Goal: Task Accomplishment & Management: Complete application form

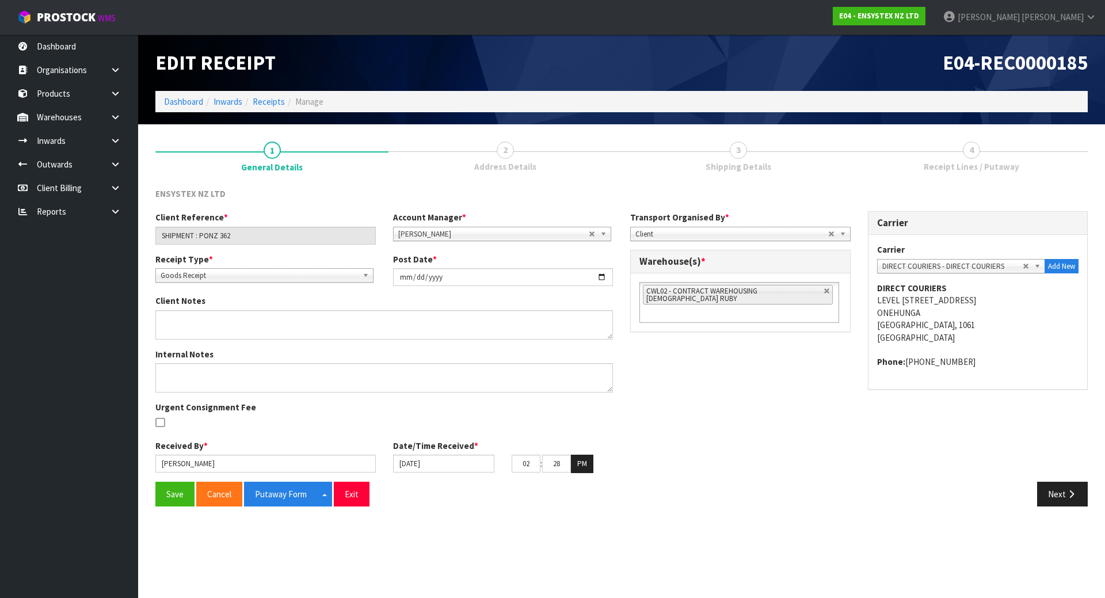
click at [895, 139] on link "4 Receipt Lines / Putaway" at bounding box center [971, 155] width 233 height 45
click at [895, 154] on link "4 Receipt Lines / Putaway" at bounding box center [971, 155] width 233 height 45
click at [1062, 504] on button "Next" at bounding box center [1063, 494] width 51 height 25
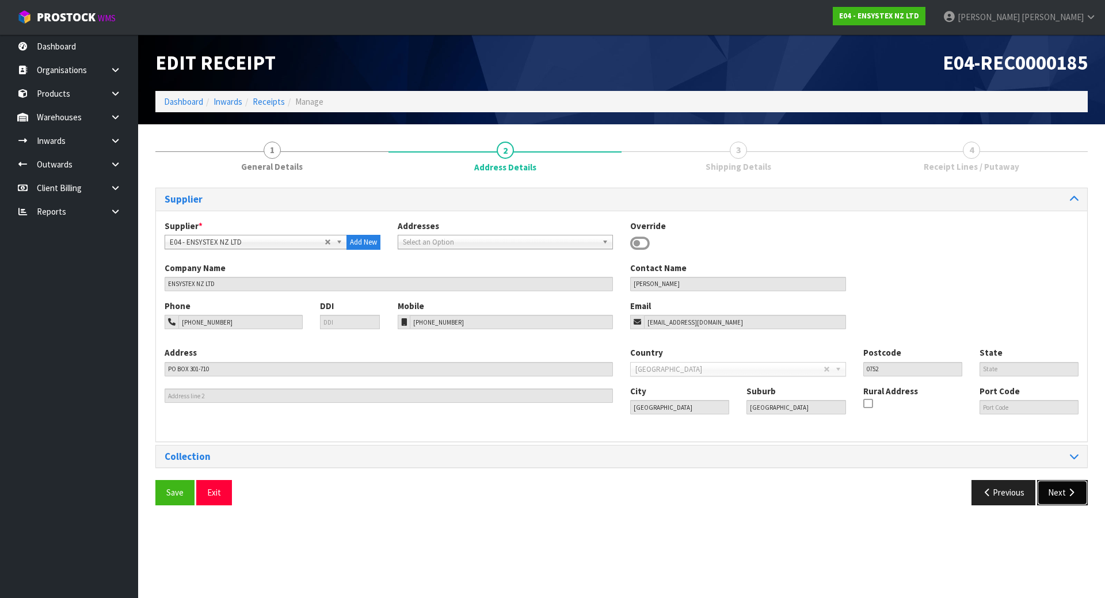
click at [1071, 499] on button "Next" at bounding box center [1063, 492] width 51 height 25
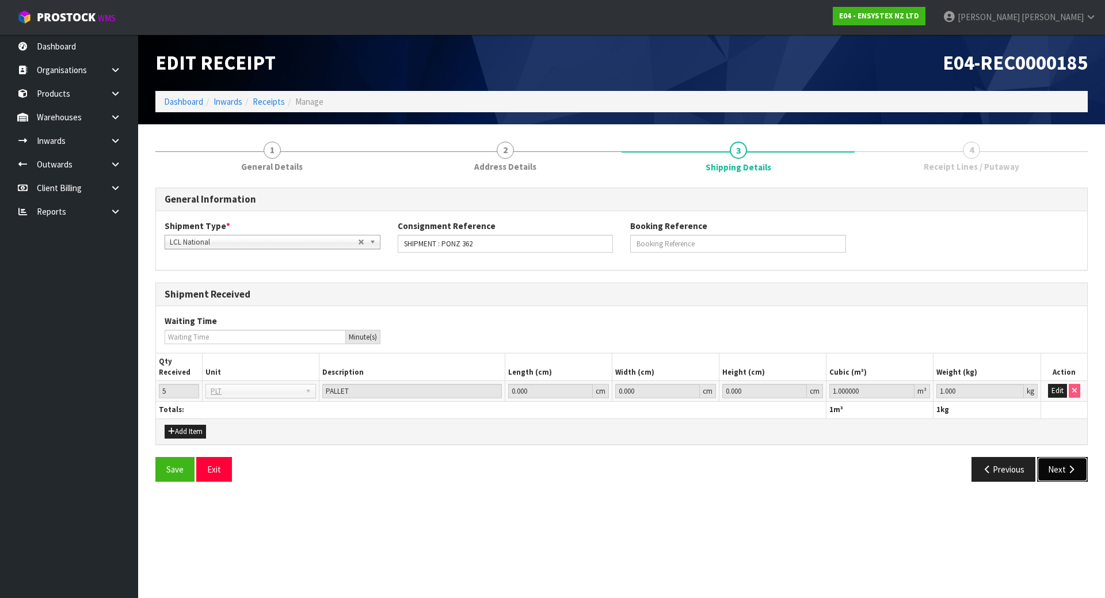
click at [1078, 478] on button "Next" at bounding box center [1063, 469] width 51 height 25
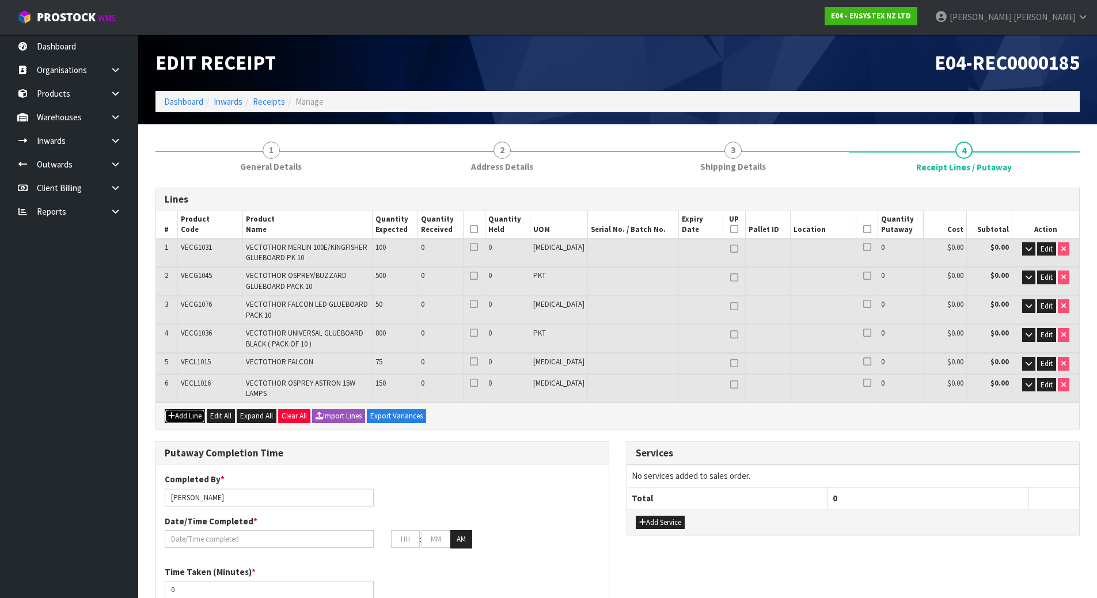
click at [180, 409] on button "Add Line" at bounding box center [185, 416] width 40 height 14
type input "0"
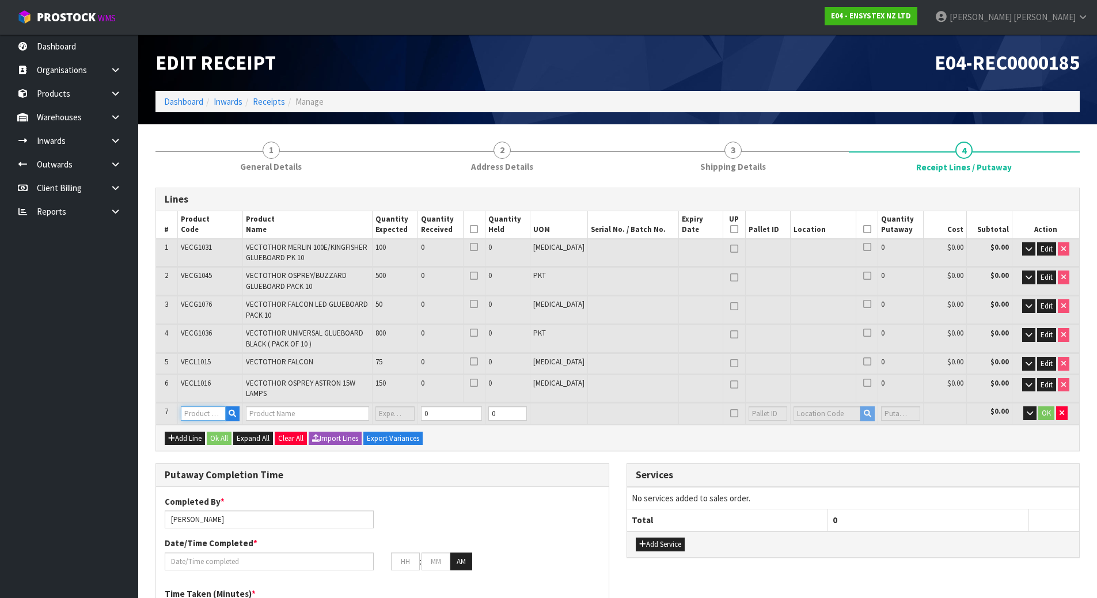
click at [205, 408] on input "text" at bounding box center [203, 413] width 45 height 14
type input "VECT300"
click at [252, 423] on link "VECT300 0" at bounding box center [228, 426] width 91 height 16
type input "VECT3000"
type input "0.000000"
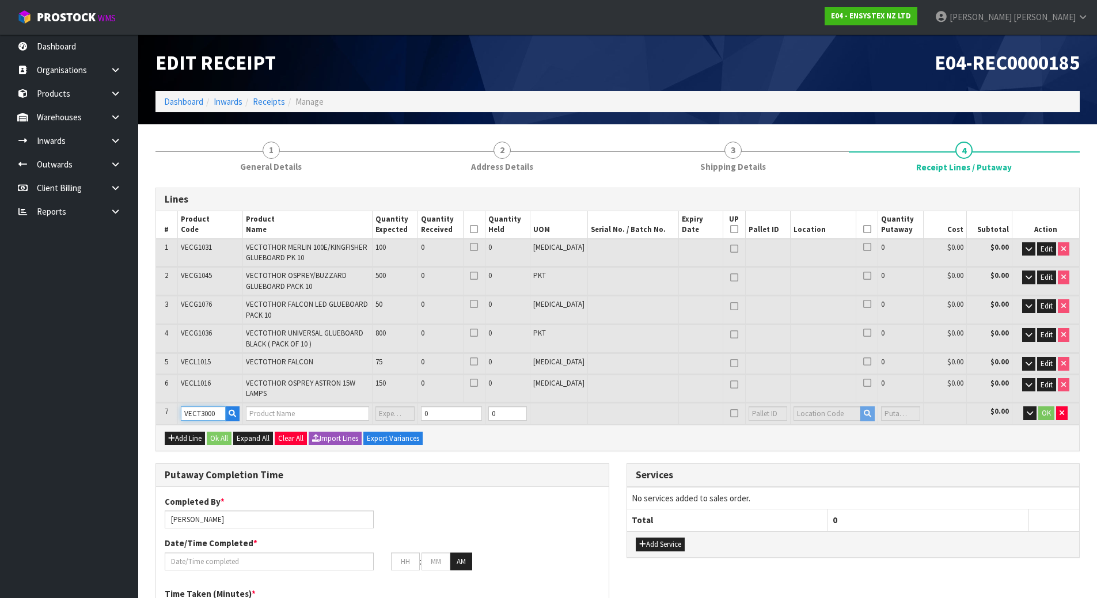
type input "0.000"
type input "VECTOTHOR ASTRON 15 WATT UV-A SP 1 YEAR"
type input "0"
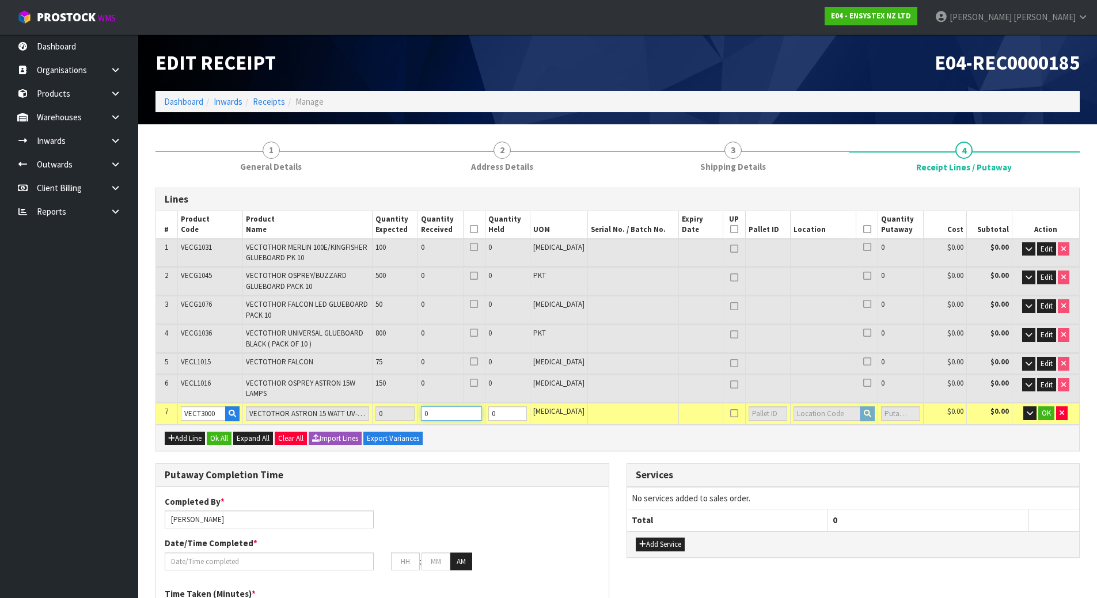
click at [447, 406] on input "0" at bounding box center [451, 413] width 61 height 14
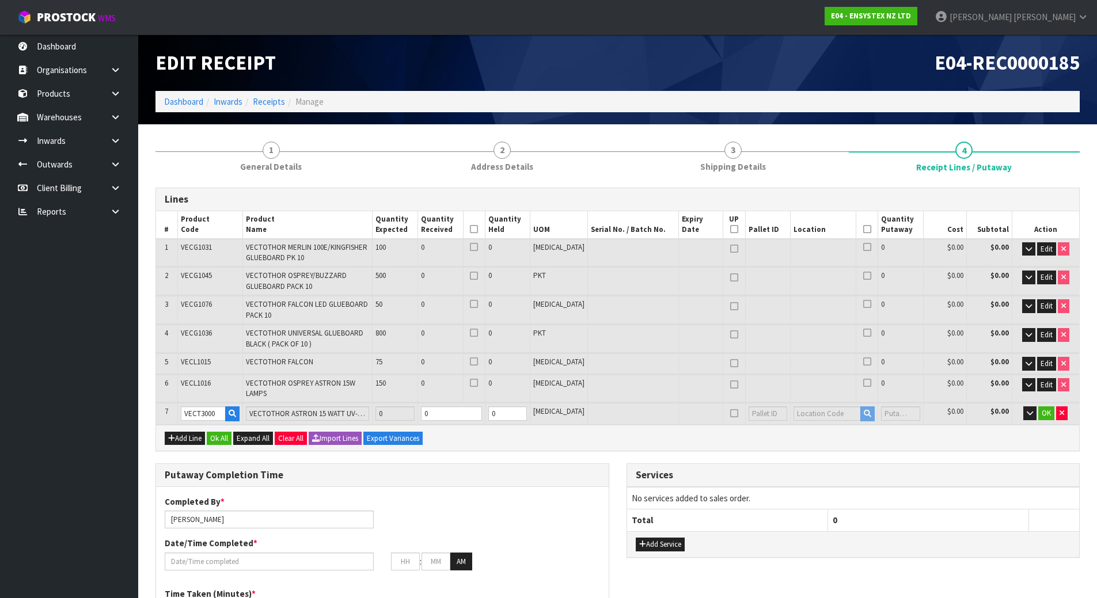
type input "0"
click at [362, 409] on tr "7 VECT3000 VECTOTHOR ASTRON 15 WATT UV-A SP 1 YEAR 0 0 0 [MEDICAL_DATA] 0 $0.00…" at bounding box center [617, 413] width 923 height 21
type input "0.001242"
type input "0.288"
type input "3"
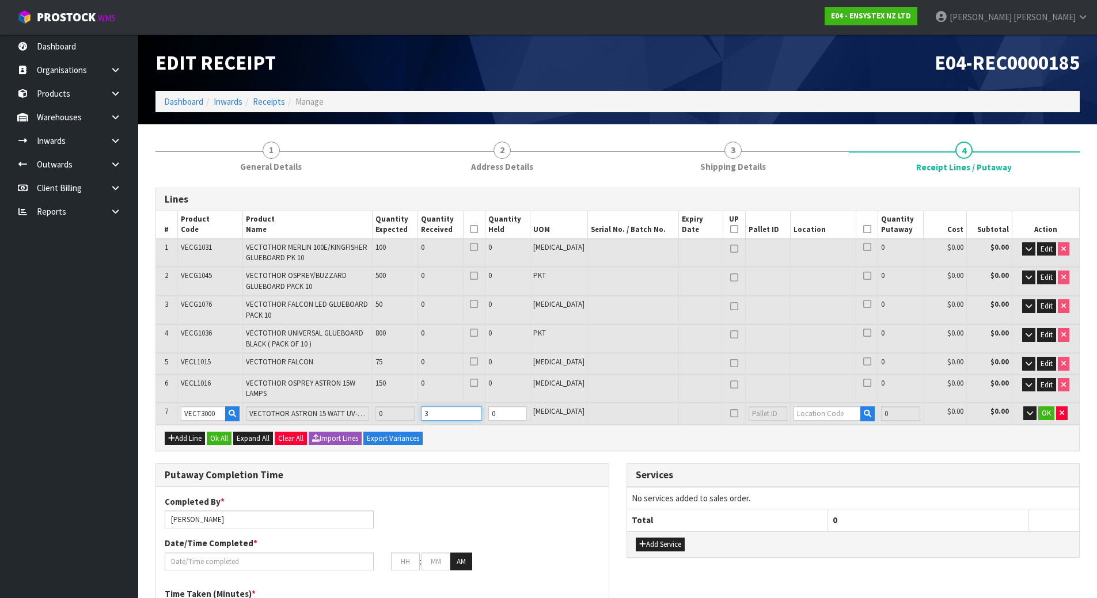
type input "0.011478"
type input "2.88"
type input "300"
type input "0"
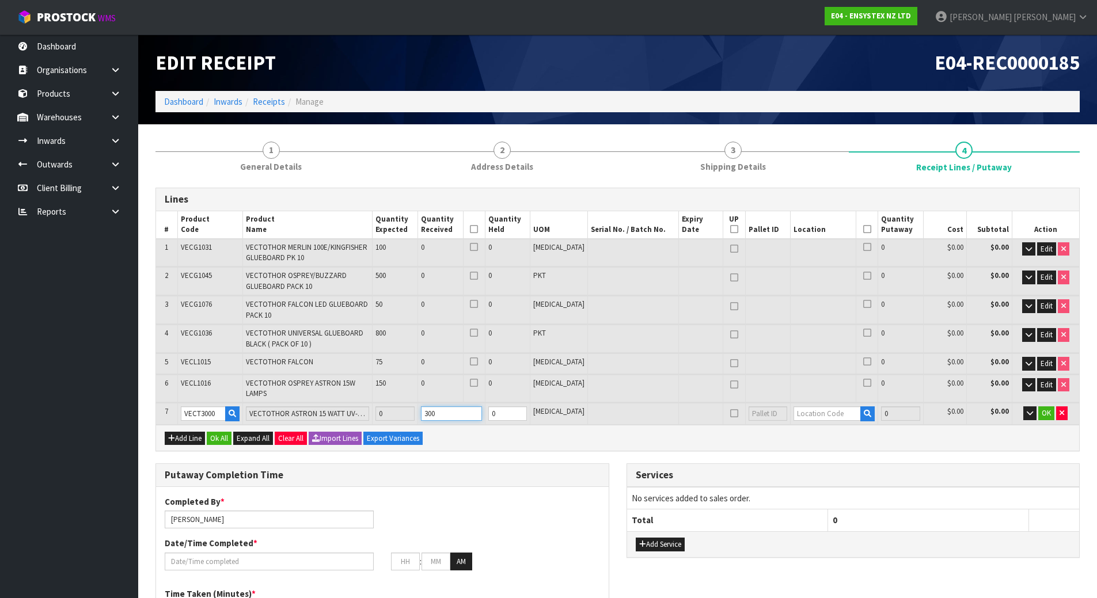
type input "0"
type input "0.001242"
type input "0.288"
type input "3"
type input "0.011478"
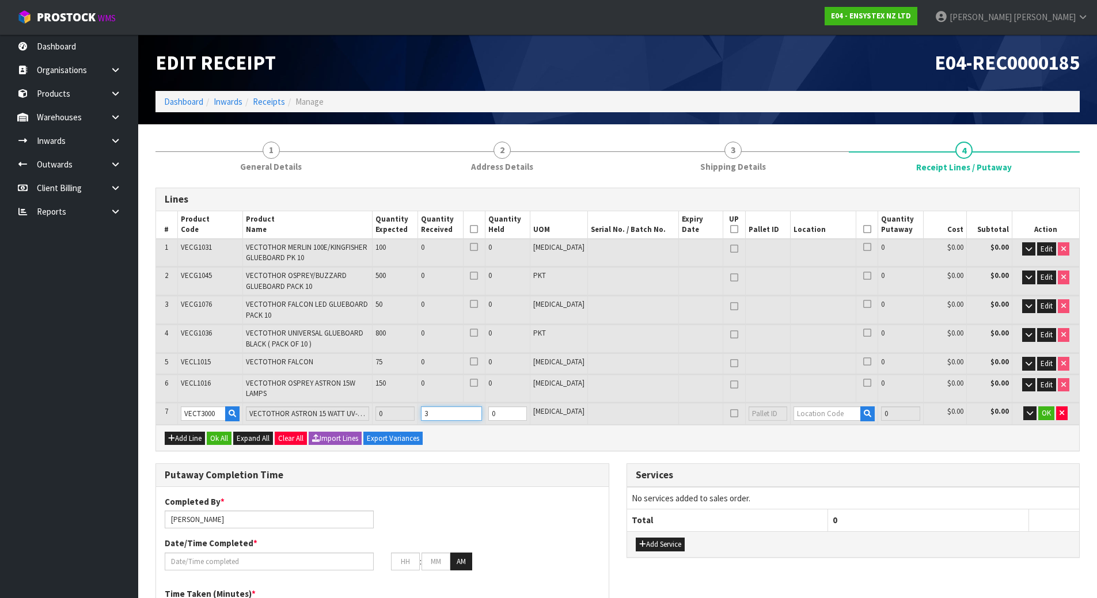
type input "2.88"
type input "30"
type input "0.112896"
type input "28.8"
type input "300"
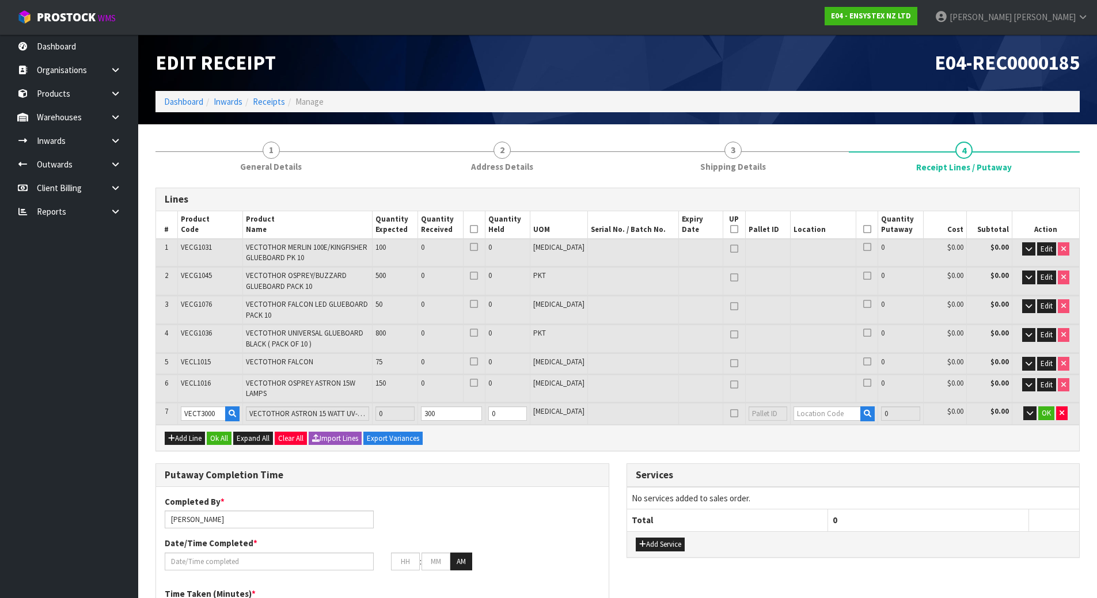
click at [445, 440] on div "Add Line Ok All Expand All Clear All Import Lines Export Variances" at bounding box center [617, 438] width 923 height 26
click at [795, 409] on input "text" at bounding box center [826, 413] width 67 height 14
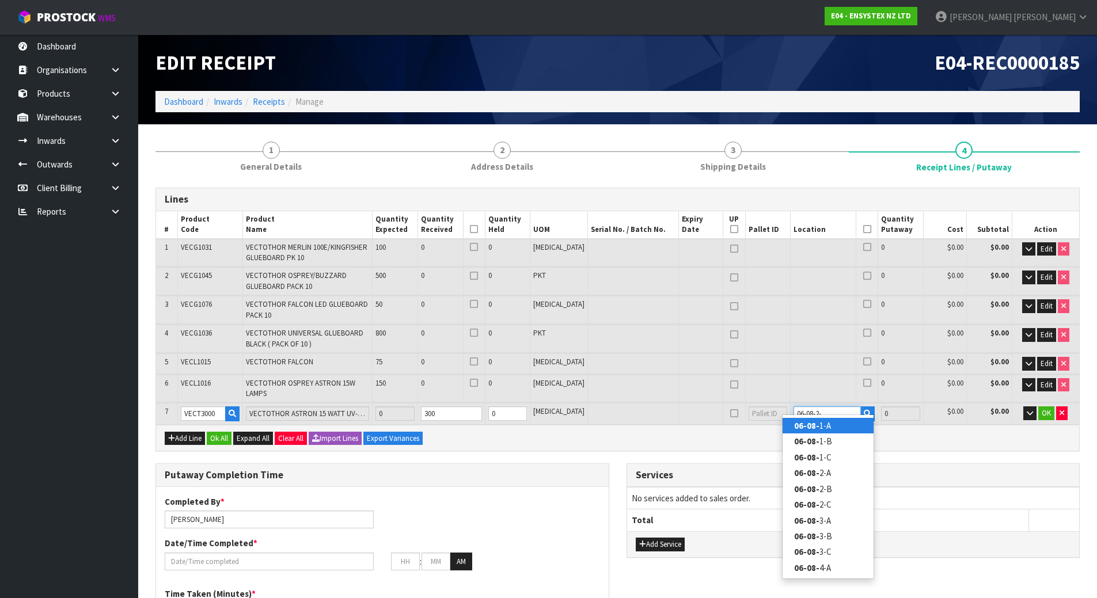
type input "06-08-2-A"
type input "300"
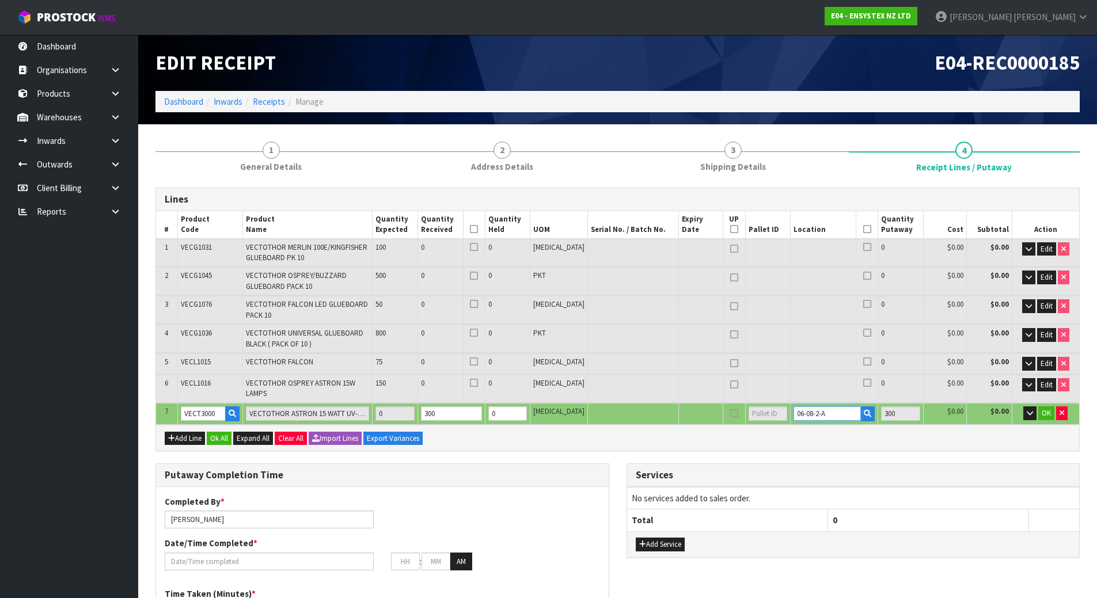
type input "06-08-2-A"
click at [987, 386] on td "$0.00" at bounding box center [989, 389] width 45 height 28
click at [1046, 248] on span "Edit" at bounding box center [1046, 249] width 12 height 10
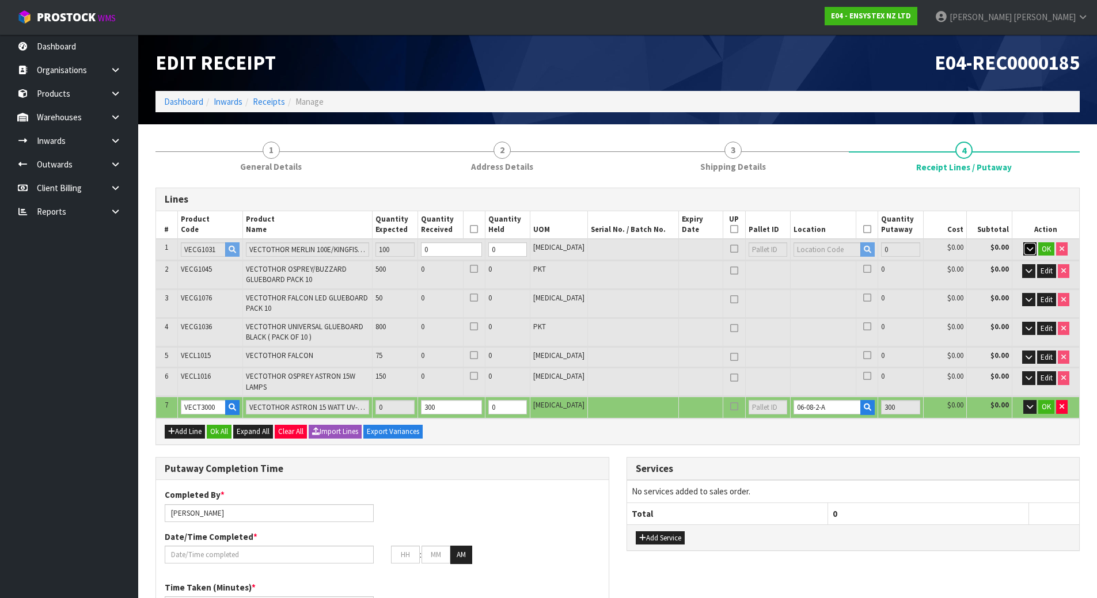
click at [1027, 248] on icon "button" at bounding box center [1030, 248] width 6 height 7
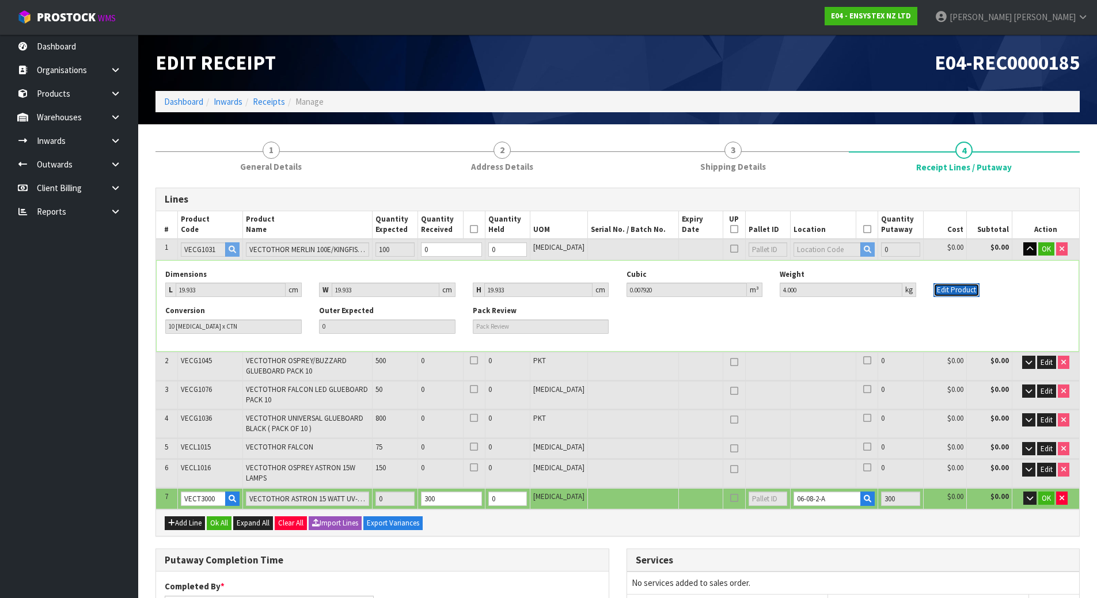
click at [961, 286] on button "Edit Product" at bounding box center [956, 290] width 46 height 14
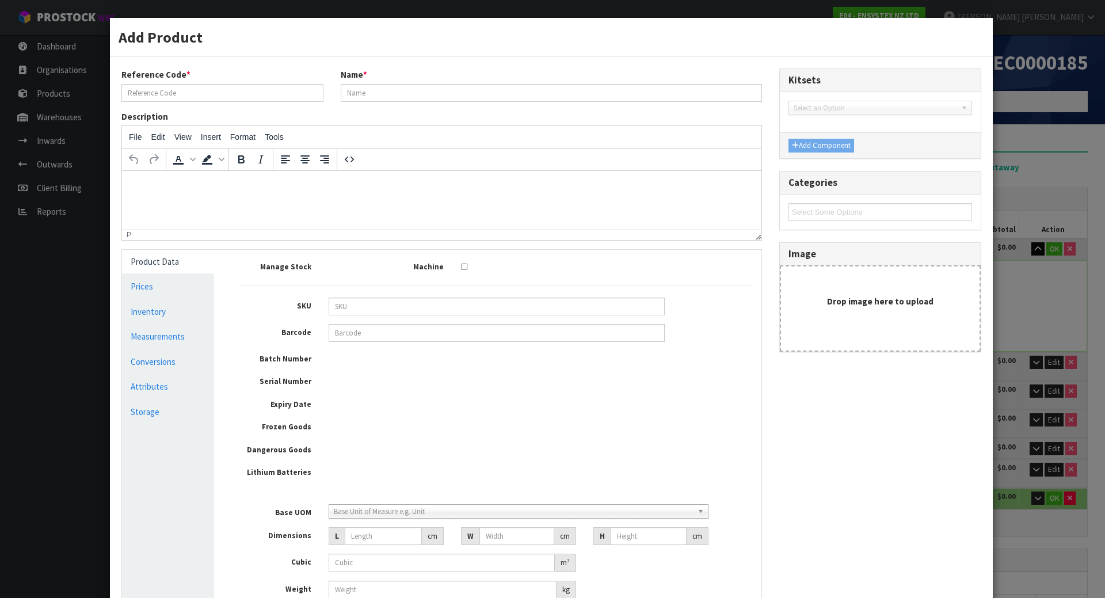
type input "VECG1031"
type input "VECTOTHOR MERLIN 100E/KINGFISHER GLUEBOARD PK 10"
type input "8719075009062"
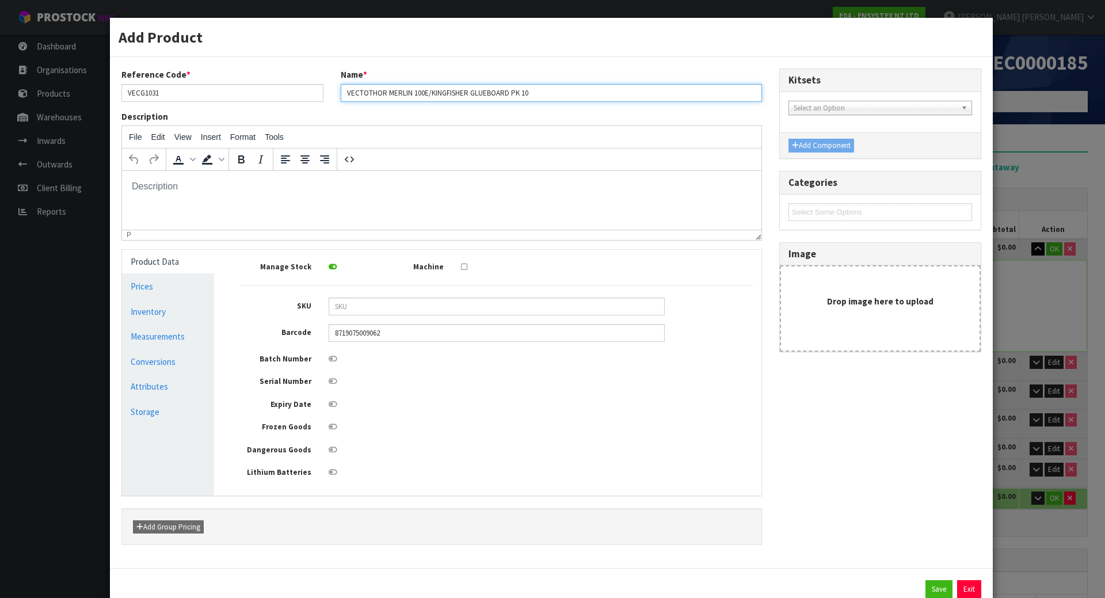
click at [344, 90] on input "VECTOTHOR MERLIN 100E/KINGFISHER GLUEBOARD PK 10" at bounding box center [551, 93] width 421 height 18
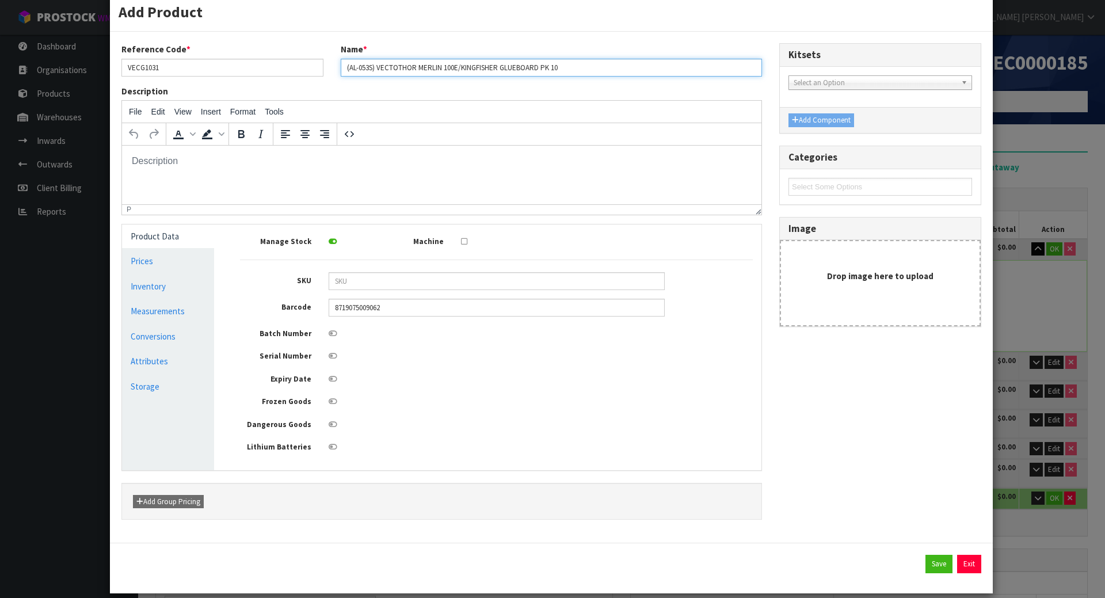
scroll to position [39, 0]
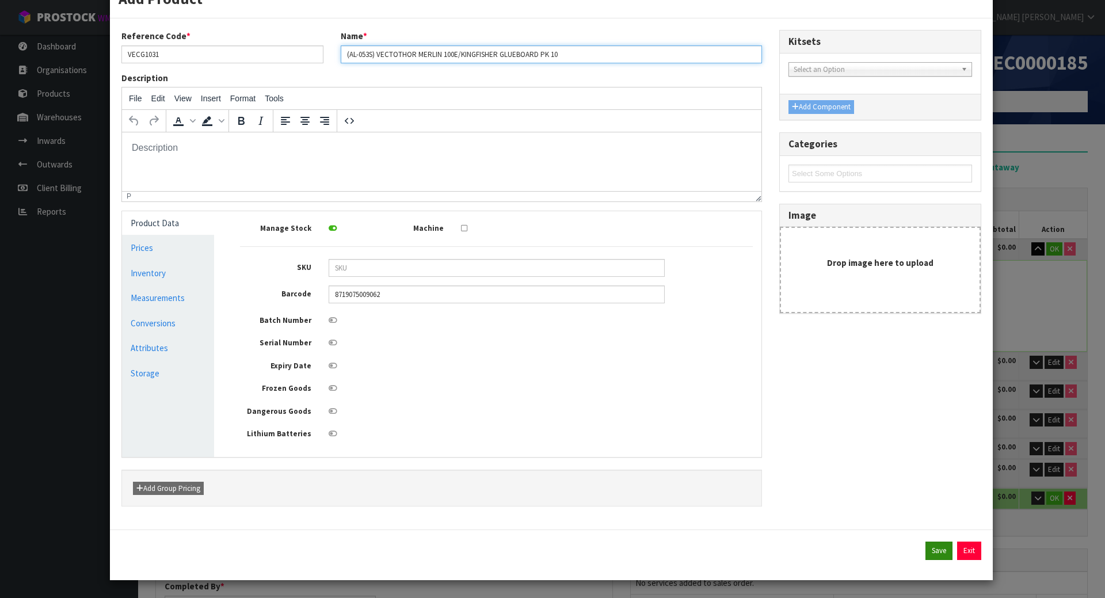
type input "(AL-053S) VECTOTHOR MERLIN 100E/KINGFISHER GLUEBOARD PK 10"
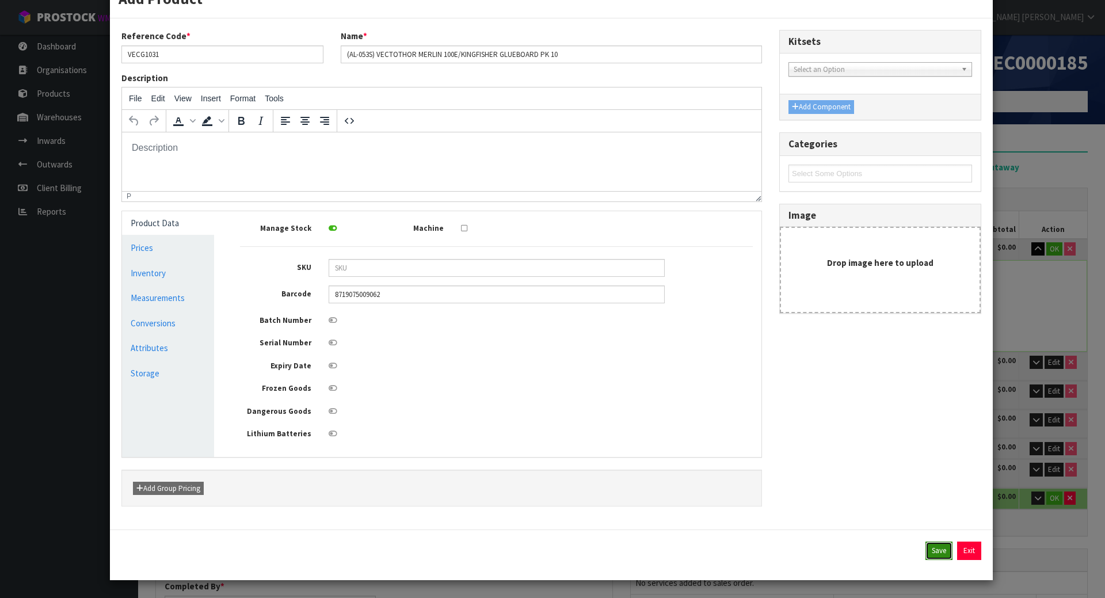
click at [926, 550] on button "Save" at bounding box center [939, 551] width 27 height 18
type input "(AL-053S) VECTOTHOR MERLIN 100E/KINGFISHER GLUEBOARD PK 10"
type input "0.00792"
type input "4"
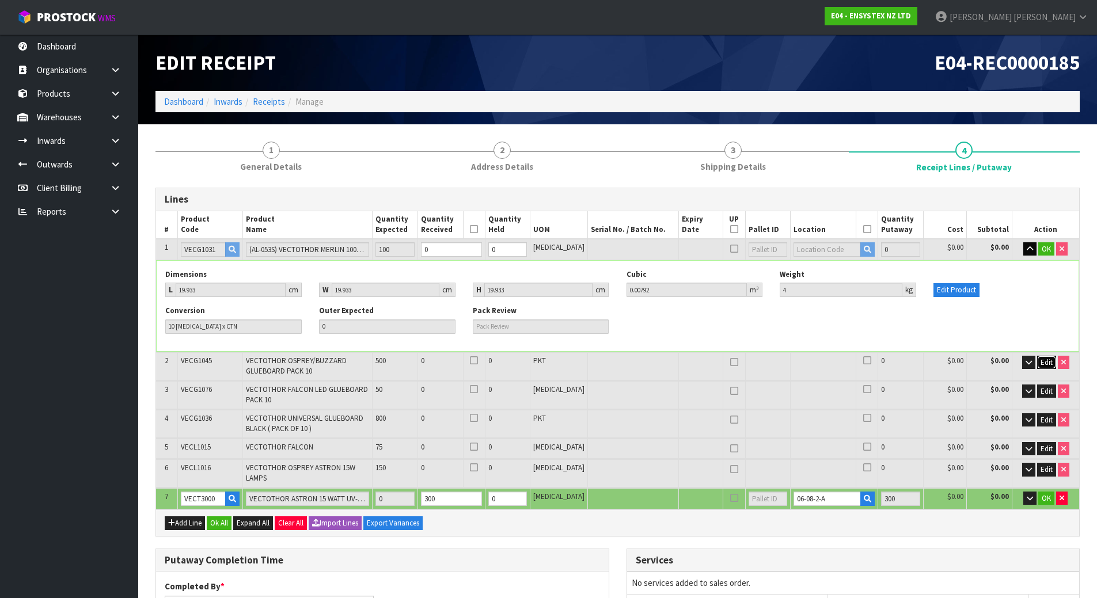
click at [1046, 361] on span "Edit" at bounding box center [1046, 363] width 12 height 10
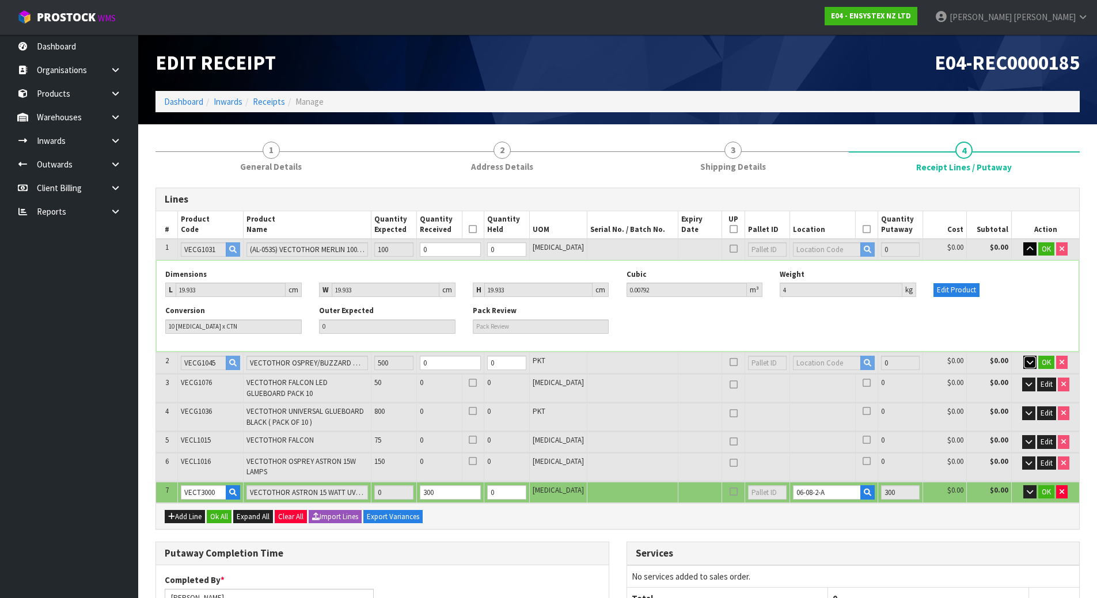
click at [1027, 362] on icon "button" at bounding box center [1030, 362] width 6 height 7
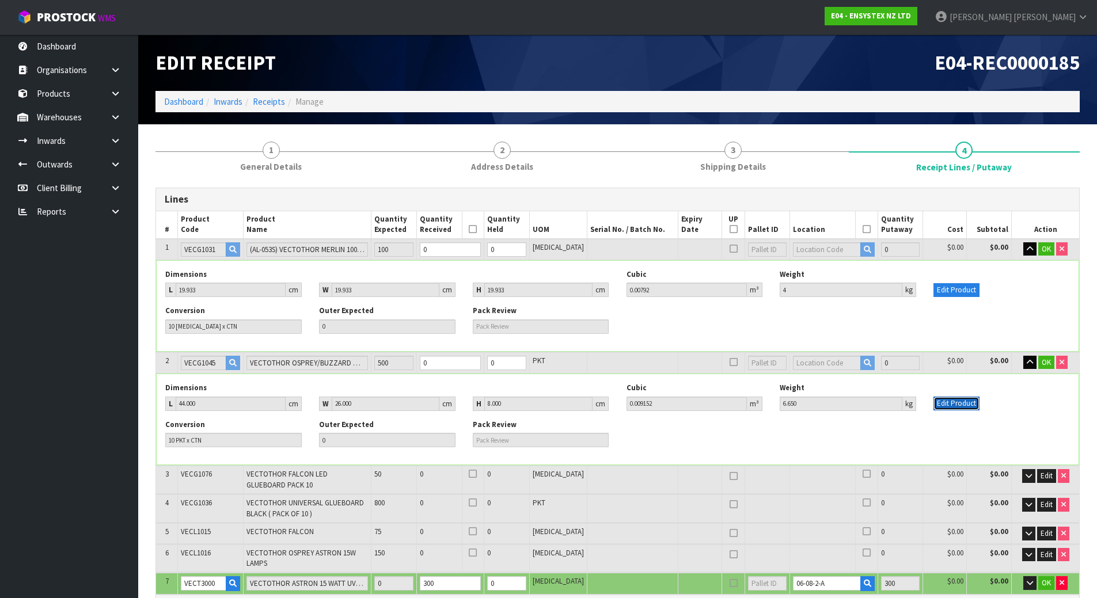
click at [963, 405] on button "Edit Product" at bounding box center [956, 404] width 46 height 14
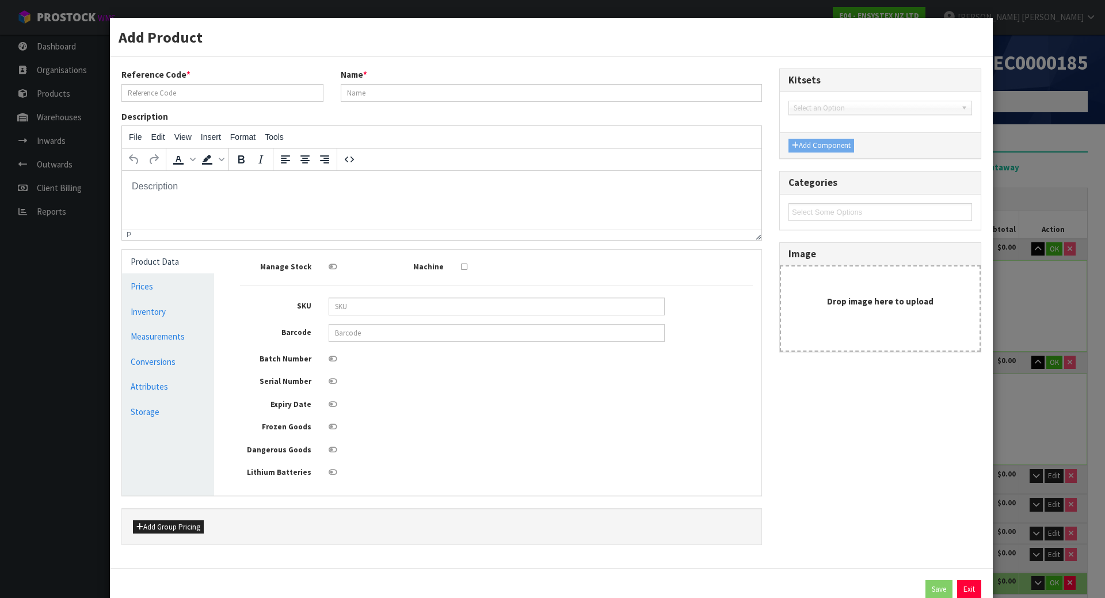
scroll to position [0, 0]
type input "VECG1045"
type input "VECTOTHOR OSPREY/BUZZARD GLUEBOARD PACK 10"
type input "9330209000312"
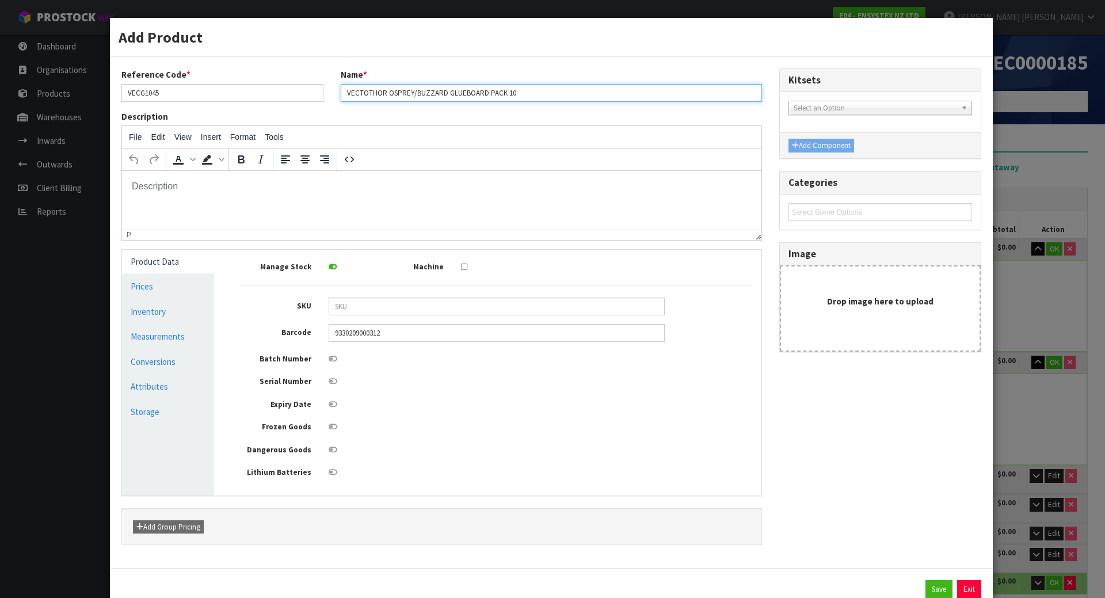
click at [345, 97] on input "VECTOTHOR OSPREY/BUZZARD GLUEBOARD PACK 10" at bounding box center [551, 93] width 421 height 18
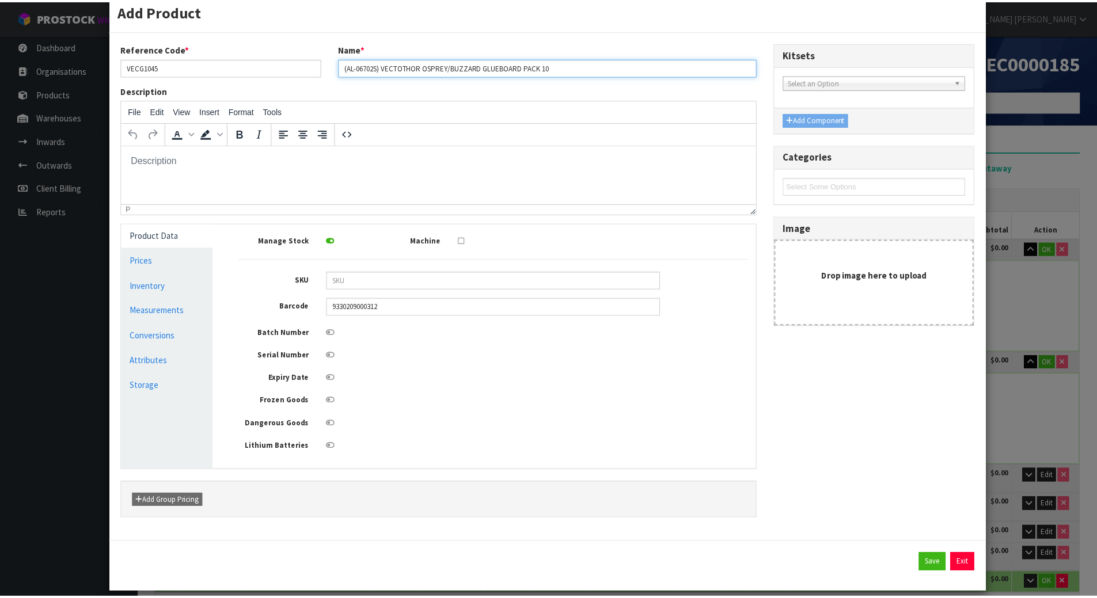
scroll to position [39, 0]
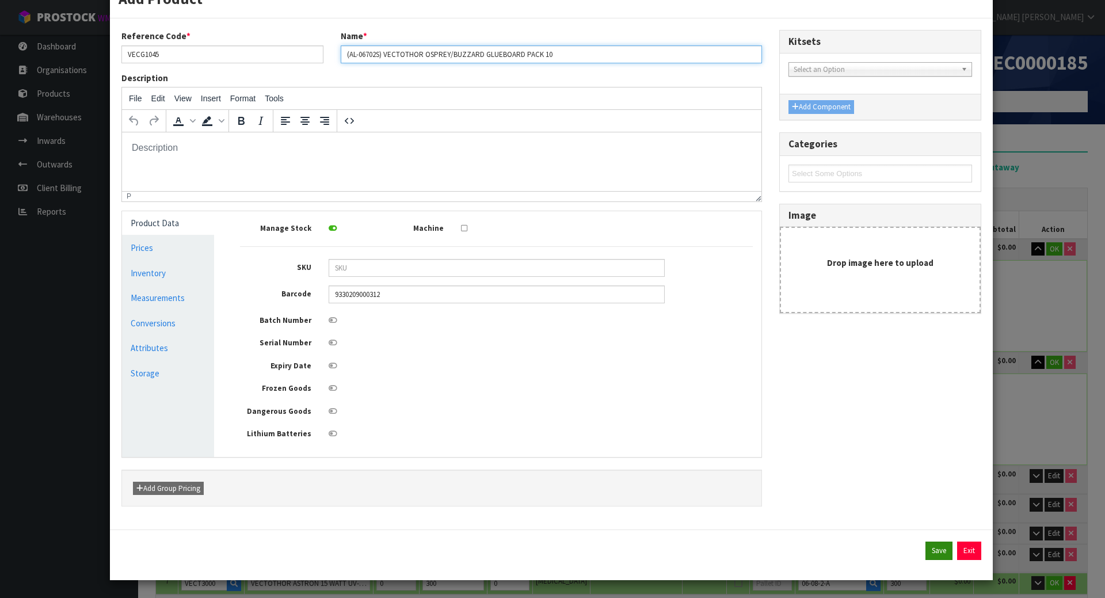
type input "(AL-06702S) VECTOTHOR OSPREY/BUZZARD GLUEBOARD PACK 10"
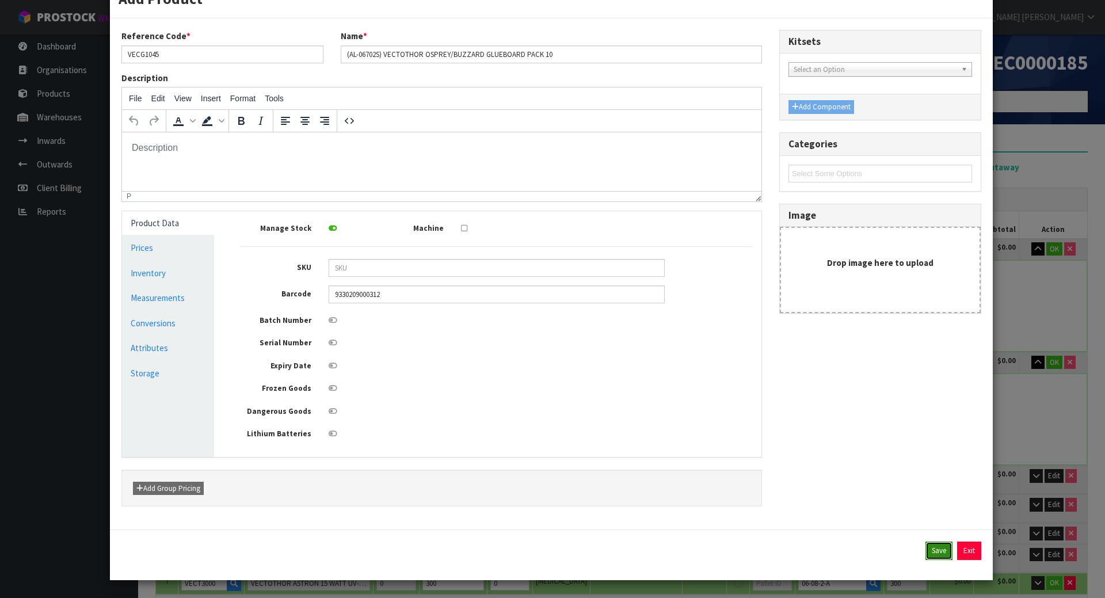
click at [938, 549] on button "Save" at bounding box center [939, 551] width 27 height 18
type input "(AL-06702S) VECTOTHOR OSPREY/BUZZARD GLUEBOARD PACK 10"
type input "44"
type input "26"
type input "8"
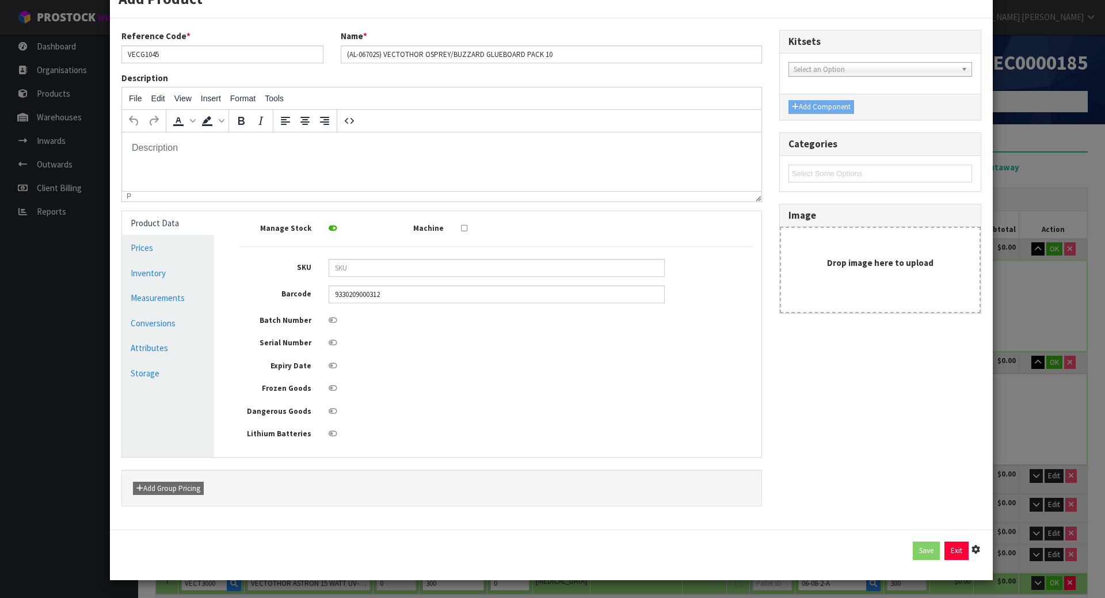
type input "6.65"
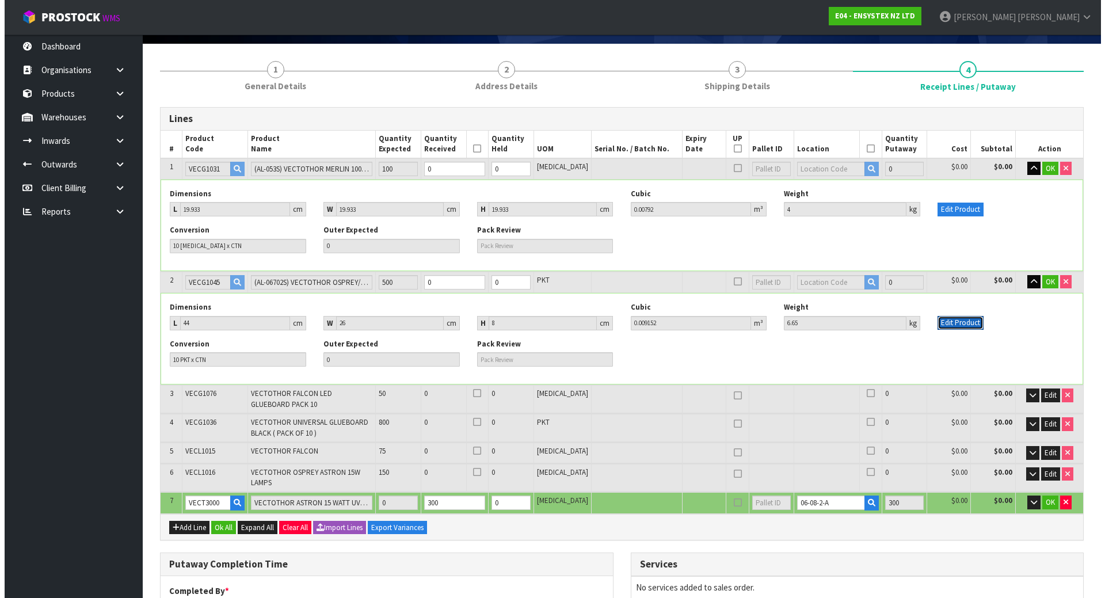
scroll to position [173, 0]
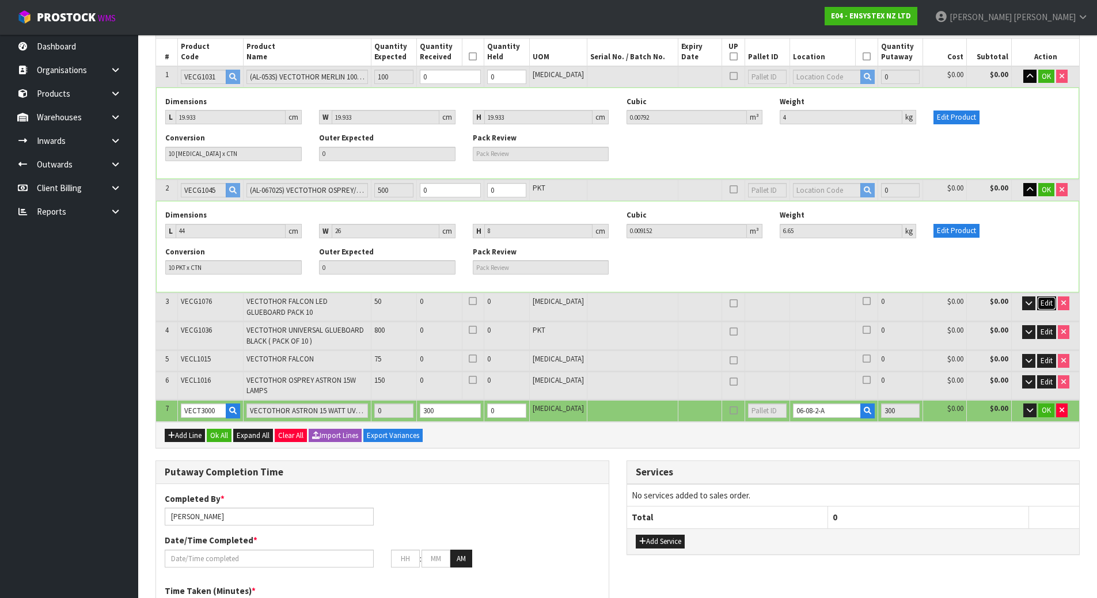
click at [1043, 297] on button "Edit" at bounding box center [1046, 304] width 19 height 14
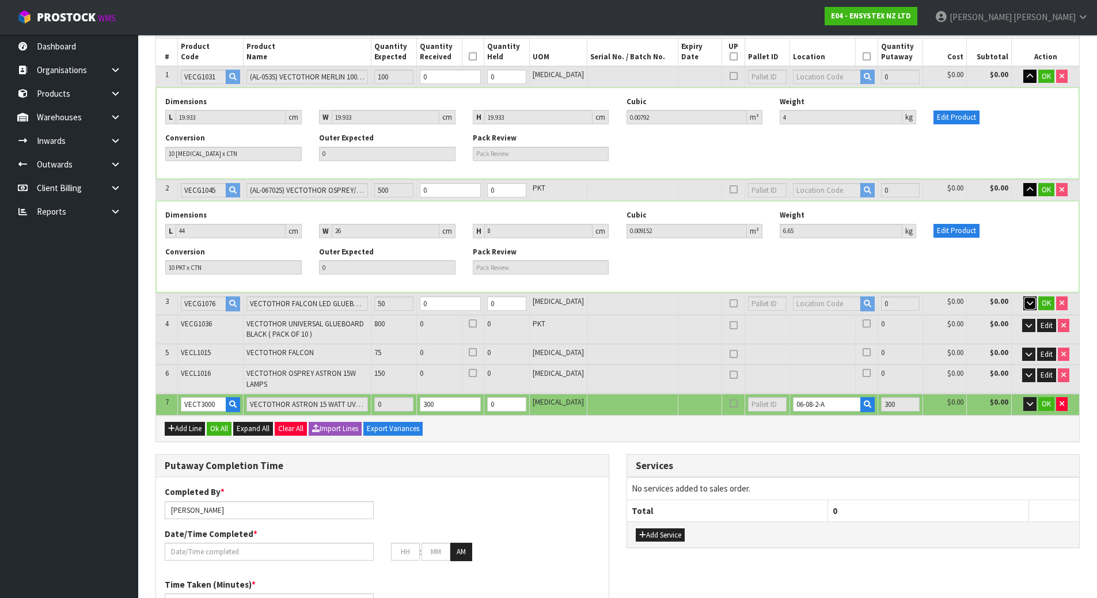
click at [1024, 301] on button "button" at bounding box center [1029, 304] width 13 height 14
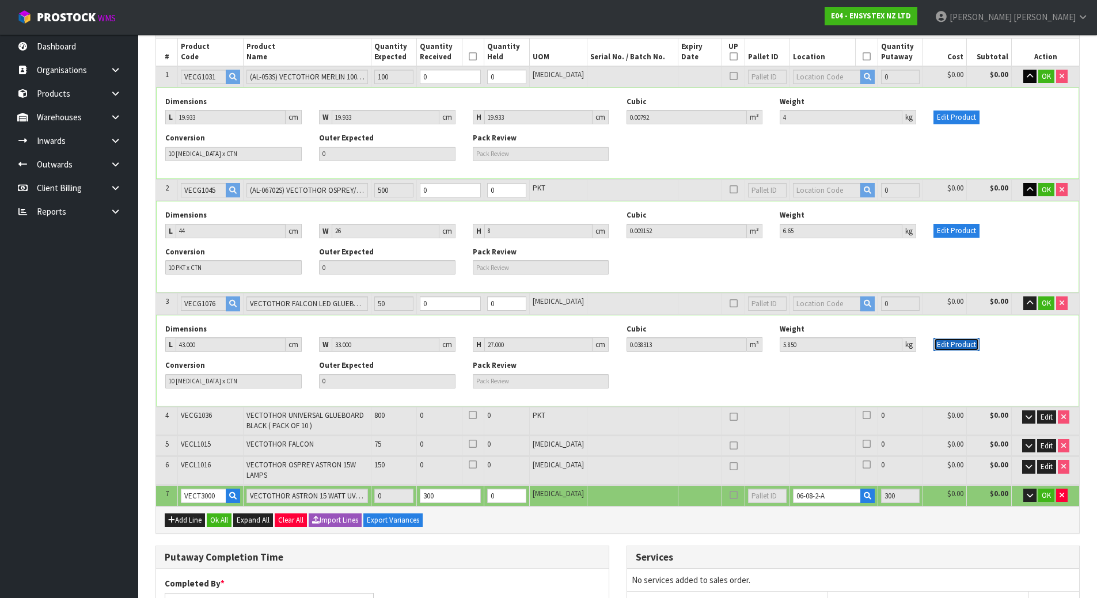
click at [955, 345] on button "Edit Product" at bounding box center [956, 345] width 46 height 14
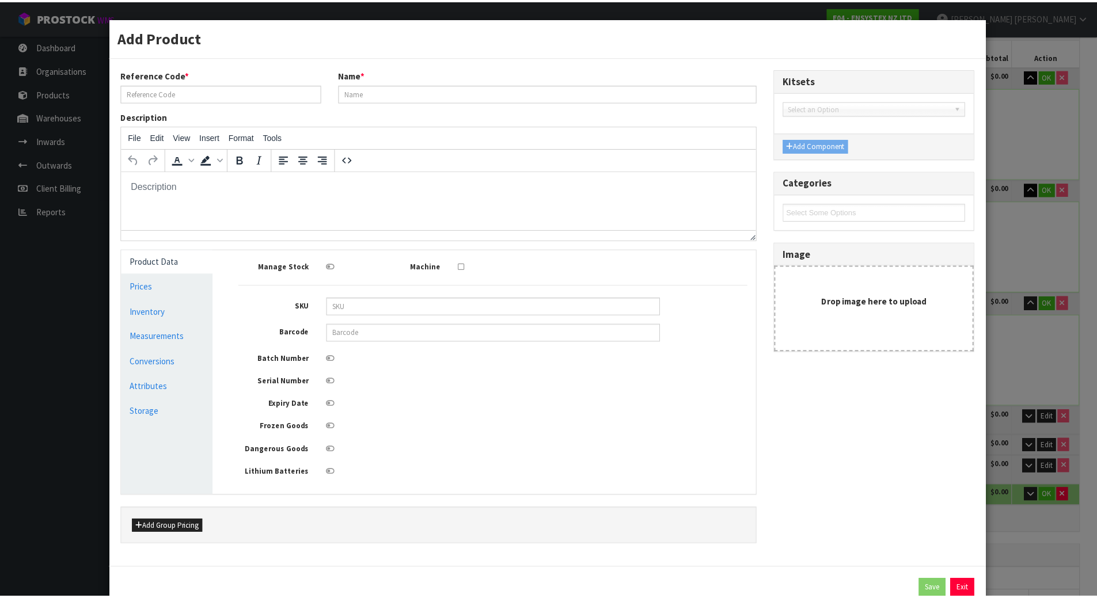
scroll to position [0, 0]
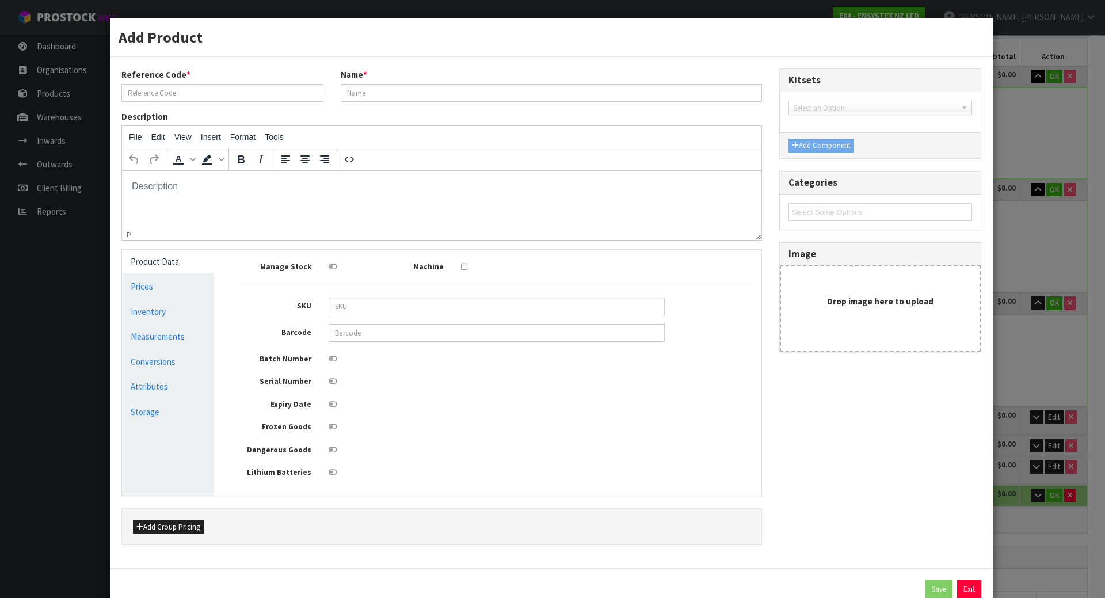
type input "VECG1076"
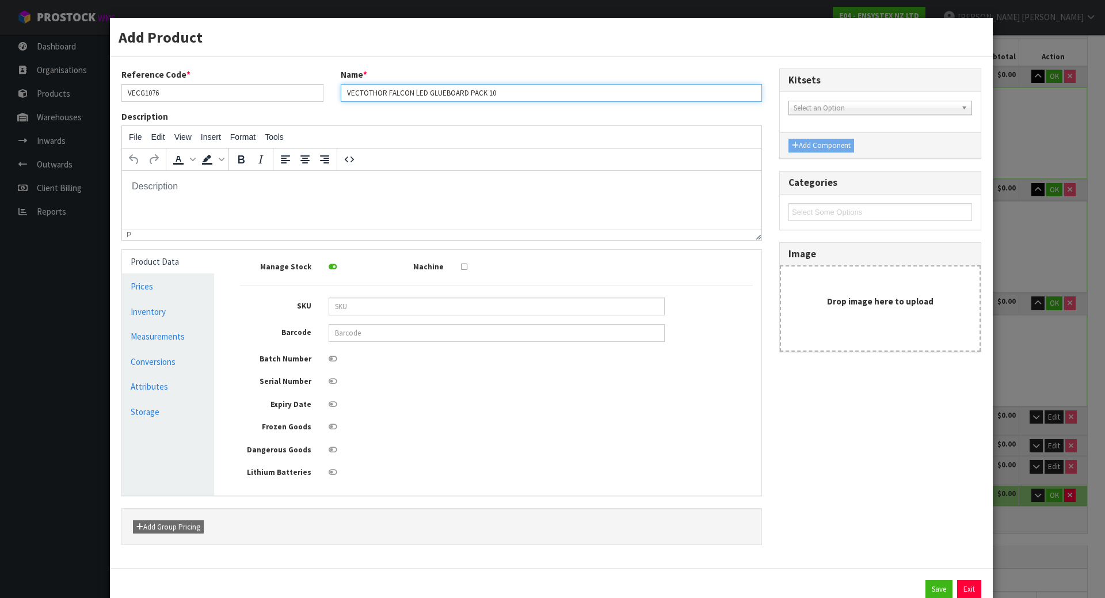
click at [346, 93] on input "VECTOTHOR FALCON LED GLUEBOARD PACK 10" at bounding box center [551, 93] width 421 height 18
type input "()VECTOTHOR FALCON LED GLUEBOARD PACK 10"
click at [1058, 151] on div "Add Product Reference Code * VECG1076 Name * ()VECTOTHOR FALCON LED GLUEBOARD P…" at bounding box center [552, 299] width 1105 height 598
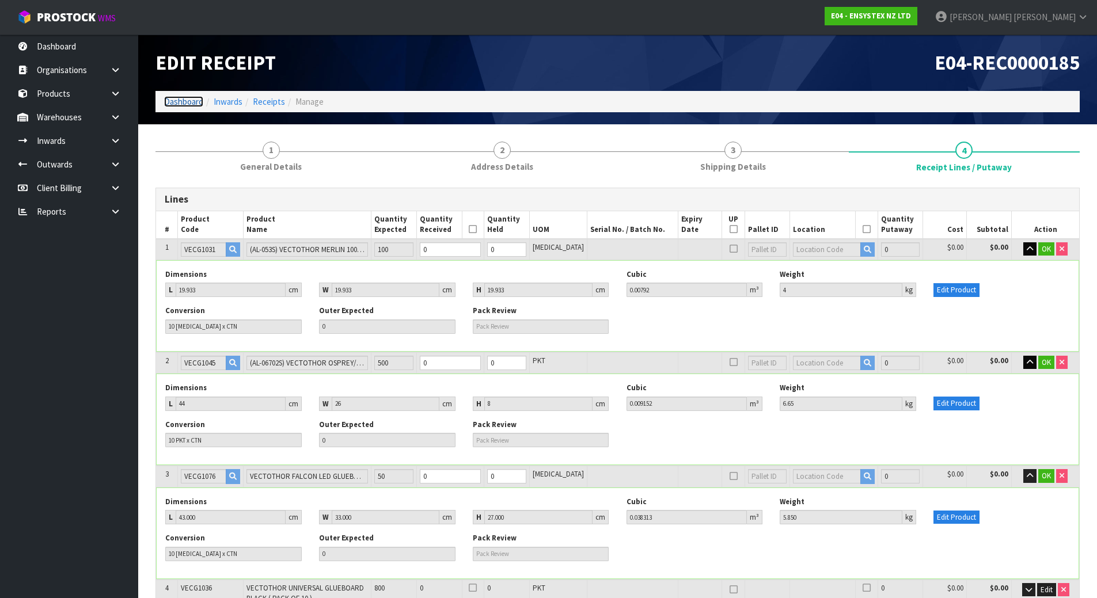
click at [186, 98] on link "Dashboard" at bounding box center [183, 101] width 39 height 11
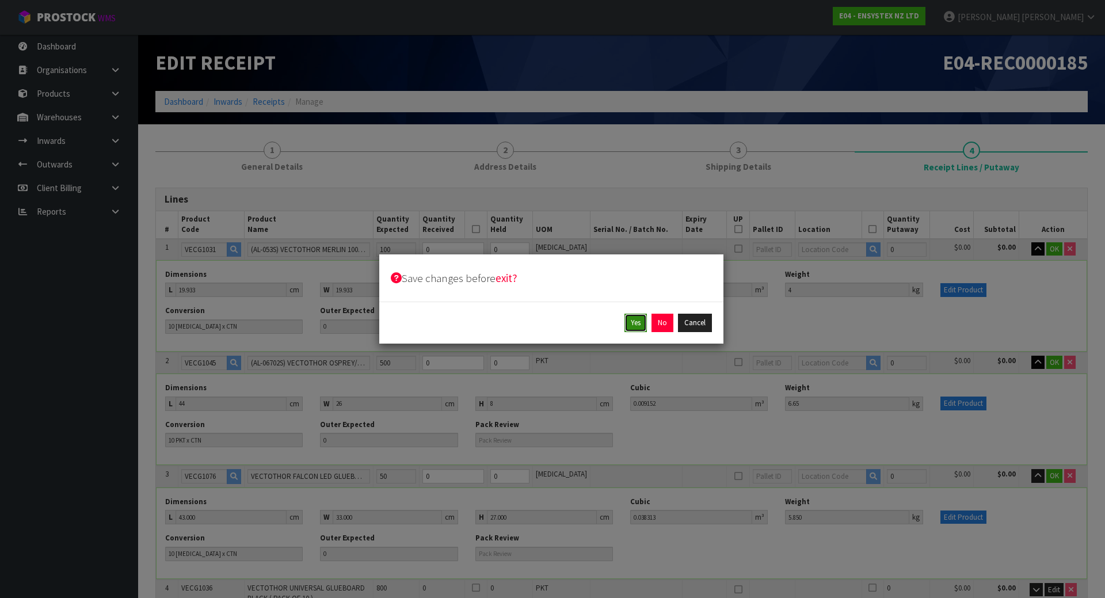
click at [637, 328] on button "Yes" at bounding box center [636, 323] width 22 height 18
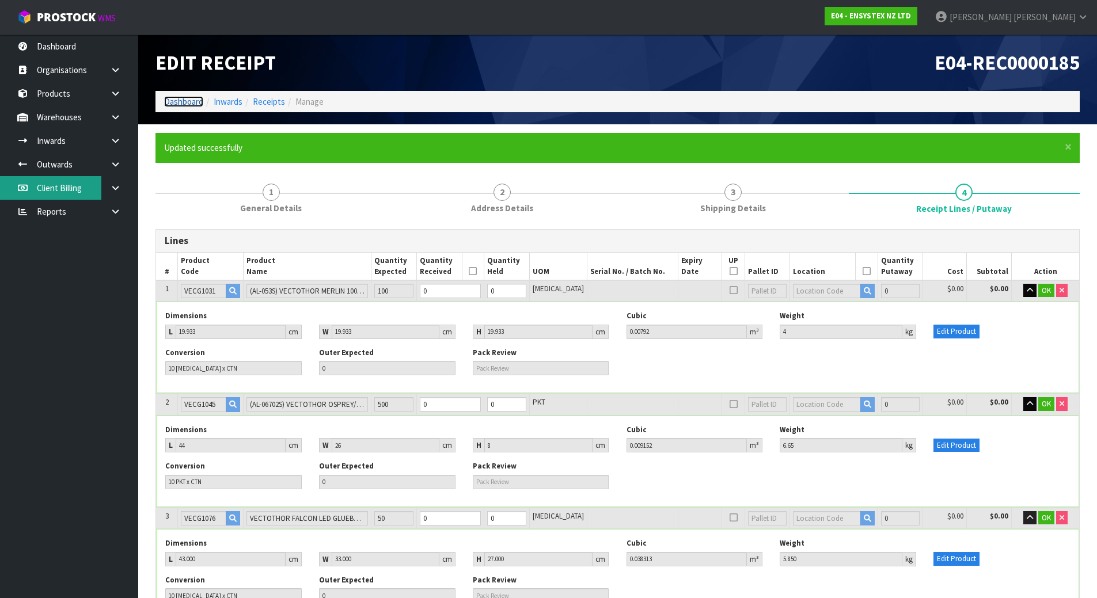
type input "110"
type input "1225"
type input "3.423936"
type input "808.55"
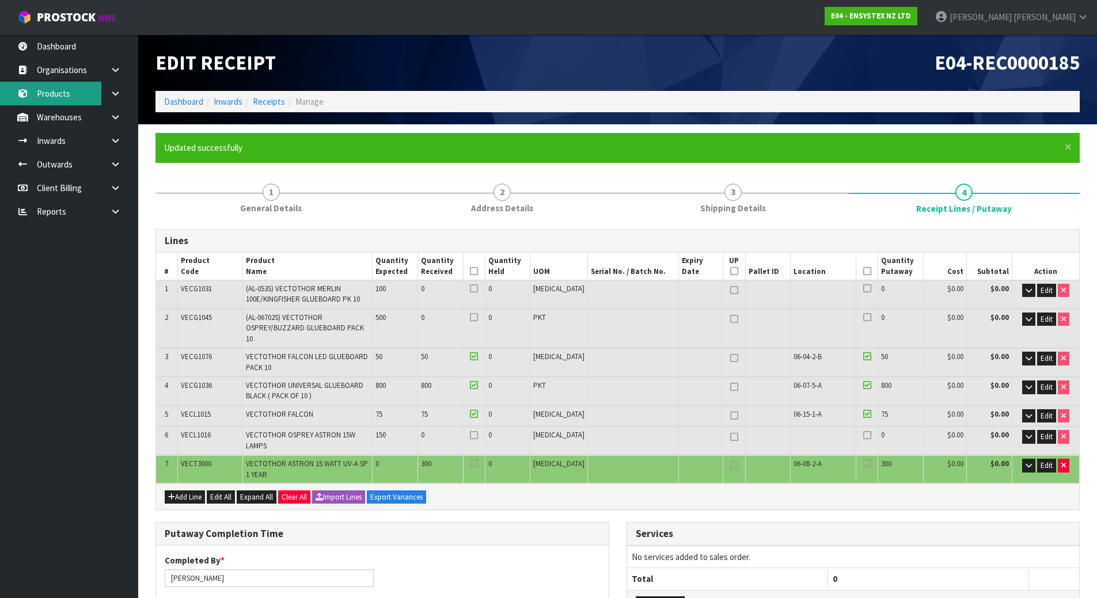
click at [59, 94] on link "Products" at bounding box center [69, 94] width 138 height 24
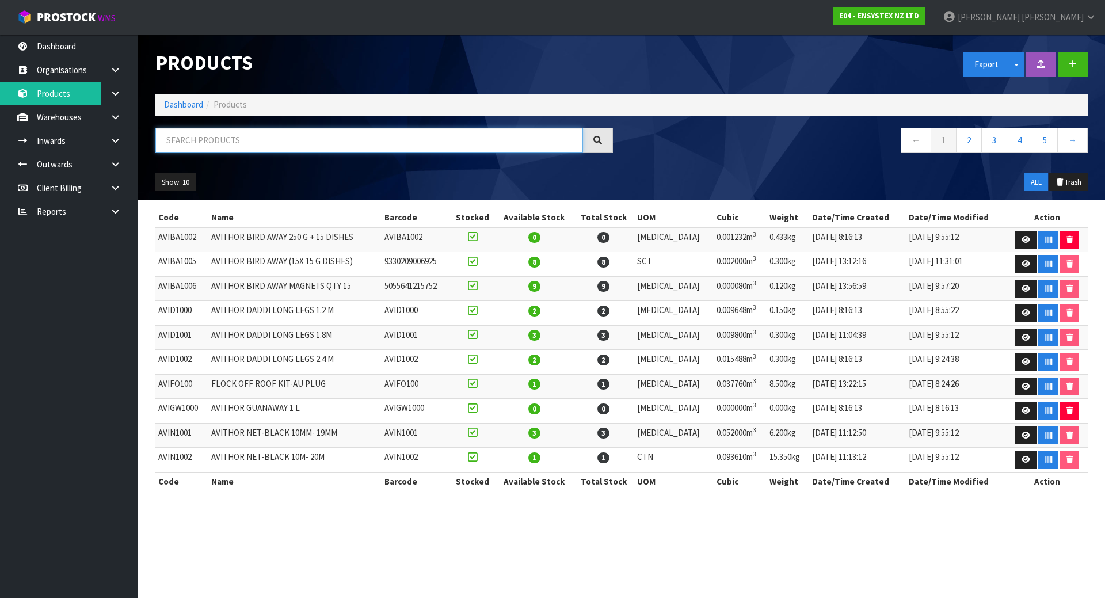
click at [276, 145] on input "text" at bounding box center [369, 140] width 428 height 25
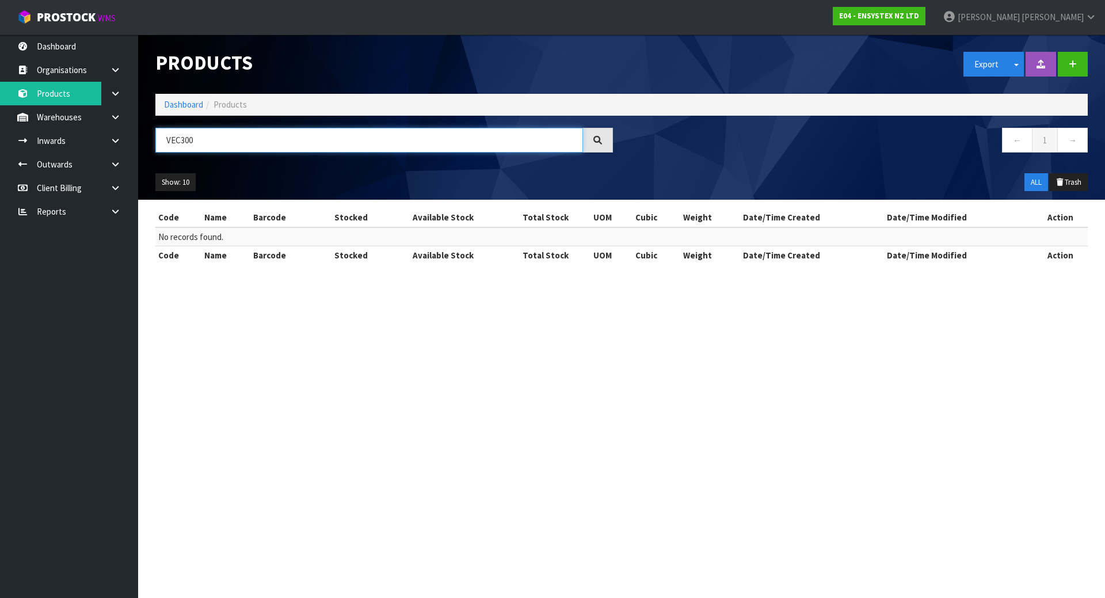
click at [177, 142] on input "VEC300" at bounding box center [369, 140] width 428 height 25
click at [217, 147] on input "VECT 300" at bounding box center [369, 140] width 428 height 25
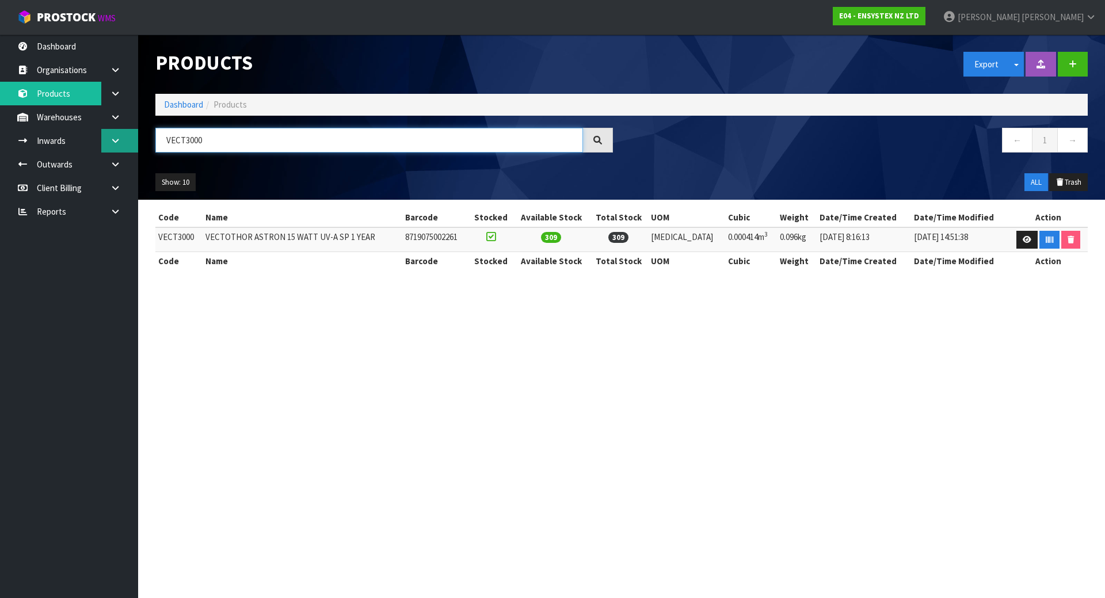
type input "VECT3000"
click at [112, 134] on link at bounding box center [119, 141] width 37 height 24
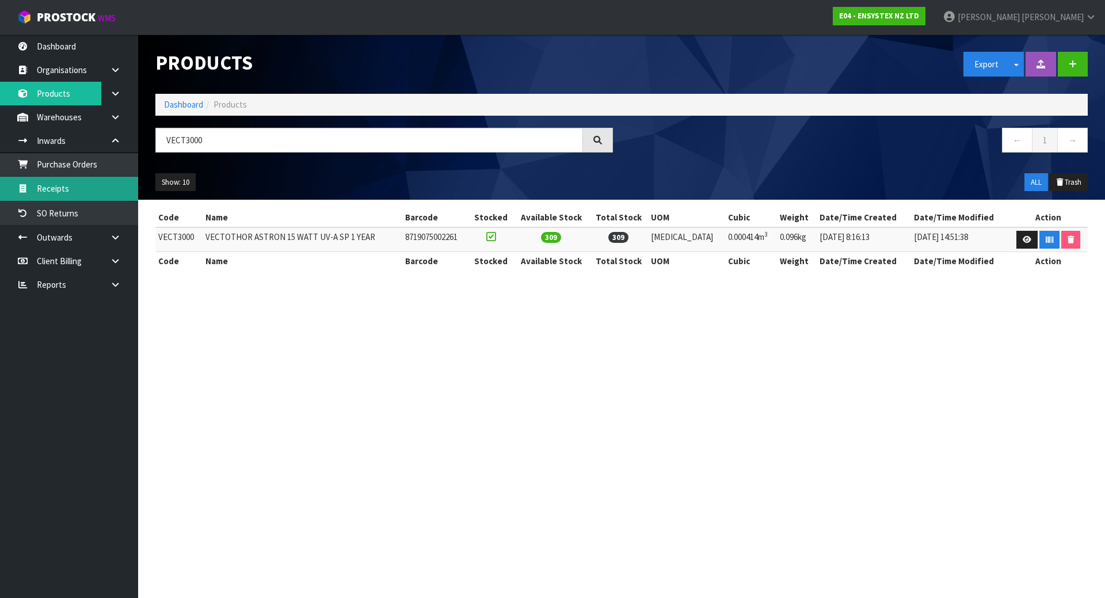
click at [90, 185] on link "Receipts" at bounding box center [69, 189] width 138 height 24
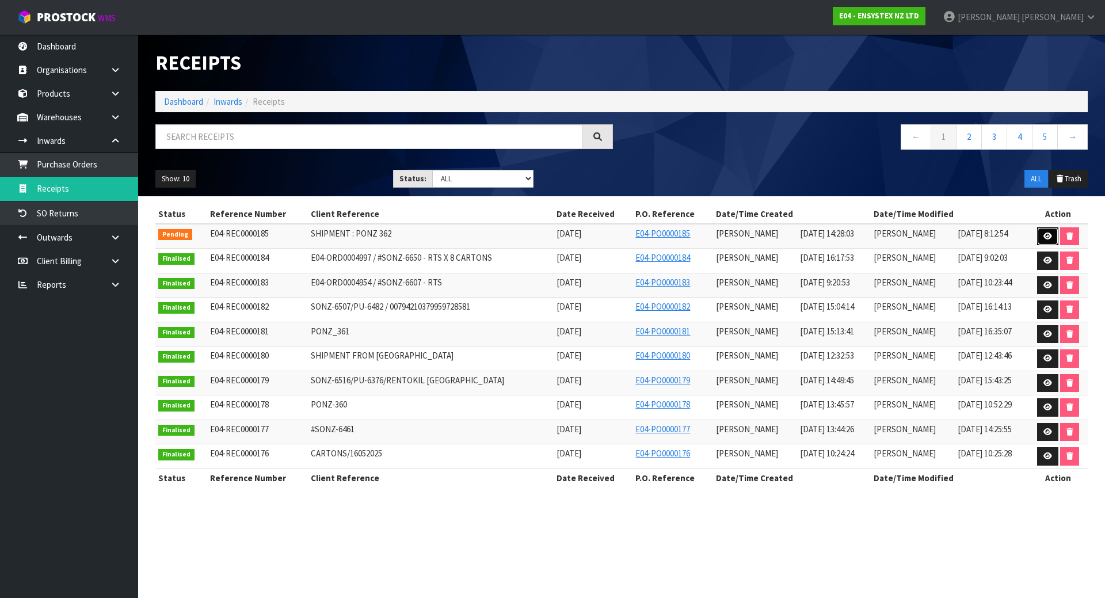
click at [1043, 231] on link at bounding box center [1048, 236] width 21 height 18
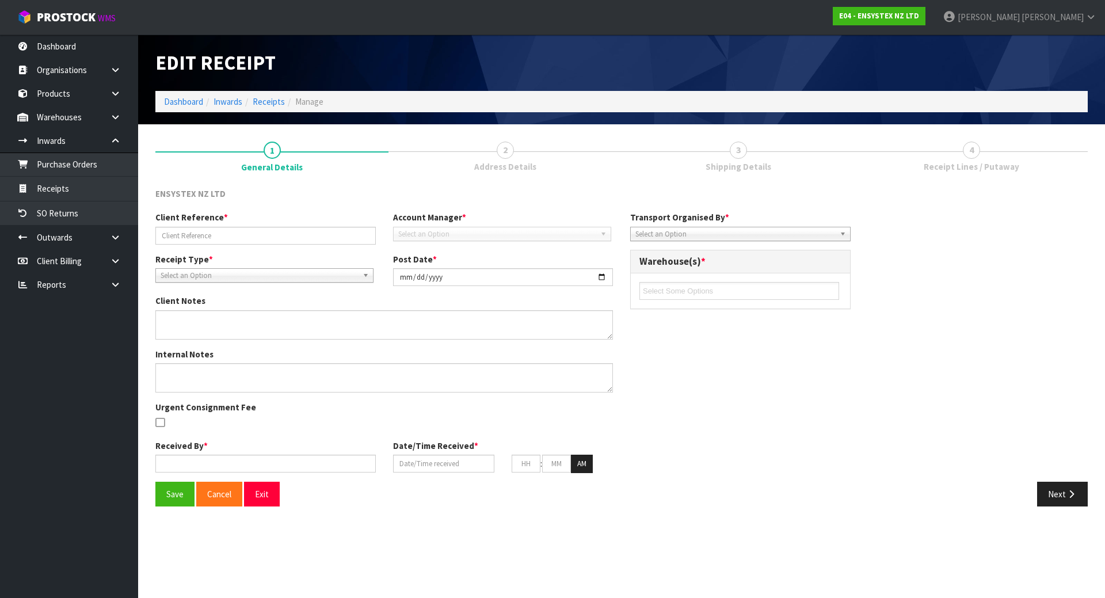
type input "SHIPMENT : PONZ 362"
type input "[DATE]"
type input "[PERSON_NAME]"
type input "[DATE]"
type input "02"
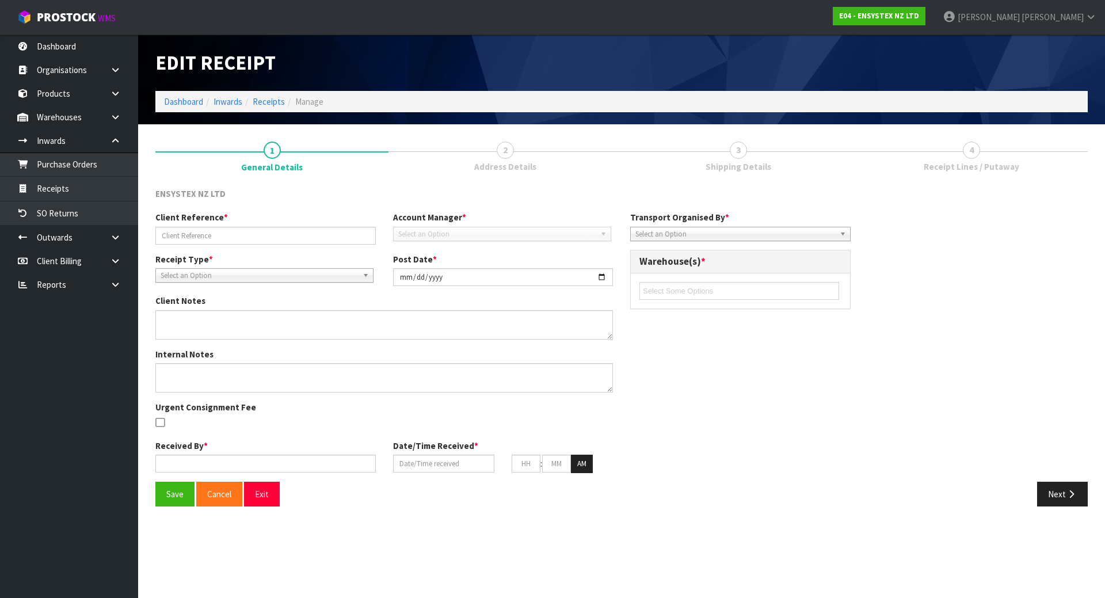
type input "28"
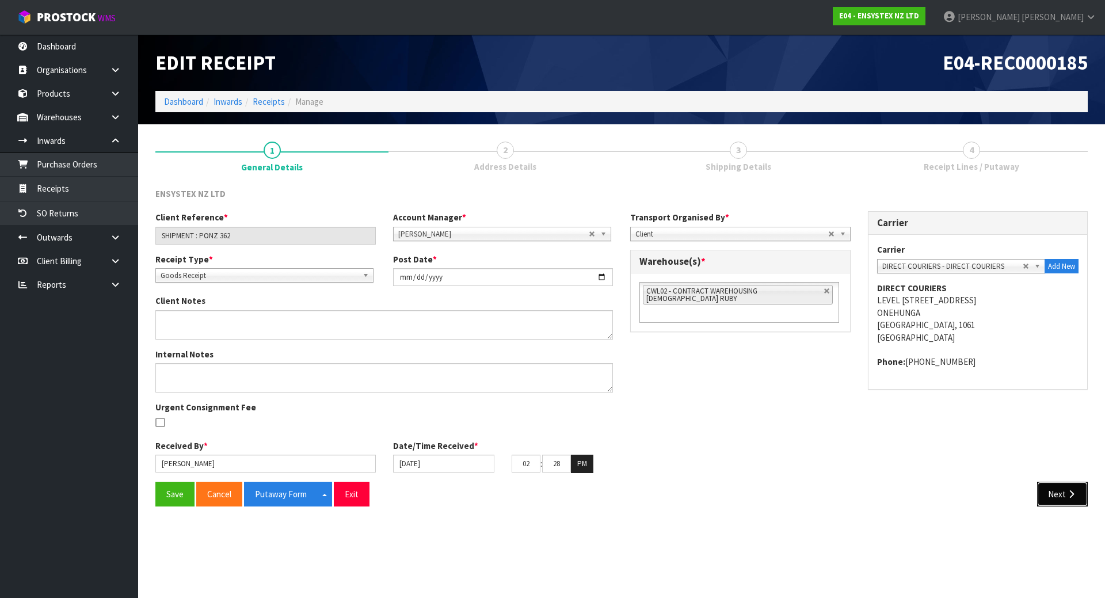
click at [1048, 487] on button "Next" at bounding box center [1063, 494] width 51 height 25
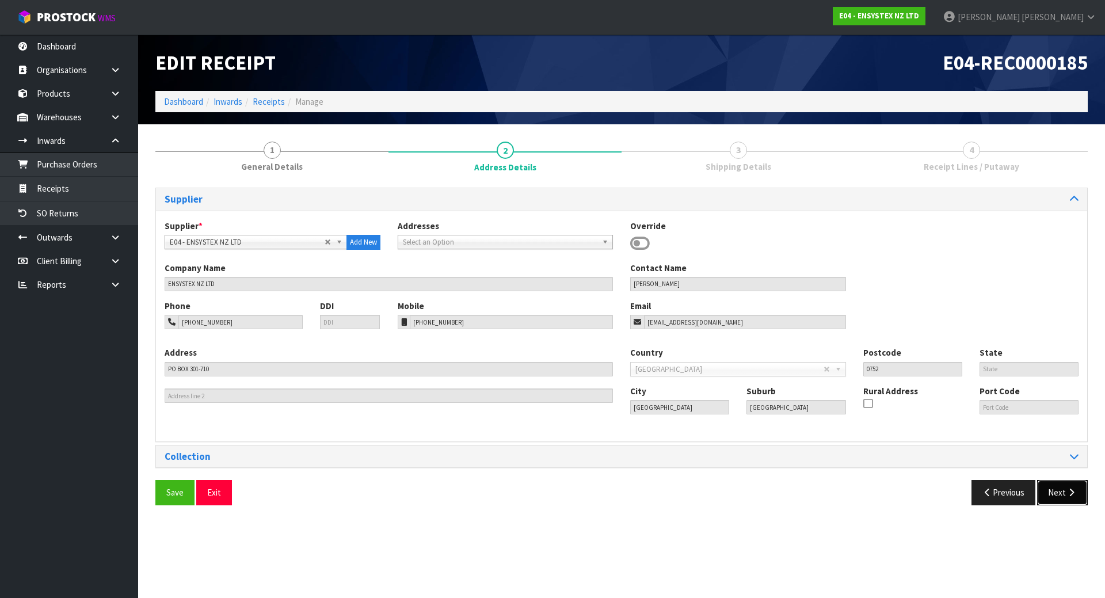
click at [1046, 492] on button "Next" at bounding box center [1063, 492] width 51 height 25
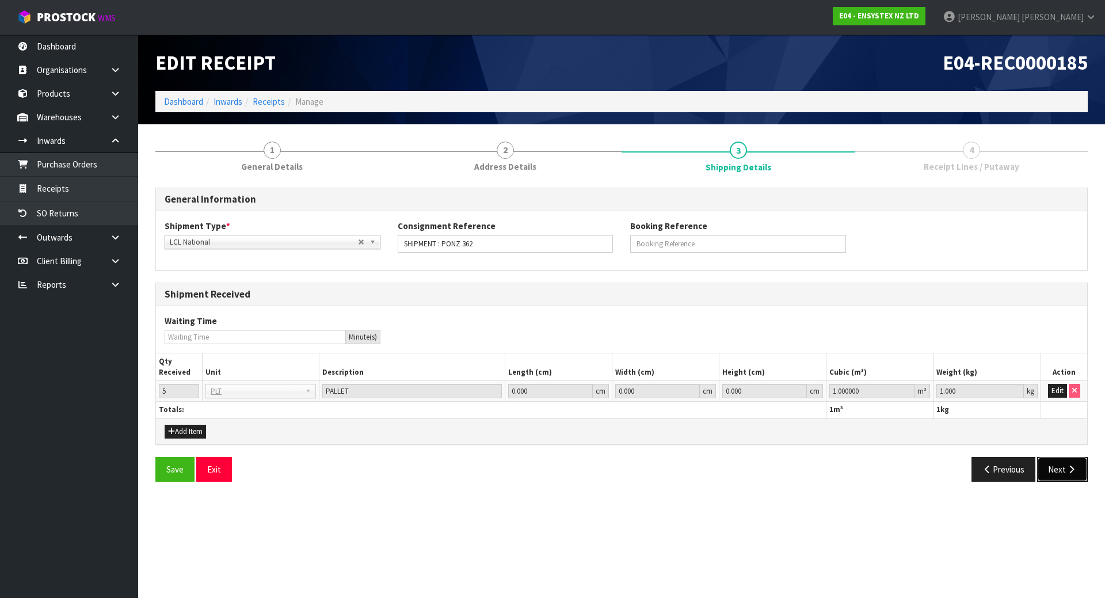
click at [1054, 472] on button "Next" at bounding box center [1063, 469] width 51 height 25
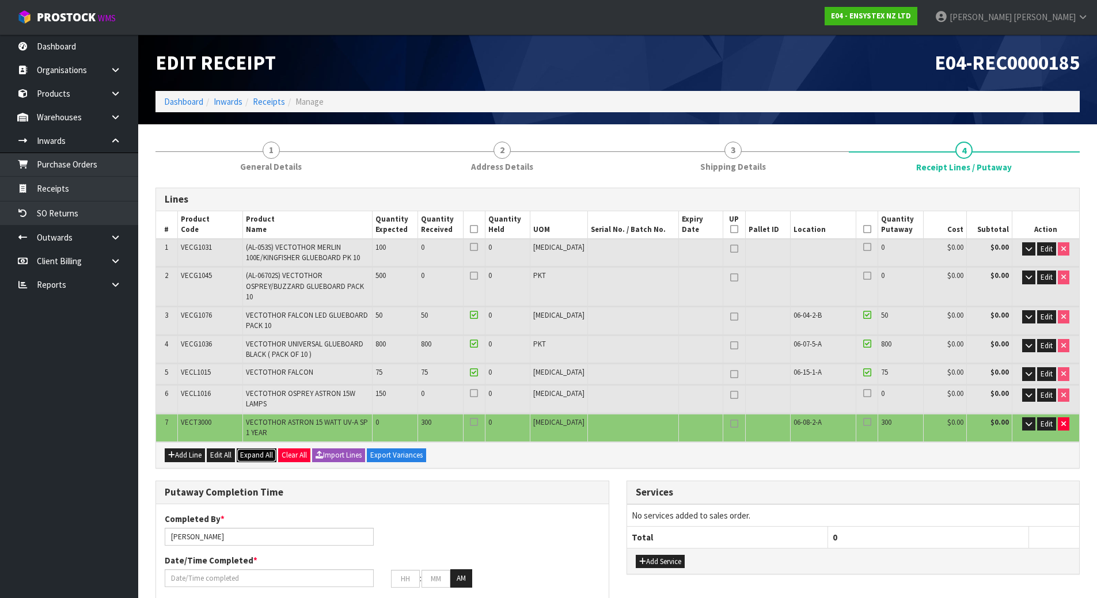
click at [258, 450] on span "Expand All" at bounding box center [256, 455] width 33 height 10
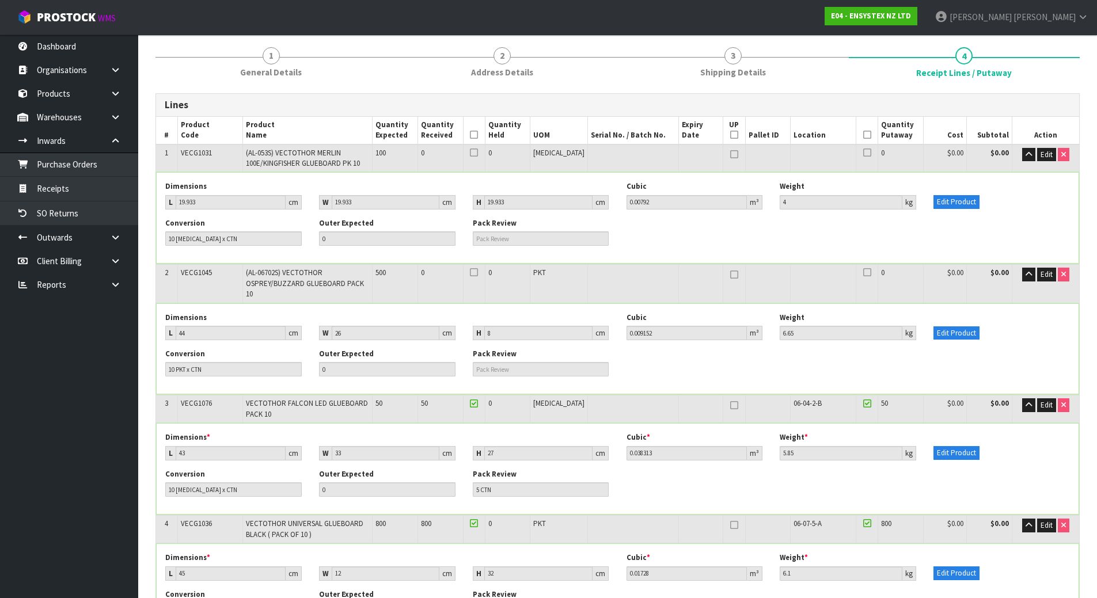
scroll to position [58, 0]
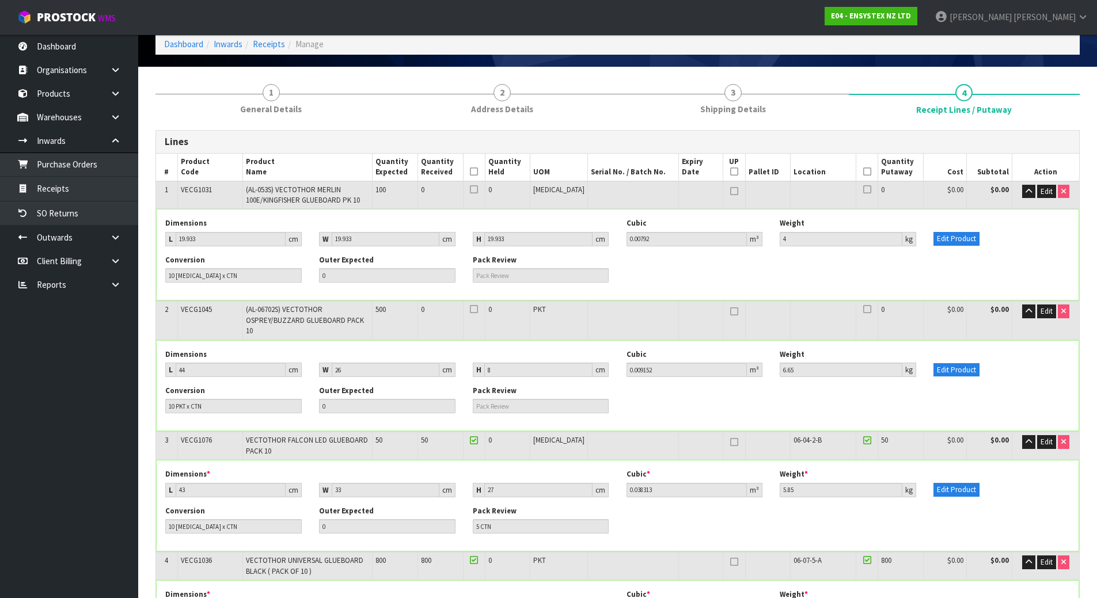
click at [215, 191] on td "VECG1031" at bounding box center [209, 195] width 65 height 28
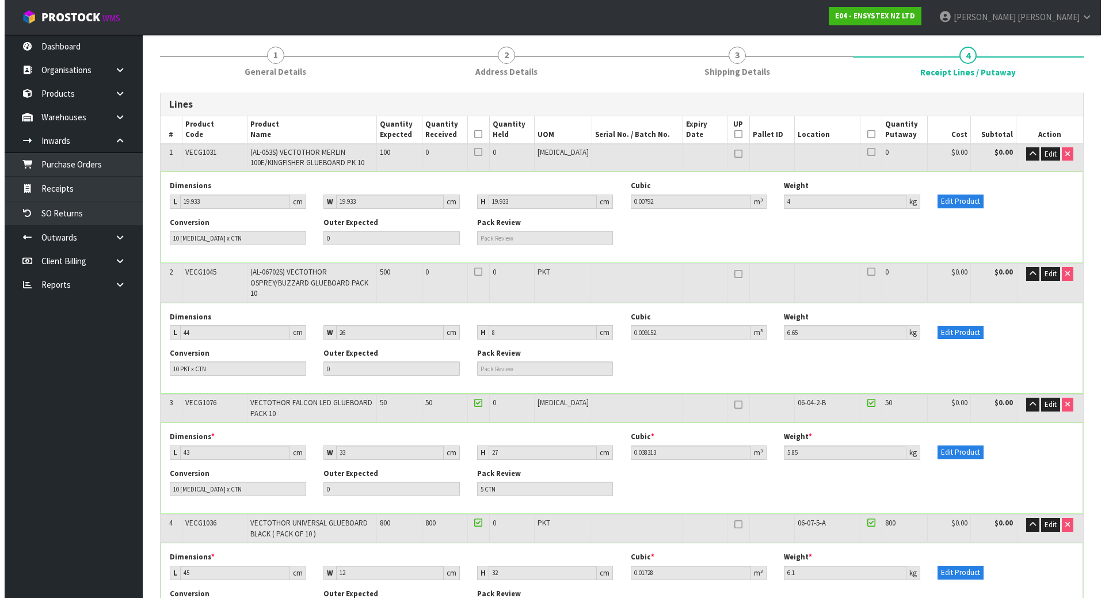
scroll to position [115, 0]
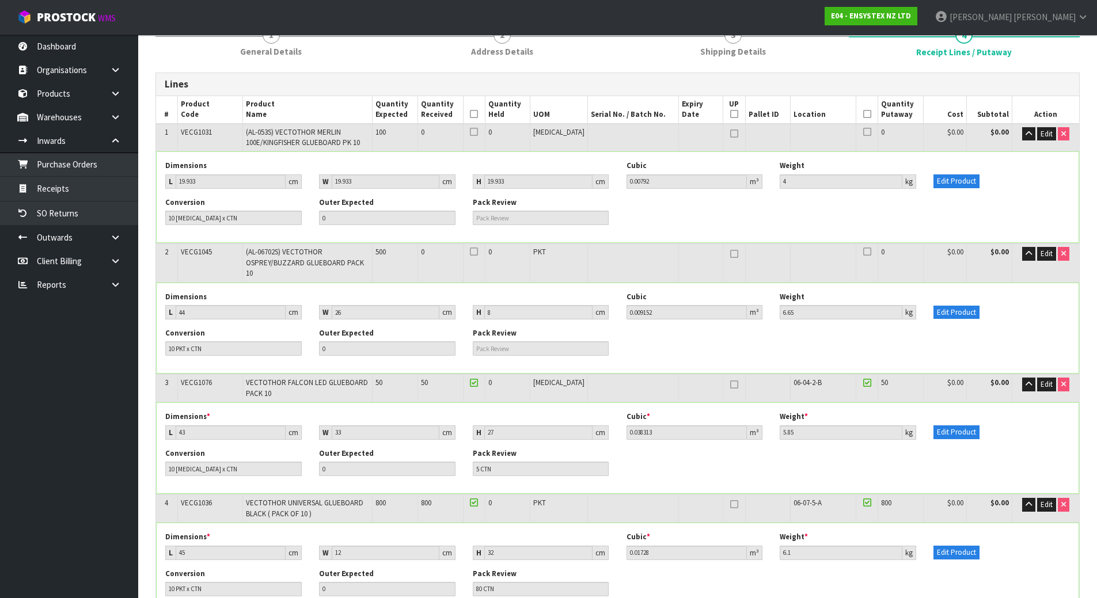
click at [998, 157] on div "Dimensions L 19.933 cm W 19.933 cm H 19.933 cm Cubic 0.00792 m³ Weight 4 kg Edi…" at bounding box center [618, 197] width 922 height 90
click at [962, 180] on button "Edit Product" at bounding box center [956, 181] width 46 height 14
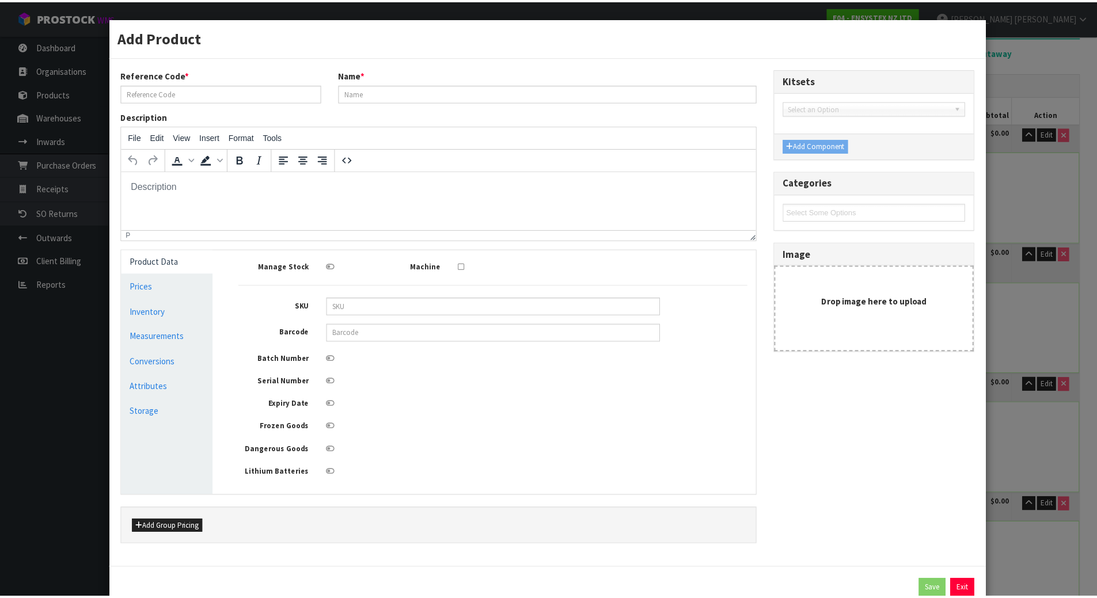
scroll to position [0, 0]
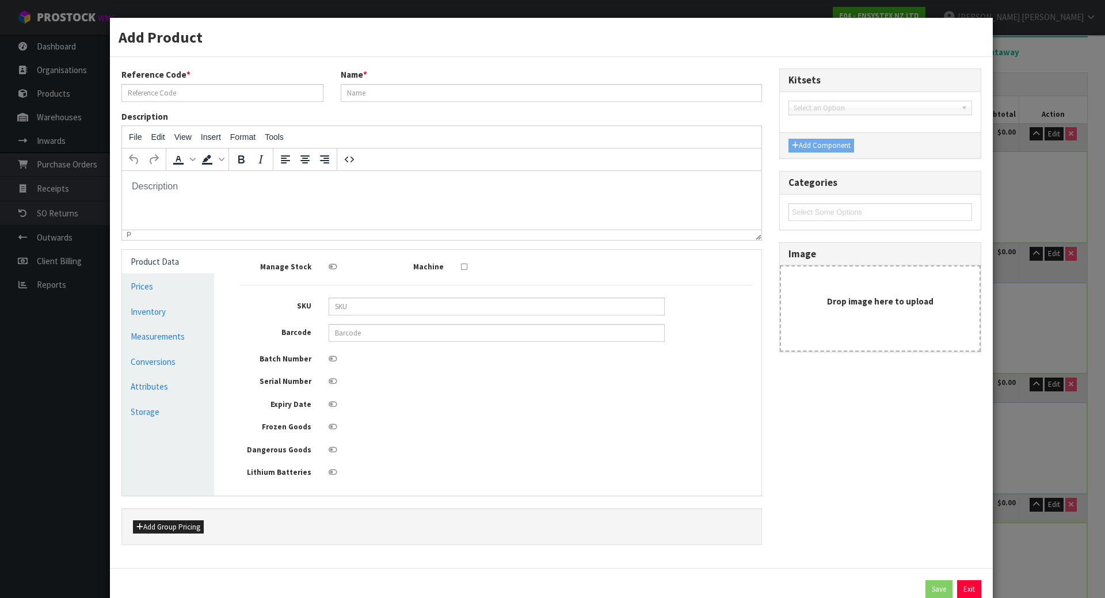
type input "VECG1031"
type input "(AL-053S) VECTOTHOR MERLIN 100E/KINGFISHER GLUEBOARD PK 10"
type input "8719075009062"
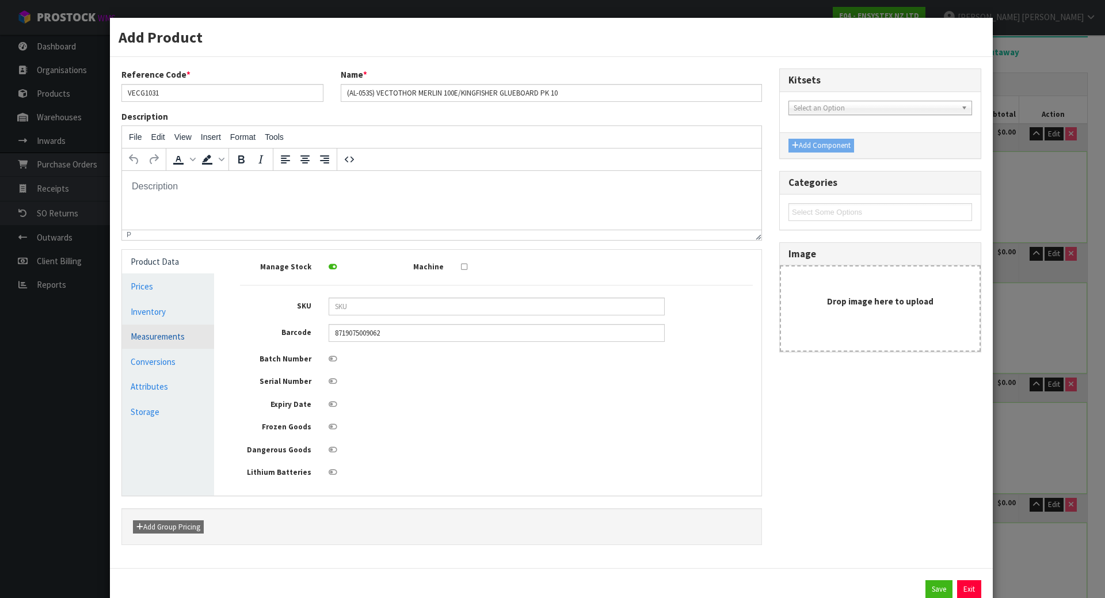
click at [196, 336] on link "Measurements" at bounding box center [168, 337] width 92 height 24
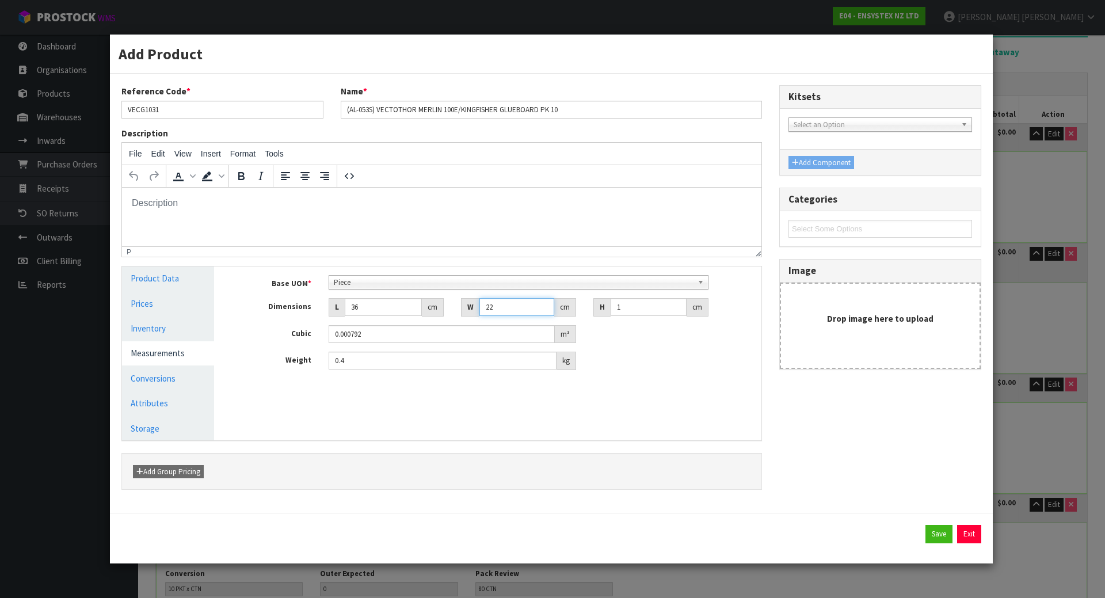
drag, startPoint x: 523, startPoint y: 305, endPoint x: 455, endPoint y: 308, distance: 68.6
click at [455, 308] on div "W 22 cm" at bounding box center [519, 307] width 132 height 18
type input "2"
type input "0.000072"
type input "24"
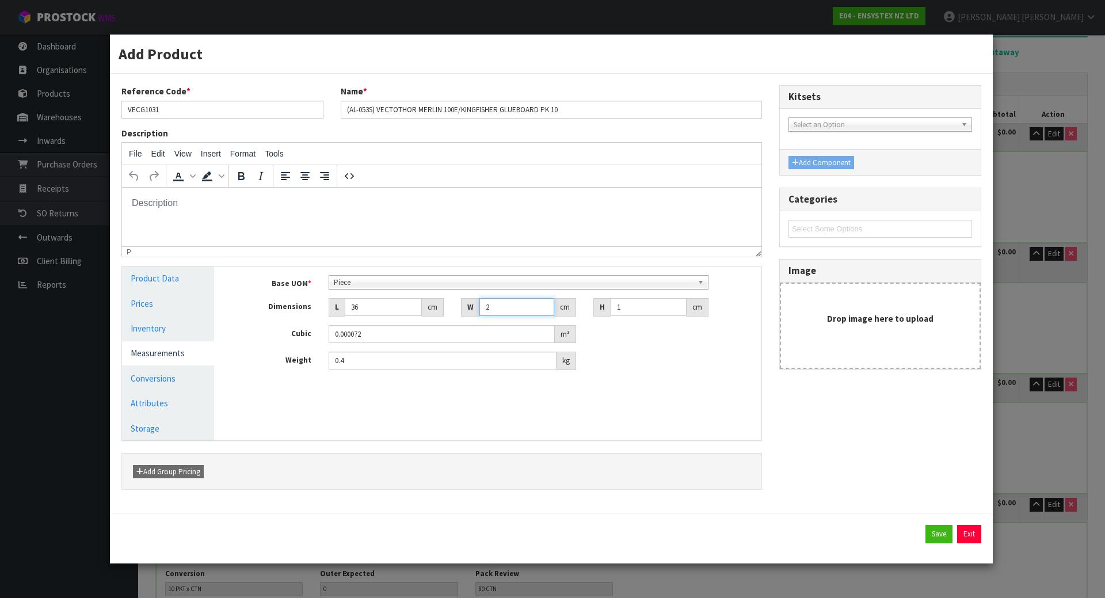
type input "0.000864"
type input "24"
click at [144, 376] on link "Conversions" at bounding box center [168, 379] width 92 height 24
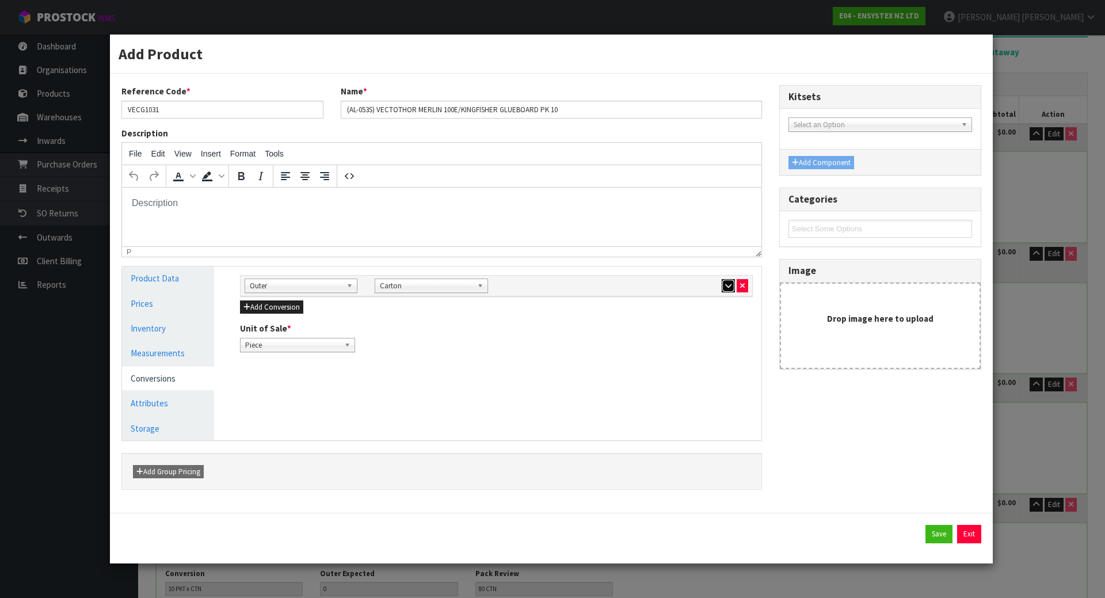
click at [729, 286] on icon "button" at bounding box center [728, 285] width 6 height 7
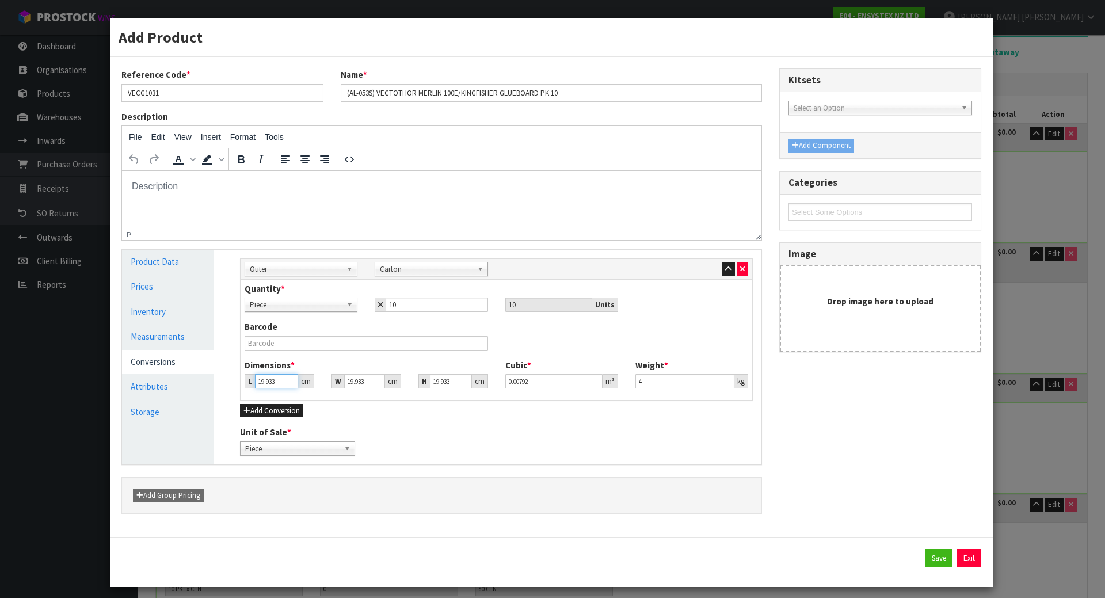
drag, startPoint x: 278, startPoint y: 383, endPoint x: 216, endPoint y: 378, distance: 61.8
click at [216, 378] on div "Product Data Prices Inventory Measurements Conversions Attributes Storage Manag…" at bounding box center [441, 357] width 657 height 215
type input "3"
type input "0.001192"
type input "36"
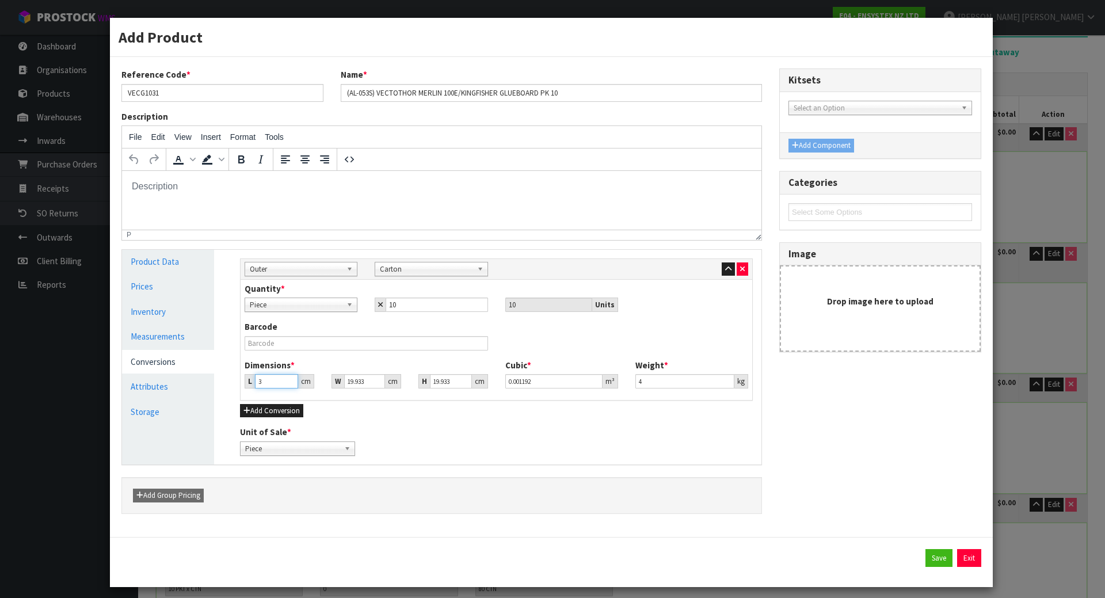
type input "0.014304"
type input "36"
type input "2"
type input "0.001435"
type input "24"
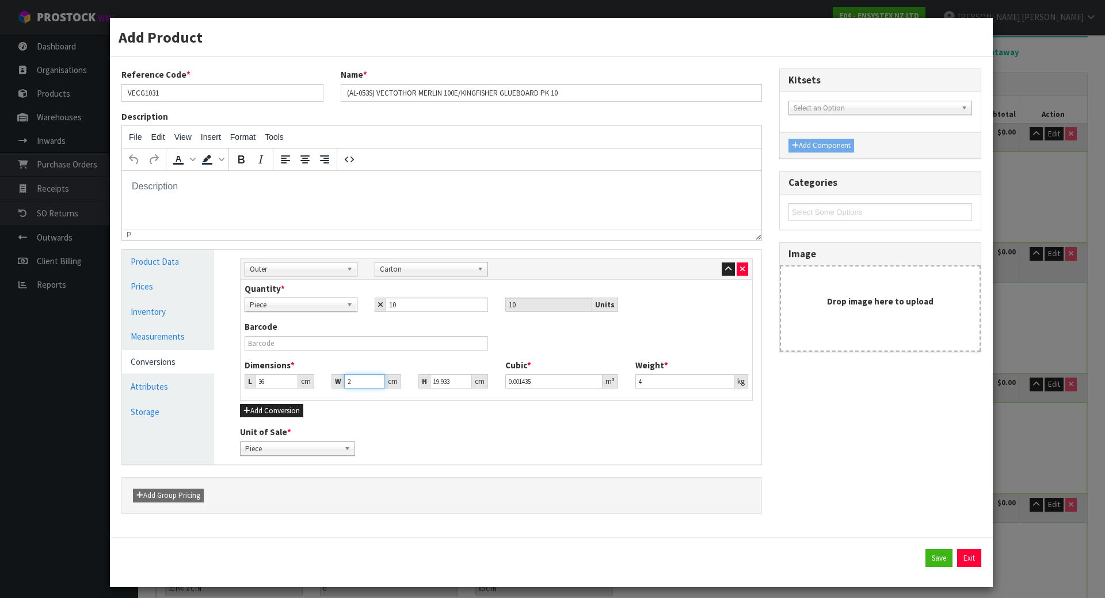
type input "0.017222"
type input "24"
type input "7"
type input "0.006048"
type input "7"
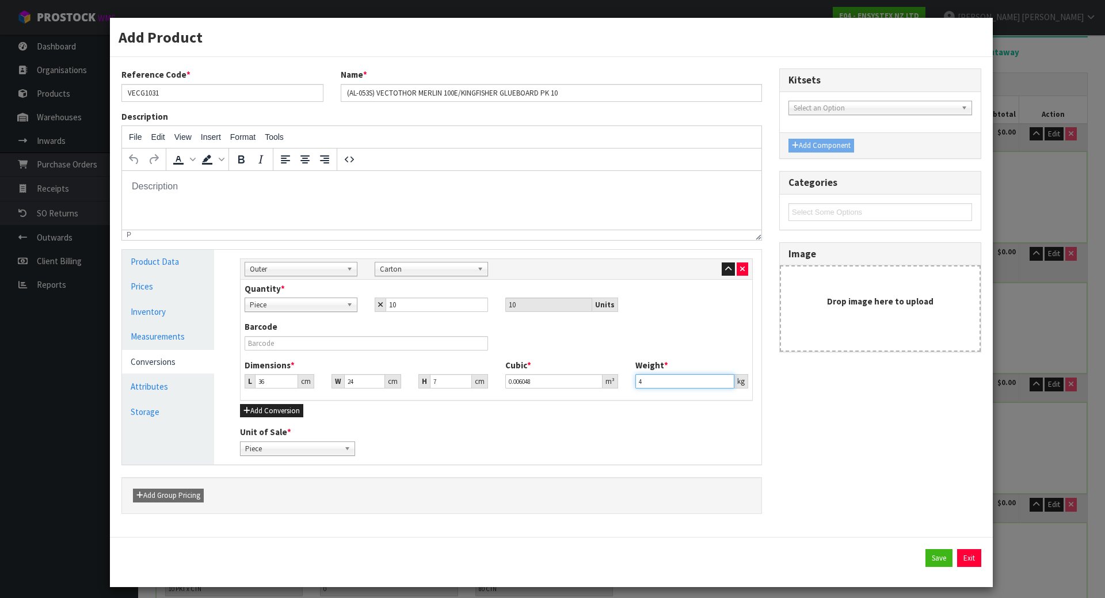
type input "3"
type input "4.30"
click at [489, 329] on div "Barcode" at bounding box center [366, 335] width 260 height 29
click at [723, 264] on button "button" at bounding box center [728, 270] width 13 height 14
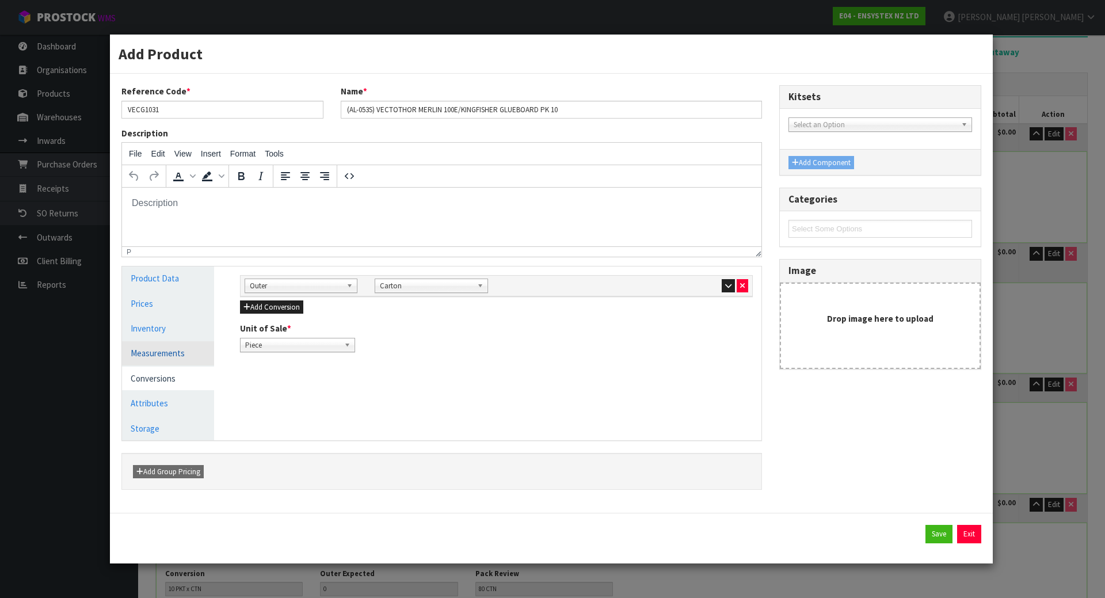
click at [146, 354] on link "Measurements" at bounding box center [168, 353] width 92 height 24
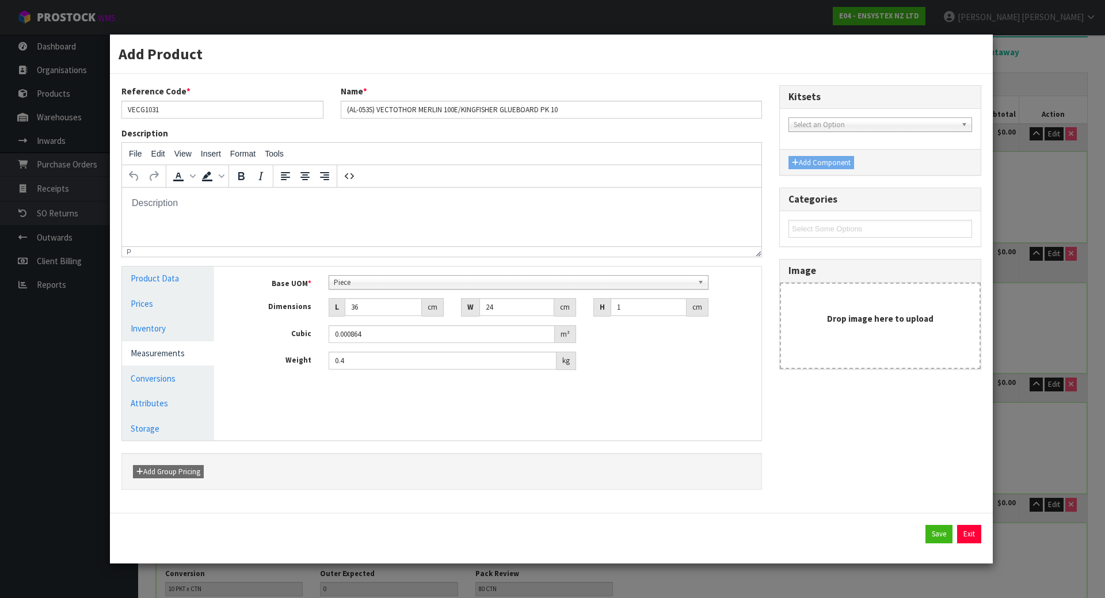
click at [569, 412] on div "Manage Stock Machine SKU Barcode 8719075009062 Batch Number Serial Number Expir…" at bounding box center [497, 354] width 548 height 174
drag, startPoint x: 362, startPoint y: 305, endPoint x: 289, endPoint y: 309, distance: 72.7
click at [289, 309] on div "Dimensions L 36 cm W 24 cm H 1 cm" at bounding box center [496, 307] width 530 height 18
type input "3"
type input "0.000072"
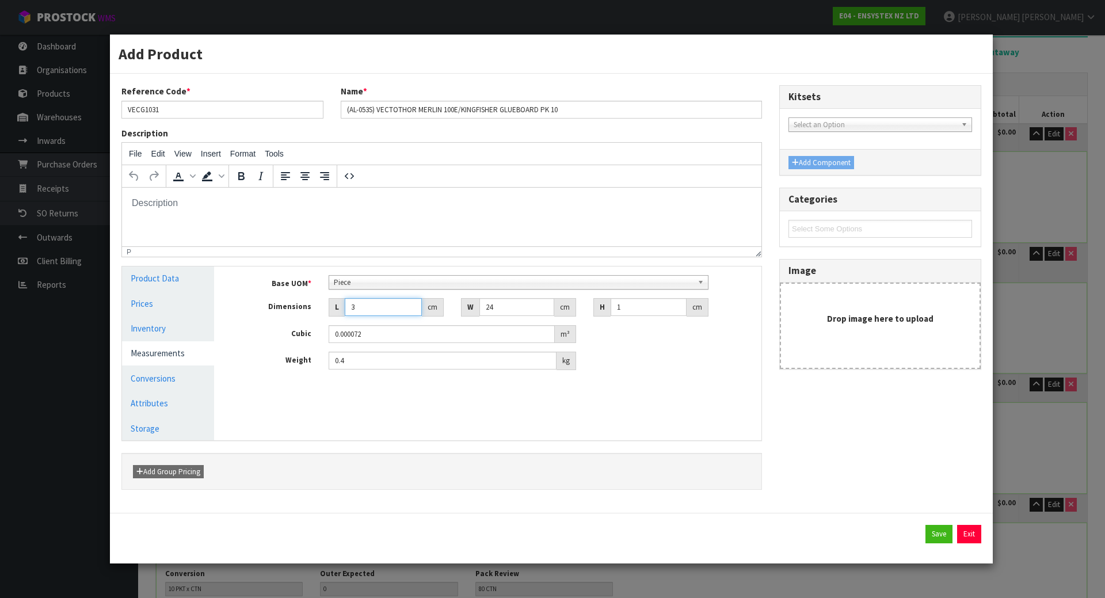
type input "35"
type input "0.00084"
type input "35"
drag, startPoint x: 411, startPoint y: 355, endPoint x: 253, endPoint y: 359, distance: 157.8
click at [253, 359] on div "Weight 0.4 kg" at bounding box center [496, 361] width 530 height 18
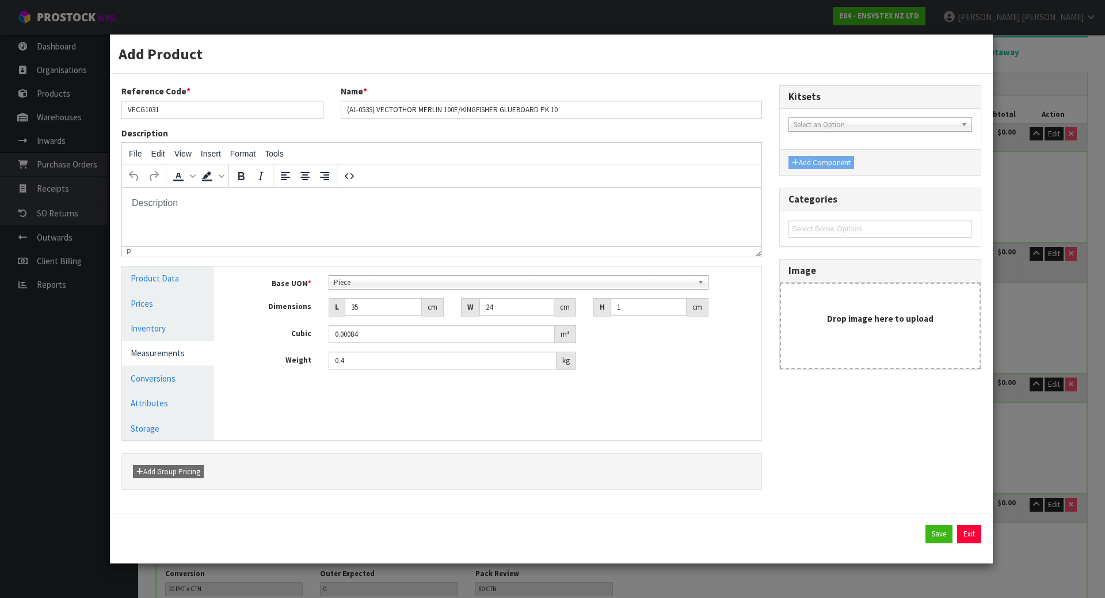
click at [393, 411] on div "Manage Stock Machine SKU Barcode 8719075009062 Batch Number Serial Number Expir…" at bounding box center [497, 354] width 548 height 174
click at [406, 357] on input "0.4" at bounding box center [443, 361] width 228 height 18
type input "0.40"
click at [438, 406] on div "Manage Stock Machine SKU Barcode 8719075009062 Batch Number Serial Number Expir…" at bounding box center [497, 354] width 548 height 174
click at [168, 326] on link "Inventory" at bounding box center [168, 329] width 92 height 24
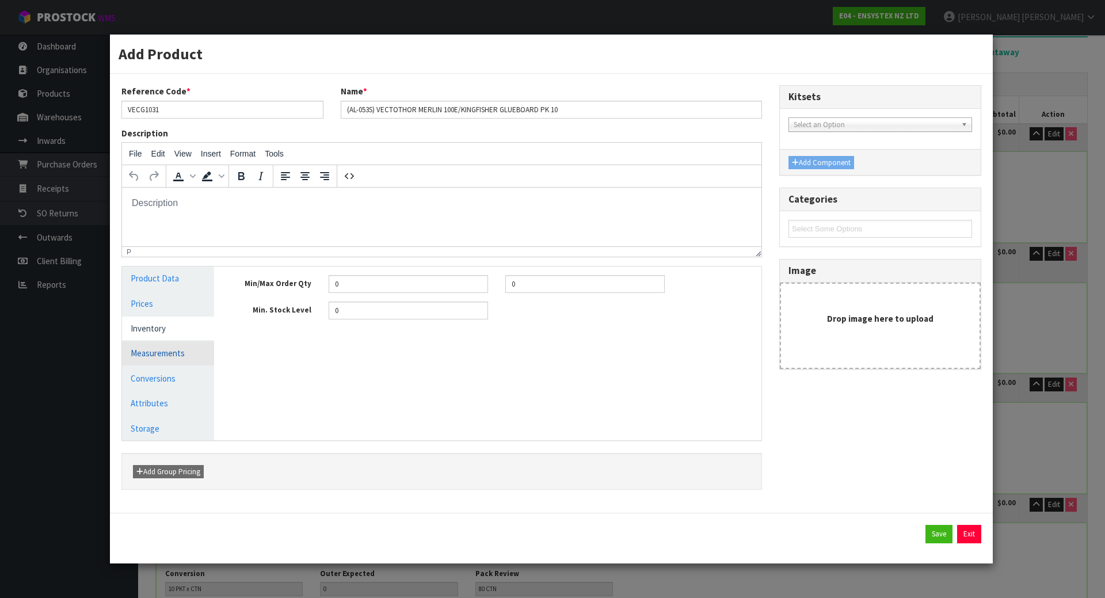
click at [174, 356] on link "Measurements" at bounding box center [168, 353] width 92 height 24
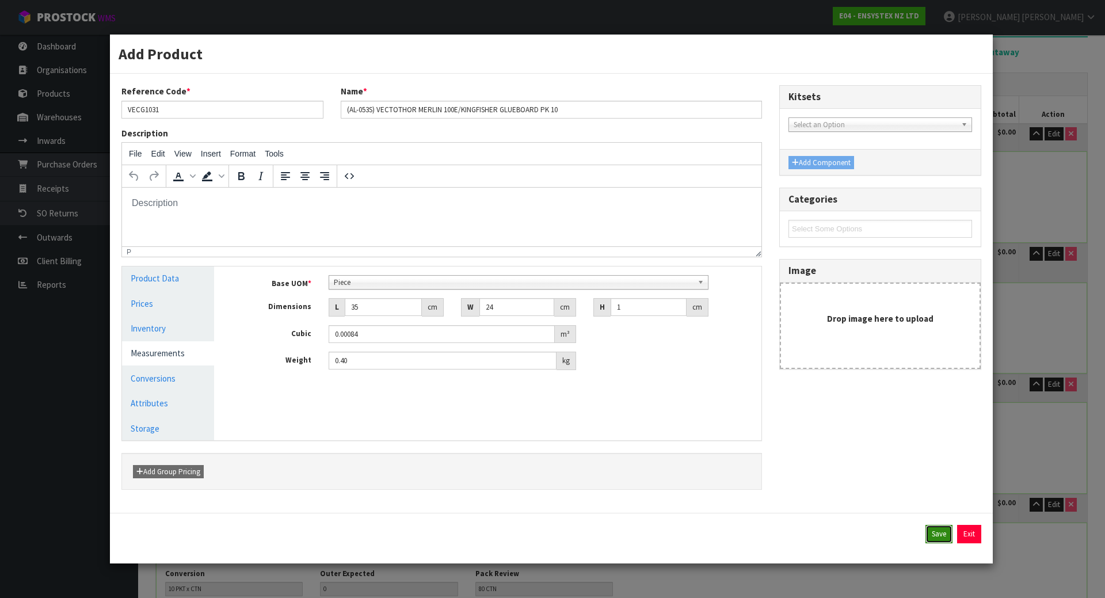
click at [944, 533] on button "Save" at bounding box center [939, 534] width 27 height 18
type input "36"
type input "24"
type input "7"
type input "0.006048"
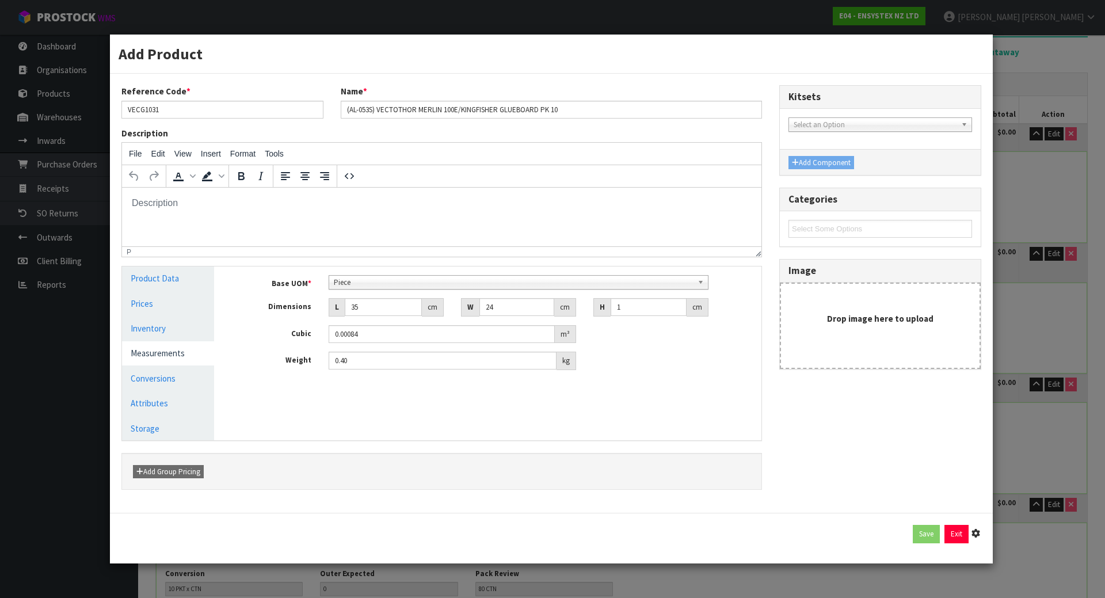
type input "4.3"
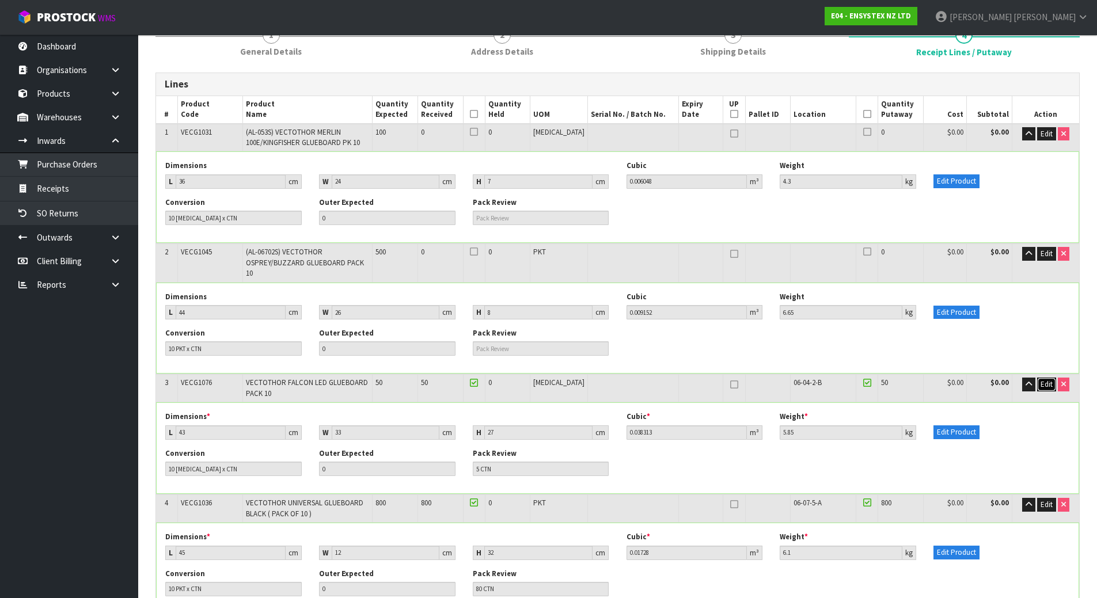
click at [1048, 378] on button "Edit" at bounding box center [1046, 385] width 19 height 14
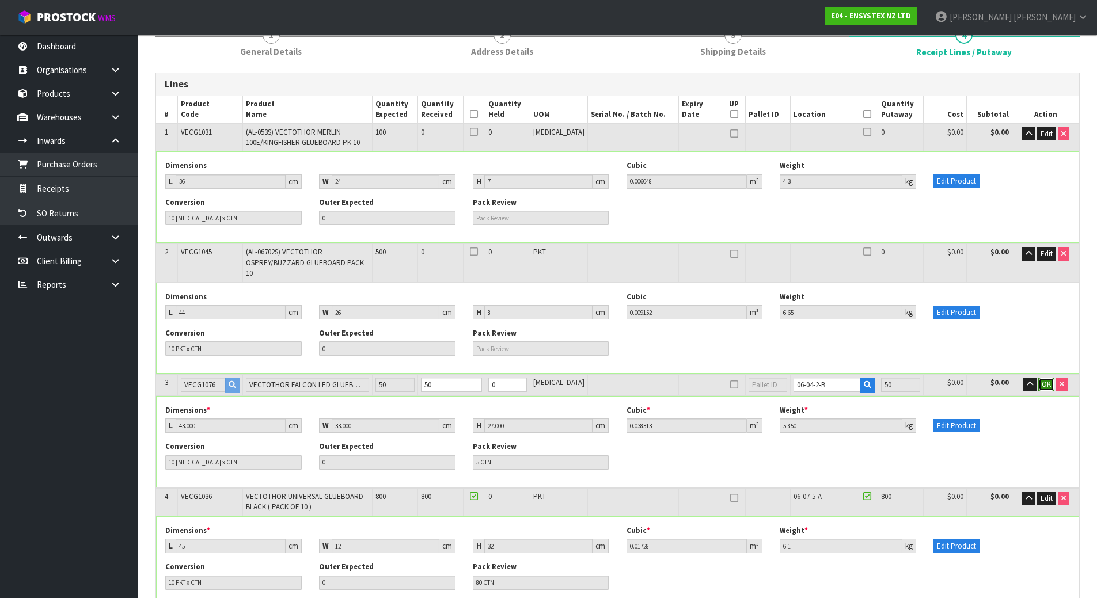
click at [1050, 379] on span "OK" at bounding box center [1046, 384] width 9 height 10
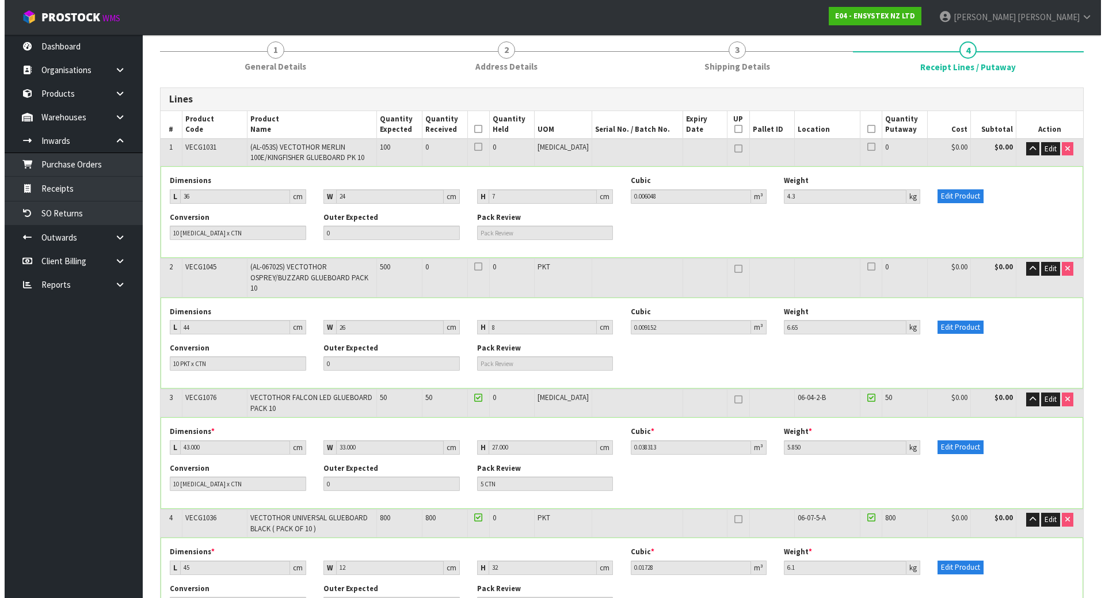
scroll to position [115, 0]
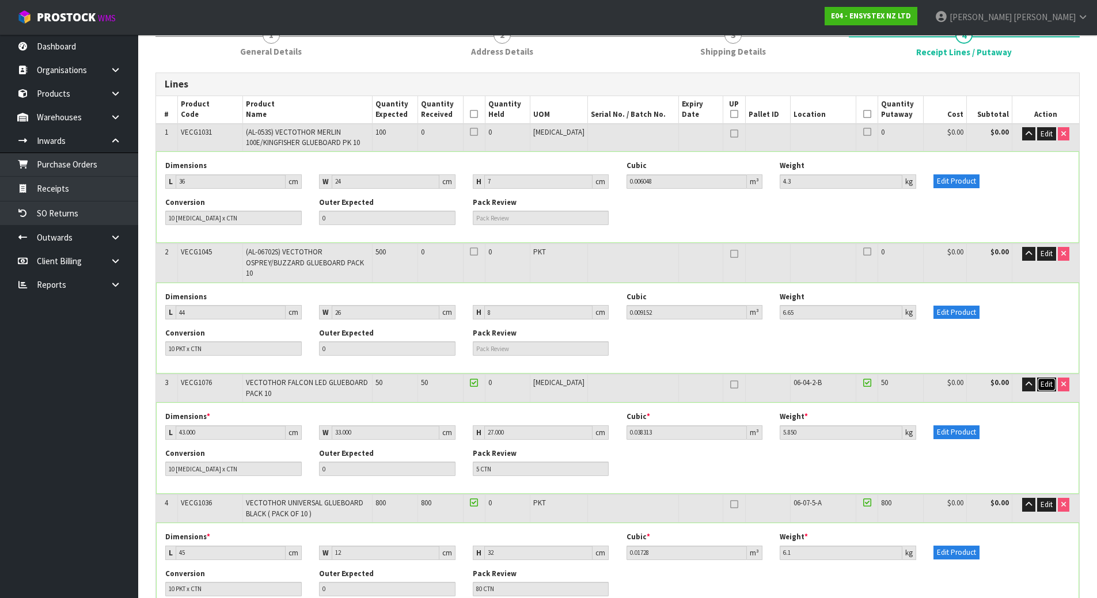
click at [1046, 379] on span "Edit" at bounding box center [1046, 384] width 12 height 10
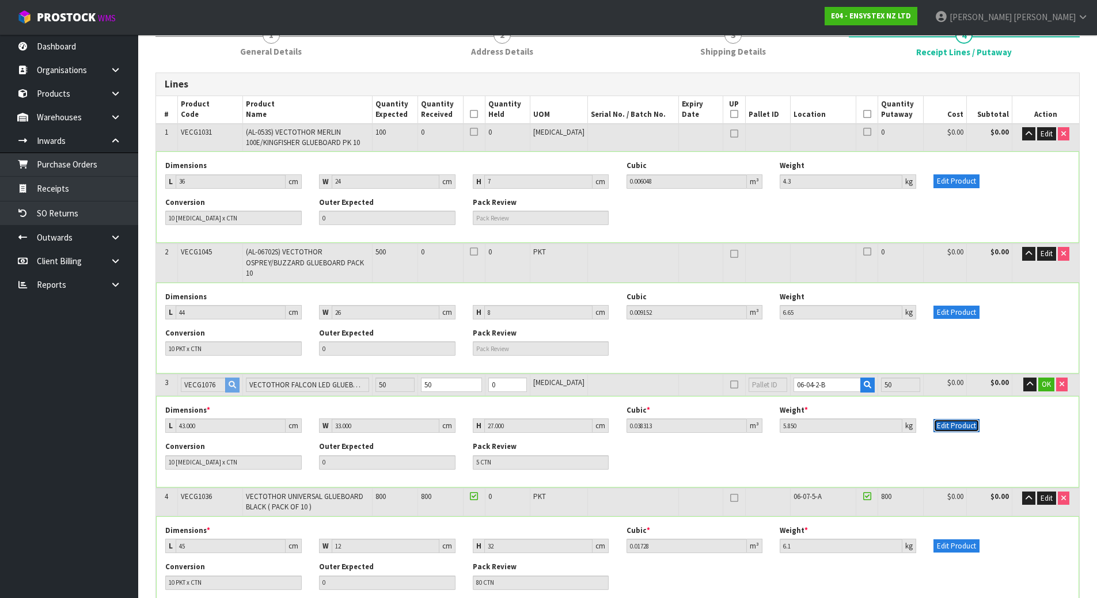
click at [961, 419] on button "Edit Product" at bounding box center [956, 426] width 46 height 14
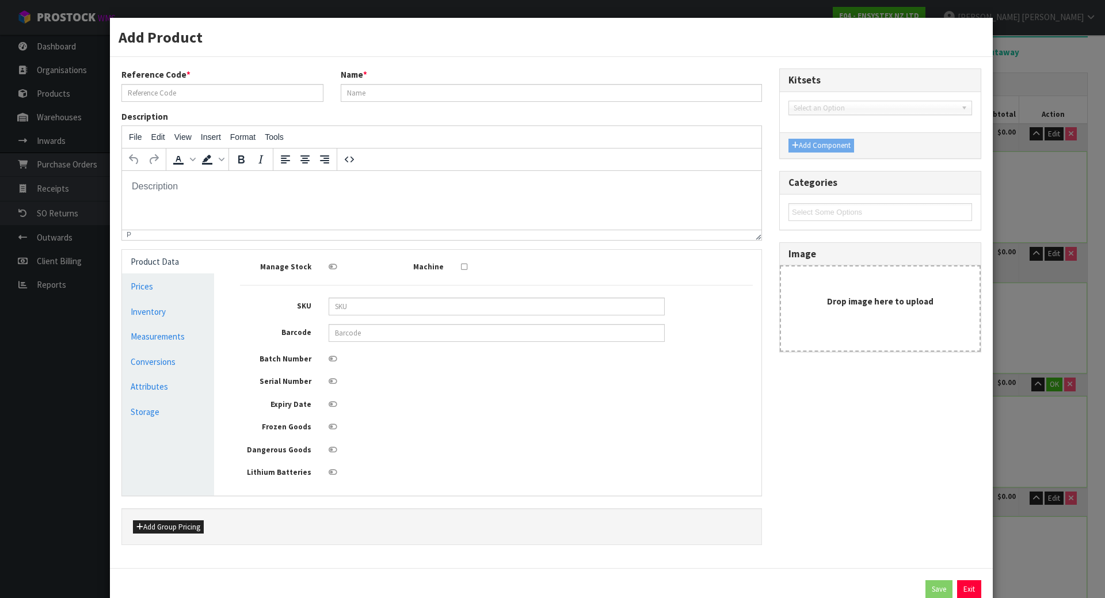
type input "VECG1076"
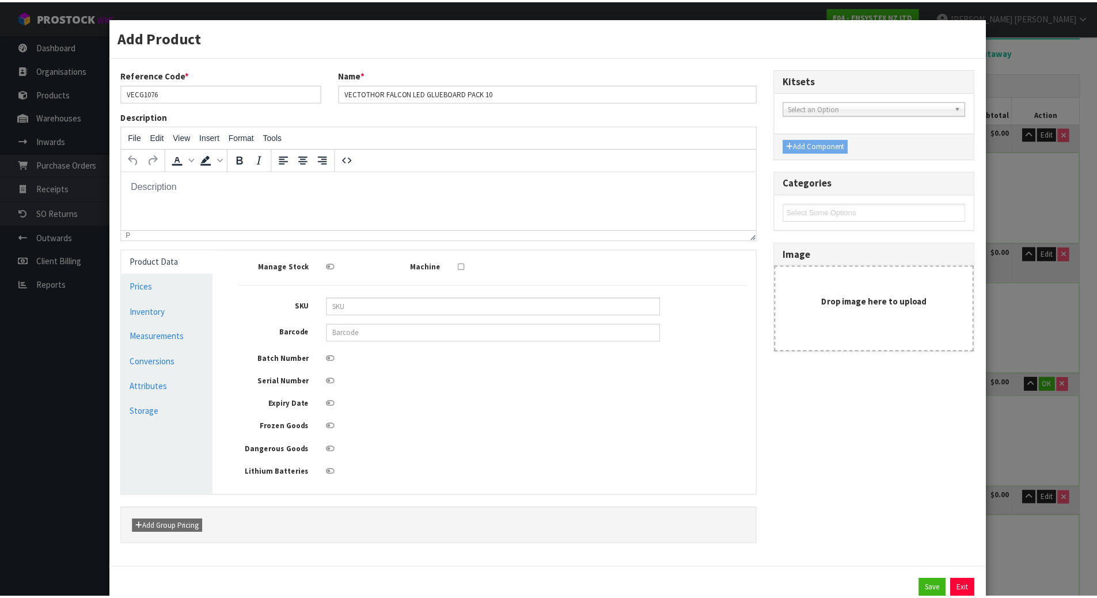
scroll to position [0, 0]
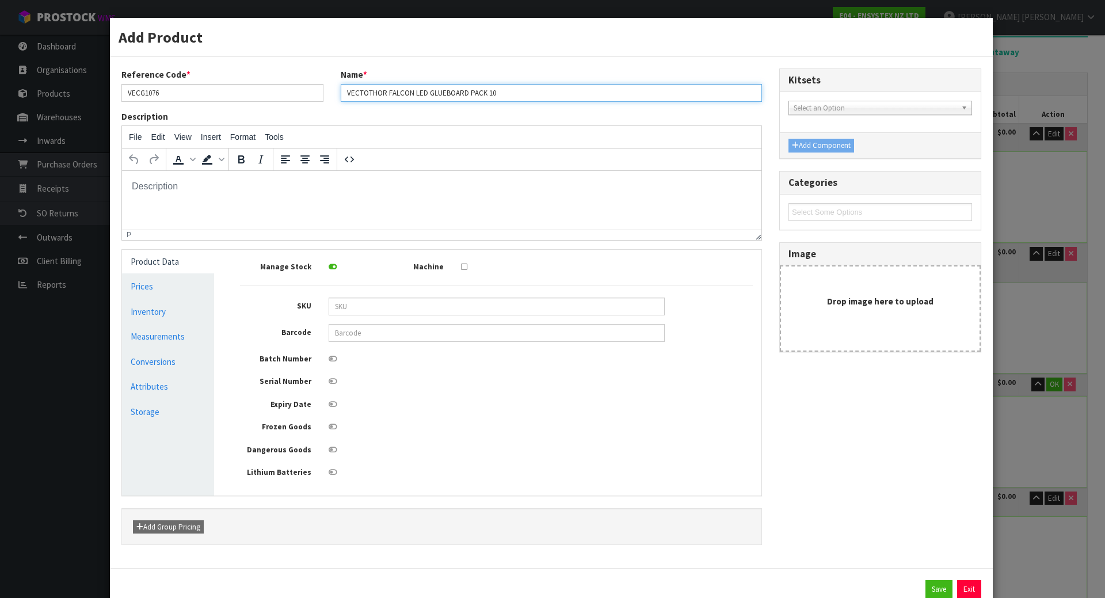
click at [345, 96] on input "VECTOTHOR FALCON LED GLUEBOARD PACK 10" at bounding box center [551, 93] width 421 height 18
type input "(AL-250S) VECTOTHOR FALCON LED GLUEBOARD PACK 10"
click at [937, 579] on div "Save Exit" at bounding box center [551, 593] width 883 height 51
click at [934, 586] on button "Save" at bounding box center [939, 589] width 27 height 18
type input "(AL-250S) VECTOTHOR FALCON LED GLUEBOARD PACK 10"
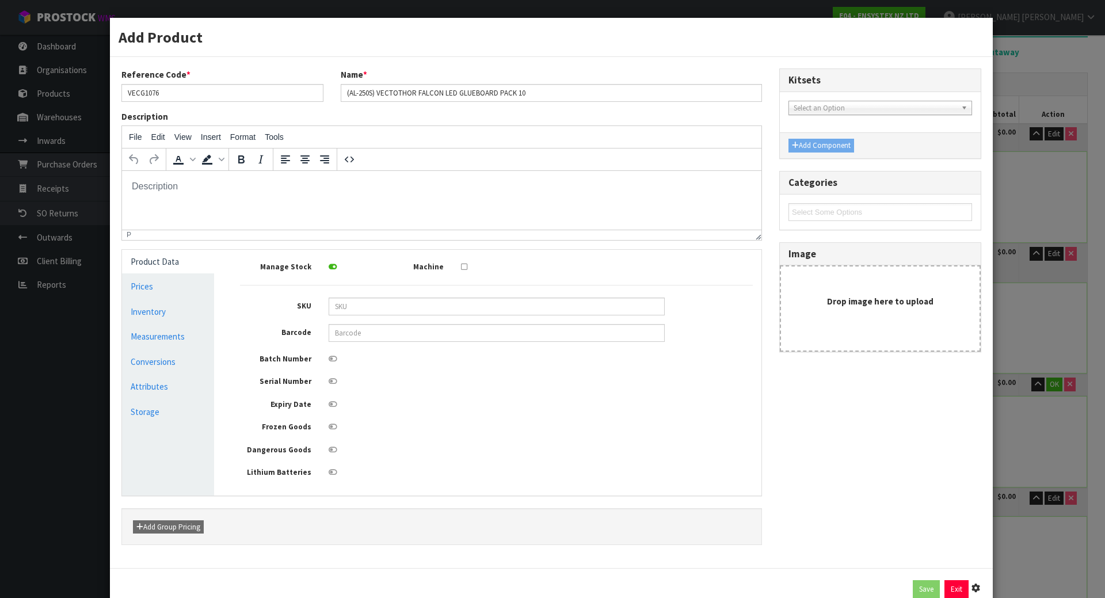
type input "43"
type input "33"
type input "27"
type input "5.85"
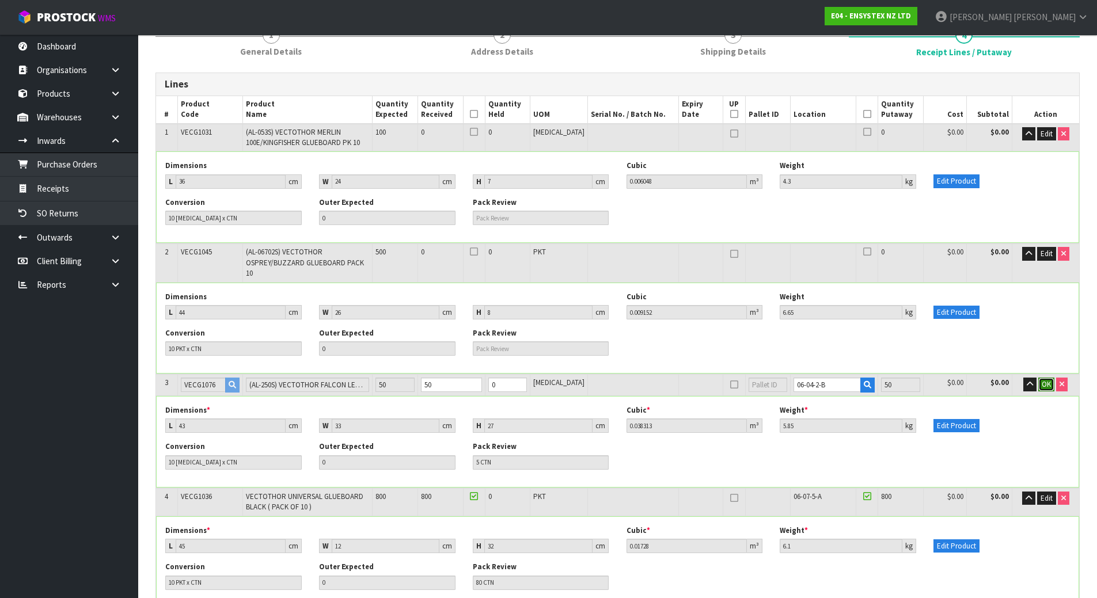
click at [1049, 379] on span "OK" at bounding box center [1046, 384] width 9 height 10
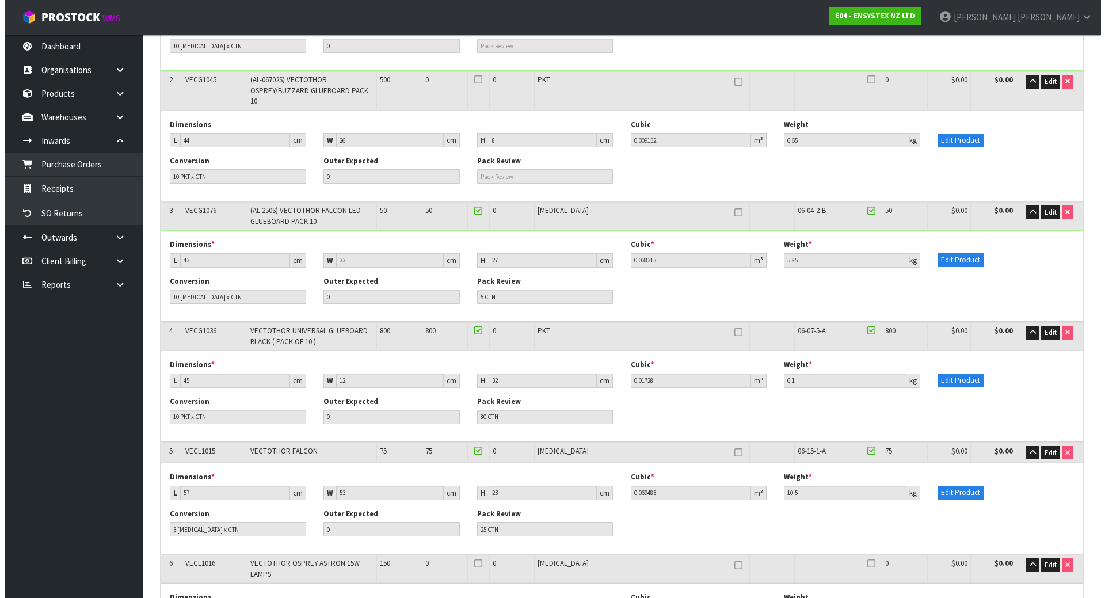
scroll to position [288, 0]
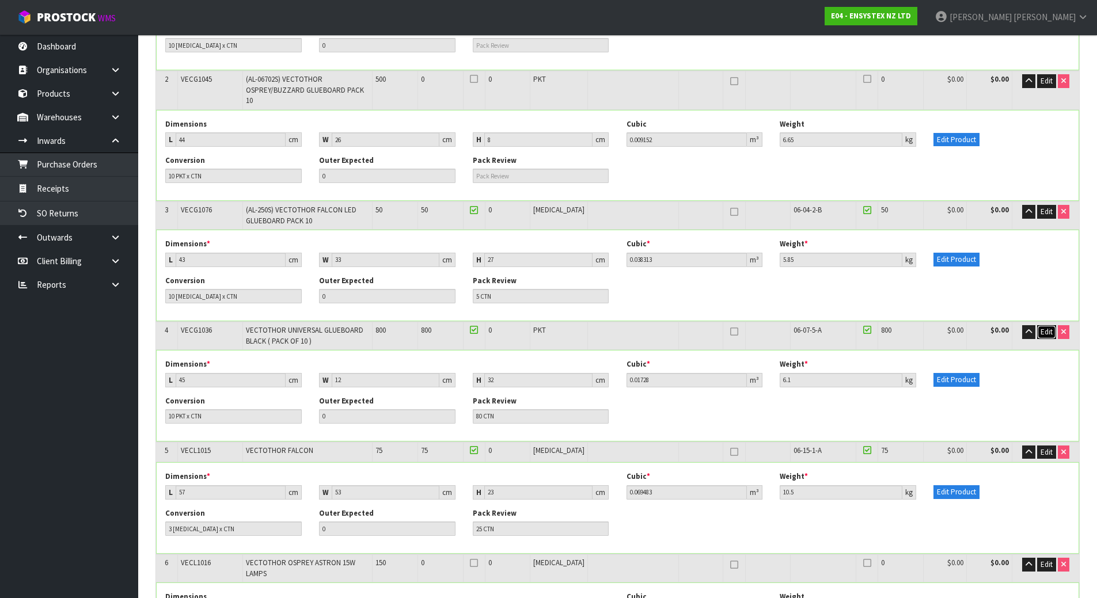
click at [1044, 327] on span "Edit" at bounding box center [1046, 332] width 12 height 10
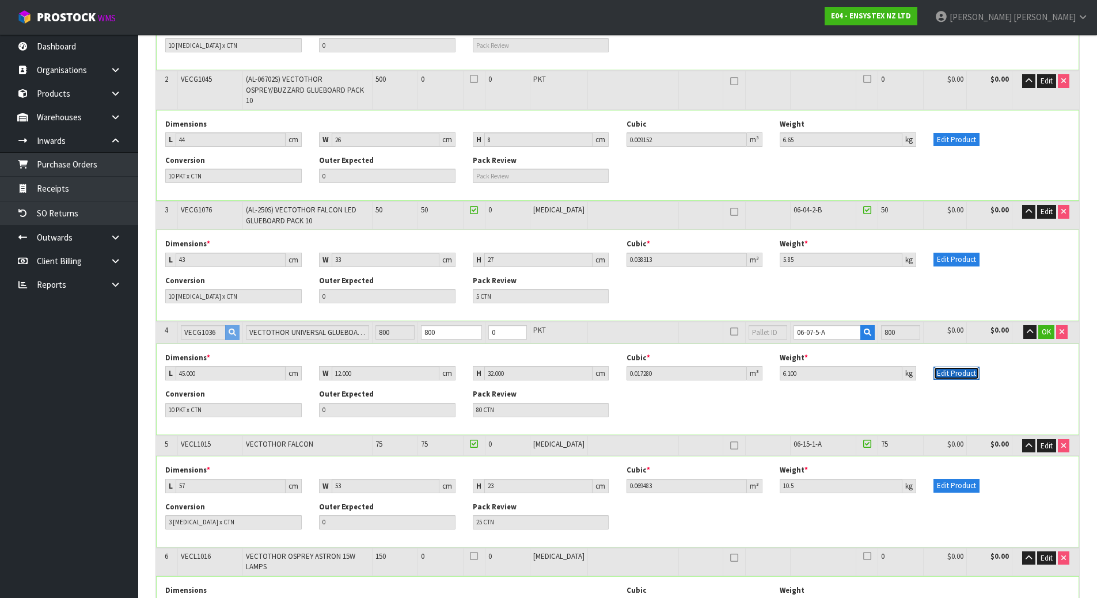
click at [943, 367] on button "Edit Product" at bounding box center [956, 374] width 46 height 14
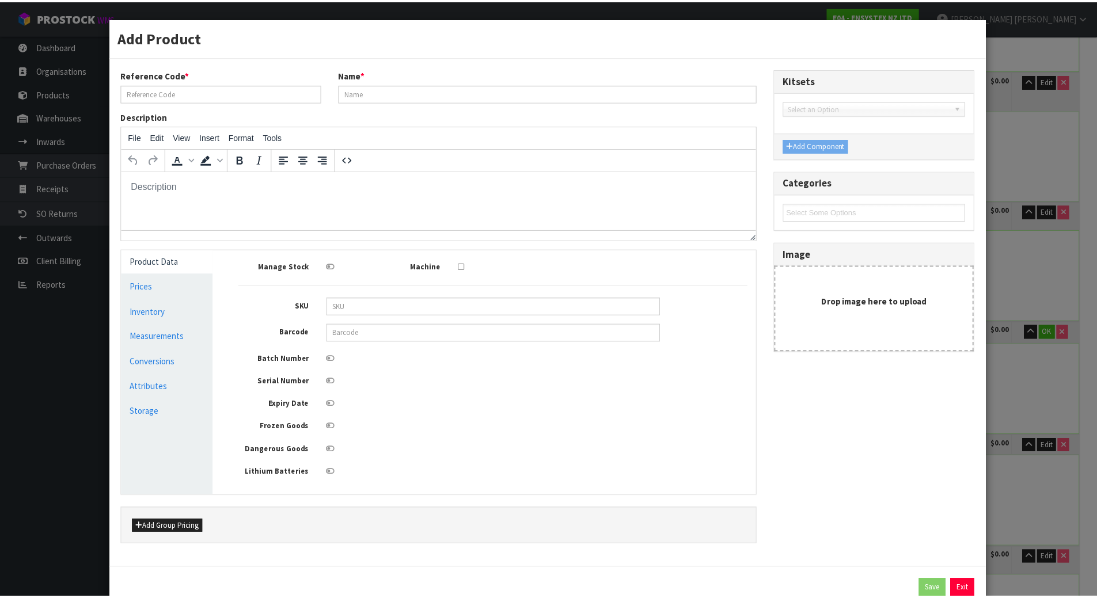
scroll to position [0, 0]
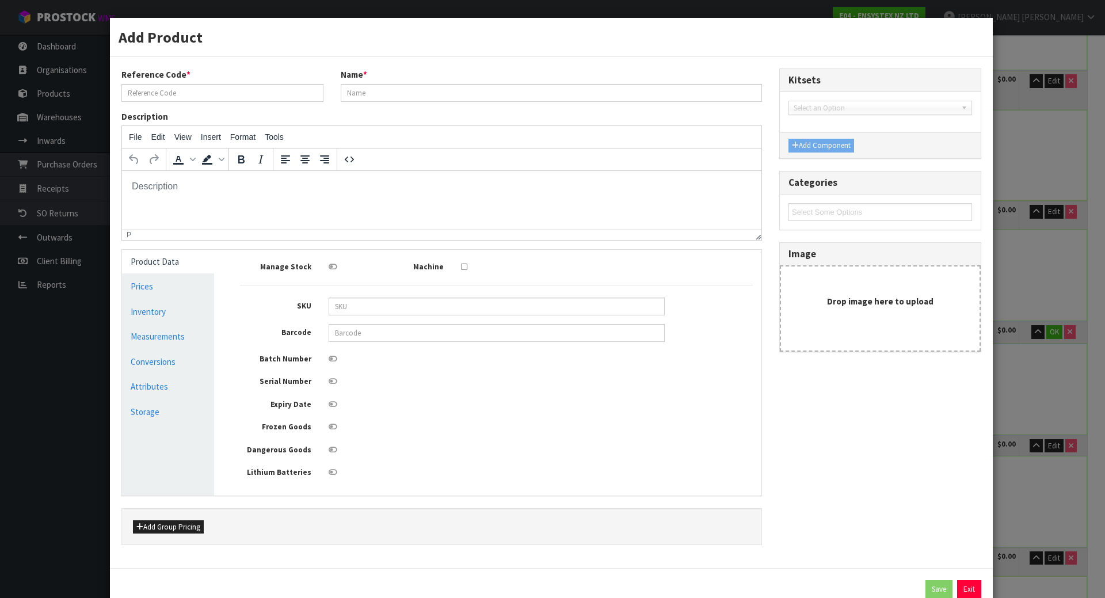
type input "VECG1036"
type input "VECTOTHOR UNIVERSAL GLUEBOARD BLACK ( PACK OF 10 )"
type input "9330209000282"
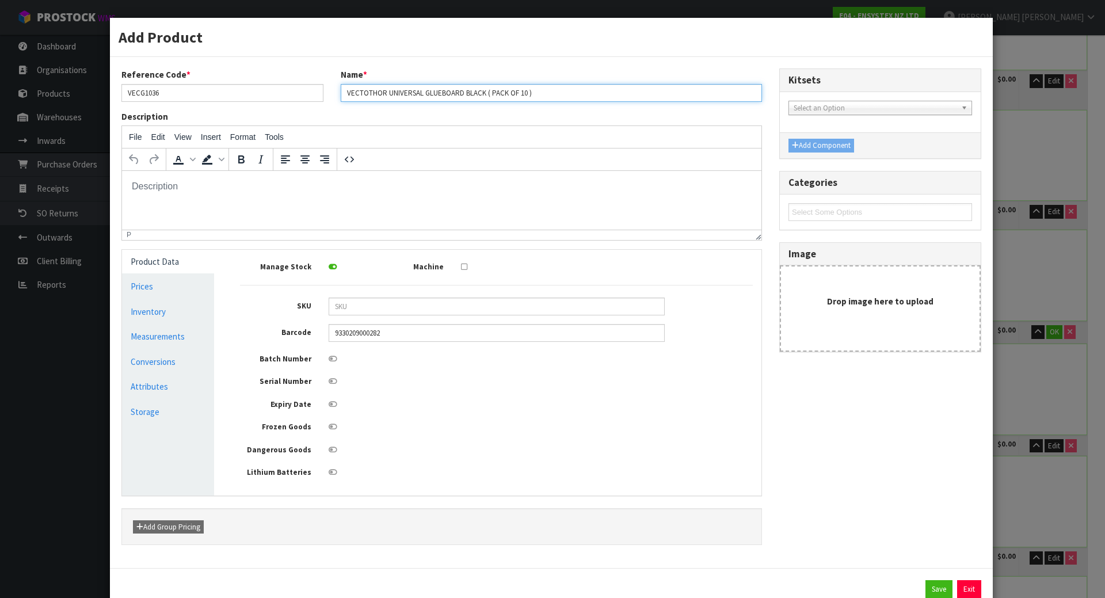
click at [341, 96] on input "VECTOTHOR UNIVERSAL GLUEBOARD BLACK ( PACK OF 10 )" at bounding box center [551, 93] width 421 height 18
type input "(AL-080S) VECTOTHOR UNIVERSAL GLUEBOARD BLACK ( PACK OF 10 )"
click at [926, 583] on button "Save" at bounding box center [939, 589] width 27 height 18
type input "(AL-080S) VECTOTHOR UNIVERSAL GLUEBOARD BLACK ( PACK OF 10 )"
type input "45"
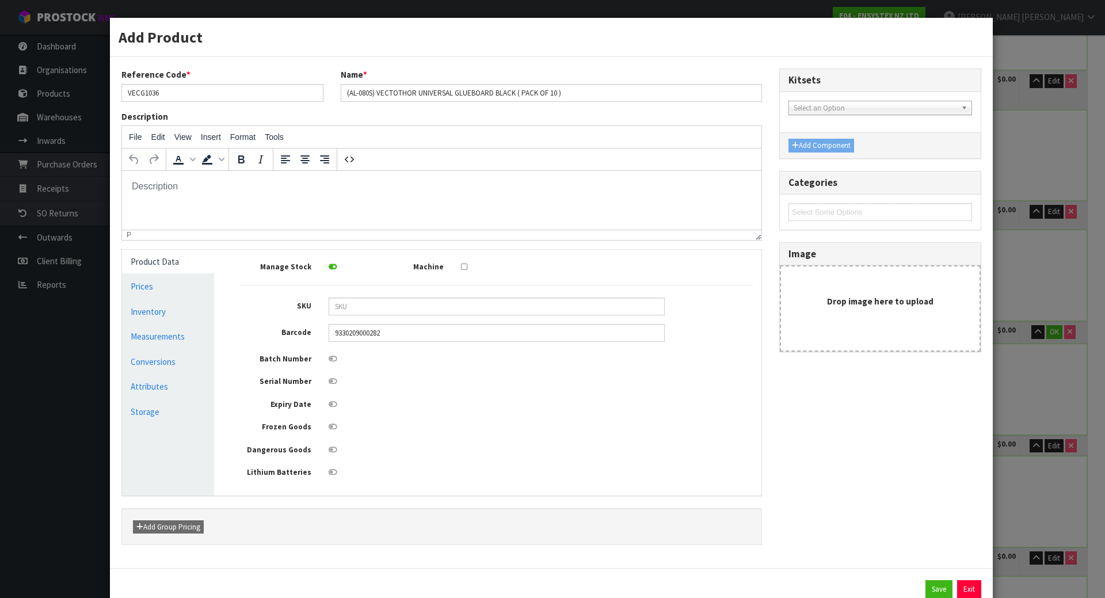
type input "12"
type input "32"
type input "0.01728"
type input "6.1"
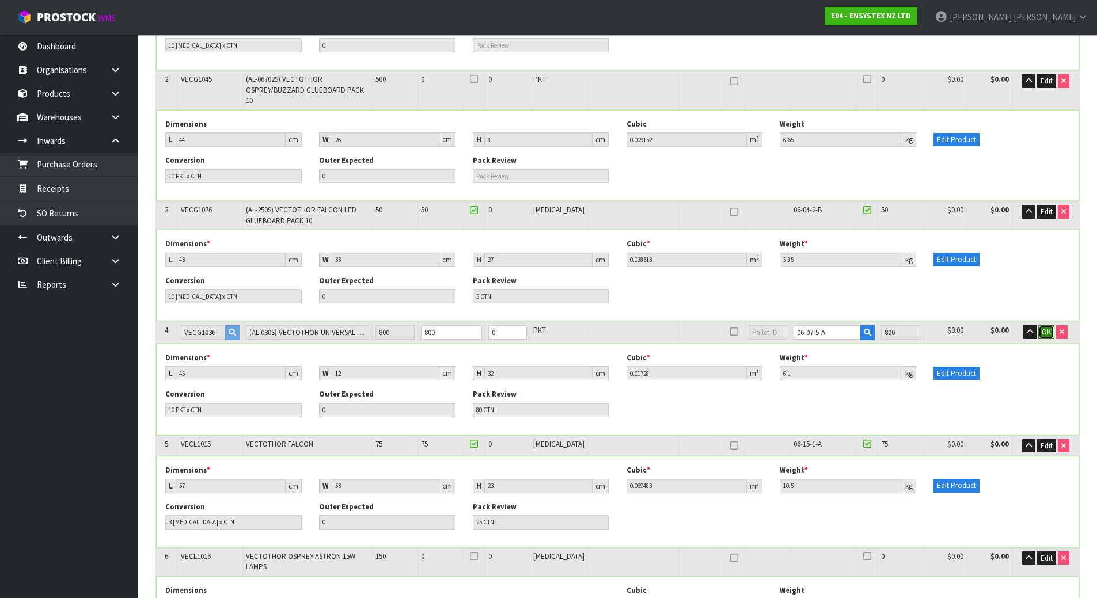
click at [1042, 327] on span "OK" at bounding box center [1046, 332] width 9 height 10
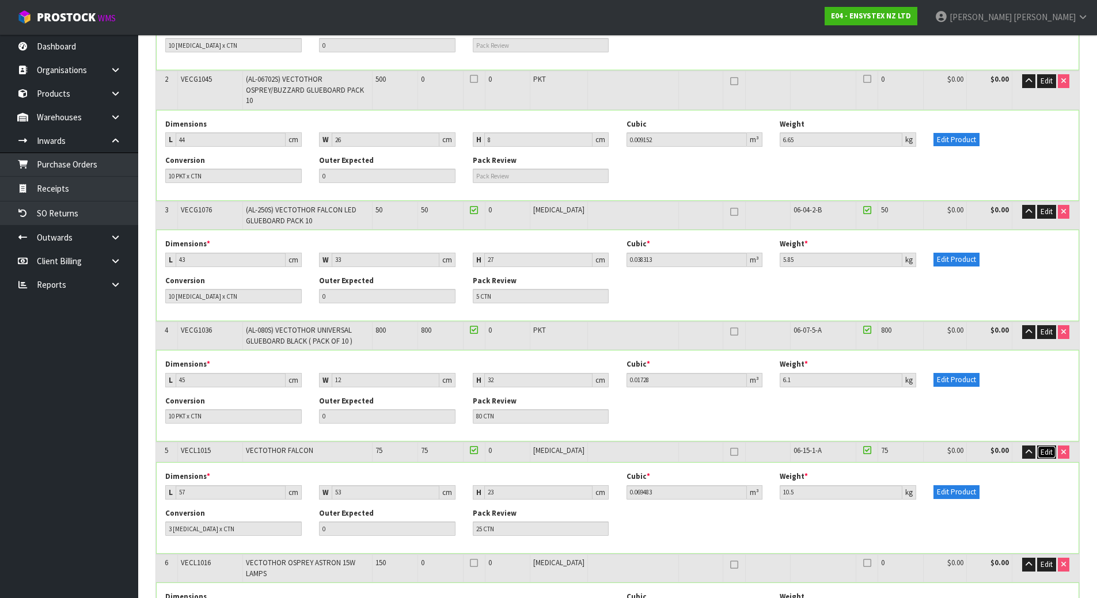
click at [1043, 447] on span "Edit" at bounding box center [1046, 452] width 12 height 10
click at [1043, 447] on span "OK" at bounding box center [1046, 452] width 9 height 10
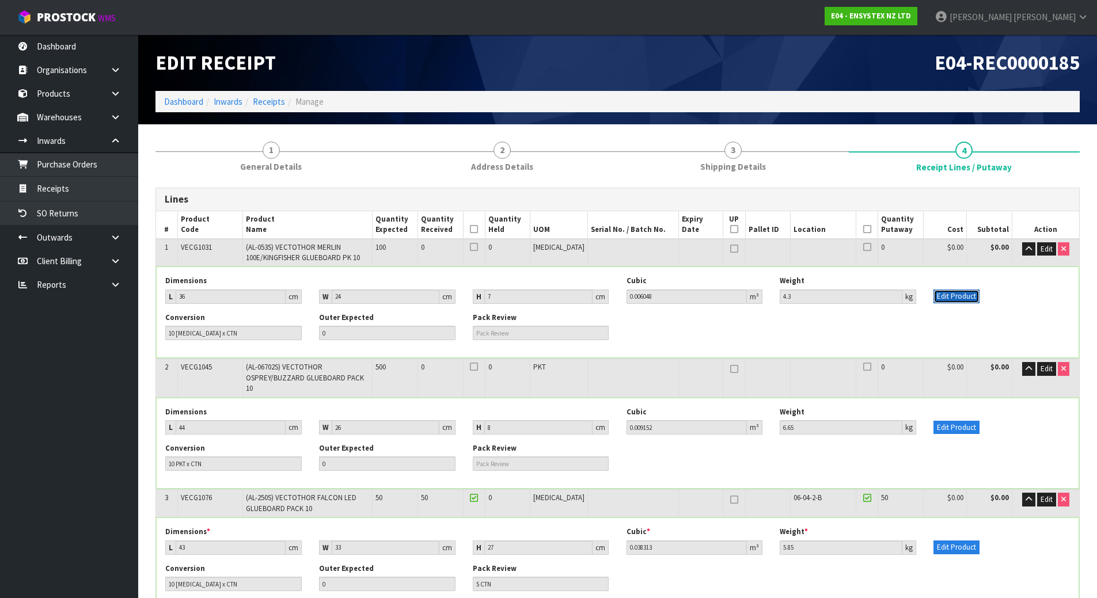
click at [952, 297] on button "Edit Product" at bounding box center [956, 297] width 46 height 14
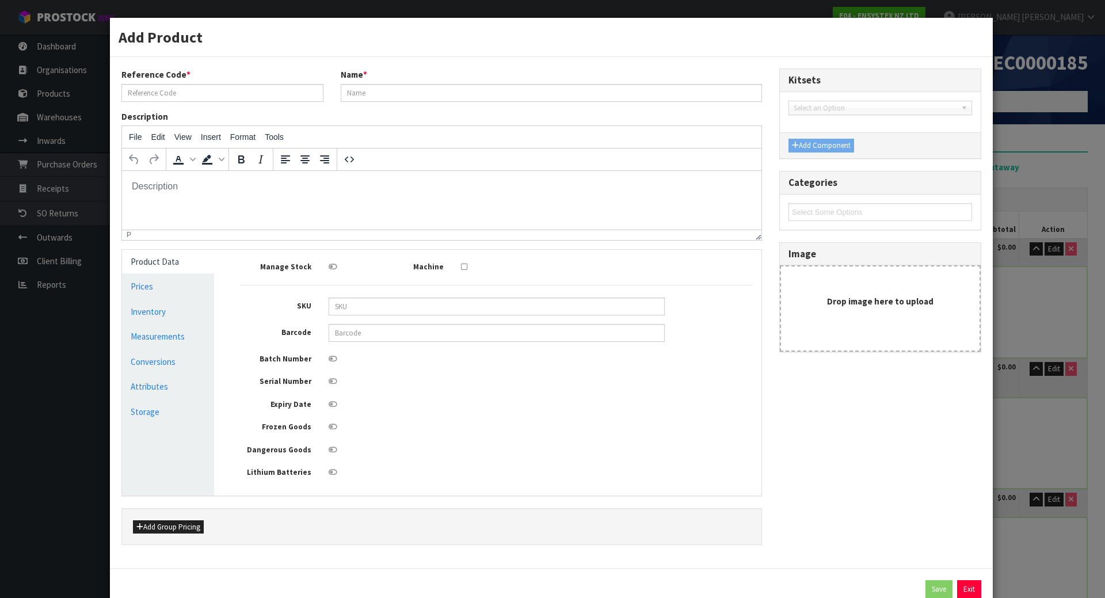
type input "VECG1031"
type input "(AL-053S) VECTOTHOR MERLIN 100E/KINGFISHER GLUEBOARD PK 10"
type input "8719075009062"
type input "35"
type input "24"
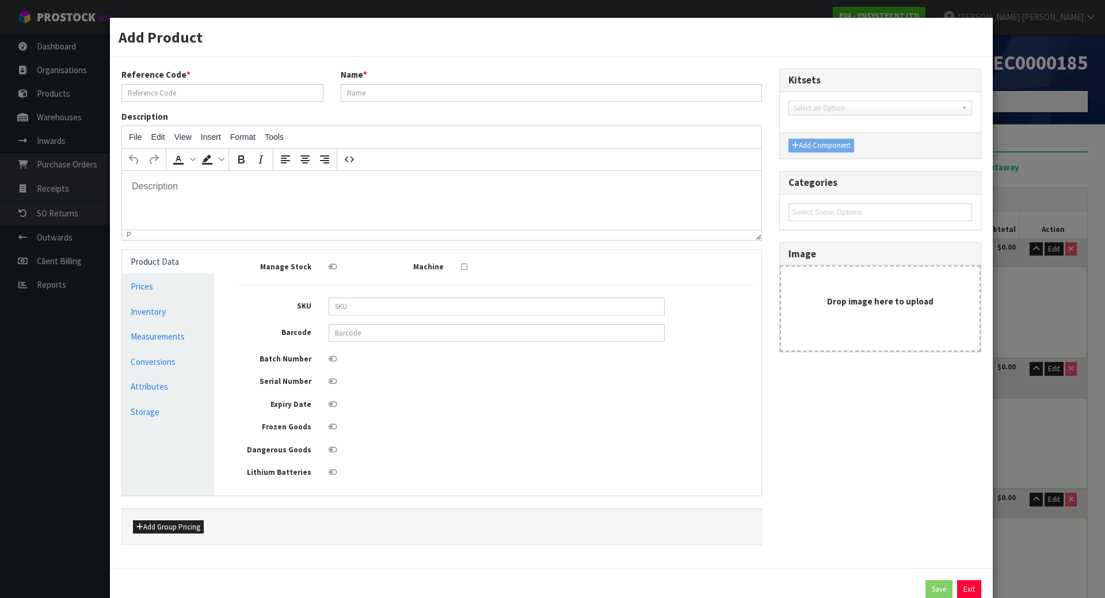
type input "1"
type input "0.00084"
type input "0.4"
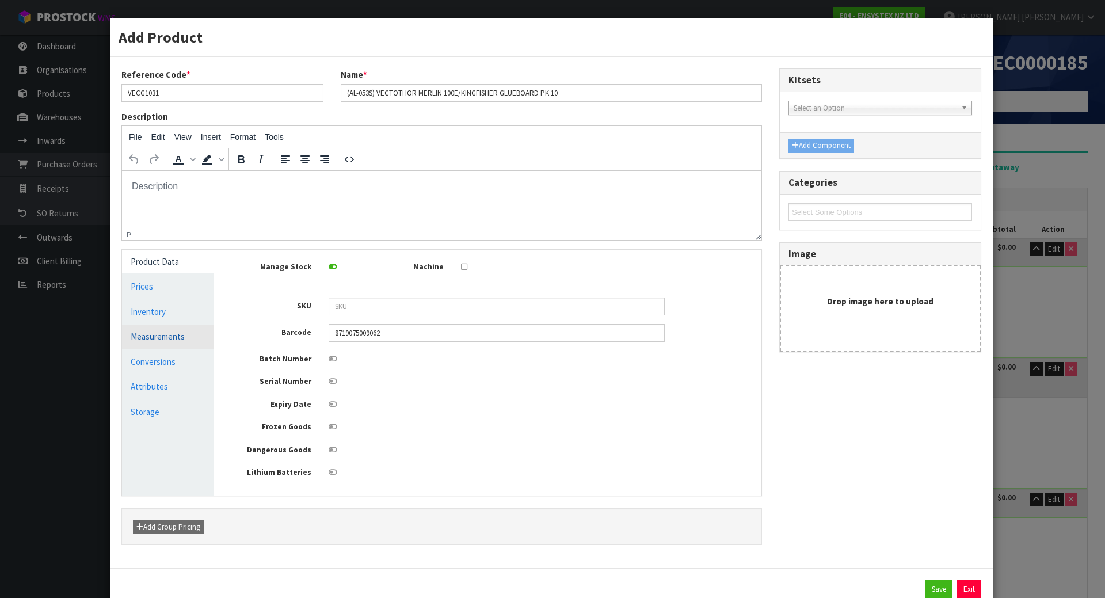
click at [183, 335] on link "Measurements" at bounding box center [168, 337] width 92 height 24
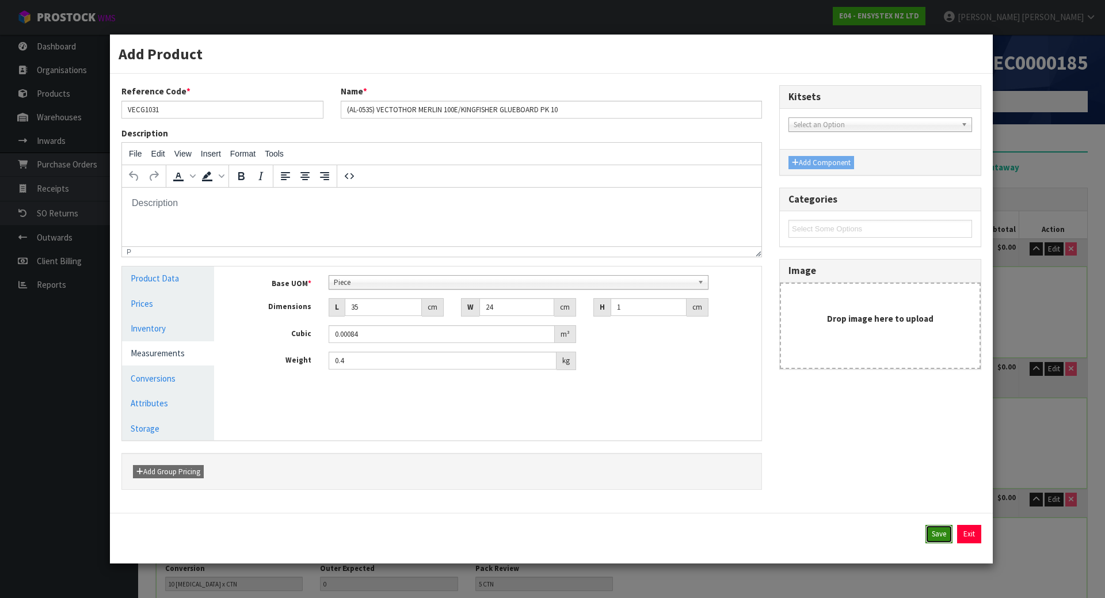
click at [936, 535] on button "Save" at bounding box center [939, 534] width 27 height 18
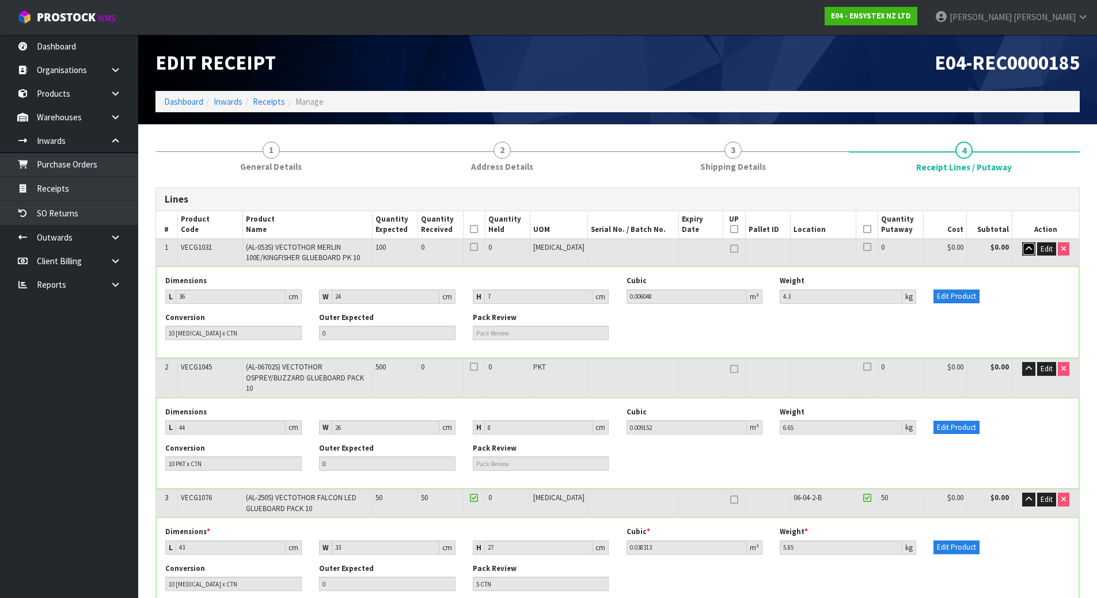
click at [1022, 246] on button "button" at bounding box center [1028, 249] width 13 height 14
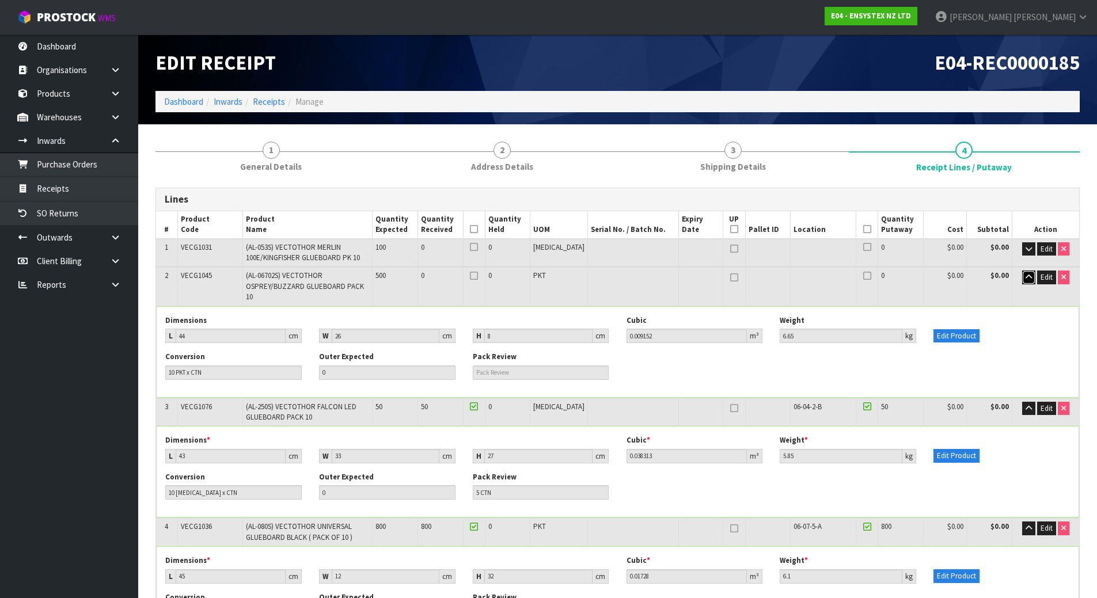
click at [1028, 277] on icon "button" at bounding box center [1028, 276] width 6 height 7
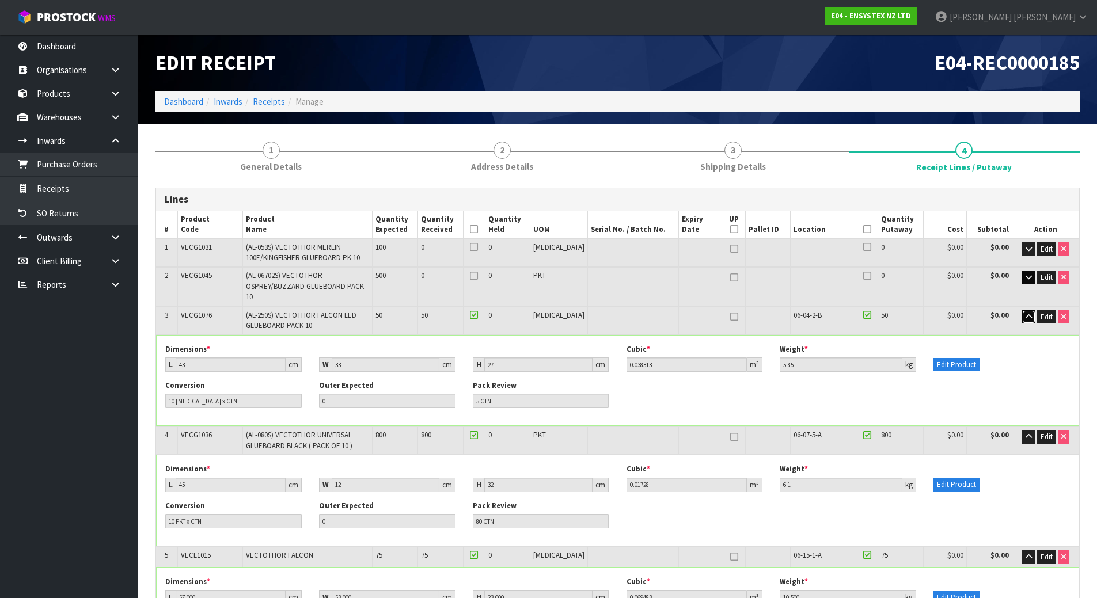
click at [1028, 310] on button "button" at bounding box center [1028, 317] width 13 height 14
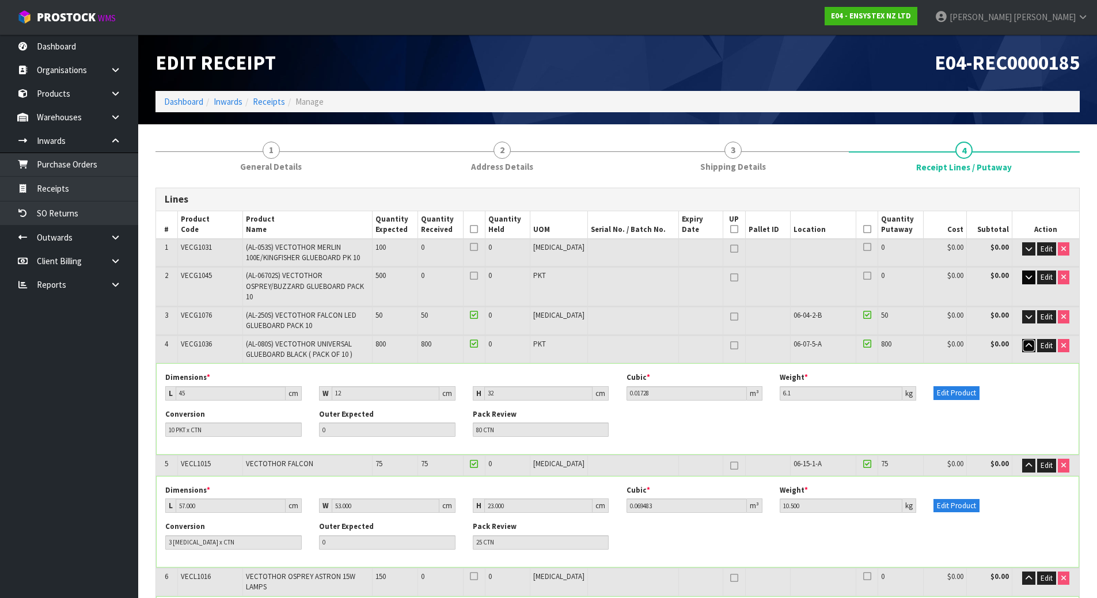
click at [1027, 340] on button "button" at bounding box center [1028, 346] width 13 height 14
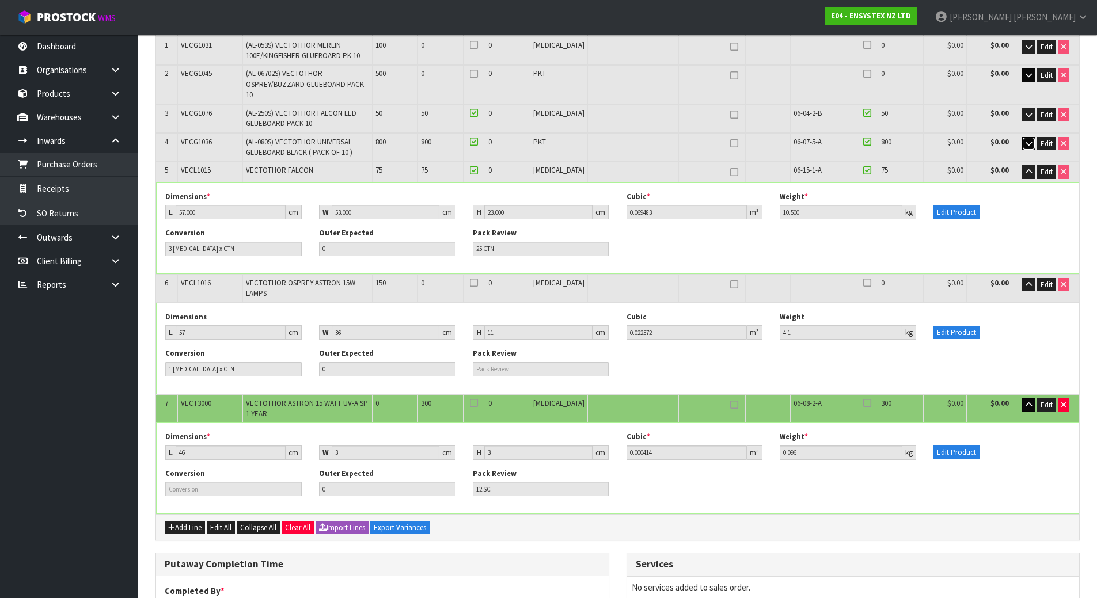
scroll to position [230, 0]
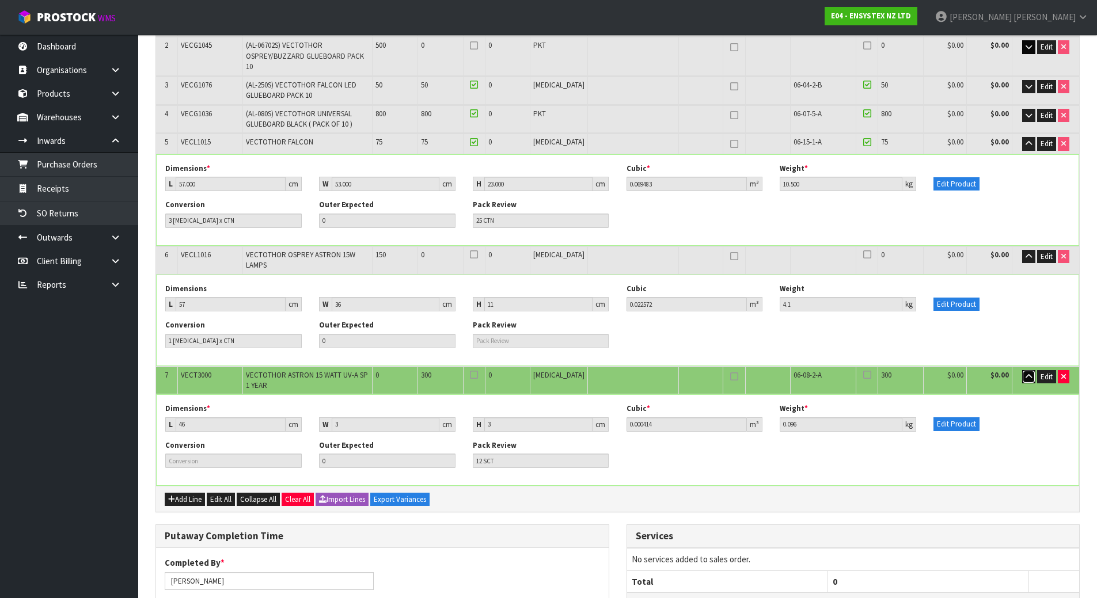
click at [1025, 373] on icon "button" at bounding box center [1028, 376] width 6 height 7
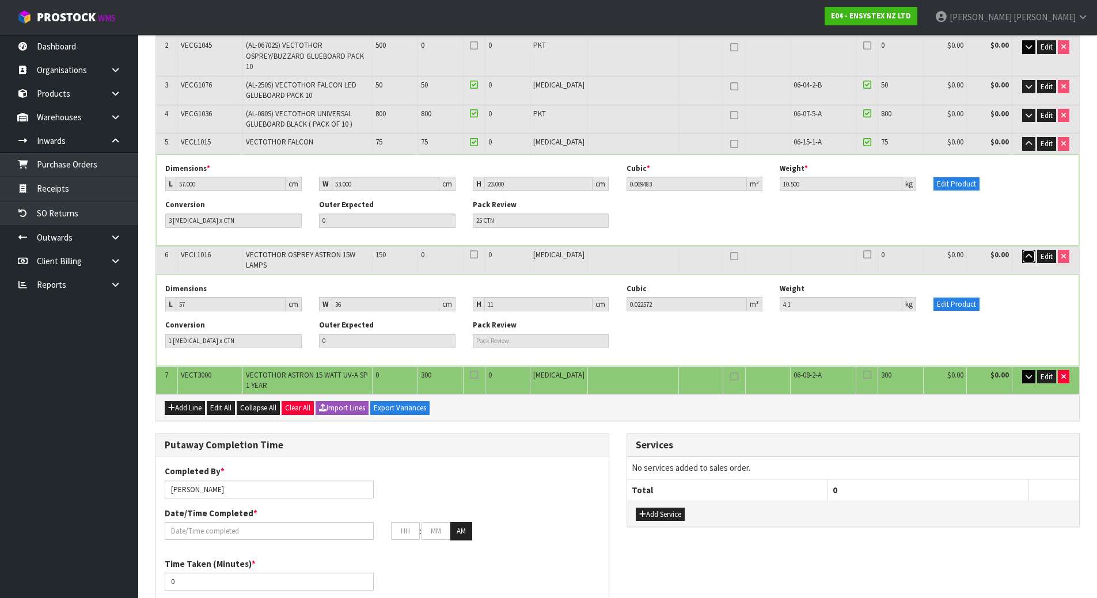
click at [1025, 253] on icon "button" at bounding box center [1028, 256] width 6 height 7
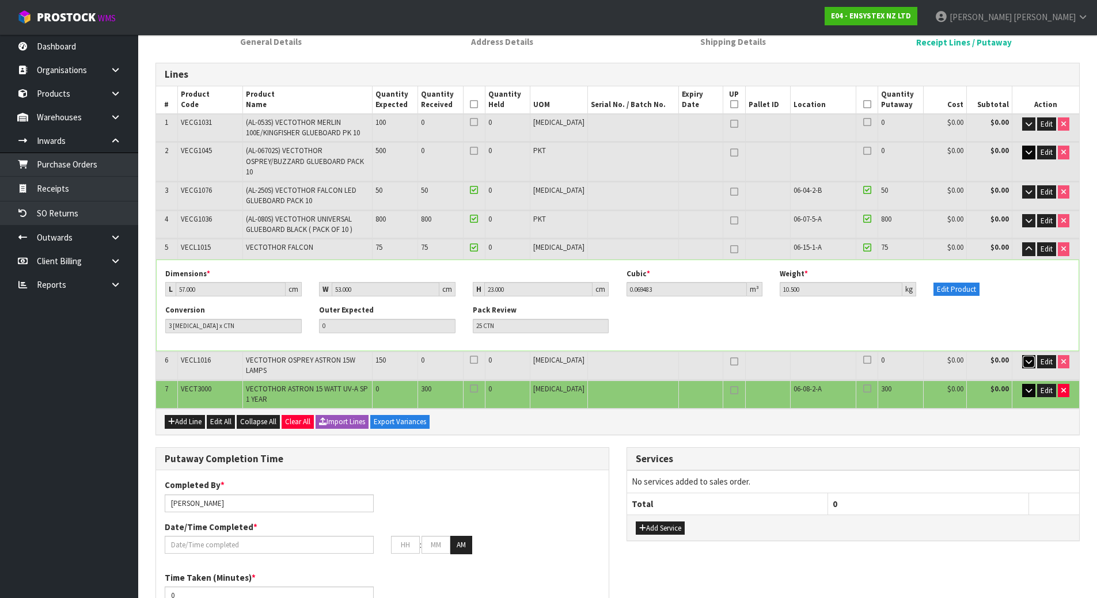
scroll to position [115, 0]
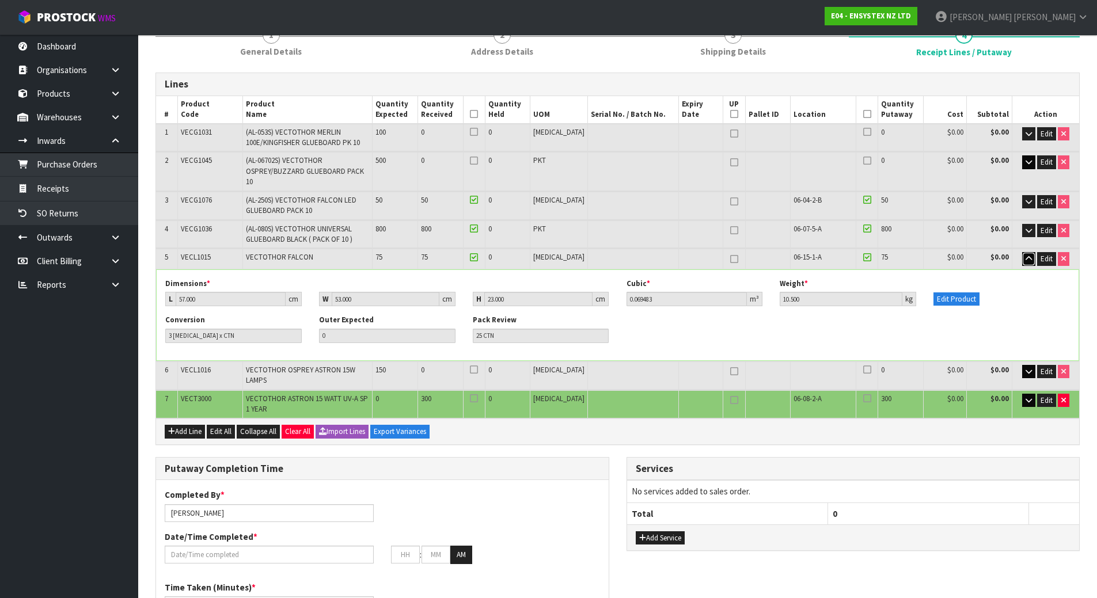
click at [1029, 255] on icon "button" at bounding box center [1028, 258] width 6 height 7
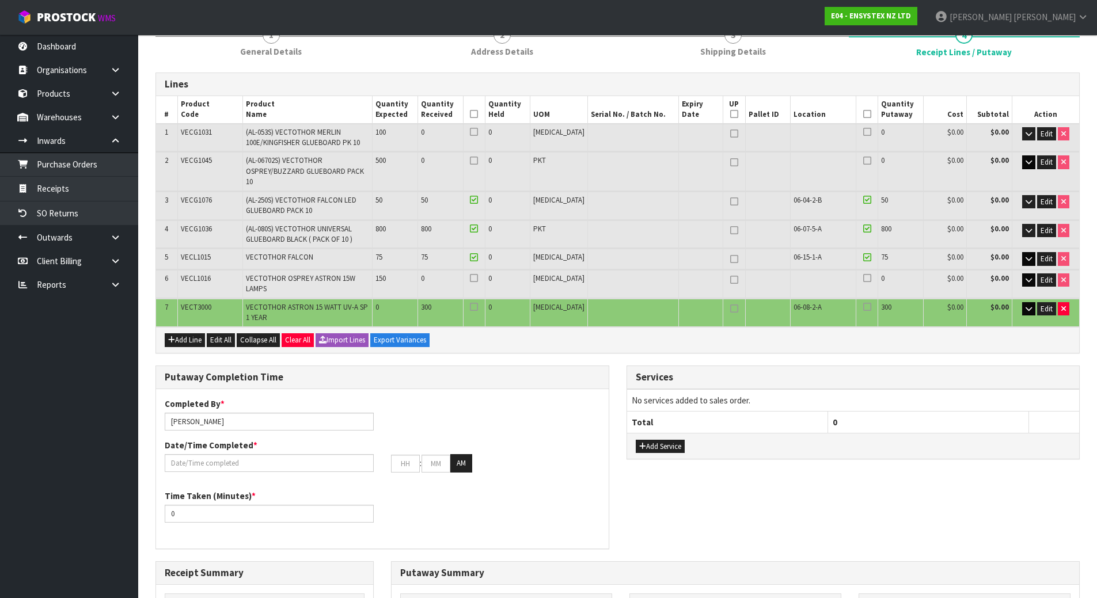
click at [542, 370] on div "Putaway Completion Time" at bounding box center [382, 377] width 453 height 23
click at [661, 433] on div "Add Service" at bounding box center [853, 446] width 453 height 26
click at [659, 440] on button "Add Service" at bounding box center [660, 447] width 49 height 14
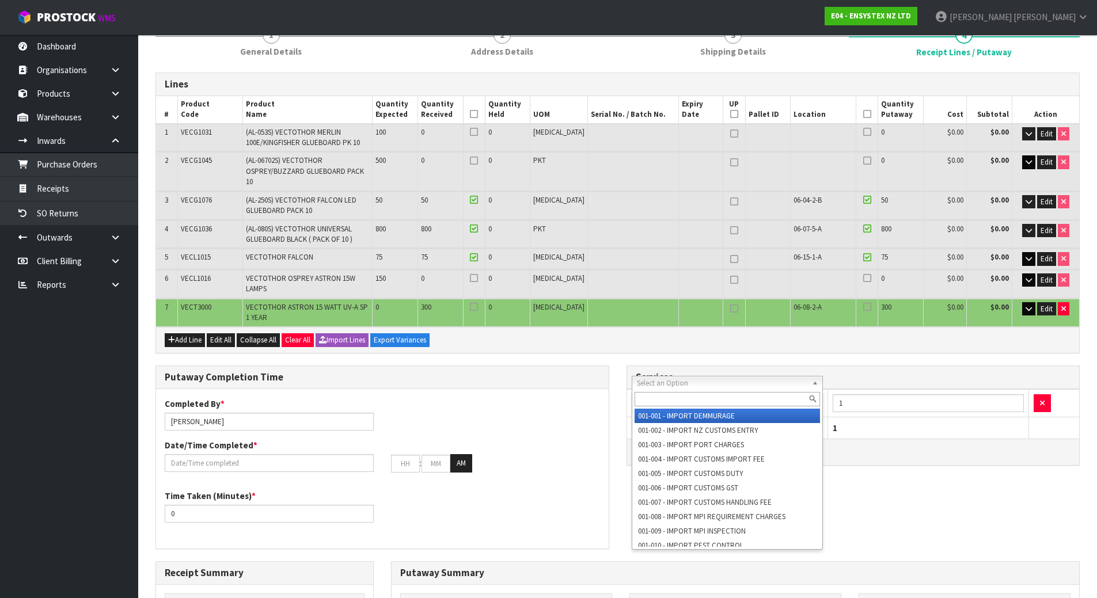
click at [778, 397] on input "text" at bounding box center [727, 399] width 186 height 14
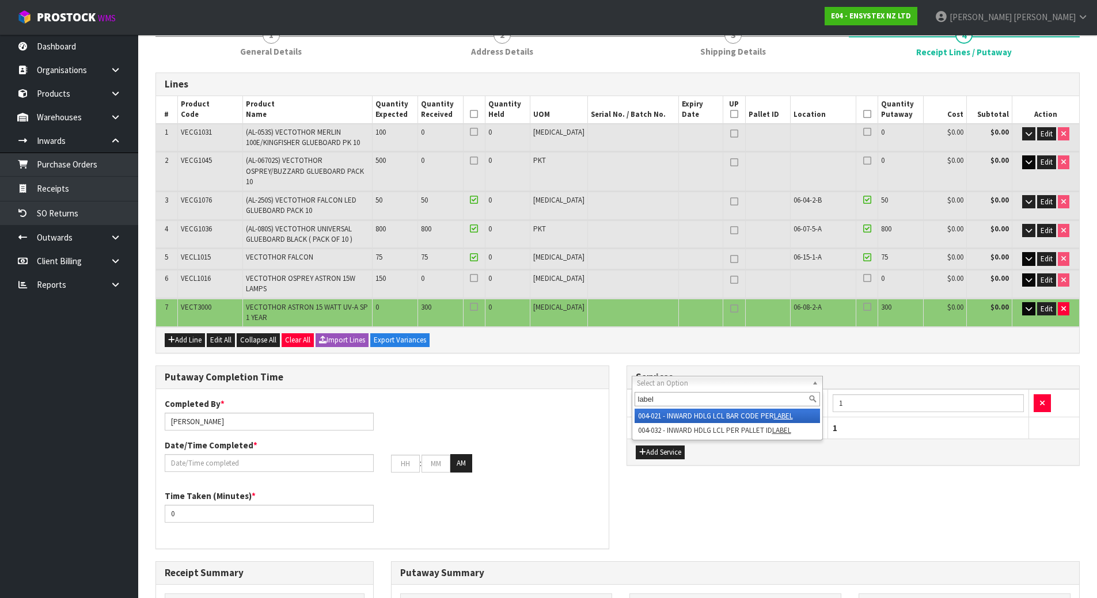
type input "label"
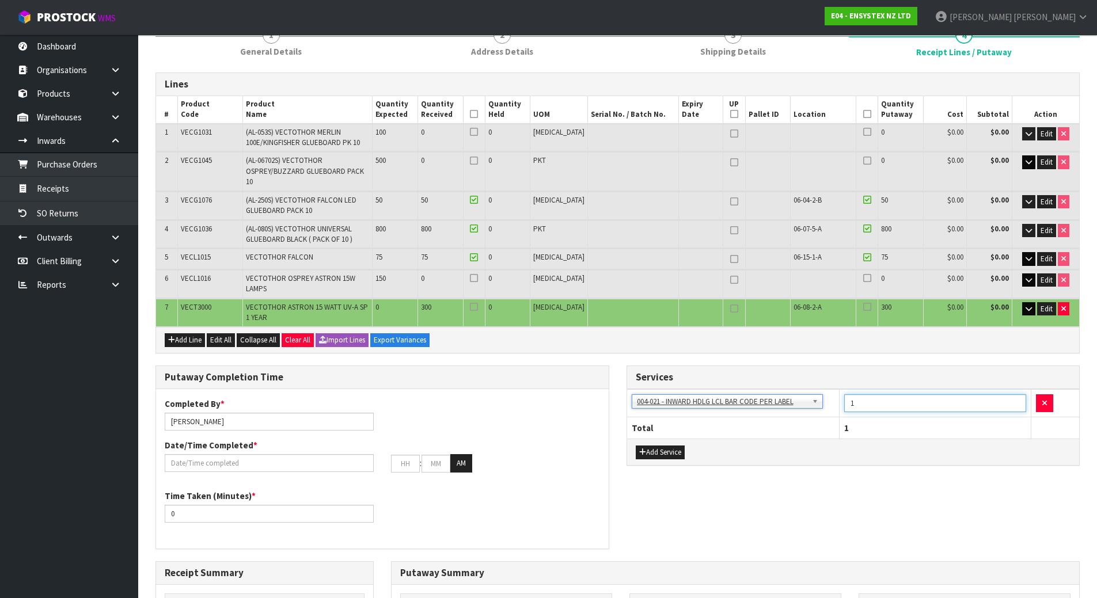
click at [871, 394] on input "1" at bounding box center [935, 403] width 183 height 18
drag, startPoint x: 871, startPoint y: 383, endPoint x: 786, endPoint y: 383, distance: 84.6
click at [786, 389] on tr "001-001 - IMPORT DEMMURAGE 001-002 - IMPORT NZ CUSTOMS ENTRY 001-003 - IMPORT P…" at bounding box center [853, 403] width 453 height 28
click at [804, 478] on div "Putaway Completion Time Completed By * [PERSON_NAME] Date/Time Completed * : : …" at bounding box center [617, 464] width 941 height 196
drag, startPoint x: 901, startPoint y: 381, endPoint x: 815, endPoint y: 383, distance: 85.8
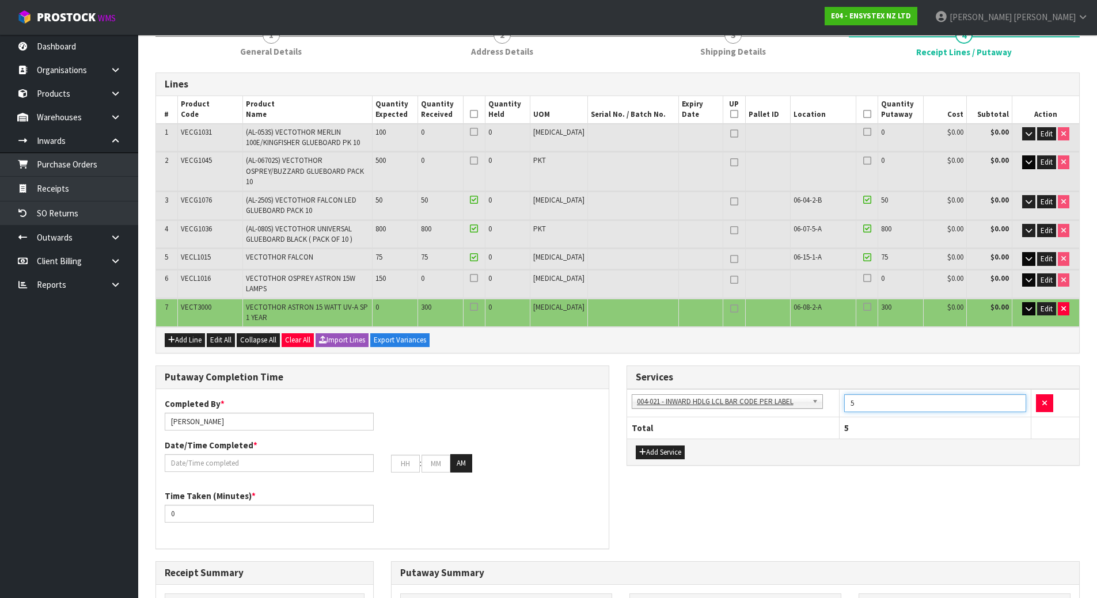
click at [815, 389] on tr "001-001 - IMPORT DEMMURAGE 001-002 - IMPORT NZ CUSTOMS ENTRY 001-003 - IMPORT P…" at bounding box center [853, 403] width 453 height 28
click at [845, 372] on h3 "Services" at bounding box center [853, 377] width 435 height 11
drag, startPoint x: 888, startPoint y: 387, endPoint x: 744, endPoint y: 387, distance: 144.5
click at [748, 389] on tr "001-001 - IMPORT DEMMURAGE 001-002 - IMPORT NZ CUSTOMS ENTRY 001-003 - IMPORT P…" at bounding box center [853, 403] width 453 height 28
type input "5"
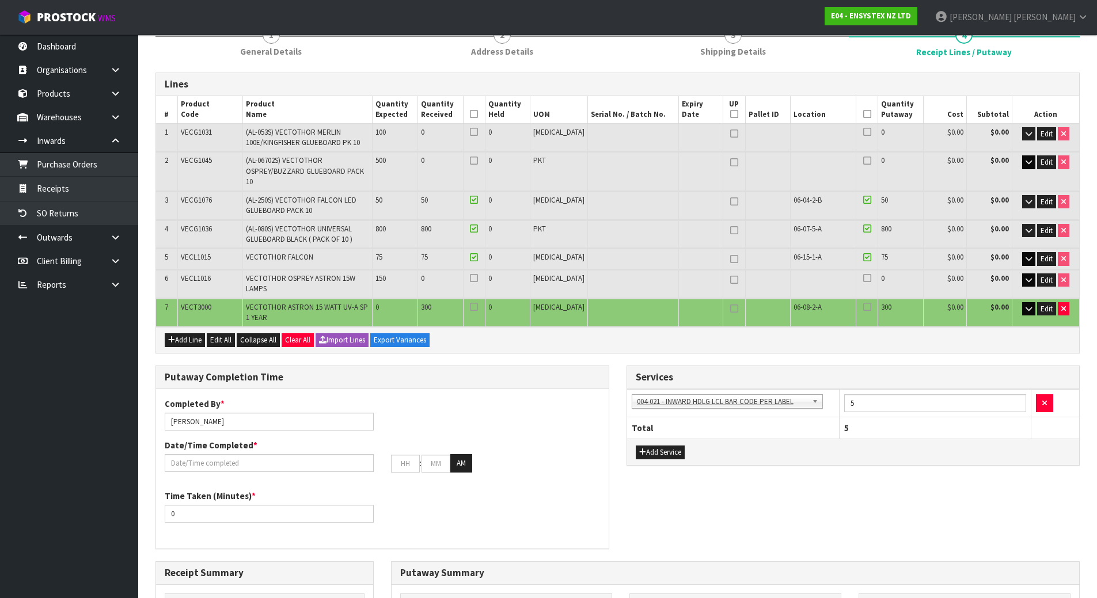
click at [769, 366] on div "Services" at bounding box center [853, 377] width 453 height 23
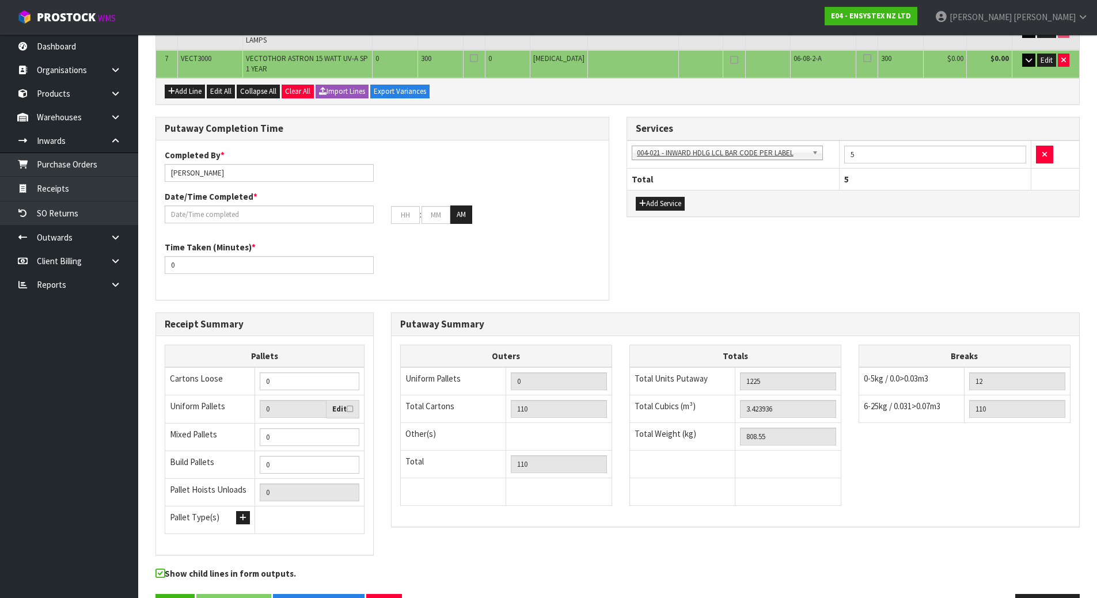
scroll to position [384, 0]
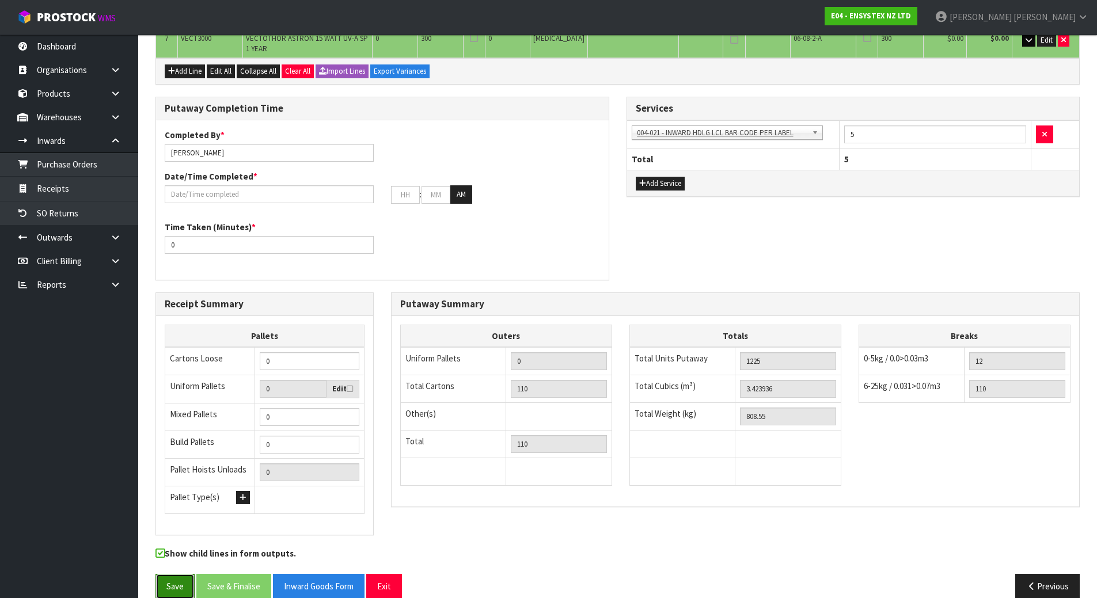
click at [187, 574] on button "Save" at bounding box center [174, 586] width 39 height 25
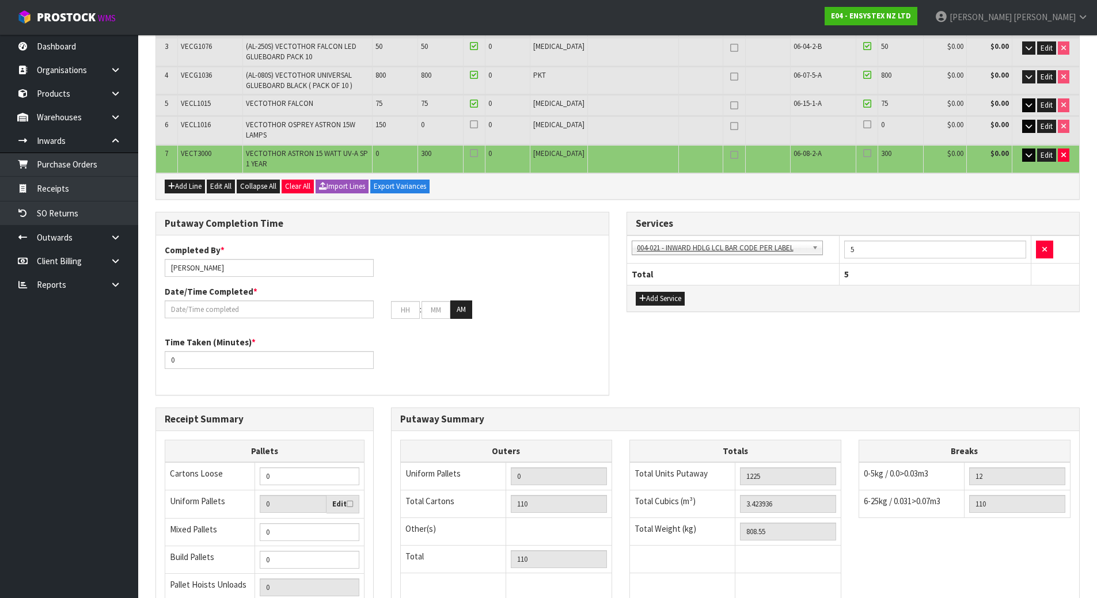
scroll to position [0, 0]
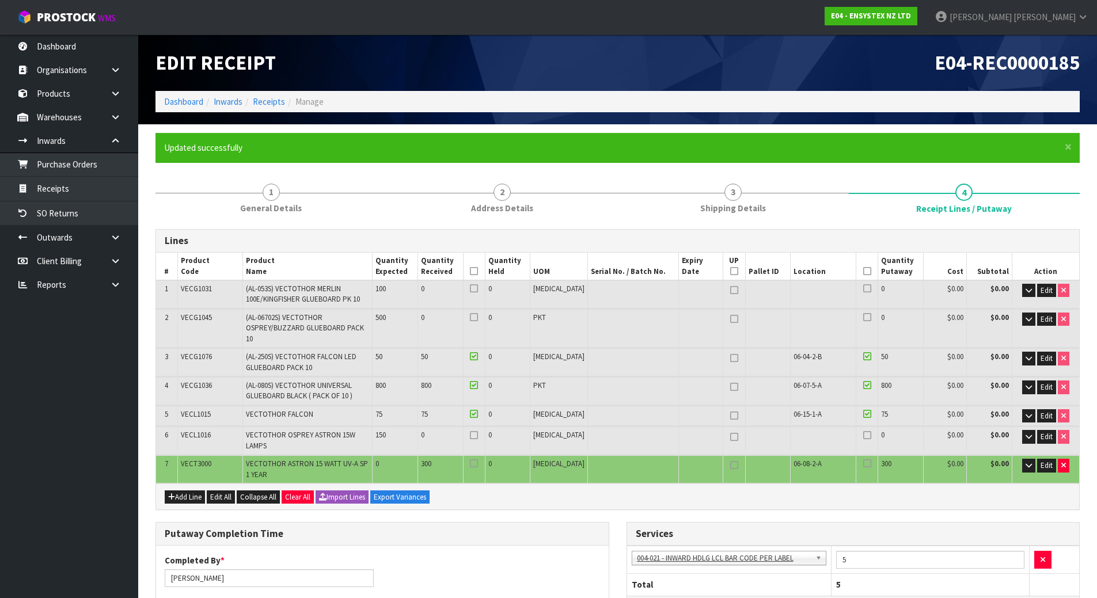
click at [515, 523] on div "Putaway Completion Time" at bounding box center [382, 534] width 453 height 23
click at [863, 463] on icon at bounding box center [867, 463] width 8 height 1
click at [0, 0] on input "checkbox" at bounding box center [0, 0] width 0 height 0
click at [482, 459] on div at bounding box center [474, 465] width 16 height 13
click at [478, 463] on icon at bounding box center [474, 463] width 8 height 1
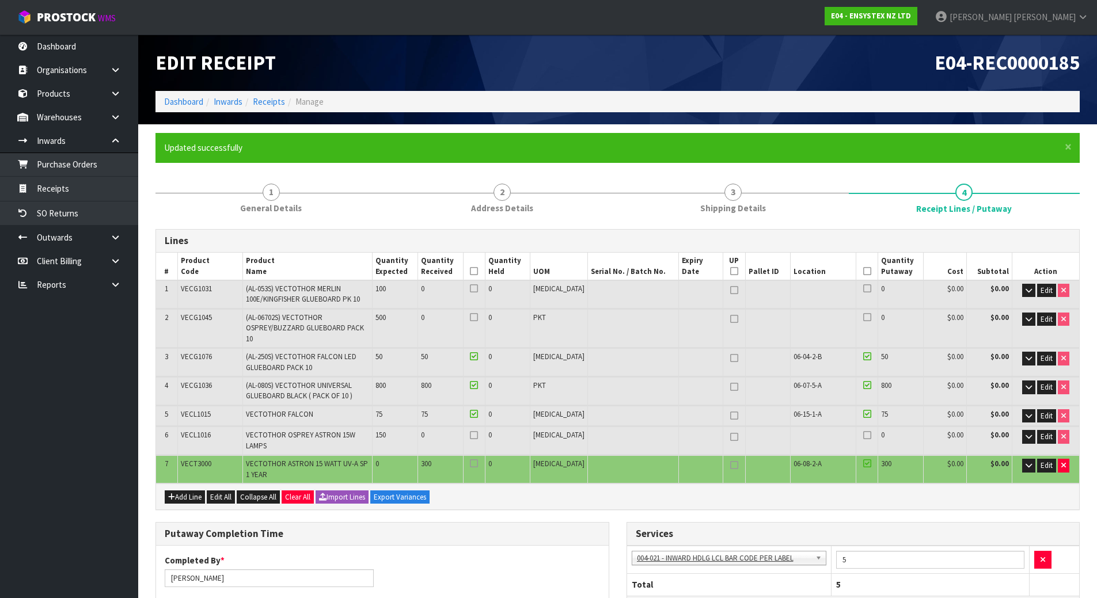
click at [0, 0] on input "checkbox" at bounding box center [0, 0] width 0 height 0
click at [1038, 287] on button "Edit" at bounding box center [1046, 291] width 19 height 14
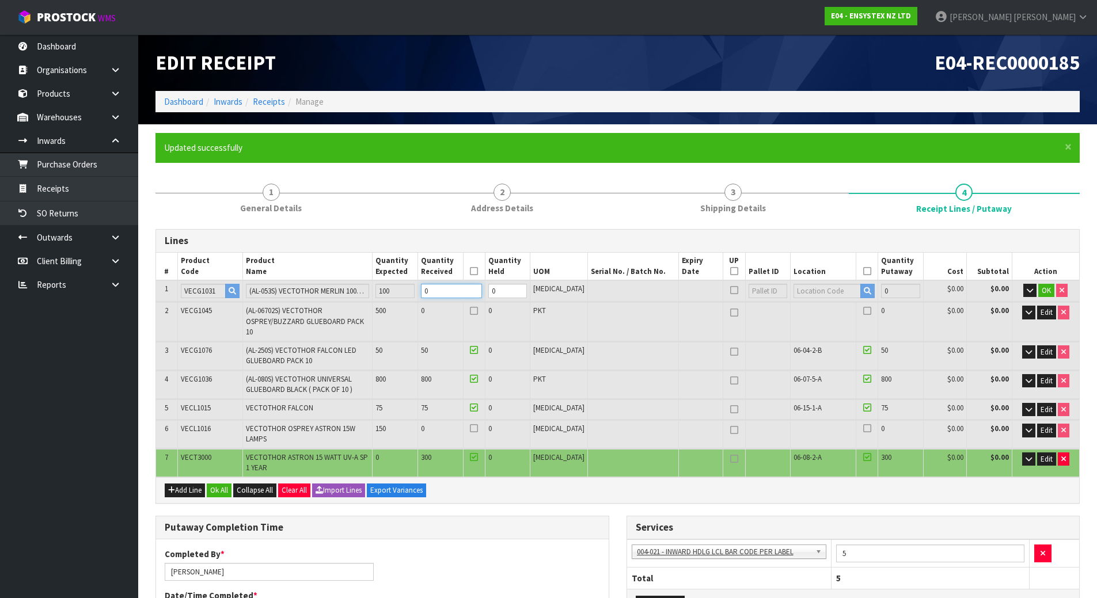
drag, startPoint x: 440, startPoint y: 292, endPoint x: 278, endPoint y: 282, distance: 162.7
click at [279, 282] on tr "1 VECG1031 (AL-053S) VECTOTHOR MERLIN 100E/KINGFISHER GLUEBOARD PK 10 100 0 0 […" at bounding box center [617, 290] width 923 height 21
type input "3.424776"
type input "808.95"
type input "1"
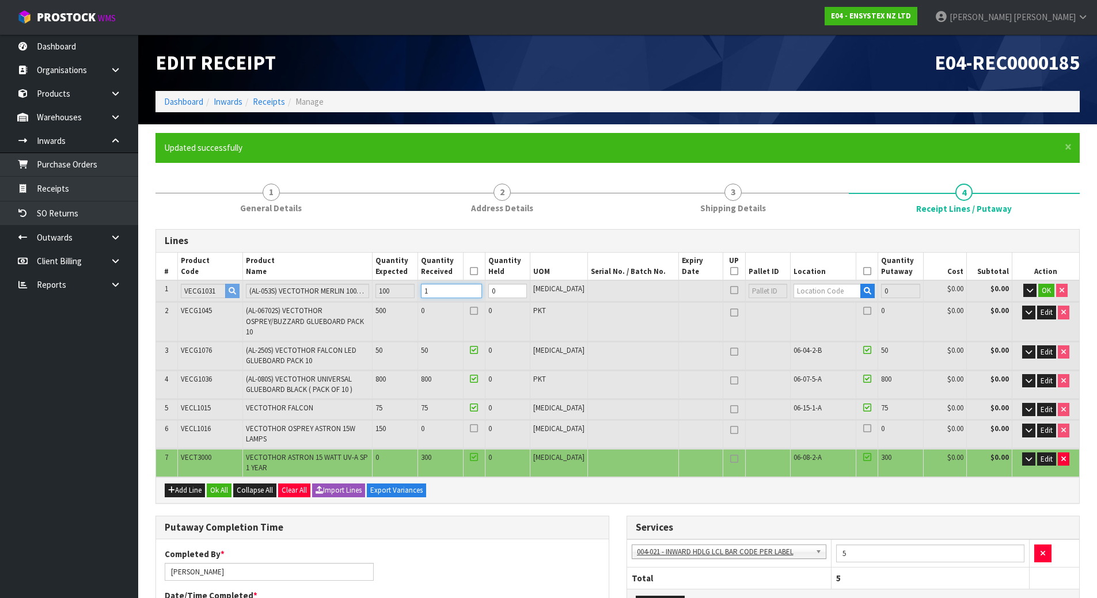
type input "111"
type input "3.429984"
type input "812.85"
type input "10"
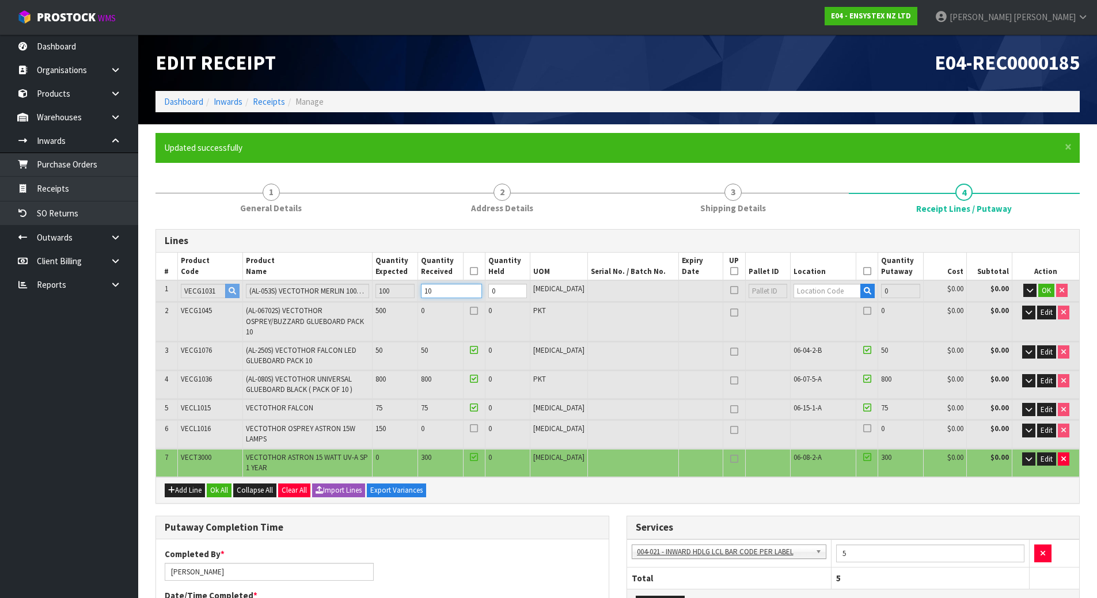
type input "120"
type input "3.484416"
type input "851.55"
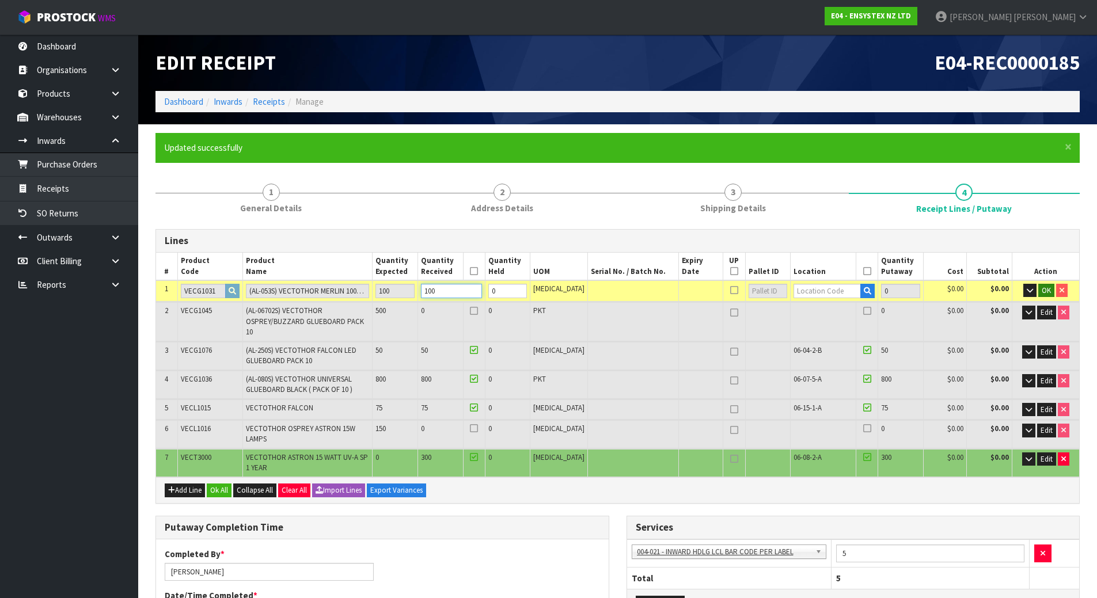
type input "100"
click at [1044, 294] on span "OK" at bounding box center [1046, 291] width 9 height 10
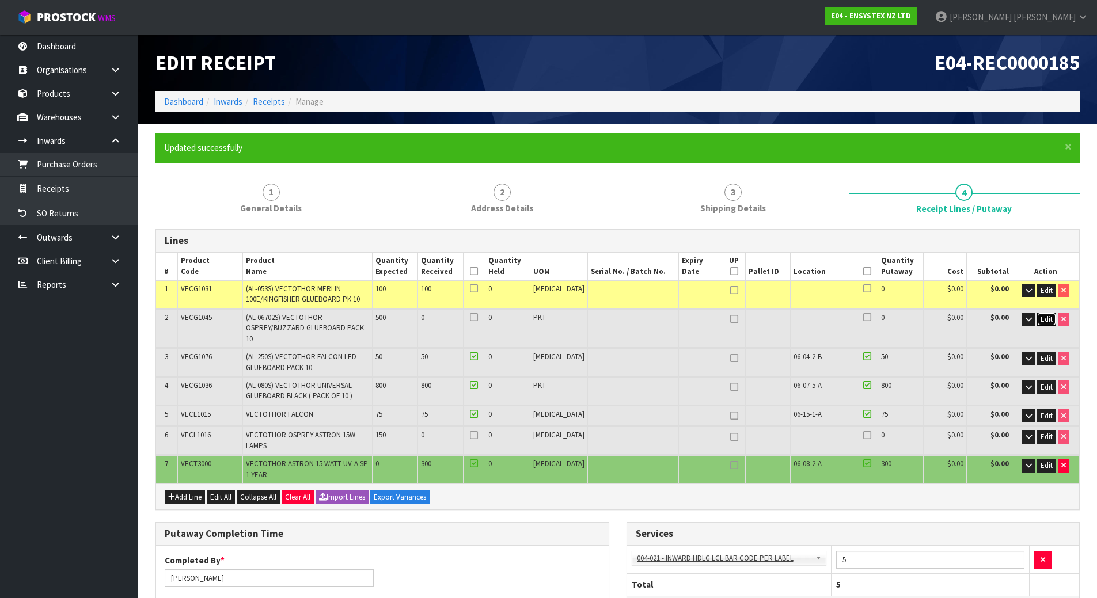
click at [1043, 320] on span "Edit" at bounding box center [1046, 319] width 12 height 10
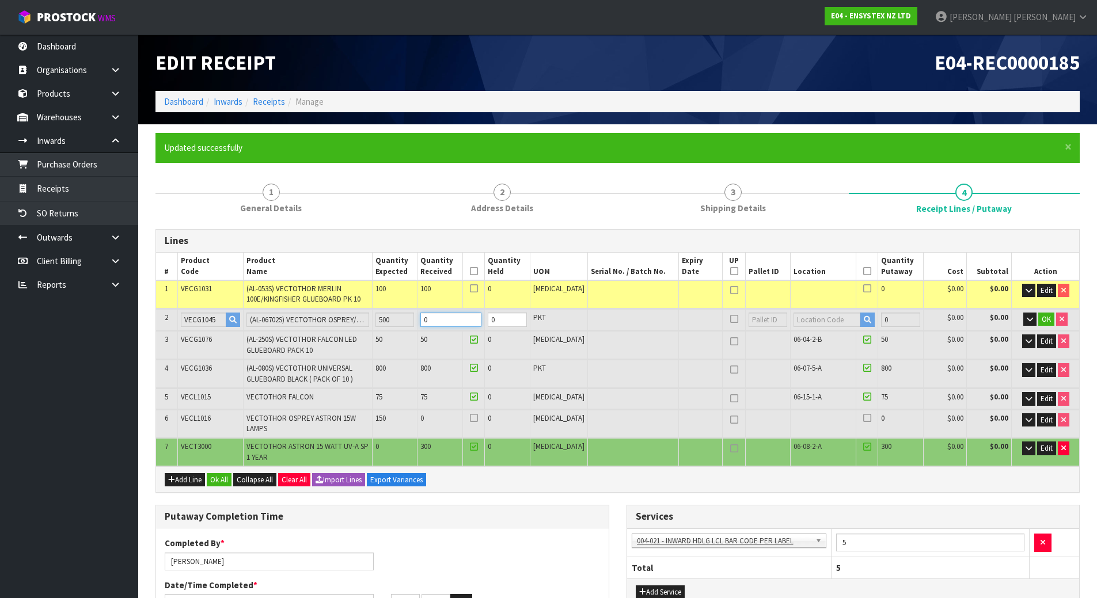
click at [367, 321] on tr "2 VECG1045 (AL-06702S) VECTOTHOR OSPREY/BUZZARD GLUEBOARD PACK 10 500 0 0 PKT 0…" at bounding box center [617, 319] width 923 height 21
click at [1039, 320] on button "OK" at bounding box center [1046, 320] width 16 height 14
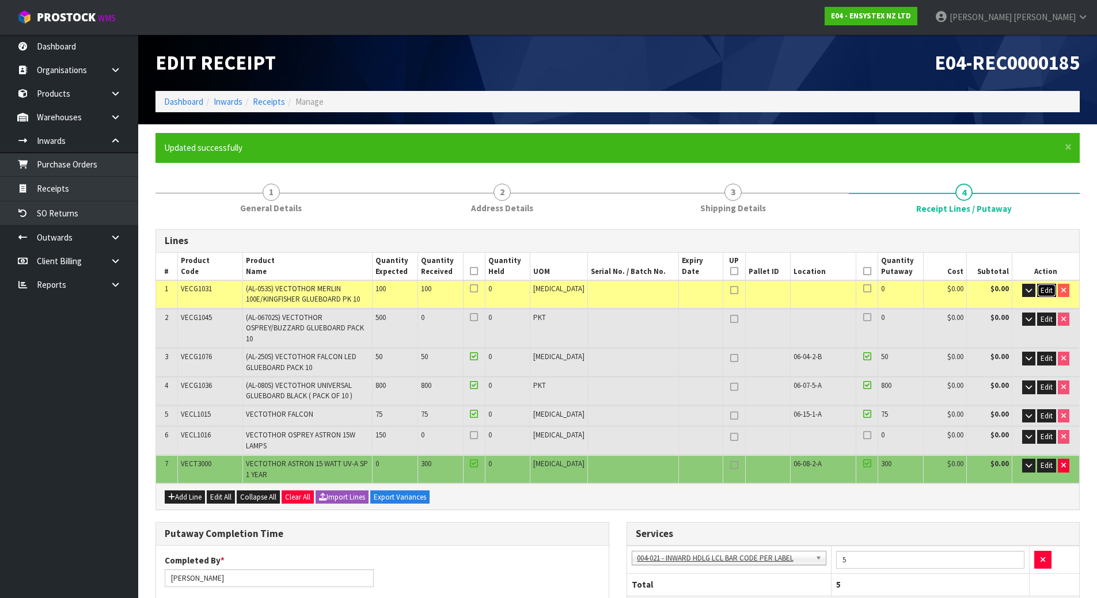
click at [1046, 284] on button "Edit" at bounding box center [1046, 291] width 19 height 14
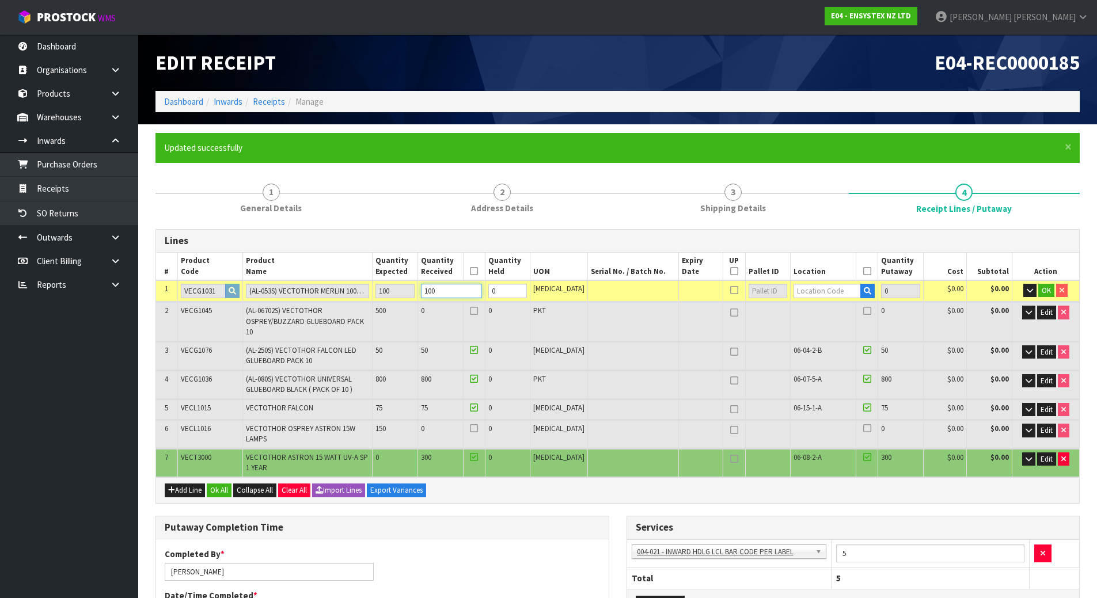
click at [416, 293] on tr "1 VECG1031 (AL-053S) VECTOTHOR MERLIN 100E/KINGFISHER GLUEBOARD PK 10 100 100 0…" at bounding box center [617, 290] width 923 height 21
type input "0"
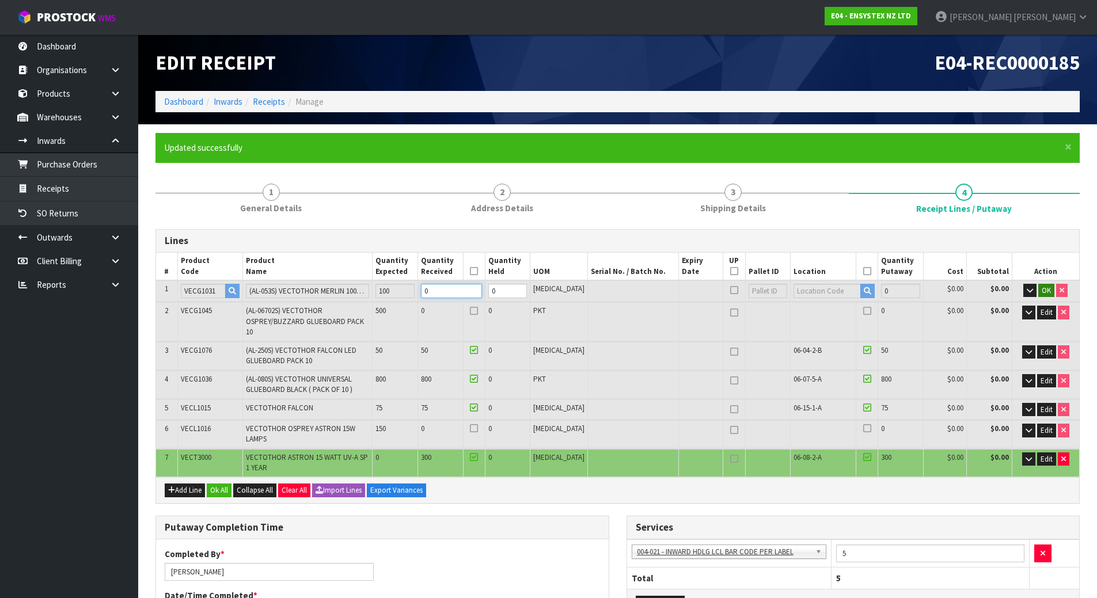
type input "0"
type input "110"
type input "3.423936"
type input "808.55"
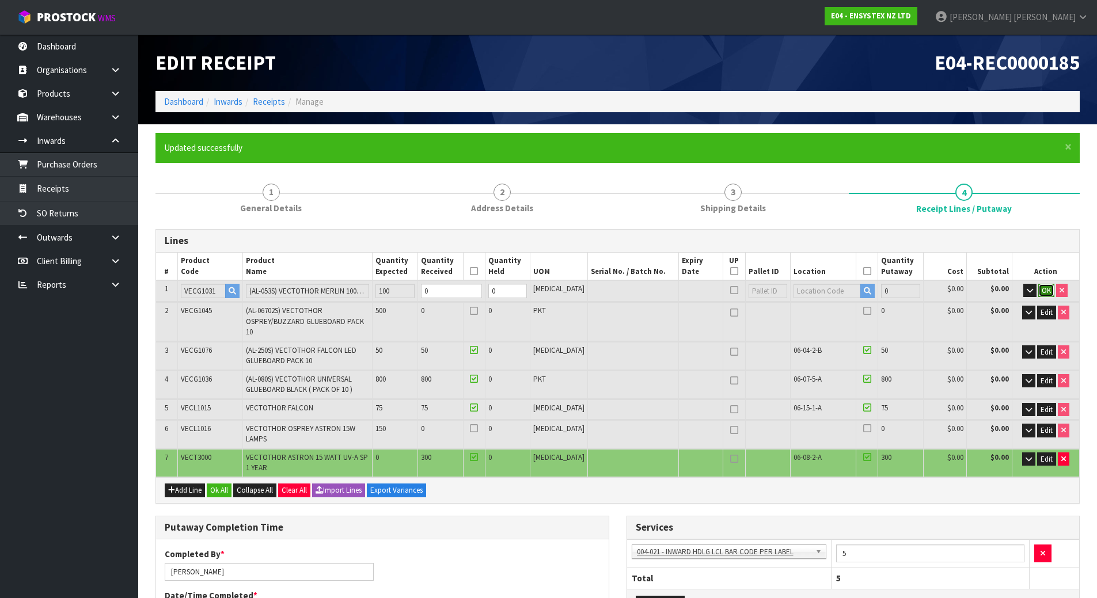
click at [1045, 290] on span "OK" at bounding box center [1046, 291] width 9 height 10
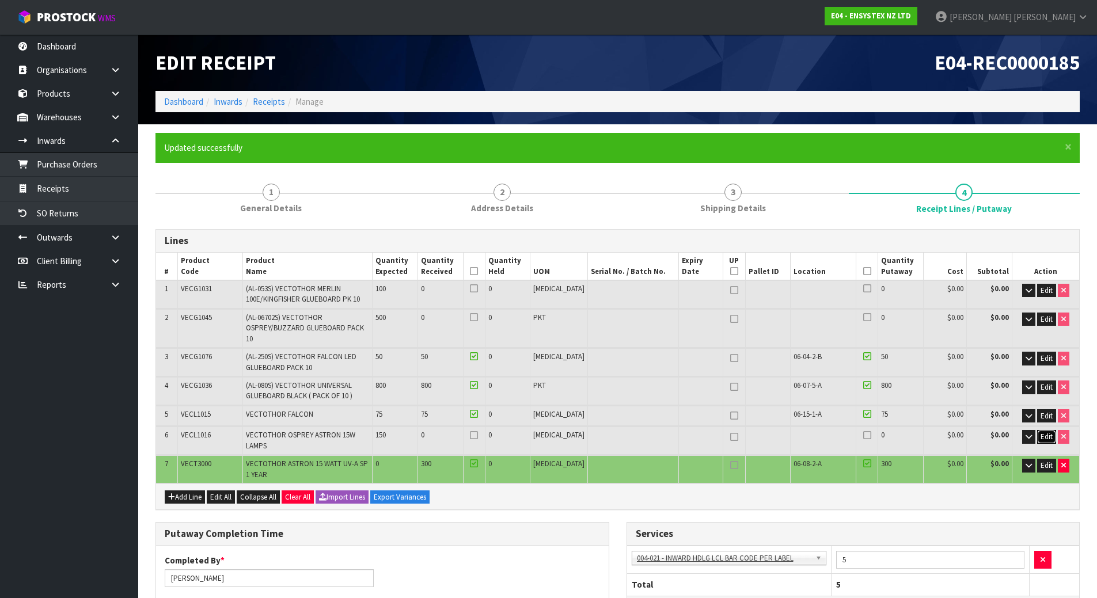
click at [1047, 432] on span "Edit" at bounding box center [1046, 437] width 12 height 10
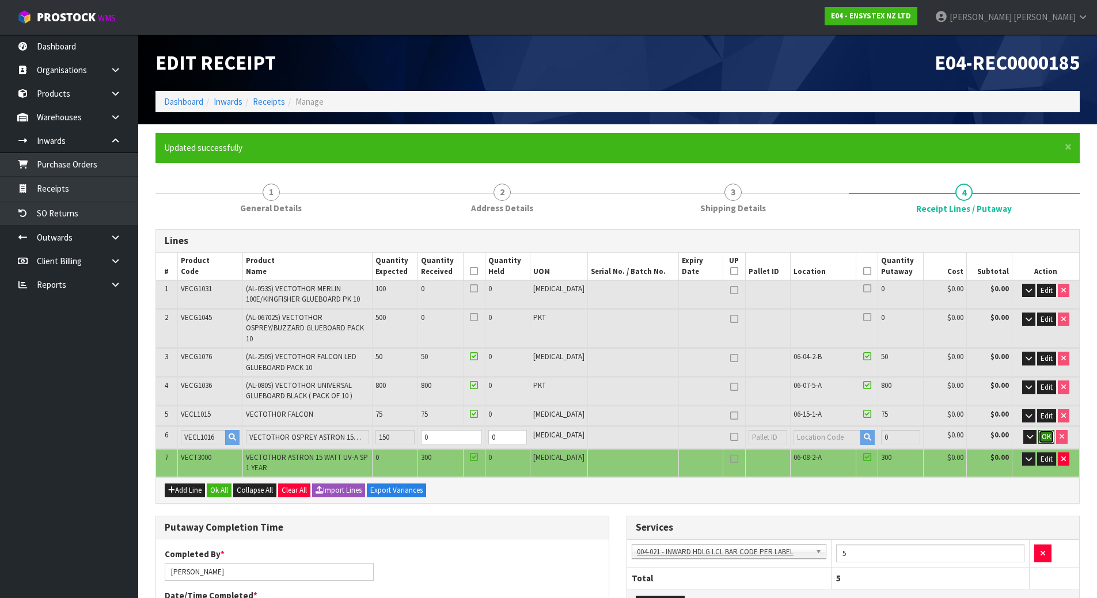
drag, startPoint x: 1042, startPoint y: 427, endPoint x: 947, endPoint y: 428, distance: 95.0
click at [947, 428] on tr "6 VECL1016 VECTOTHOR OSPREY ASTRON 15W LAMPS 150 0 0 [MEDICAL_DATA] 0 $0.00 $0.…" at bounding box center [617, 437] width 923 height 21
click at [419, 428] on tr "6 VECL1016 VECTOTHOR OSPREY ASTRON 15W LAMPS 150 0 0 [MEDICAL_DATA] 0 $0.00 $0.…" at bounding box center [617, 437] width 923 height 21
type input "111"
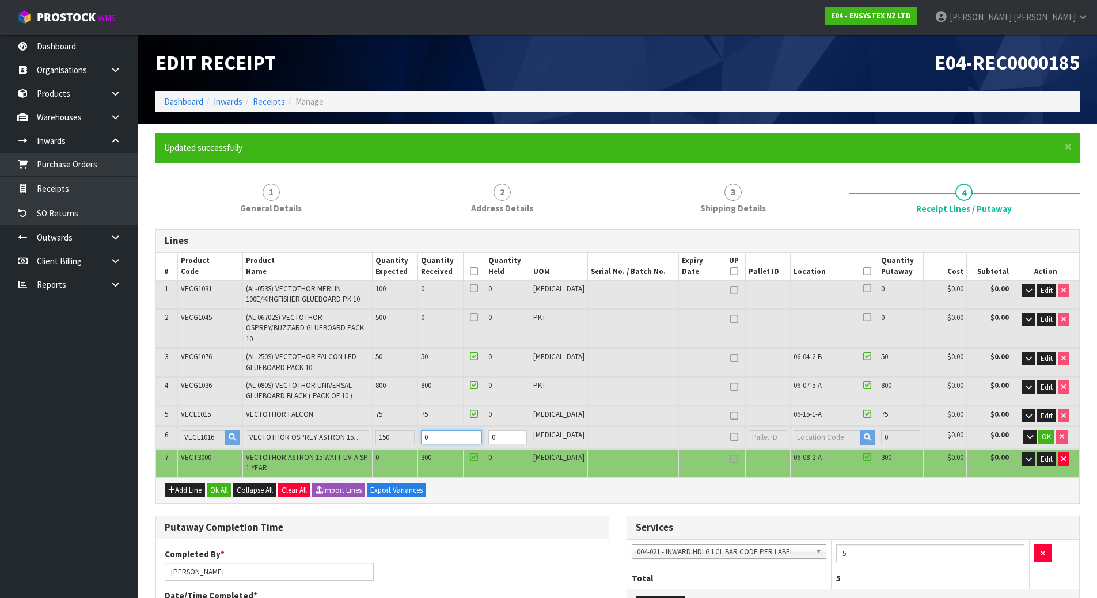
type input "3.446508"
type input "812.65"
type input "1"
type input "125"
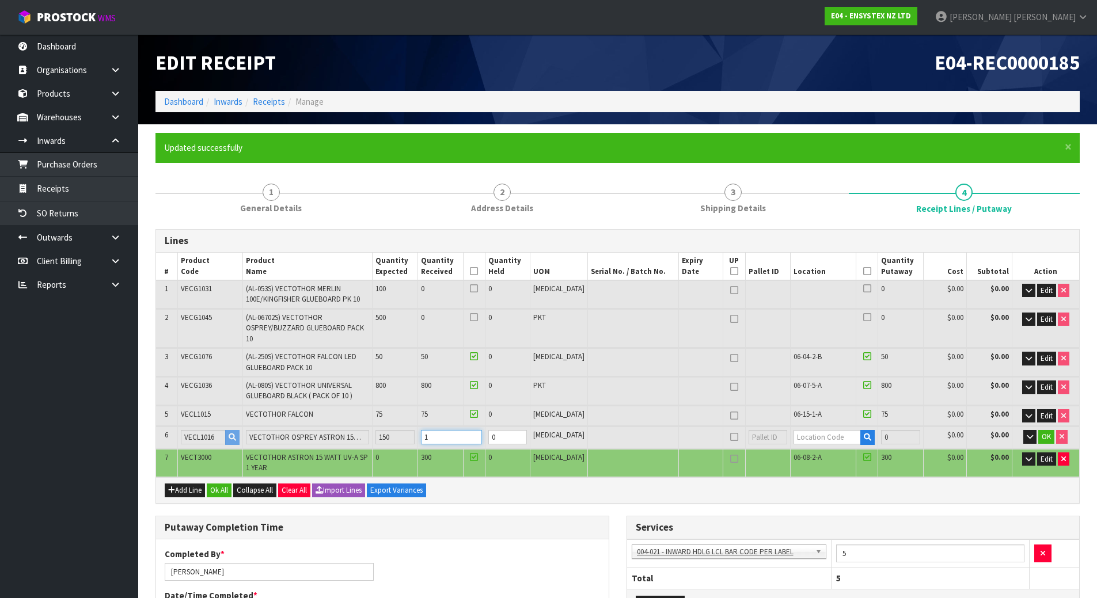
type input "3.762516"
type input "870.05"
type input "15"
type input "260"
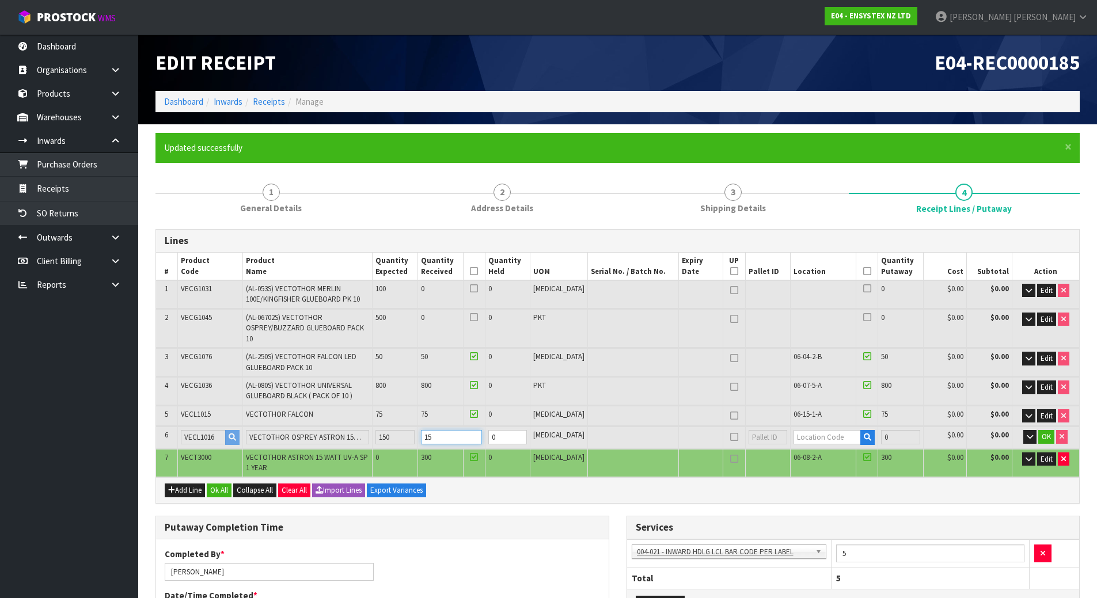
type input "6.809736"
type input "1423.55"
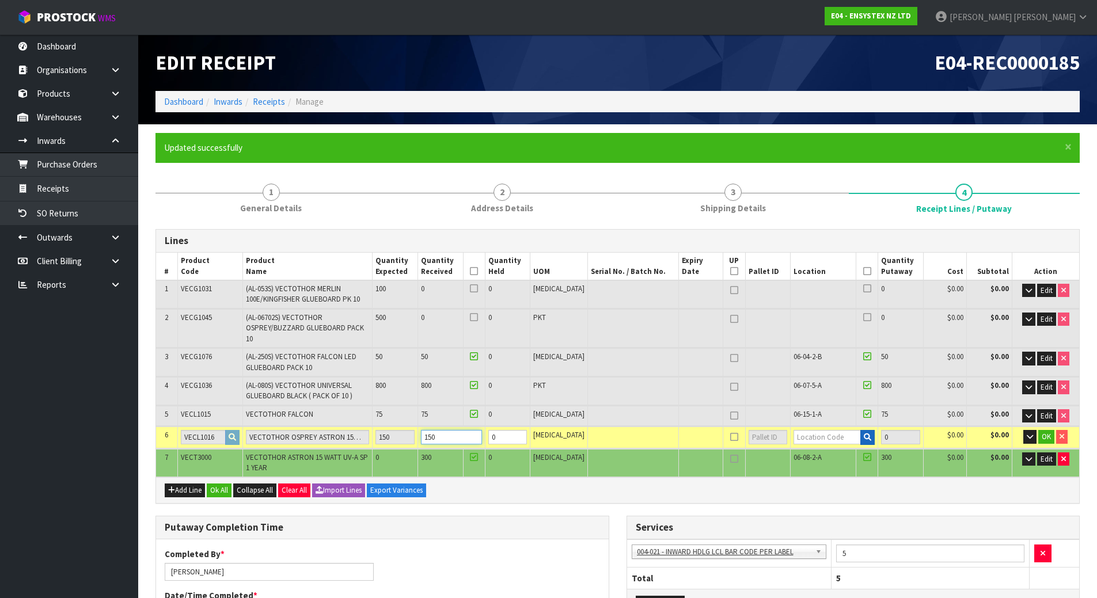
type input "150"
click at [867, 430] on button "button" at bounding box center [867, 437] width 14 height 15
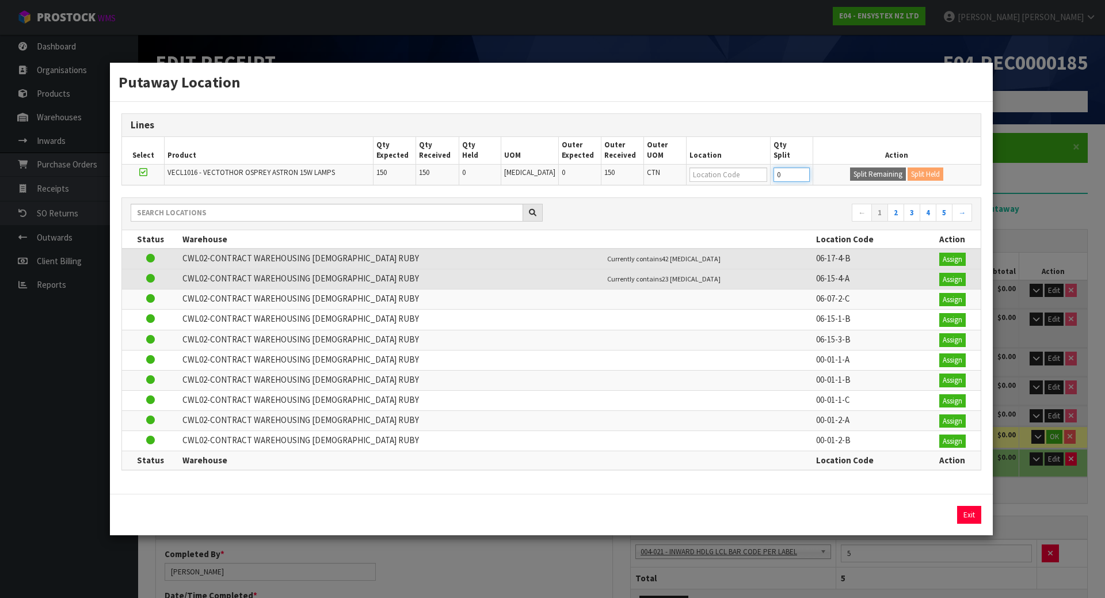
drag, startPoint x: 781, startPoint y: 176, endPoint x: 704, endPoint y: 182, distance: 76.8
click at [704, 182] on tr "VECL1016 - VECTOTHOR OSPREY ASTRON 15W LAMPS 150 150 0 [MEDICAL_DATA] 0 150 CTN…" at bounding box center [551, 174] width 859 height 21
type input "75"
click at [854, 172] on button "Split Remaining" at bounding box center [878, 175] width 56 height 14
type input "1375"
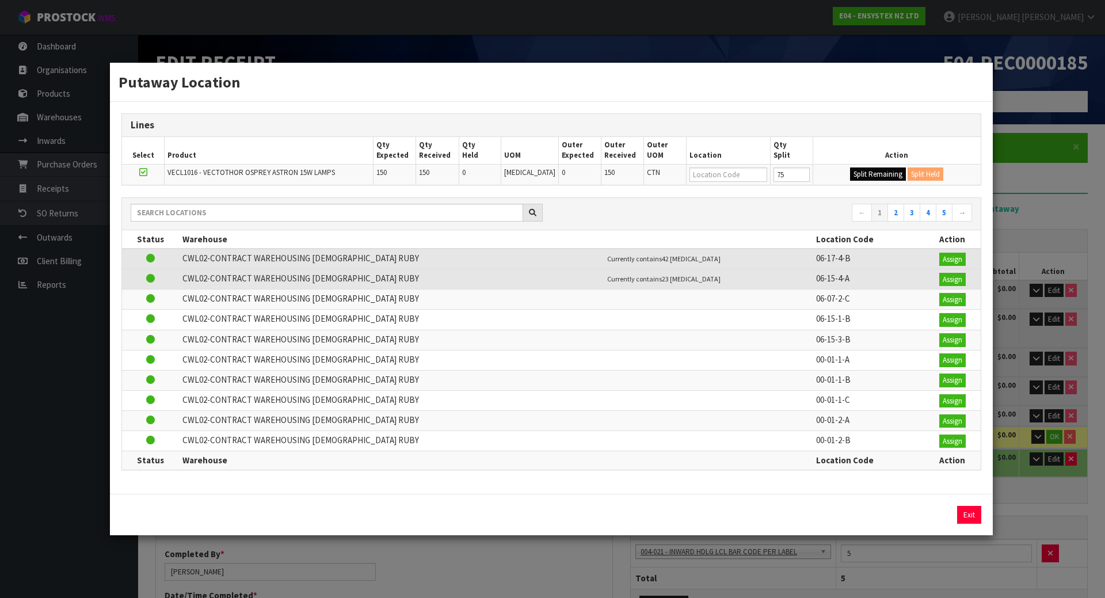
type input "75"
type input "0"
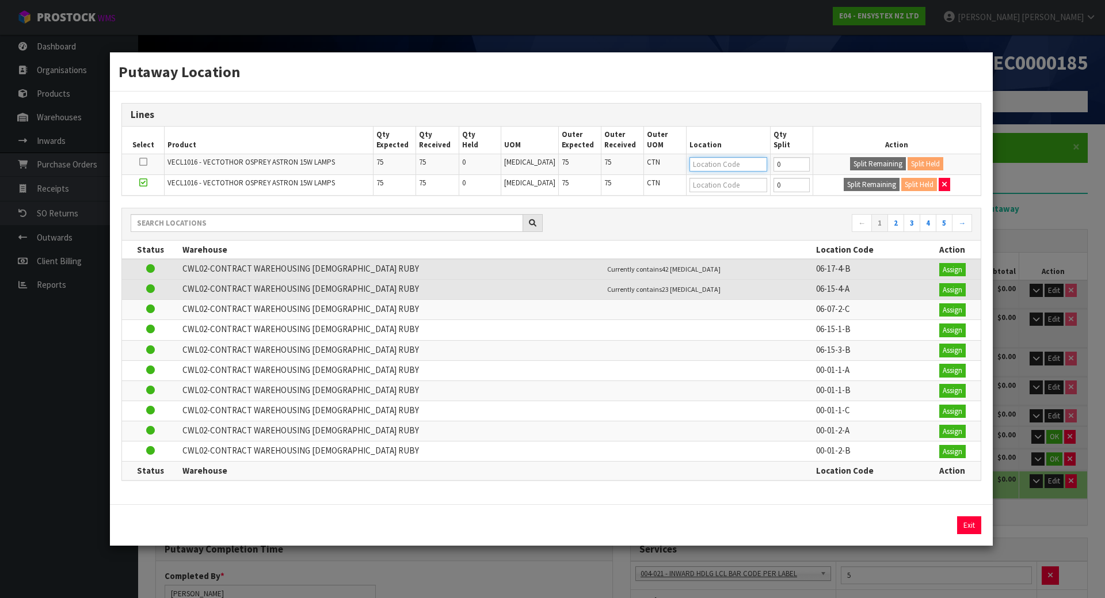
click at [704, 170] on input "text" at bounding box center [729, 164] width 78 height 14
type input "06-07-1-a"
type input "06-07-1-A"
click at [713, 181] on input "text" at bounding box center [729, 185] width 78 height 14
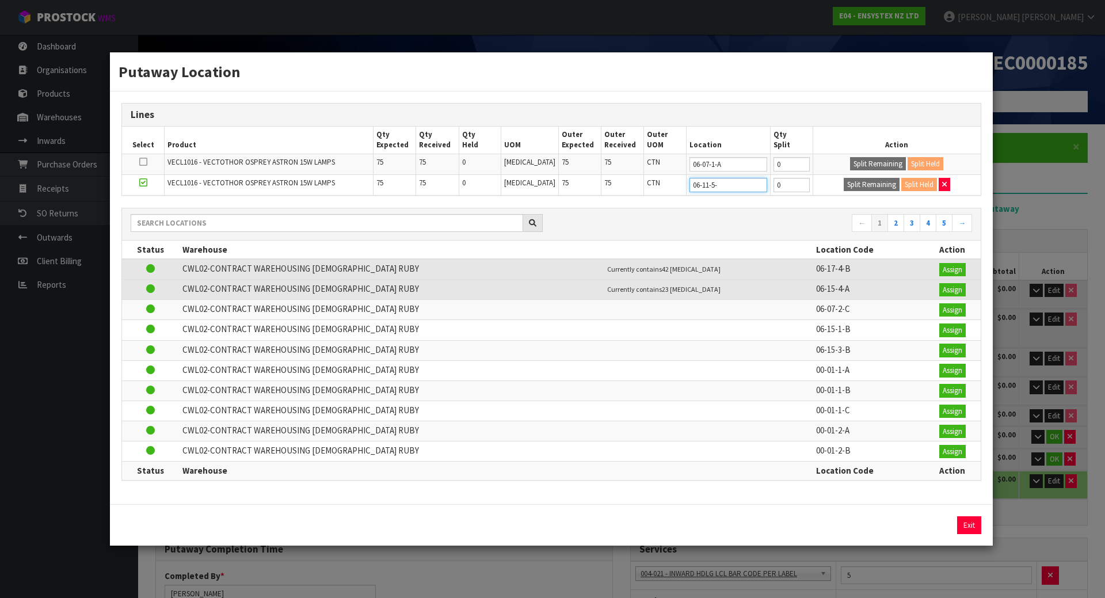
type input "06-11-5-a"
type input "06-11-5-A"
click at [803, 212] on div "← 1 2 3 4 5 →" at bounding box center [551, 224] width 859 height 32
click at [963, 526] on button "Exit" at bounding box center [969, 525] width 24 height 18
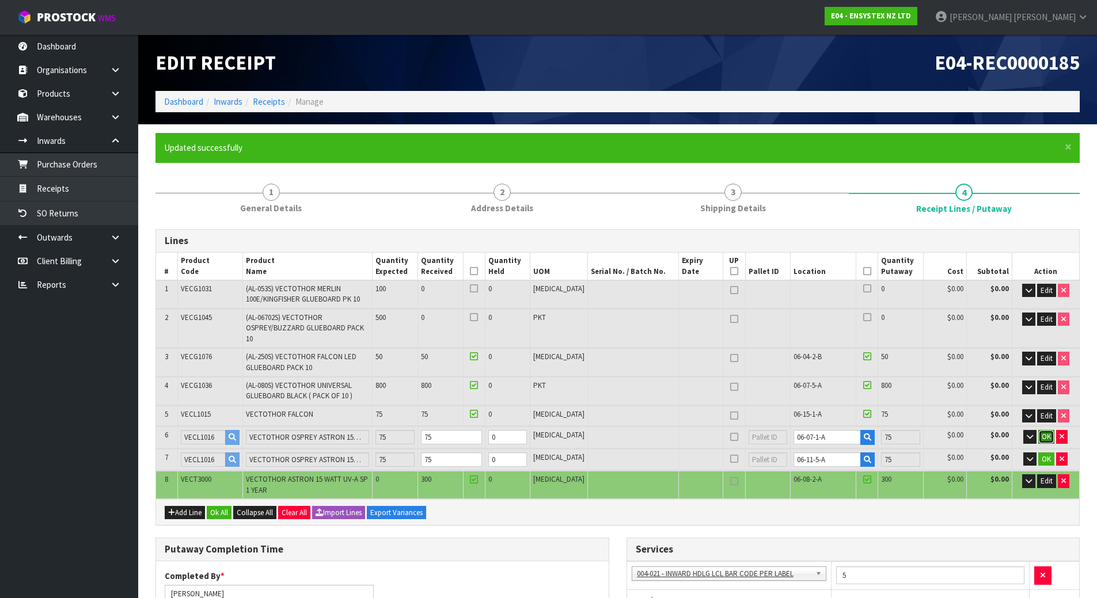
click at [1045, 432] on span "OK" at bounding box center [1046, 437] width 9 height 10
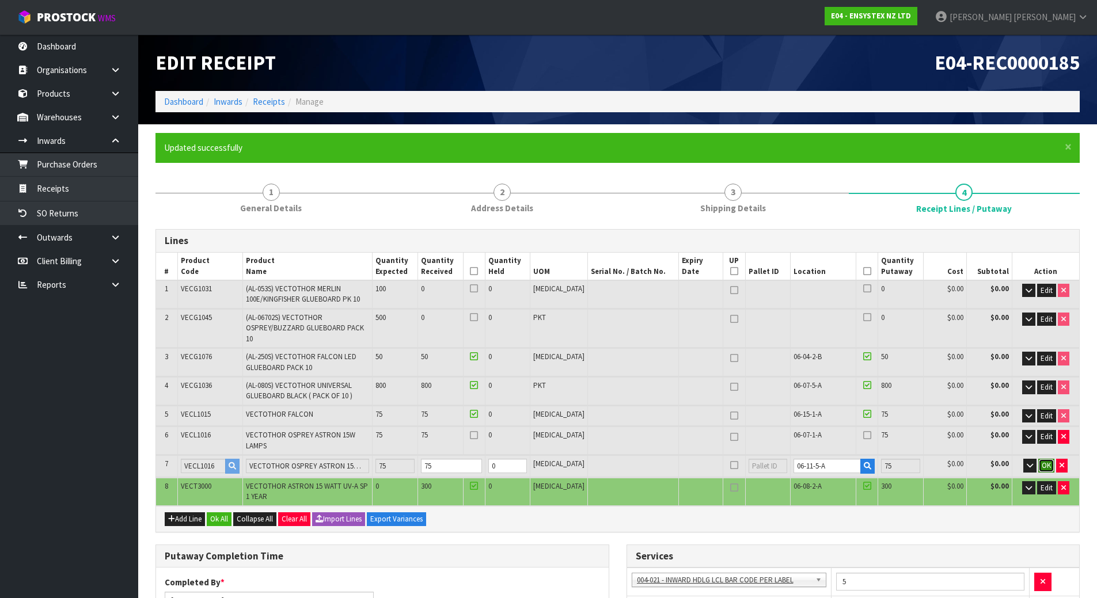
click at [1045, 461] on span "OK" at bounding box center [1046, 466] width 9 height 10
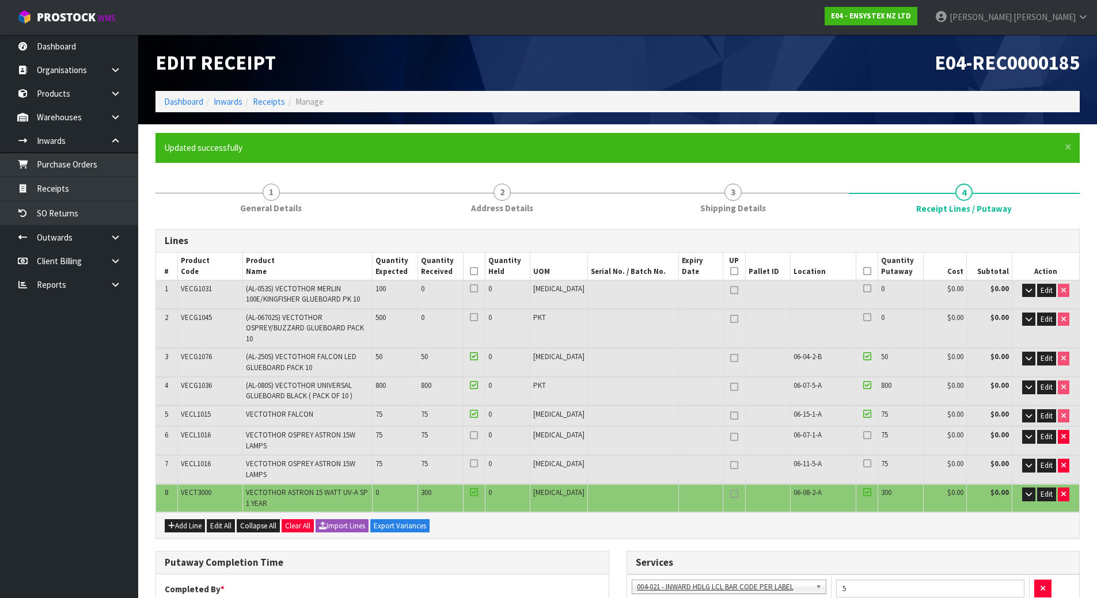
click at [863, 435] on icon at bounding box center [867, 435] width 8 height 1
click at [0, 0] on input "checkbox" at bounding box center [0, 0] width 0 height 0
click at [863, 463] on icon at bounding box center [867, 463] width 8 height 1
click at [0, 0] on input "checkbox" at bounding box center [0, 0] width 0 height 0
click at [478, 435] on icon at bounding box center [474, 435] width 8 height 1
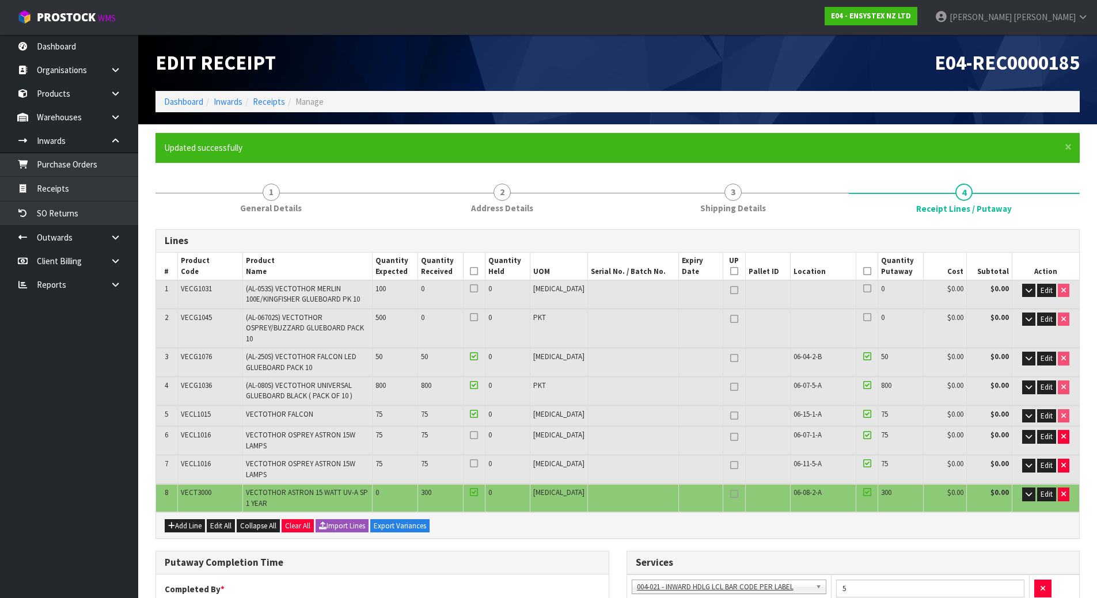
click at [0, 0] on input "checkbox" at bounding box center [0, 0] width 0 height 0
click at [478, 463] on icon at bounding box center [474, 463] width 8 height 1
click at [0, 0] on input "checkbox" at bounding box center [0, 0] width 0 height 0
click at [730, 465] on icon at bounding box center [734, 465] width 8 height 1
type input "1"
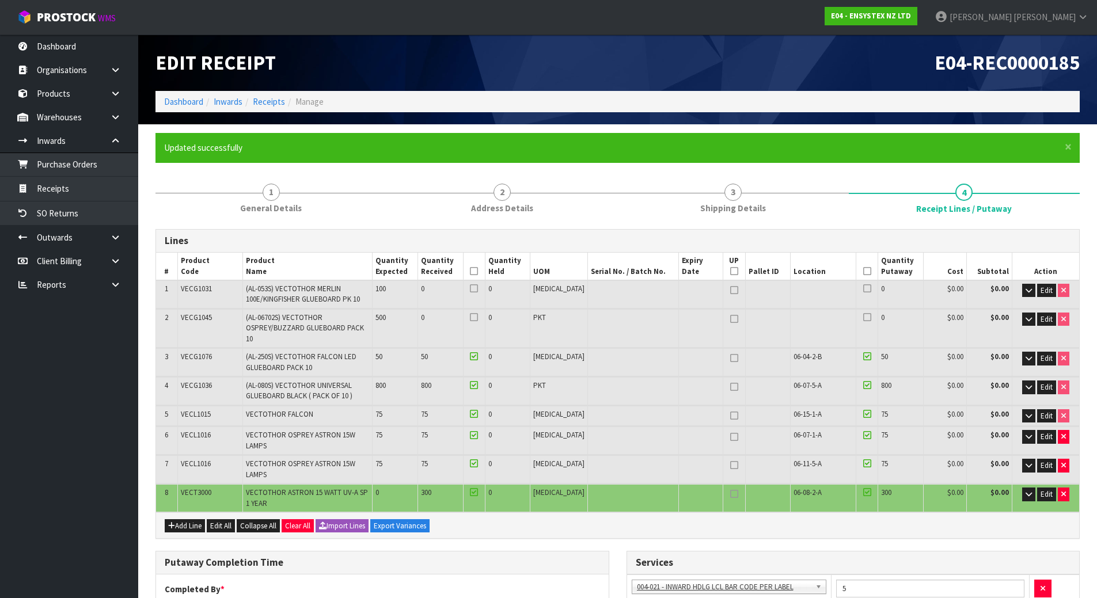
type input "1"
type input "185"
type input "186"
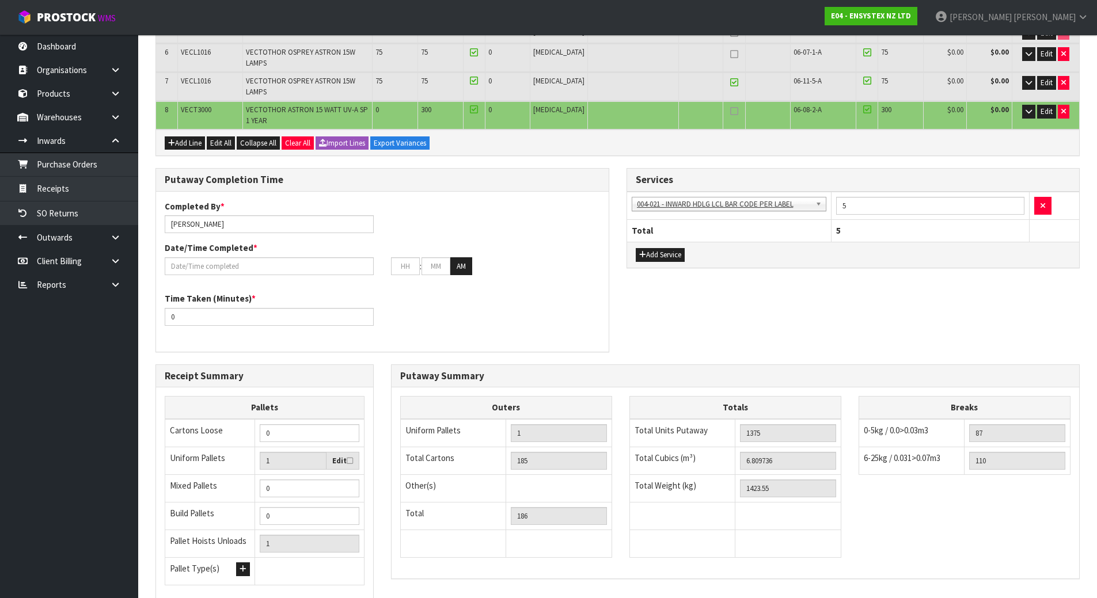
scroll to position [403, 0]
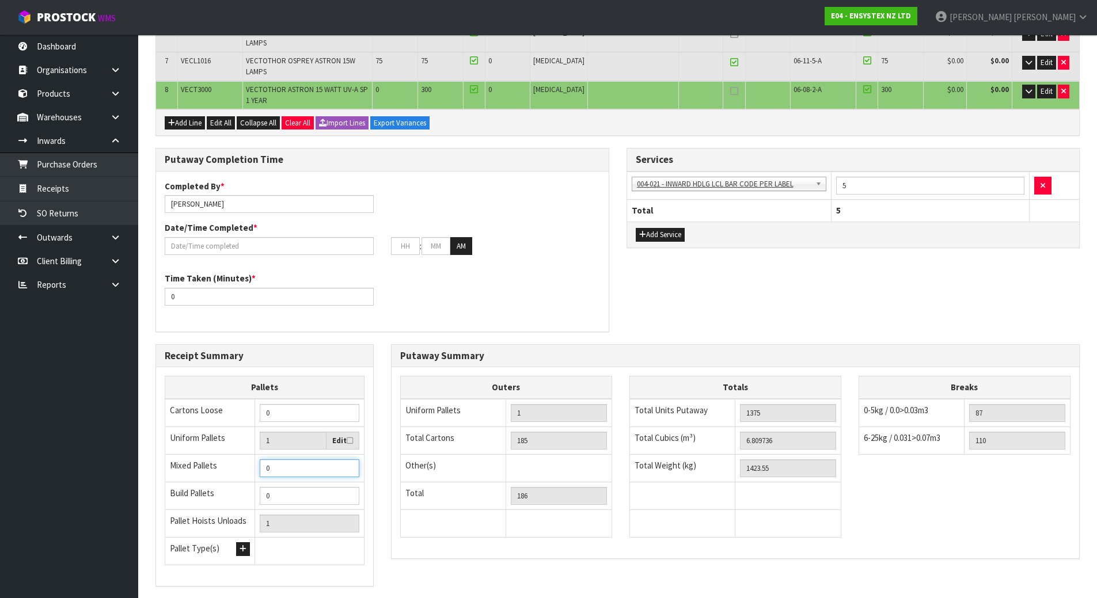
drag, startPoint x: 229, startPoint y: 444, endPoint x: 219, endPoint y: 444, distance: 9.8
click at [220, 455] on tr "Mixed Pallets 0" at bounding box center [264, 469] width 199 height 28
type input "1"
type input "2"
type input "1"
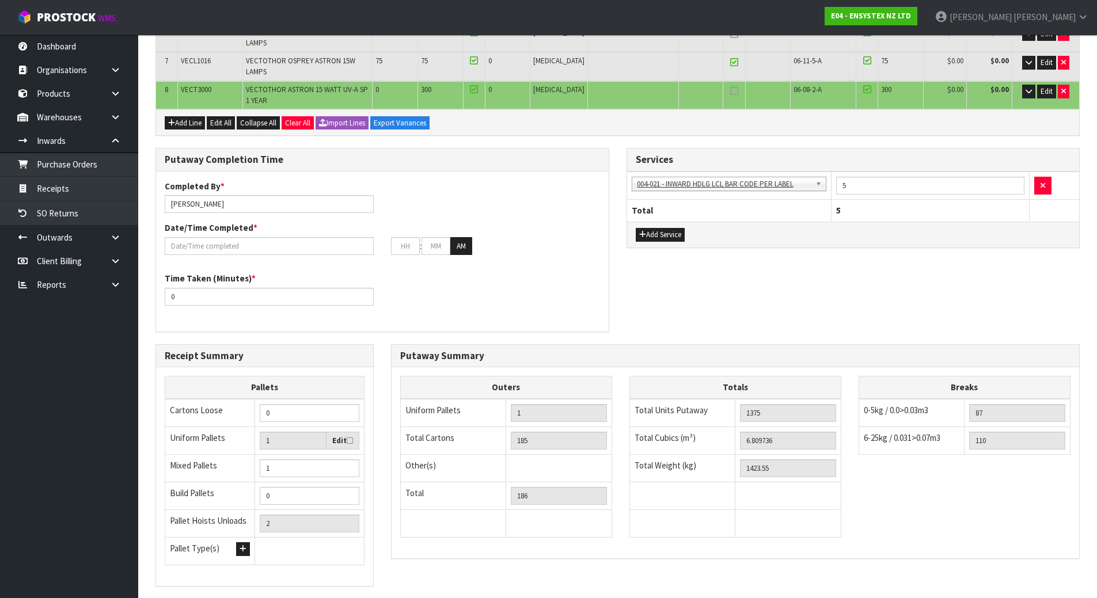
click at [396, 299] on div "Completed By * [PERSON_NAME] Date/Time Completed * : : AM Time Taken (Minutes) …" at bounding box center [382, 252] width 453 height 160
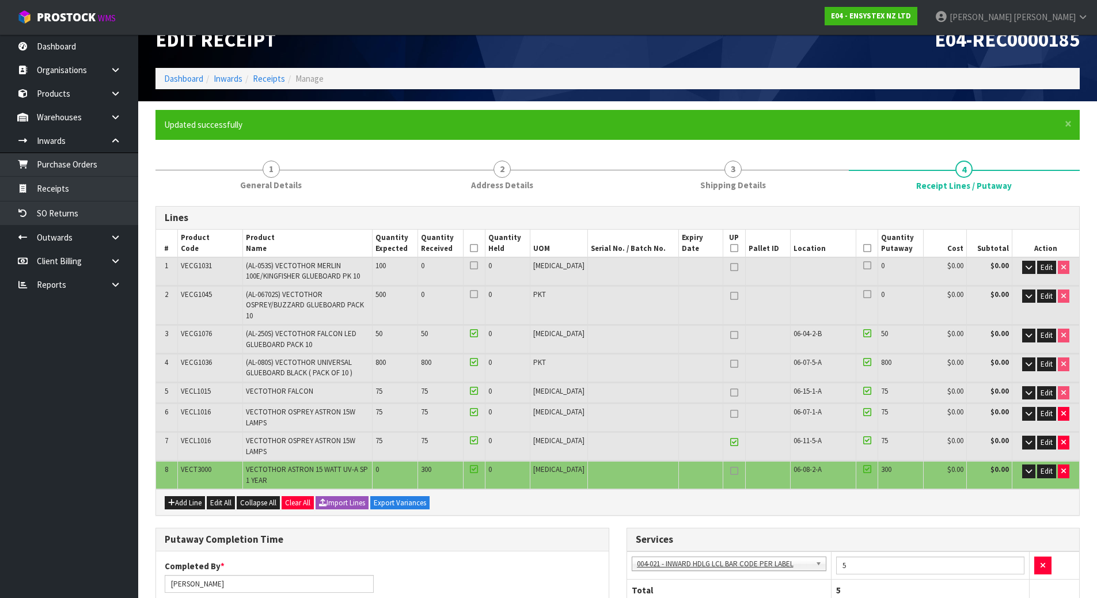
scroll to position [0, 0]
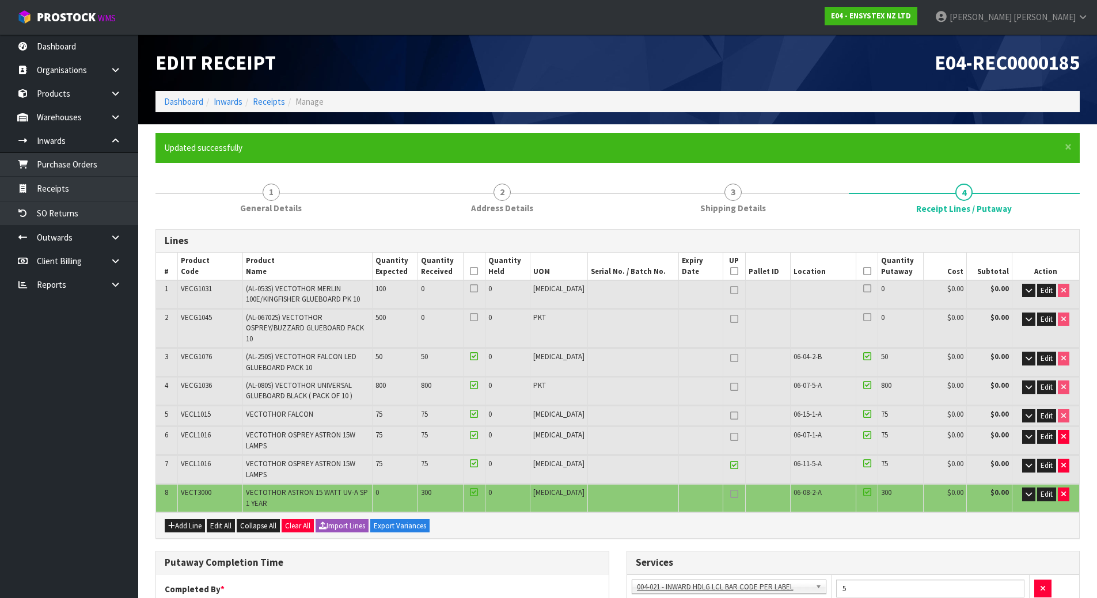
click at [746, 300] on td at bounding box center [768, 294] width 45 height 28
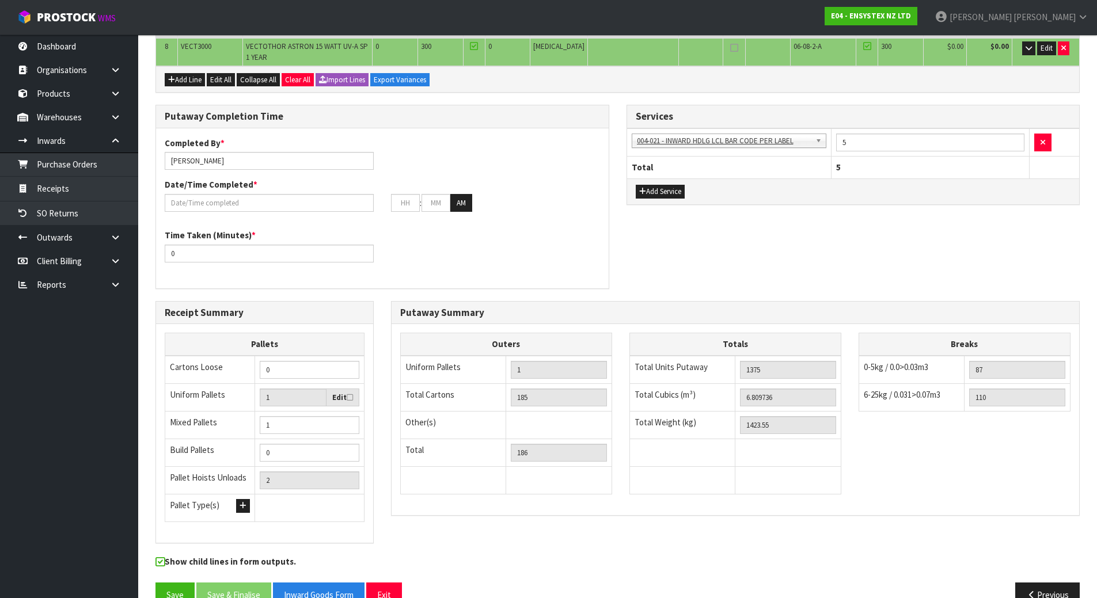
scroll to position [447, 0]
click at [171, 582] on button "Save" at bounding box center [174, 594] width 39 height 25
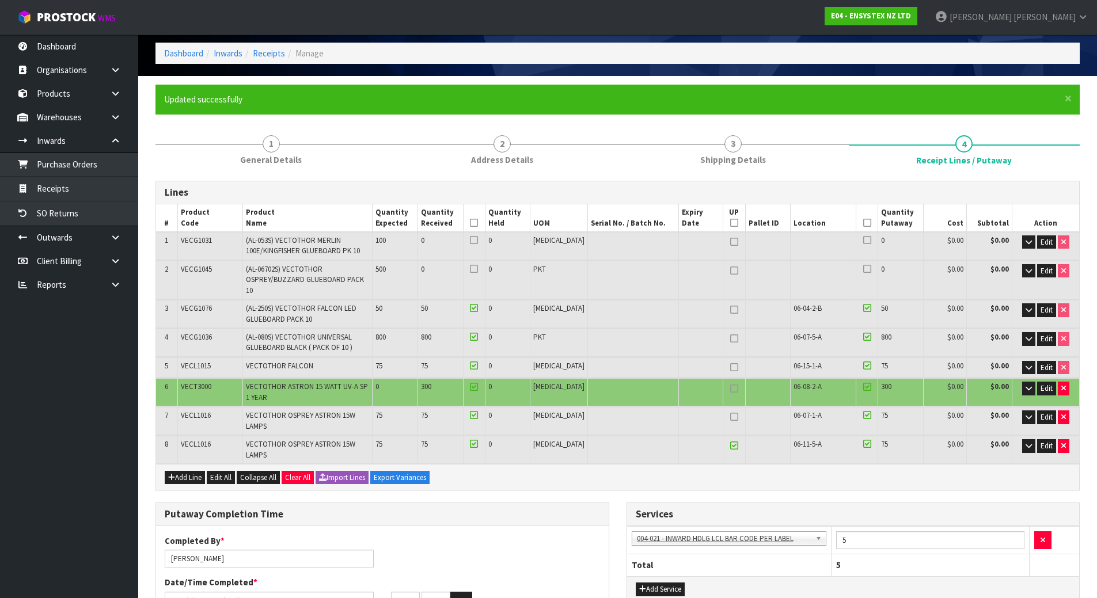
scroll to position [115, 0]
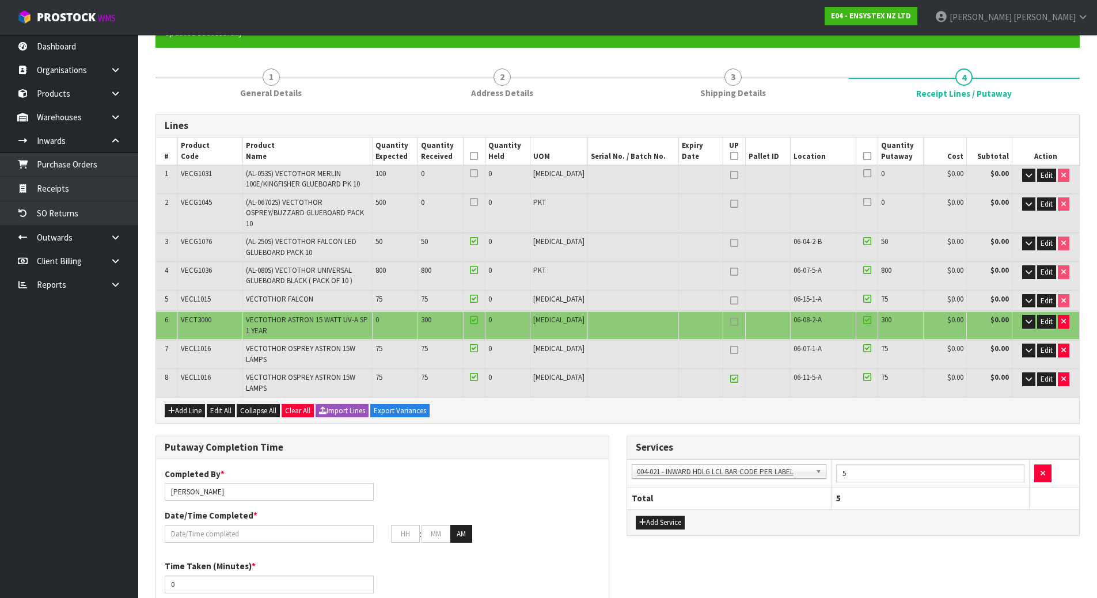
click at [382, 468] on div "Completed By * [PERSON_NAME]" at bounding box center [269, 484] width 226 height 33
click at [1046, 178] on span "Edit" at bounding box center [1046, 175] width 12 height 10
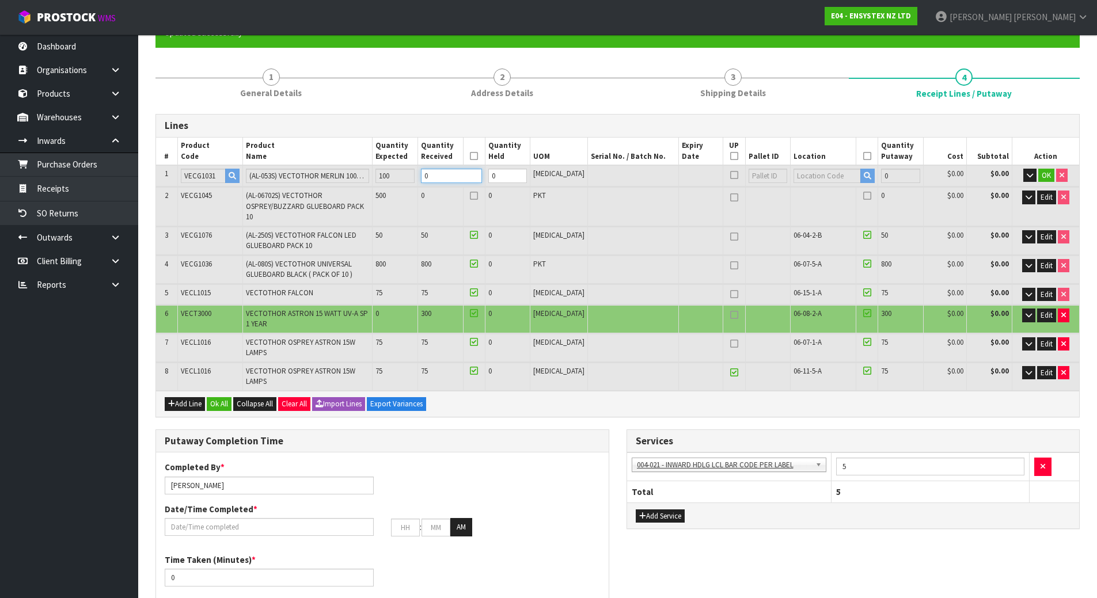
click at [283, 180] on tr "1 VECG1031 (AL-053S) VECTOTHOR MERLIN 100E/KINGFISHER GLUEBOARD PK 10 100 0 0 […" at bounding box center [617, 175] width 923 height 21
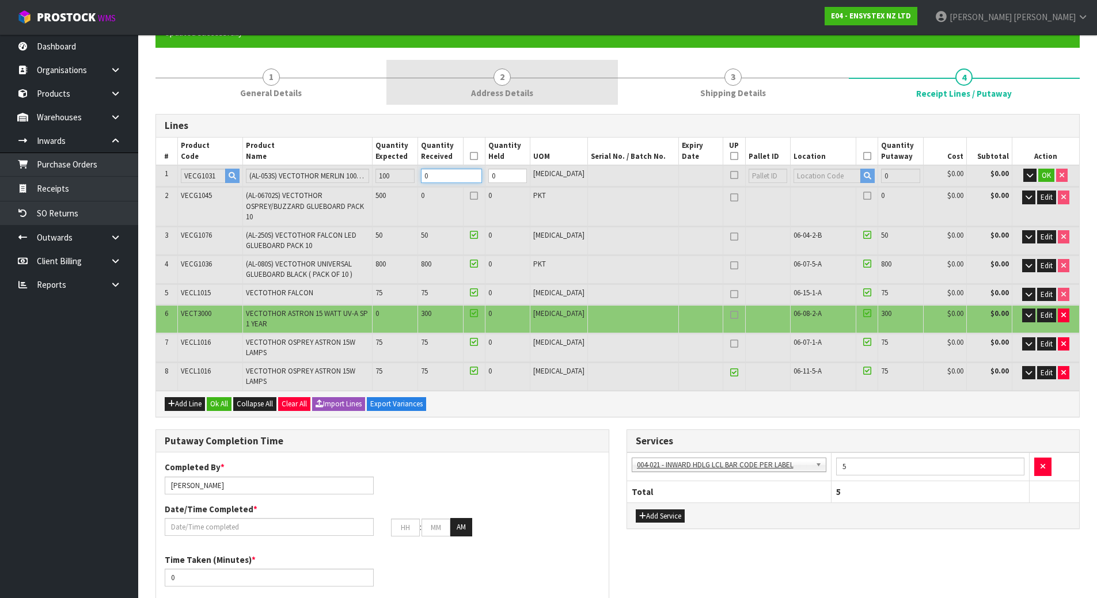
type input "6.810576"
type input "1423.95"
type input "1"
type input "186"
type input "187"
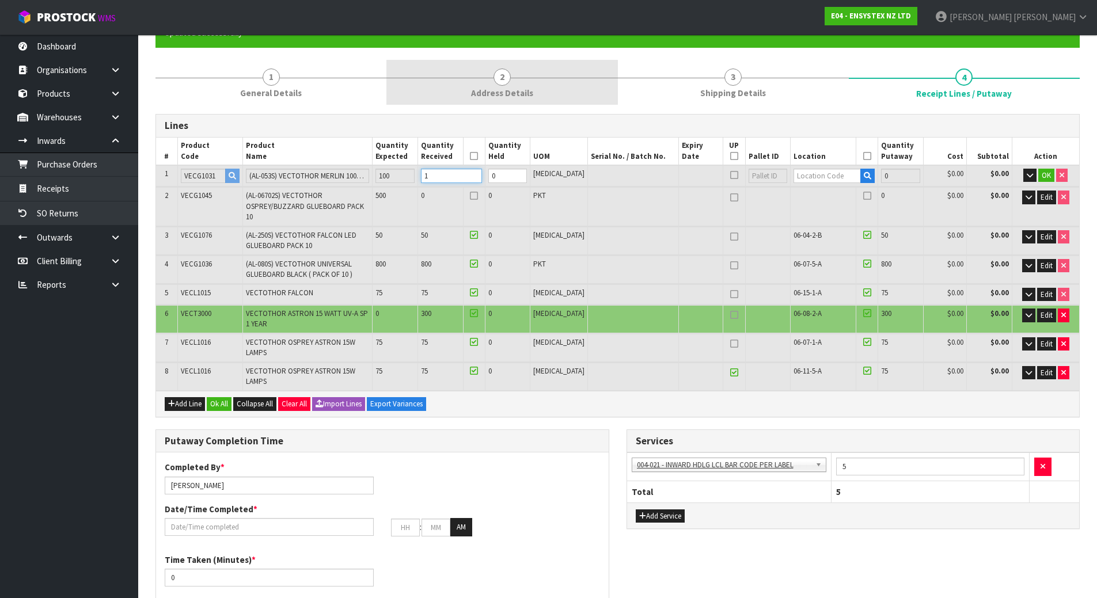
type input "6.815784"
type input "1427.85"
type input "10"
type input "195"
type input "196"
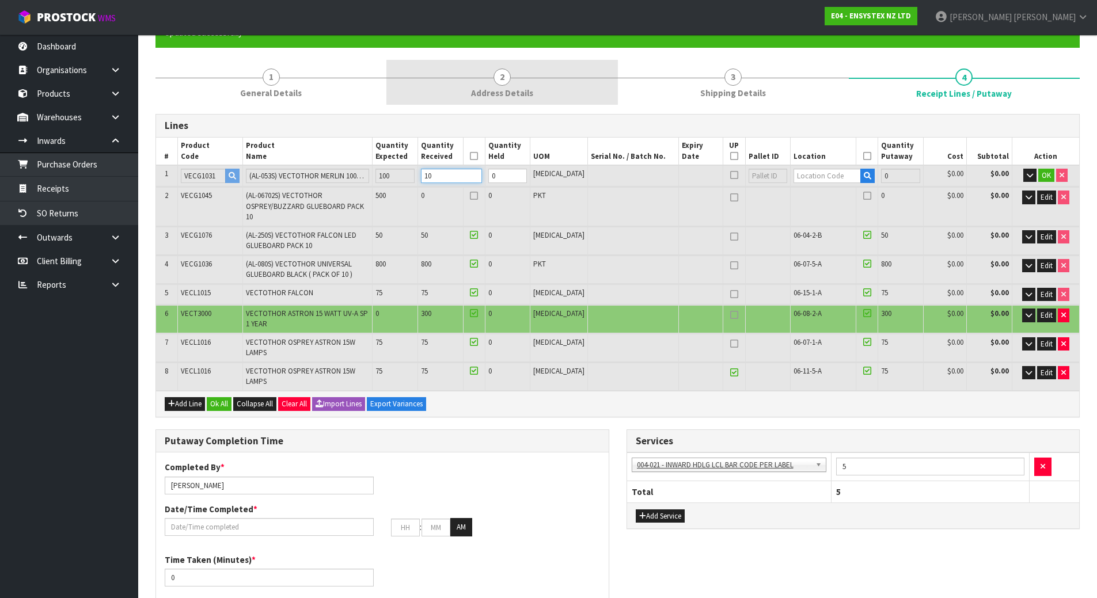
type input "6.870216"
type input "1466.55"
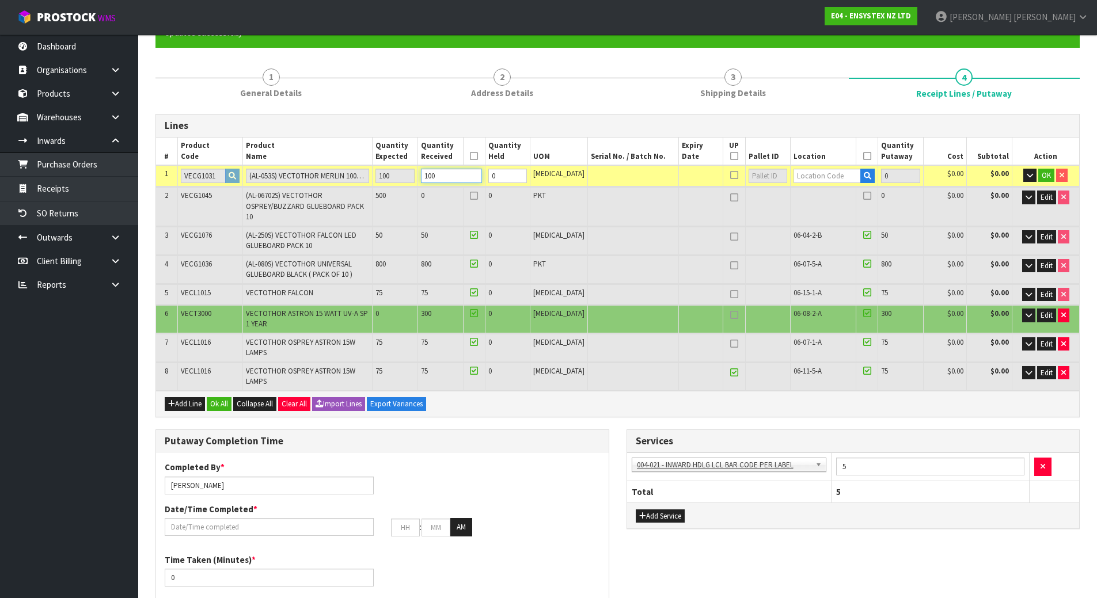
type input "100"
click at [799, 175] on input "text" at bounding box center [826, 176] width 67 height 14
type input "6"
type input "06-02-2-"
click at [850, 212] on link "06-02-2- B" at bounding box center [827, 211] width 91 height 16
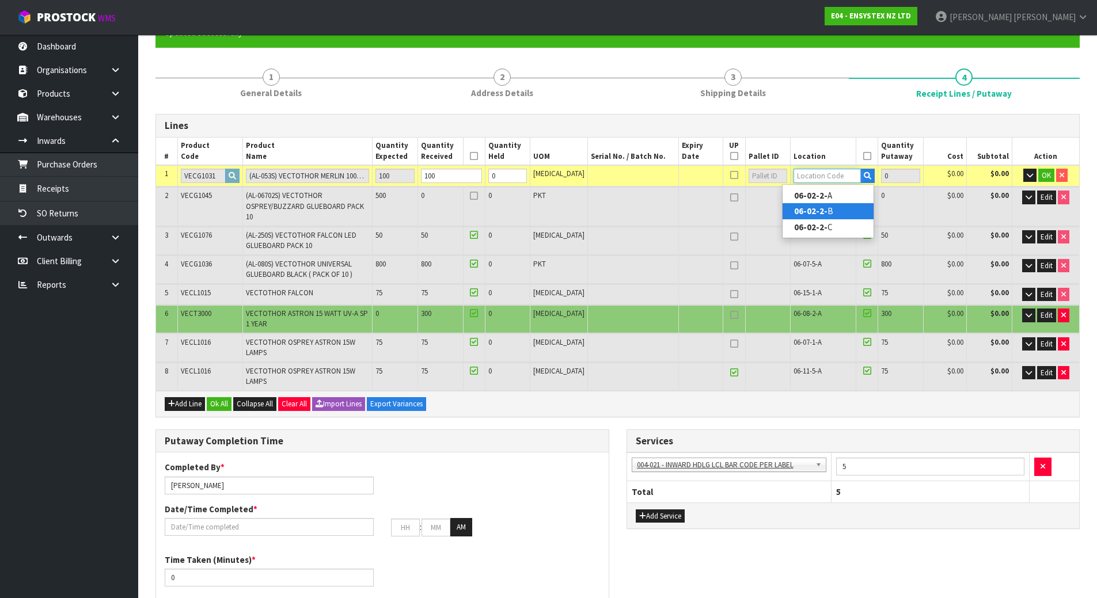
type input "1475"
type input "06-02-2-B"
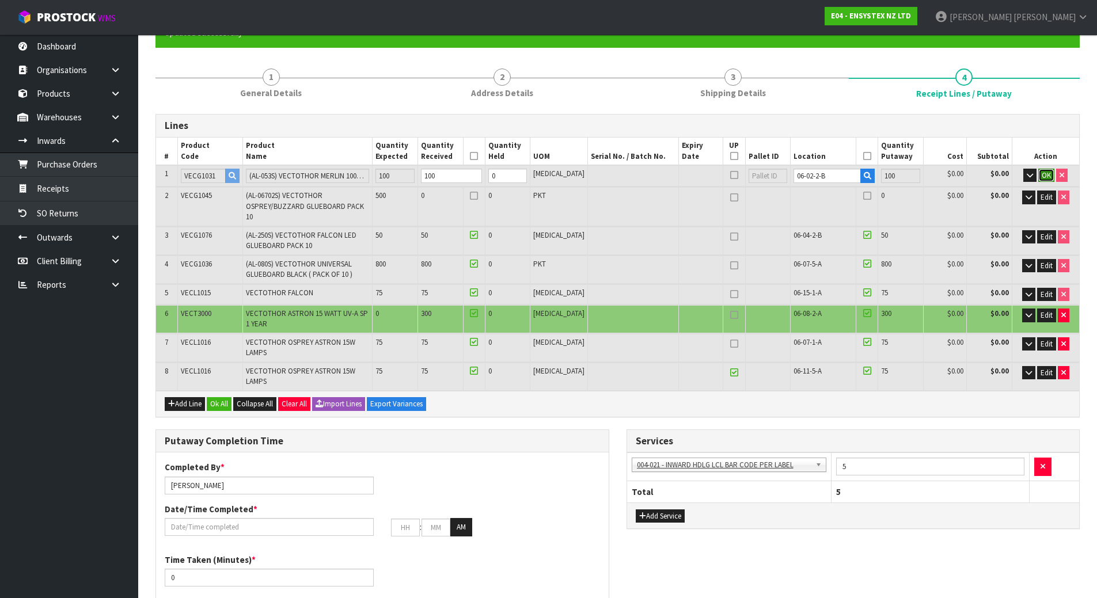
click at [1038, 179] on button "OK" at bounding box center [1046, 176] width 16 height 14
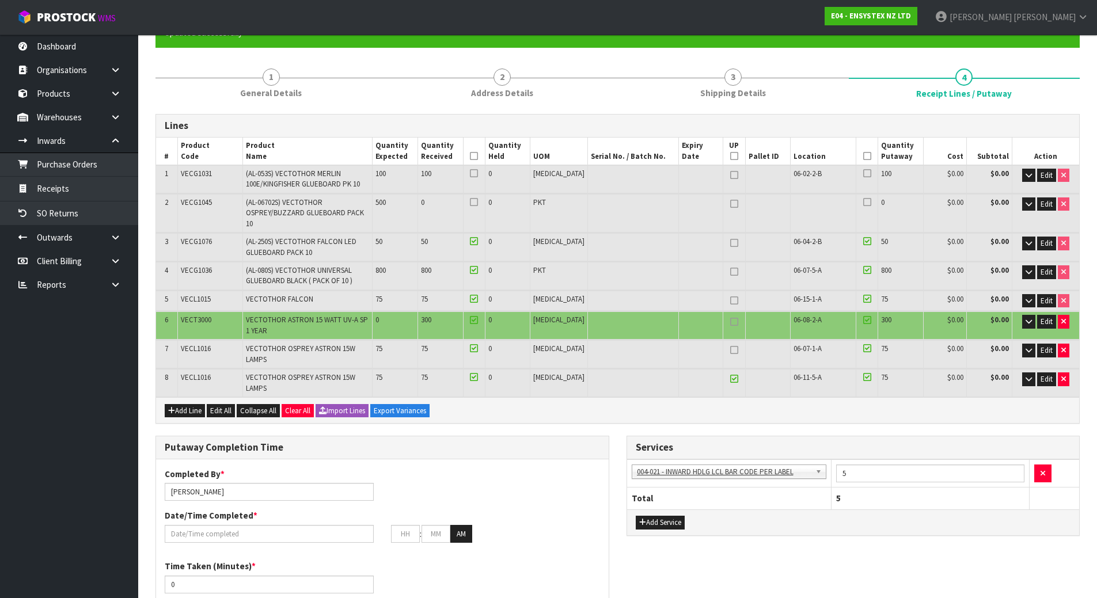
click at [485, 174] on td at bounding box center [474, 179] width 22 height 28
click at [478, 173] on icon at bounding box center [474, 173] width 8 height 1
click at [0, 0] on input "checkbox" at bounding box center [0, 0] width 0 height 0
click at [863, 173] on icon at bounding box center [867, 173] width 8 height 1
click at [0, 0] on input "checkbox" at bounding box center [0, 0] width 0 height 0
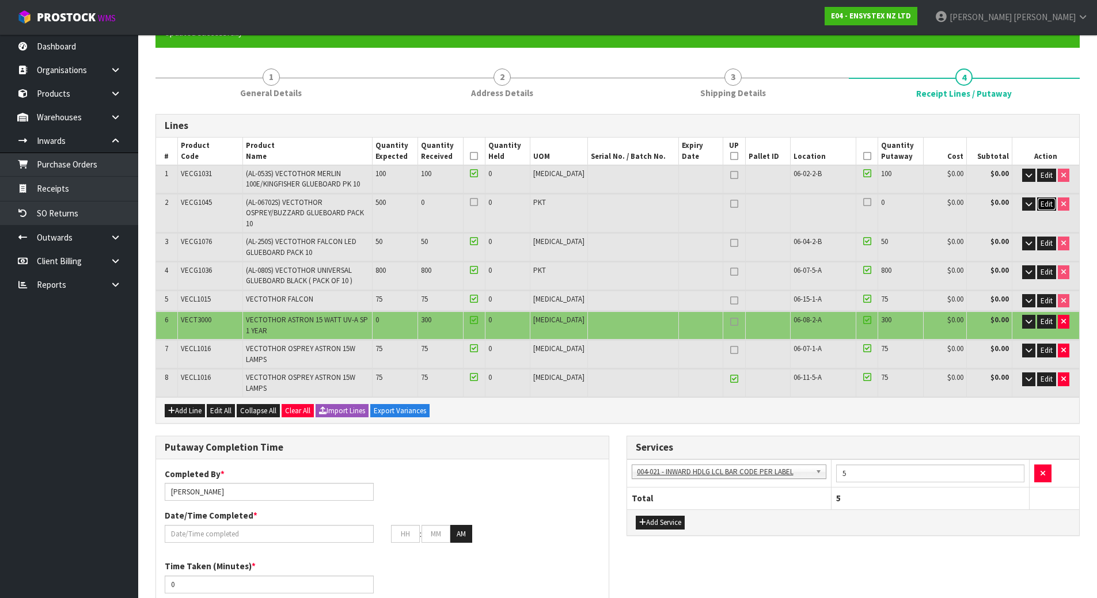
click at [1041, 205] on span "Edit" at bounding box center [1046, 204] width 12 height 10
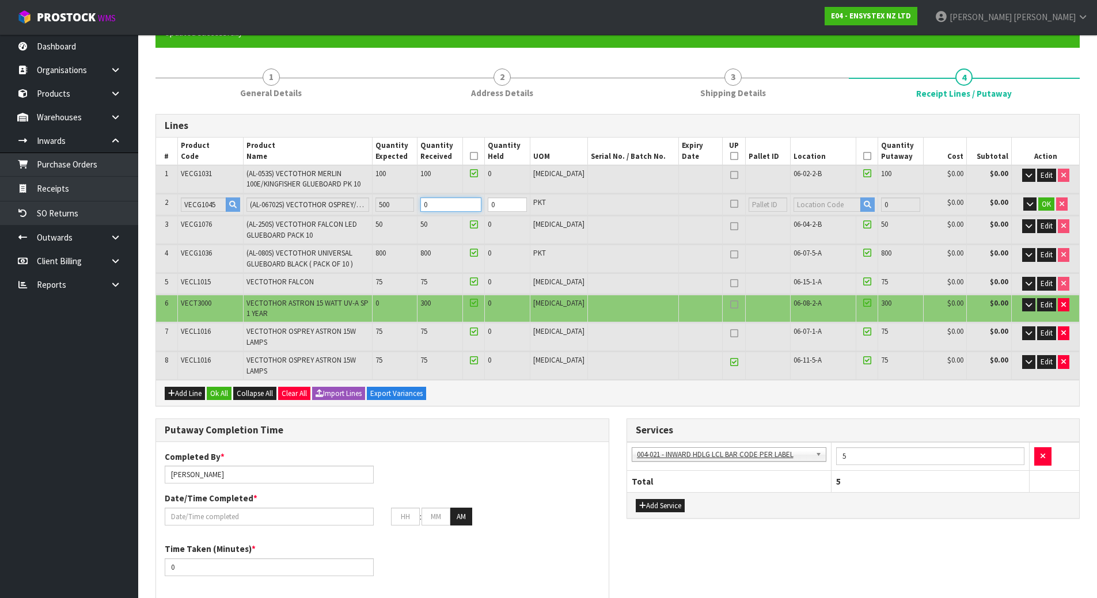
drag, startPoint x: 468, startPoint y: 201, endPoint x: 386, endPoint y: 200, distance: 81.8
click at [388, 200] on tr "2 VECG1045 (AL-06702S) VECTOTHOR OSPREY/BUZZARD GLUEBOARD PACK 10 500 0 0 PKT 0…" at bounding box center [617, 204] width 923 height 21
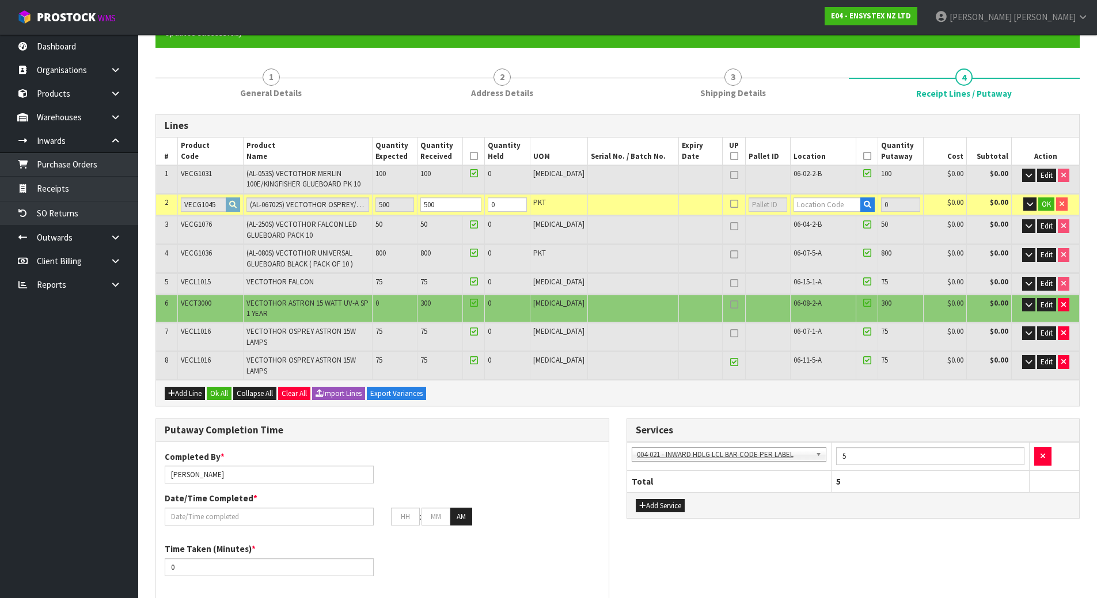
click at [811, 213] on td at bounding box center [835, 204] width 88 height 21
click at [811, 208] on input "text" at bounding box center [826, 204] width 67 height 14
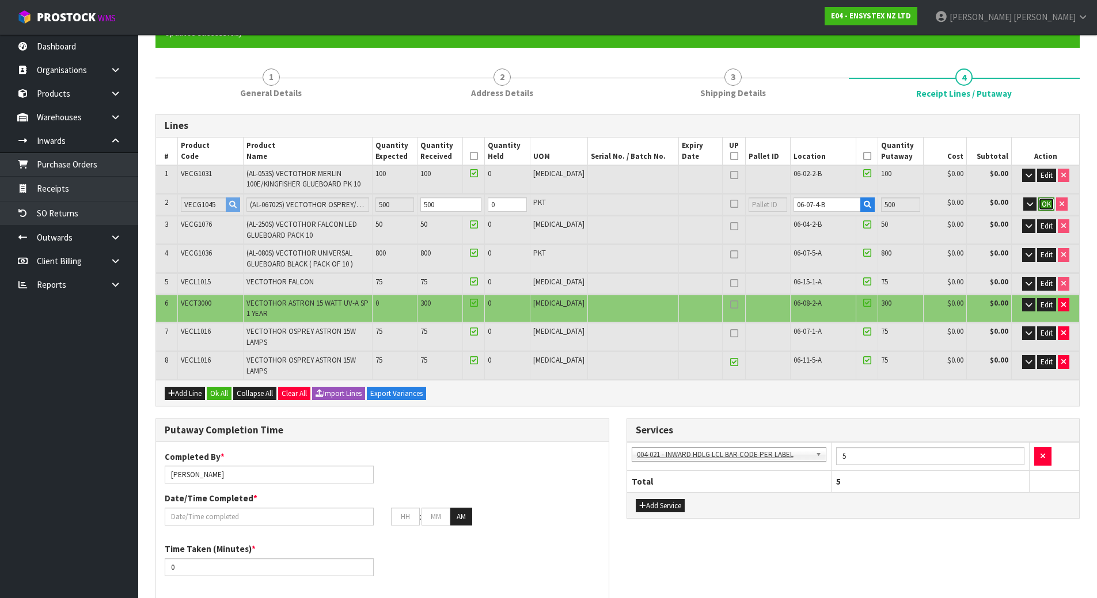
click at [1050, 203] on button "OK" at bounding box center [1046, 204] width 16 height 14
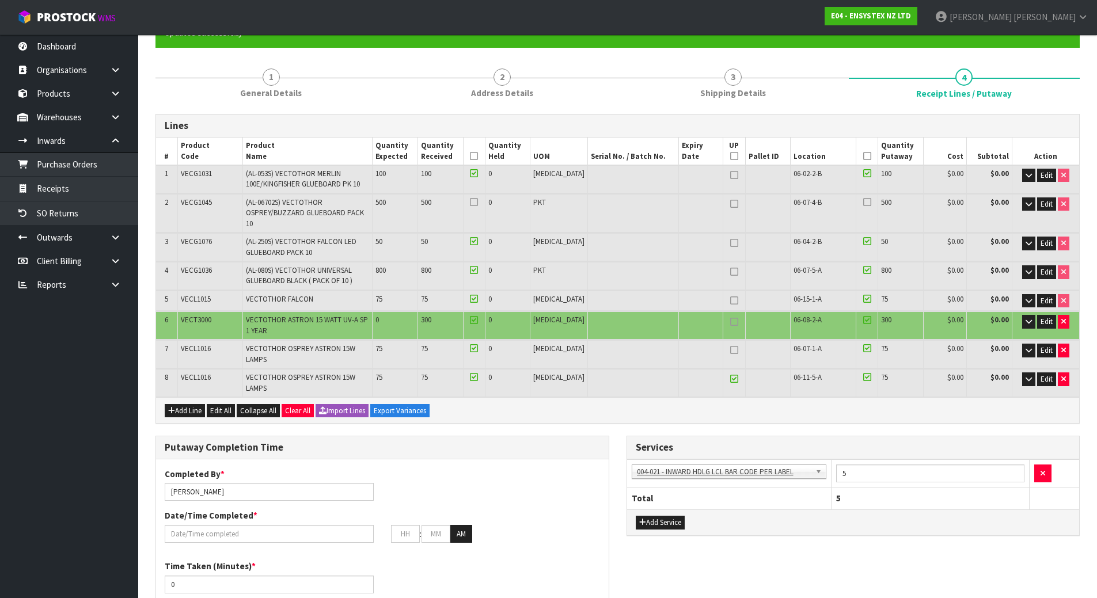
click at [863, 203] on icon at bounding box center [867, 202] width 8 height 1
click at [0, 0] on input "checkbox" at bounding box center [0, 0] width 0 height 0
click at [478, 202] on icon at bounding box center [474, 202] width 8 height 1
click at [0, 0] on input "checkbox" at bounding box center [0, 0] width 0 height 0
click at [730, 204] on icon at bounding box center [734, 204] width 8 height 1
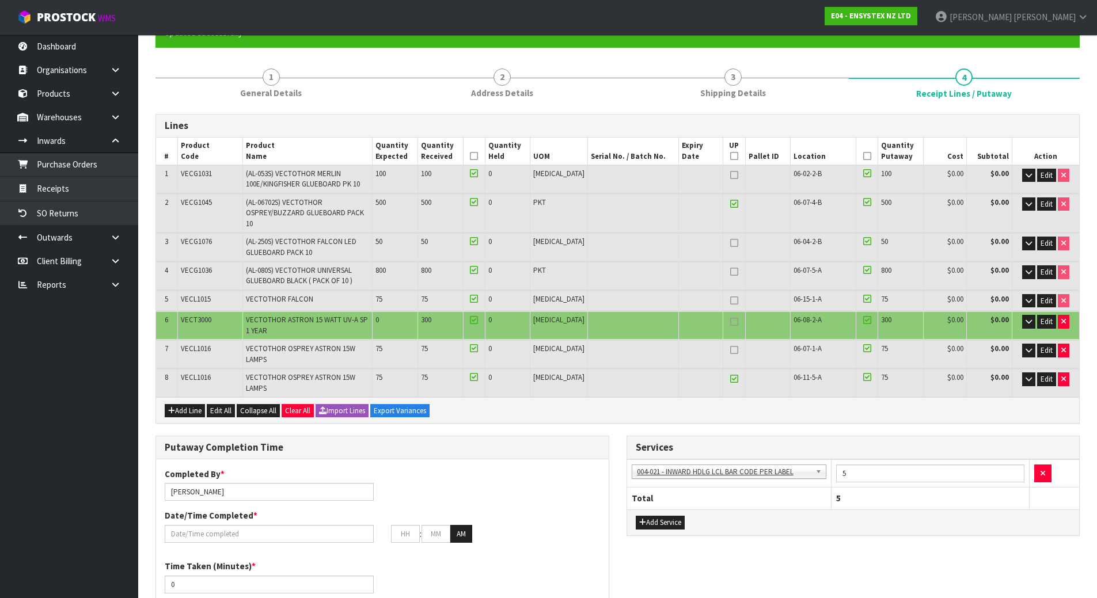
click at [730, 301] on icon at bounding box center [734, 301] width 8 height 1
click at [730, 272] on icon at bounding box center [734, 272] width 8 height 1
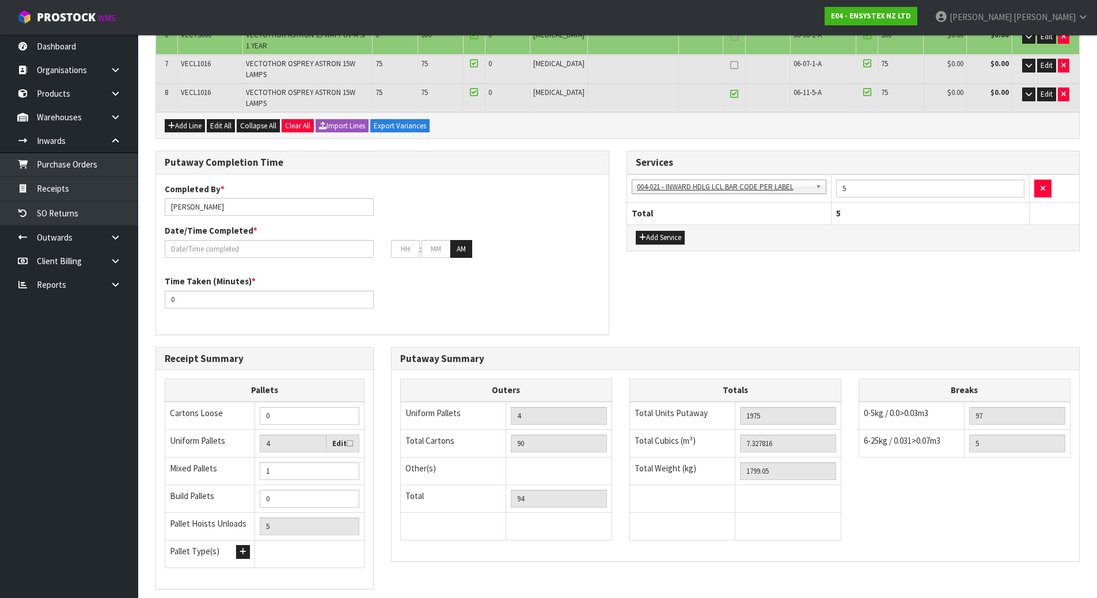
scroll to position [447, 0]
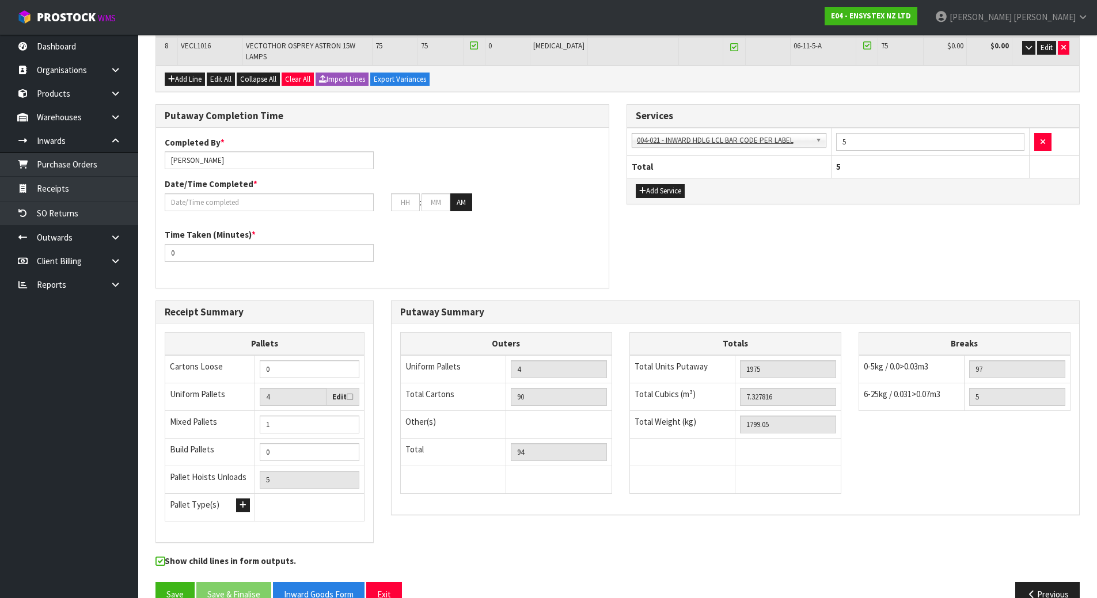
click at [617, 224] on div "Putaway Completion Time Completed By * [PERSON_NAME] Date/Time Completed * : : …" at bounding box center [382, 202] width 471 height 196
drag, startPoint x: 783, startPoint y: 370, endPoint x: 700, endPoint y: 358, distance: 84.3
click at [700, 383] on tr "Total Cubics (m³) 7.327816" at bounding box center [734, 397] width 211 height 28
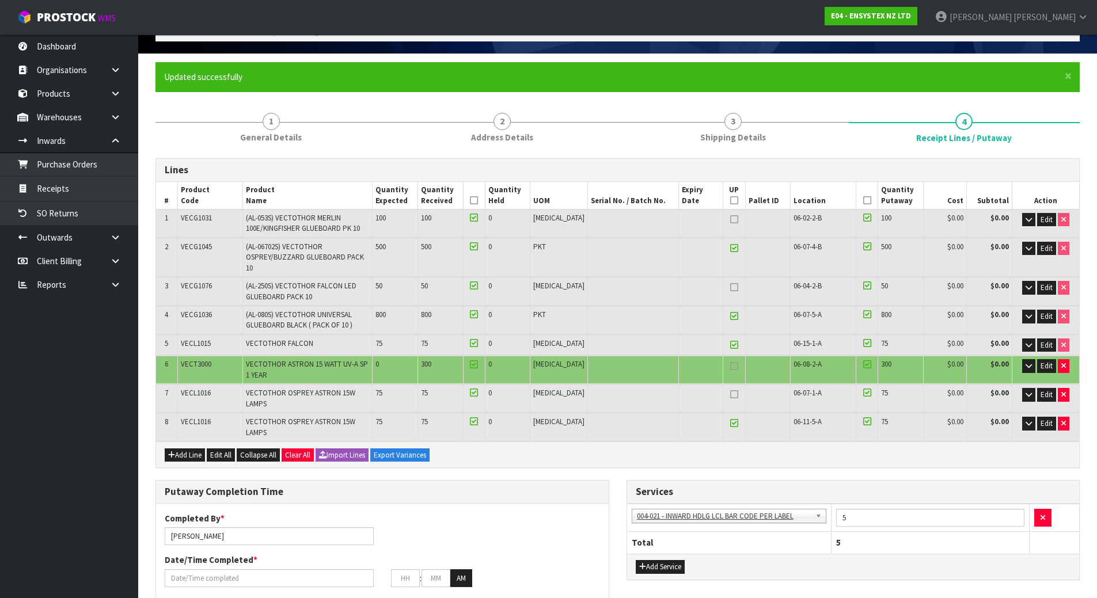
scroll to position [44, 0]
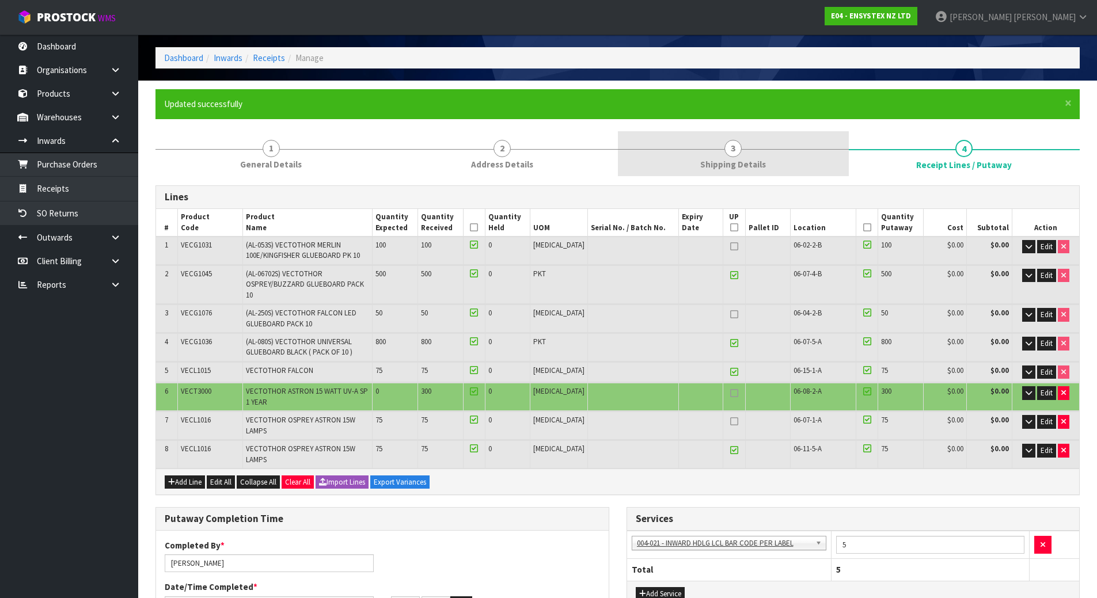
click at [756, 164] on span "Shipping Details" at bounding box center [733, 164] width 66 height 12
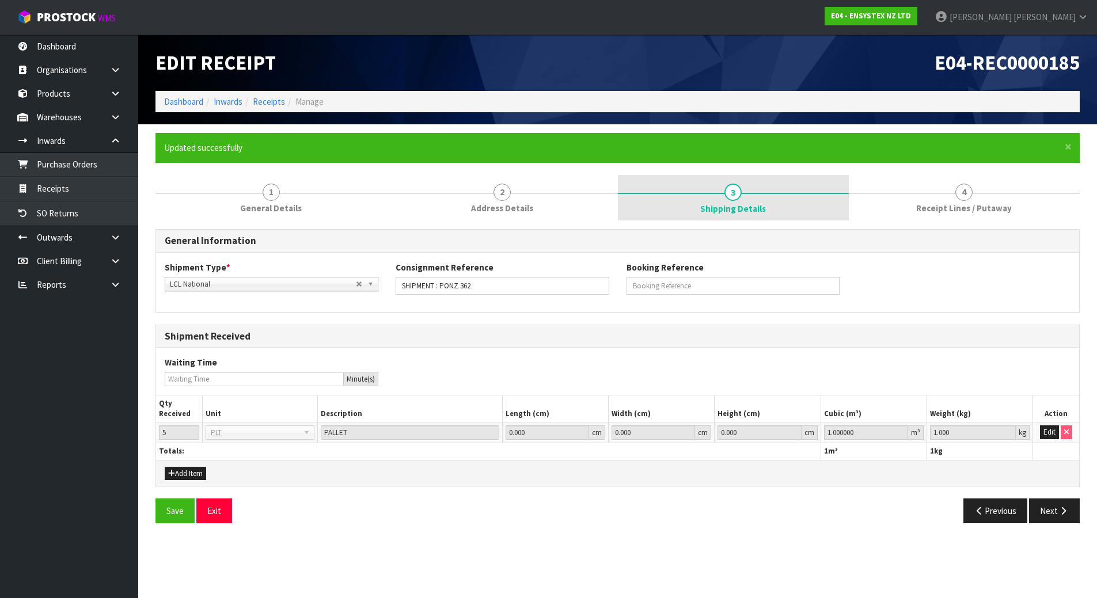
scroll to position [0, 0]
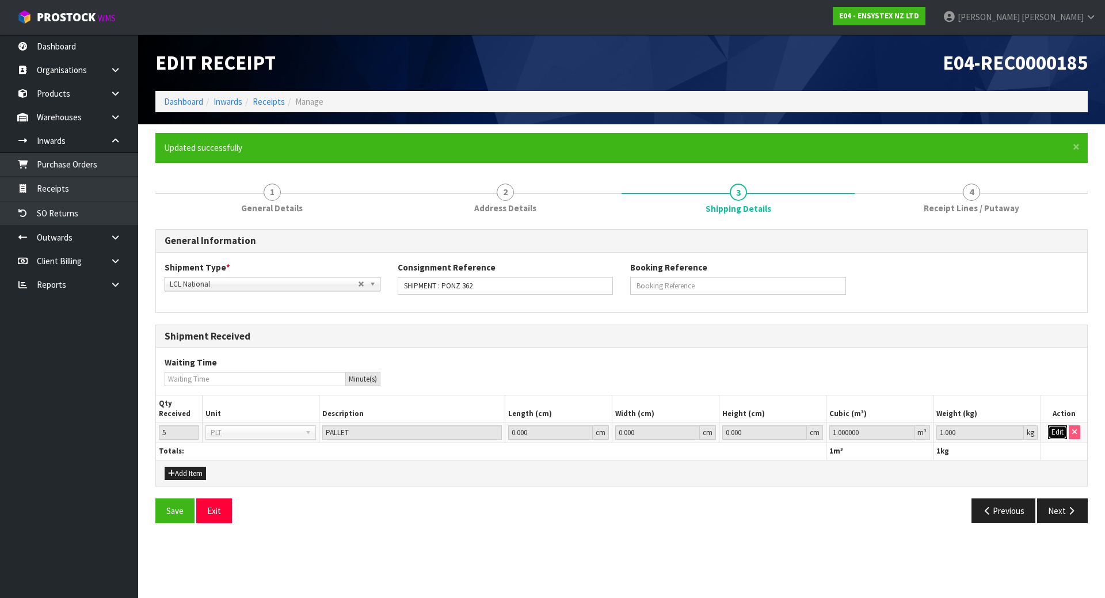
click at [1058, 435] on button "Edit" at bounding box center [1057, 432] width 19 height 14
drag, startPoint x: 775, startPoint y: 428, endPoint x: 684, endPoint y: 423, distance: 91.1
click at [684, 424] on tr "5 BAG BAR BSK BIN BTL BOX BDL CAB CGE CTN CSE COI CRA CRT CBE CYL DRM JAR MTR P…" at bounding box center [622, 433] width 932 height 21
paste input "7.327816"
click at [950, 203] on span "Receipt Lines / Putaway" at bounding box center [972, 208] width 96 height 12
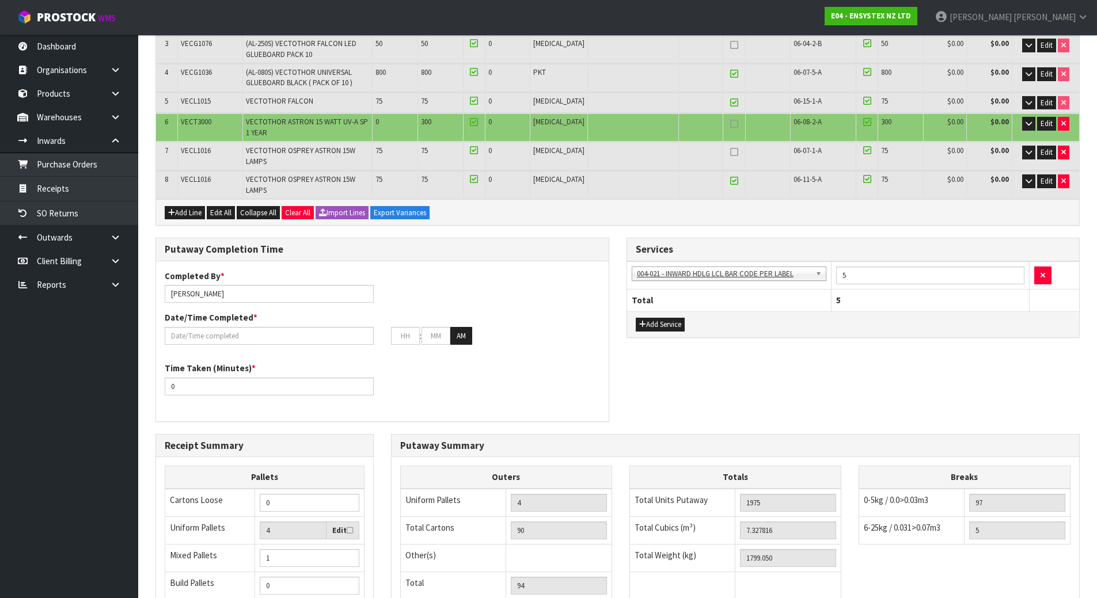
scroll to position [447, 0]
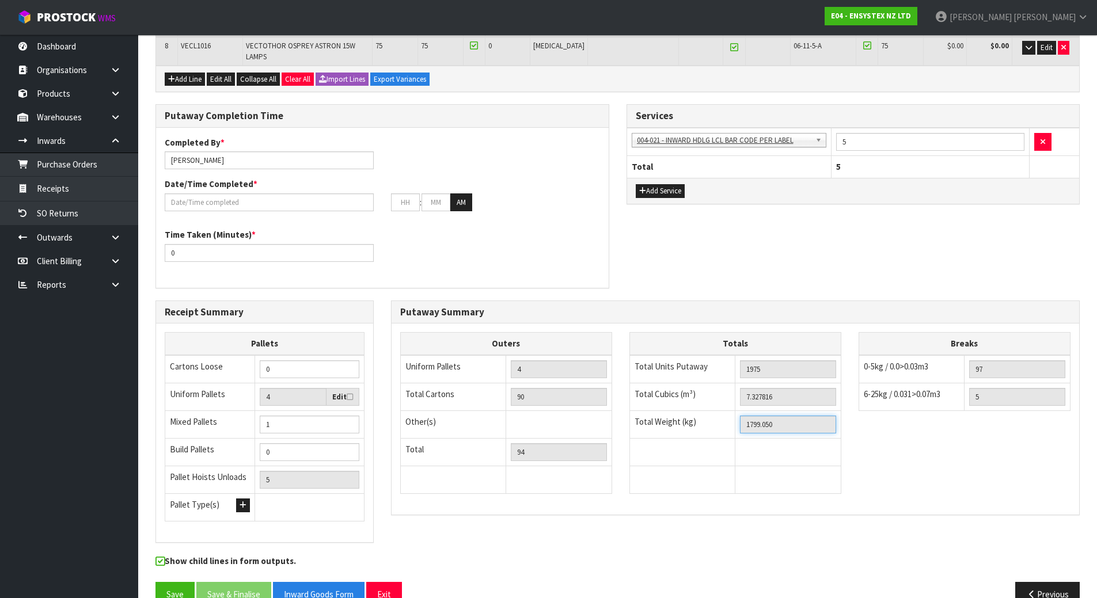
drag, startPoint x: 807, startPoint y: 400, endPoint x: 606, endPoint y: 396, distance: 201.0
click at [615, 398] on div "Outers Uniform Pallets 4 Total Cartons 90 Other(s) Bag x 0 Bar x 0 Basket x 0 B…" at bounding box center [735, 418] width 687 height 173
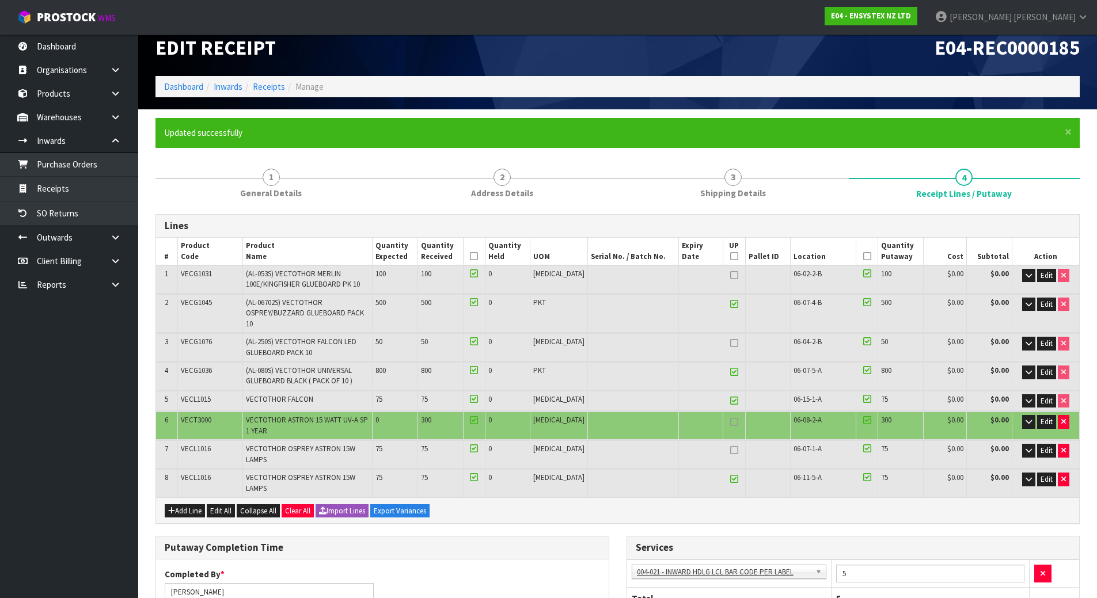
scroll to position [0, 0]
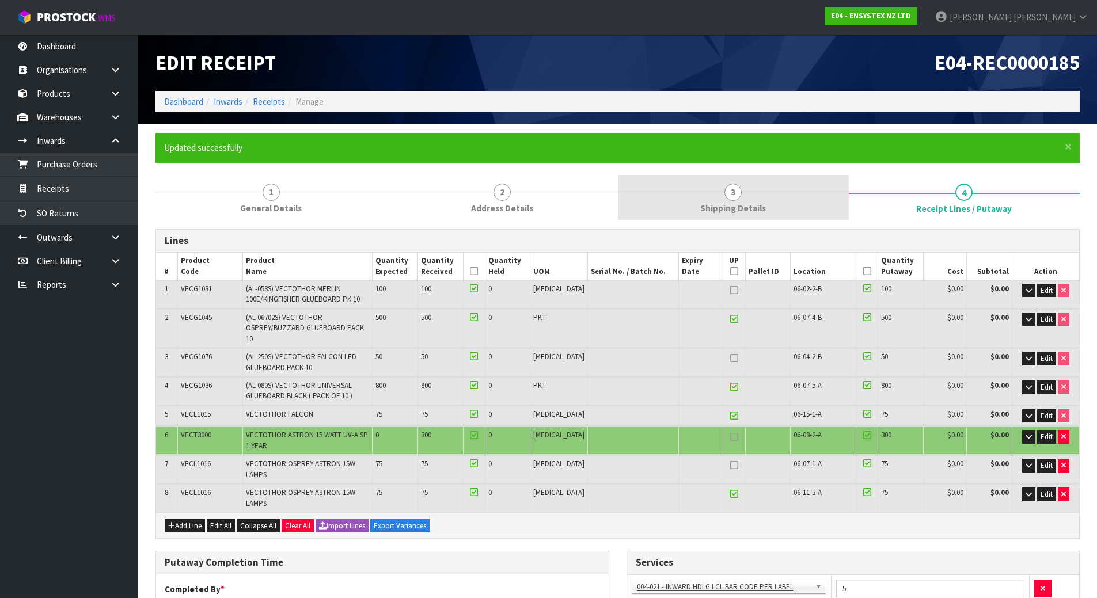
click at [734, 201] on link "3 Shipping Details" at bounding box center [733, 197] width 231 height 45
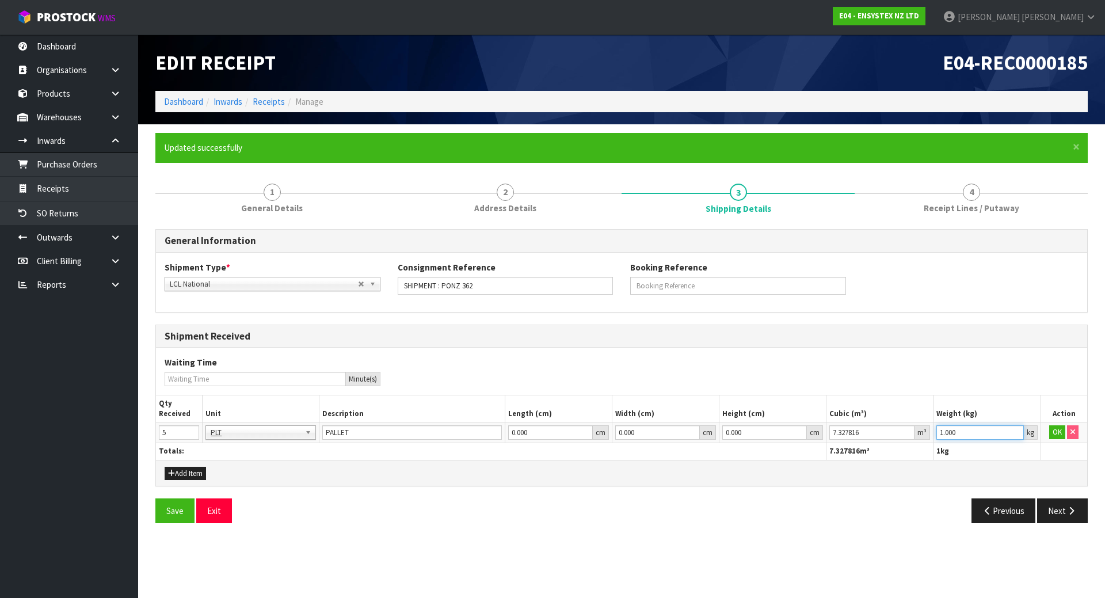
drag, startPoint x: 962, startPoint y: 429, endPoint x: 809, endPoint y: 416, distance: 153.7
click at [812, 418] on table "Qty Received Unit Description Length (cm) Width (cm) Height (cm) Cubic (m³) Wei…" at bounding box center [622, 428] width 932 height 64
paste input "799.05"
click at [1059, 431] on button "OK" at bounding box center [1058, 432] width 16 height 14
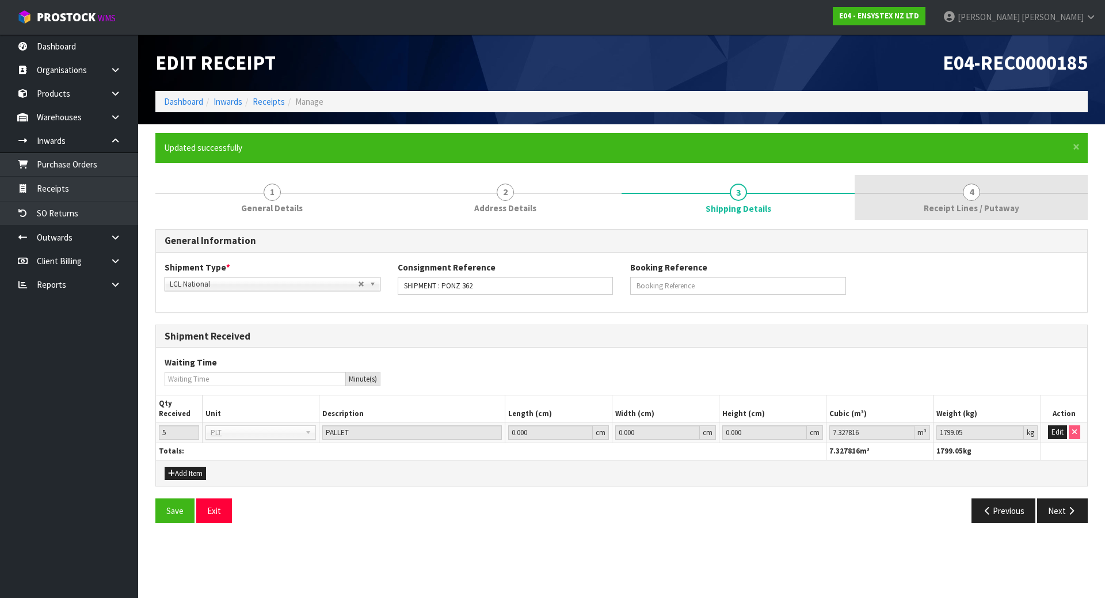
click at [974, 207] on span "Receipt Lines / Putaway" at bounding box center [972, 208] width 96 height 12
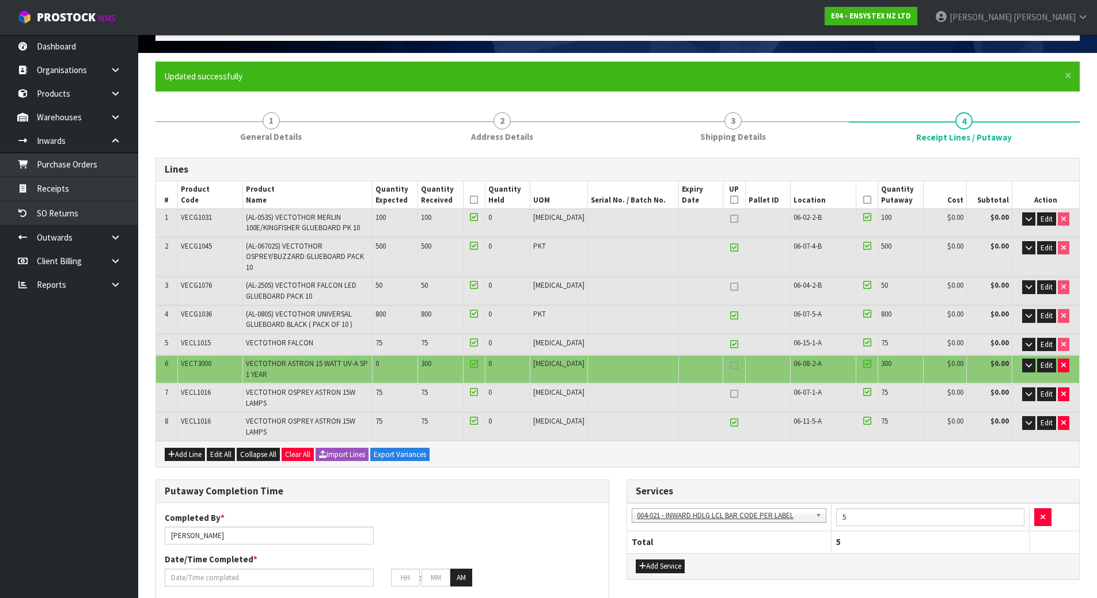
scroll to position [115, 0]
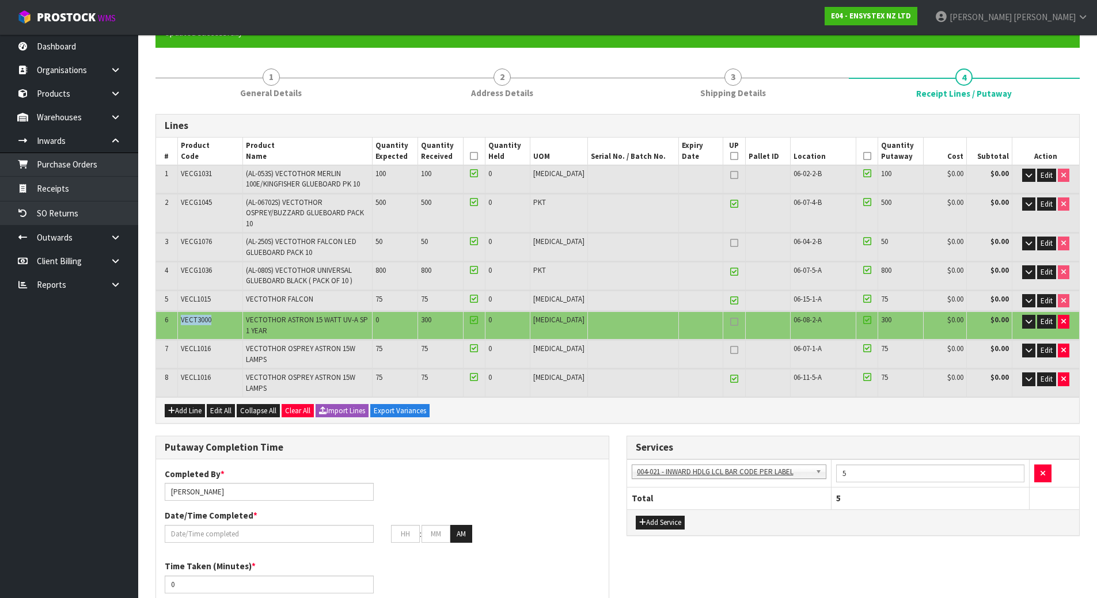
drag, startPoint x: 183, startPoint y: 309, endPoint x: 220, endPoint y: 306, distance: 37.0
click at [220, 311] on td "VECT3000" at bounding box center [209, 325] width 65 height 28
copy span "VECT3000"
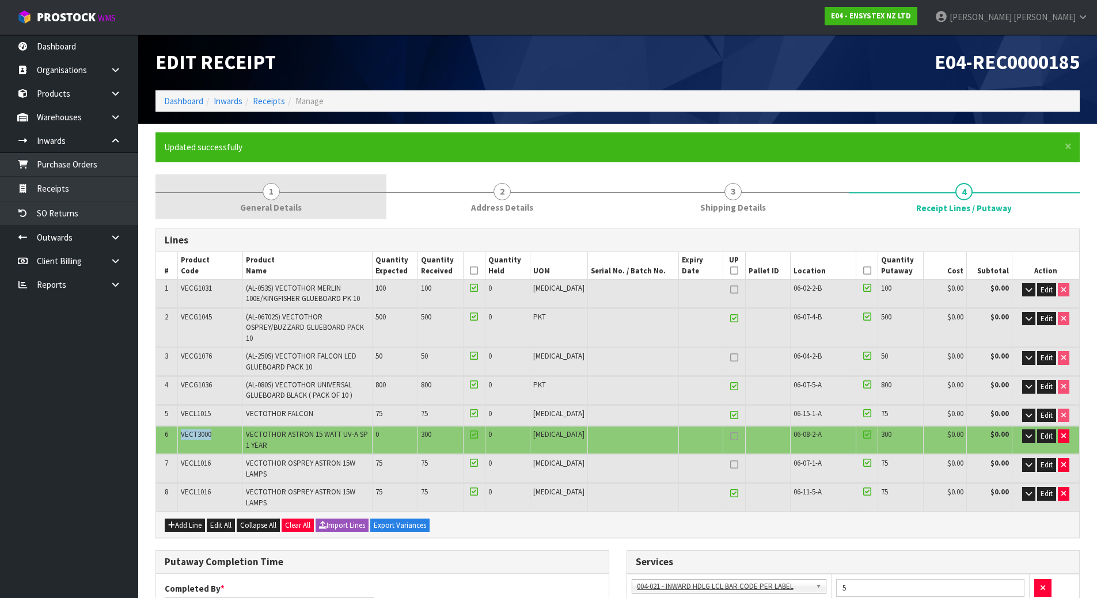
scroll to position [0, 0]
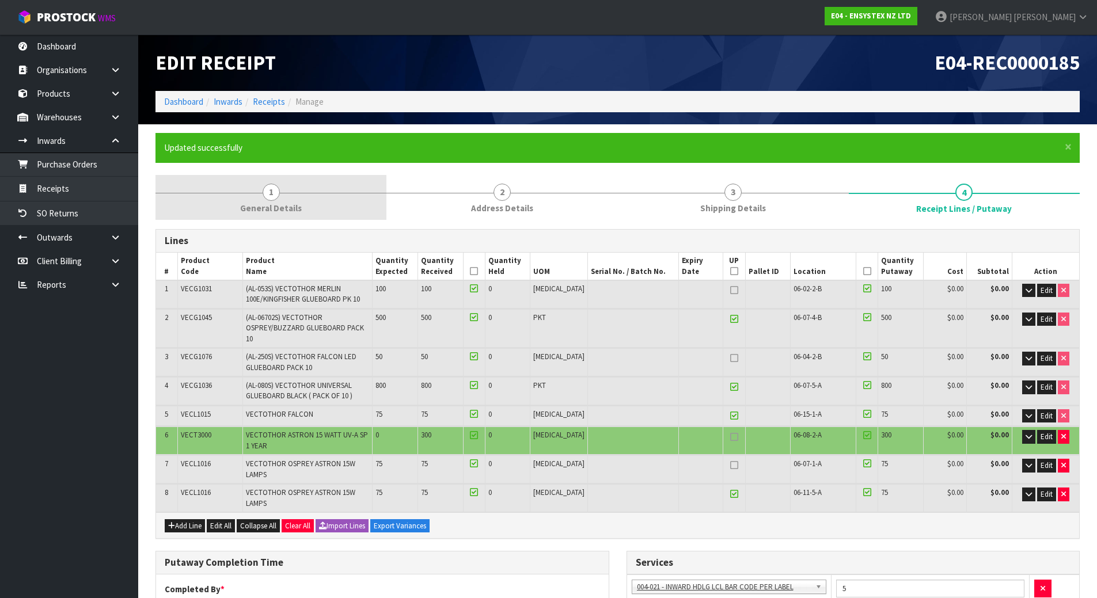
click at [298, 204] on span "General Details" at bounding box center [271, 208] width 62 height 12
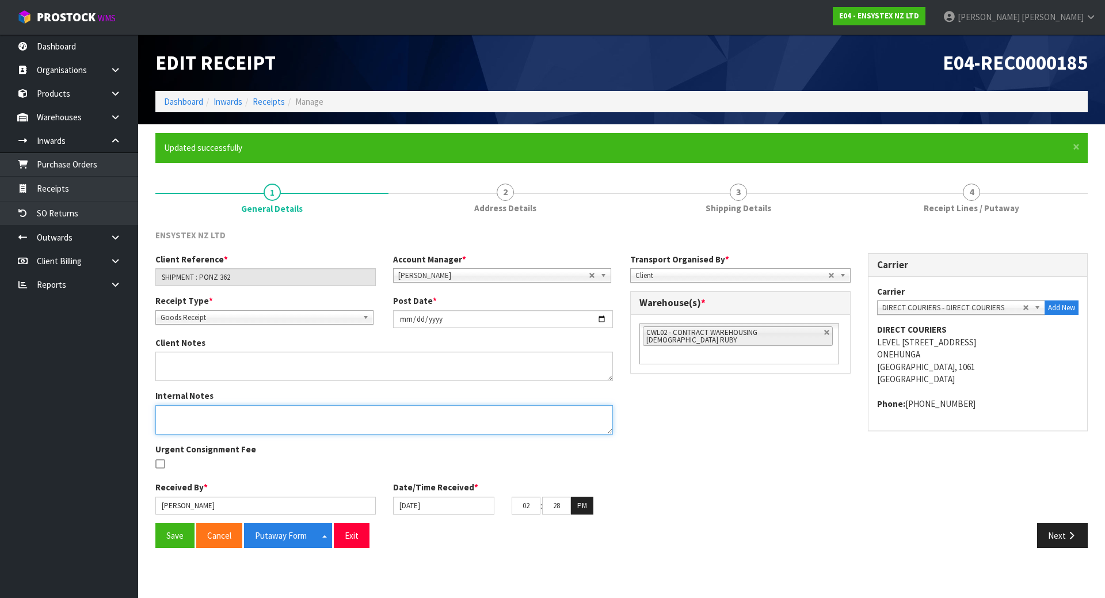
click at [313, 415] on textarea at bounding box center [384, 419] width 458 height 29
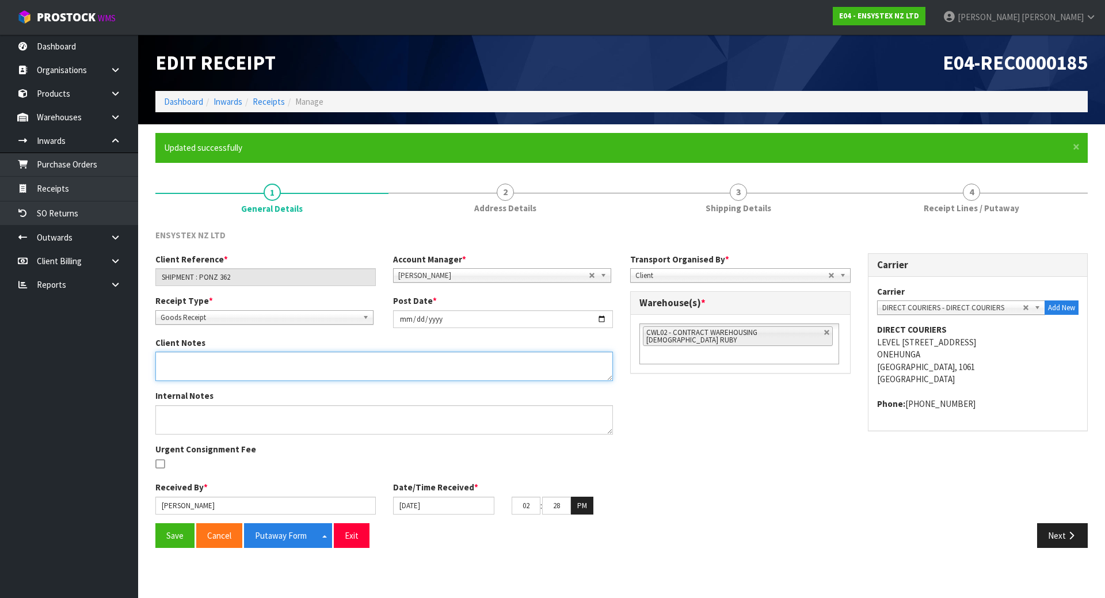
click at [295, 363] on textarea at bounding box center [384, 366] width 458 height 29
paste textarea "VECT3000"
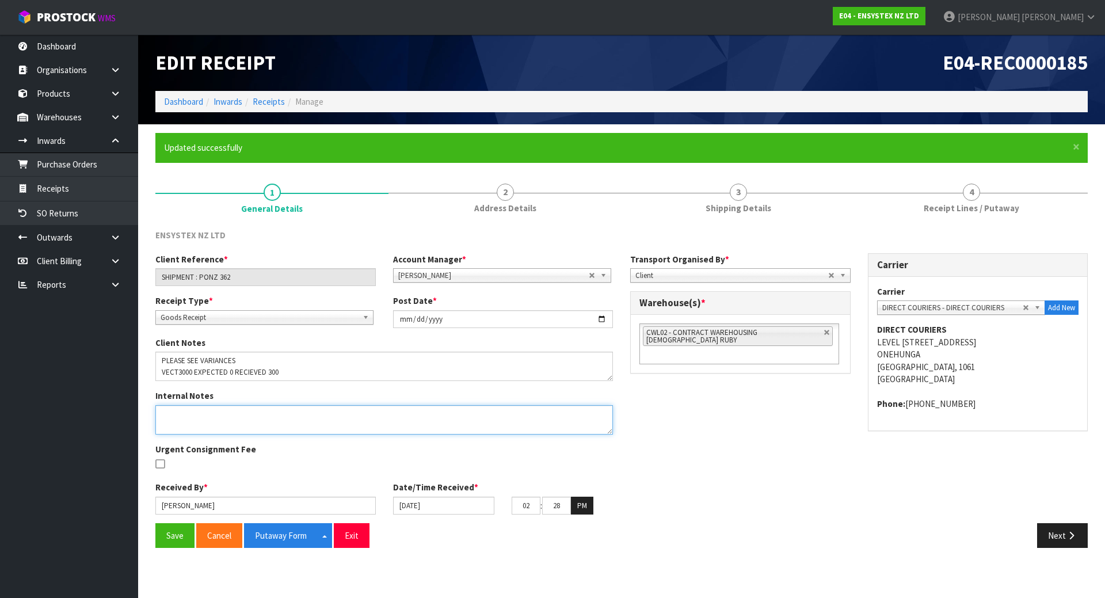
click at [337, 419] on textarea at bounding box center [384, 419] width 458 height 29
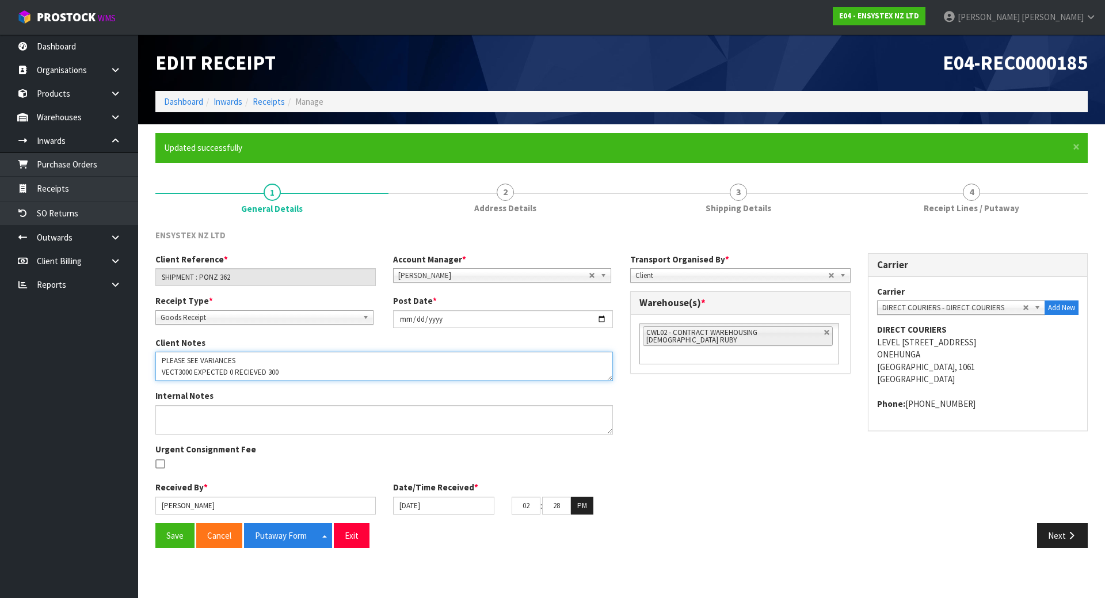
drag, startPoint x: 319, startPoint y: 366, endPoint x: 21, endPoint y: 306, distance: 303.5
click at [21, 306] on body "Toggle navigation ProStock WMS E04 - ENSYSTEX NZ LTD [PERSON_NAME] Logout Dashb…" at bounding box center [552, 299] width 1105 height 598
click at [349, 375] on textarea at bounding box center [384, 366] width 458 height 29
drag, startPoint x: 350, startPoint y: 375, endPoint x: -10, endPoint y: 305, distance: 366.5
click at [0, 305] on html "Toggle navigation ProStock WMS E04 - ENSYSTEX NZ LTD [PERSON_NAME] Logout Dashb…" at bounding box center [552, 299] width 1105 height 598
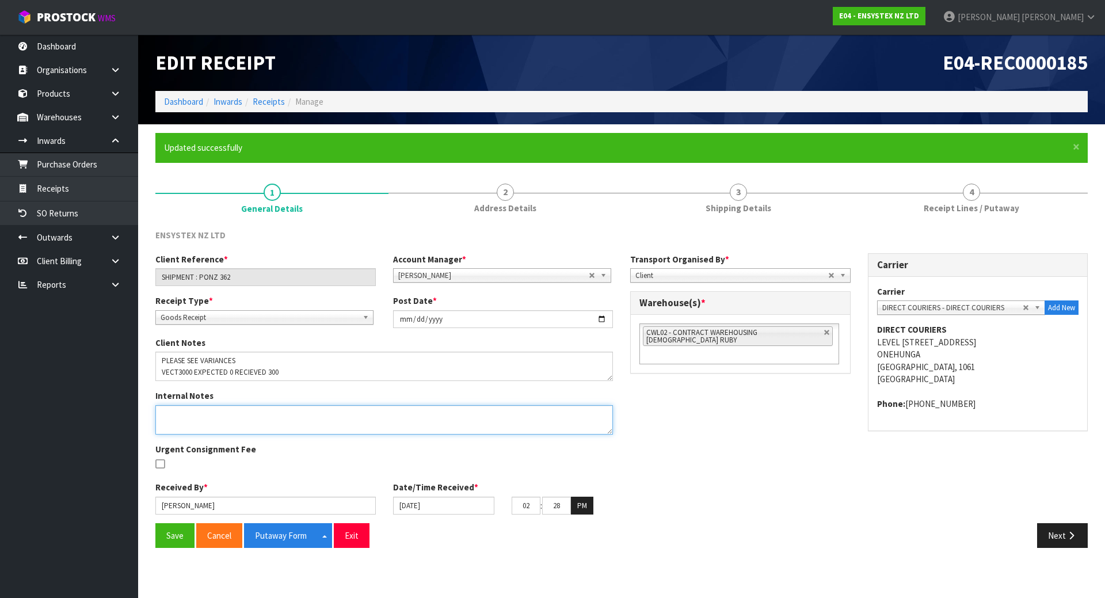
click at [192, 424] on textarea at bounding box center [384, 419] width 458 height 29
paste textarea "PLEASE SEE VARIANCES VECT3000 EXPECTED 0 RECIEVED 300"
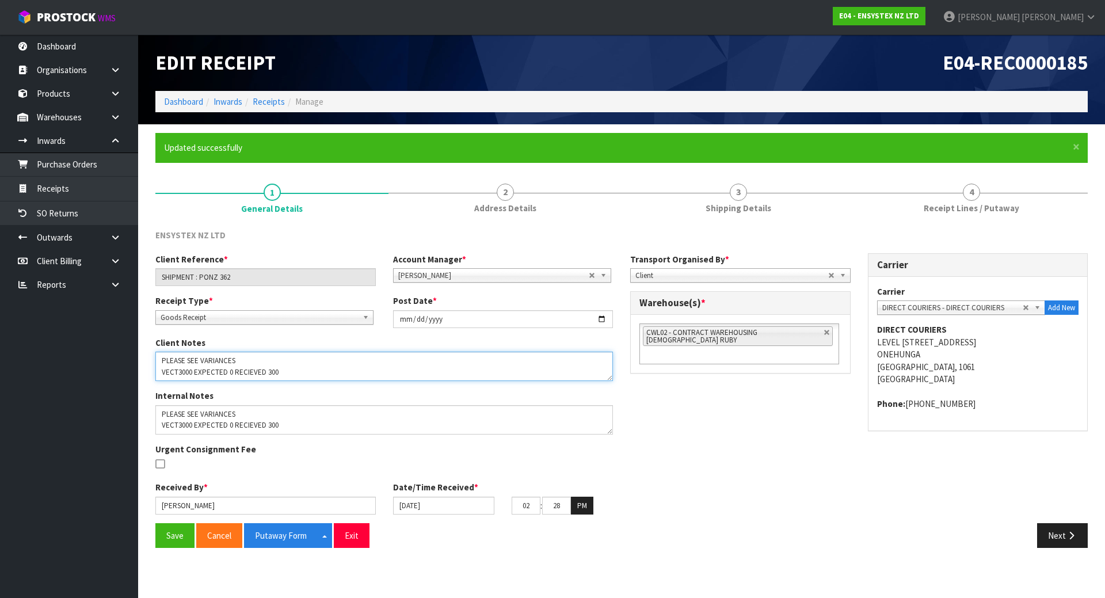
click at [238, 358] on textarea at bounding box center [384, 366] width 458 height 29
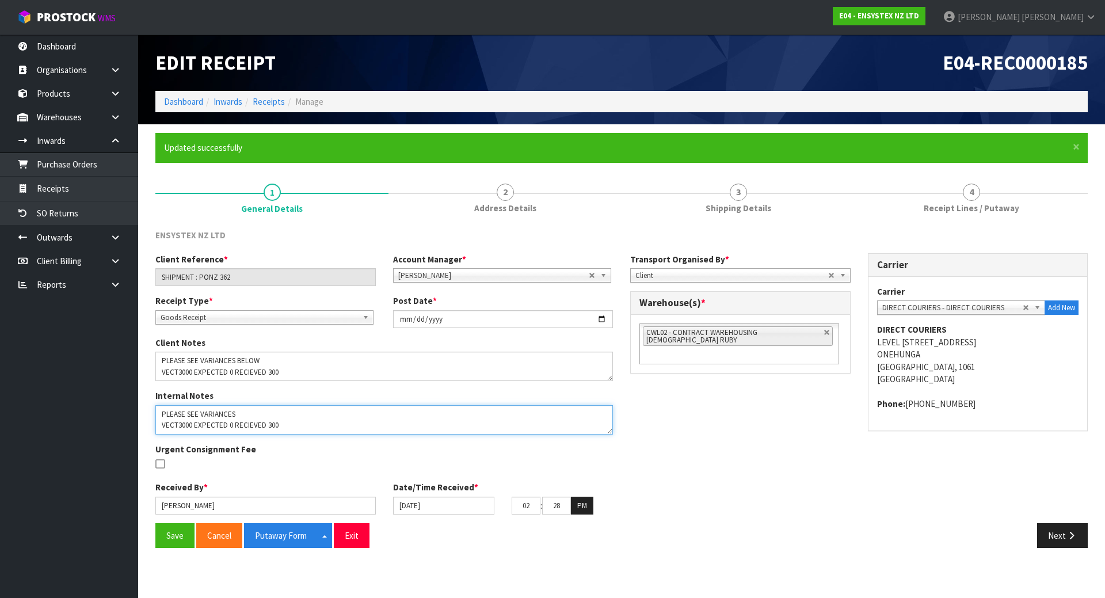
click at [255, 420] on textarea at bounding box center [384, 419] width 458 height 29
click at [258, 413] on textarea at bounding box center [384, 419] width 458 height 29
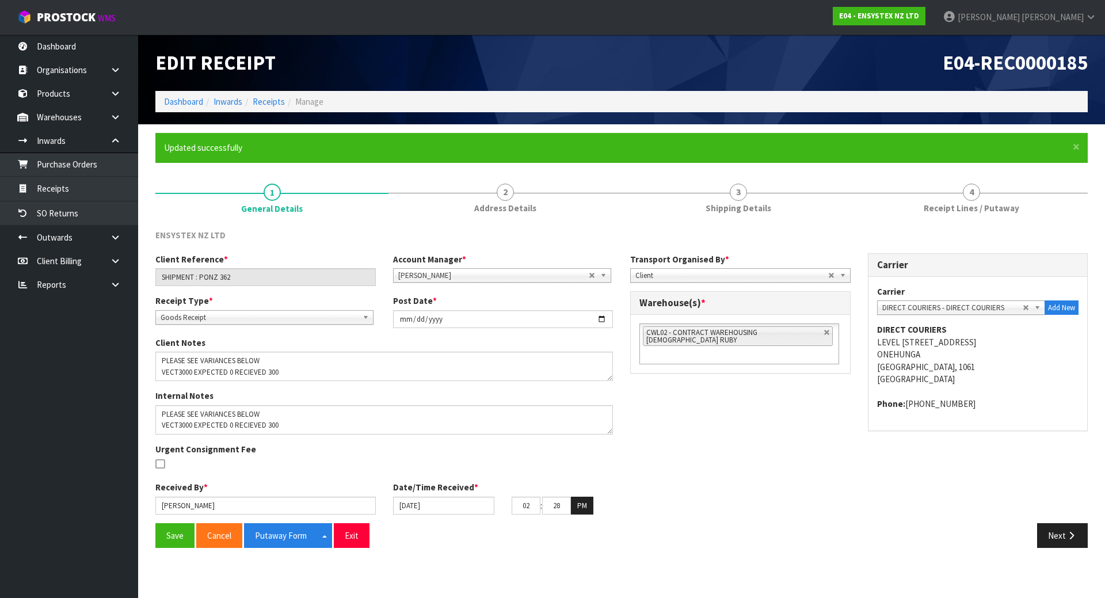
click at [667, 423] on div "Client Reference * SHIPMENT : PONZ 362 Account Manager * [PERSON_NAME] [PERSON_…" at bounding box center [622, 388] width 950 height 270
click at [169, 535] on button "Save" at bounding box center [174, 535] width 39 height 25
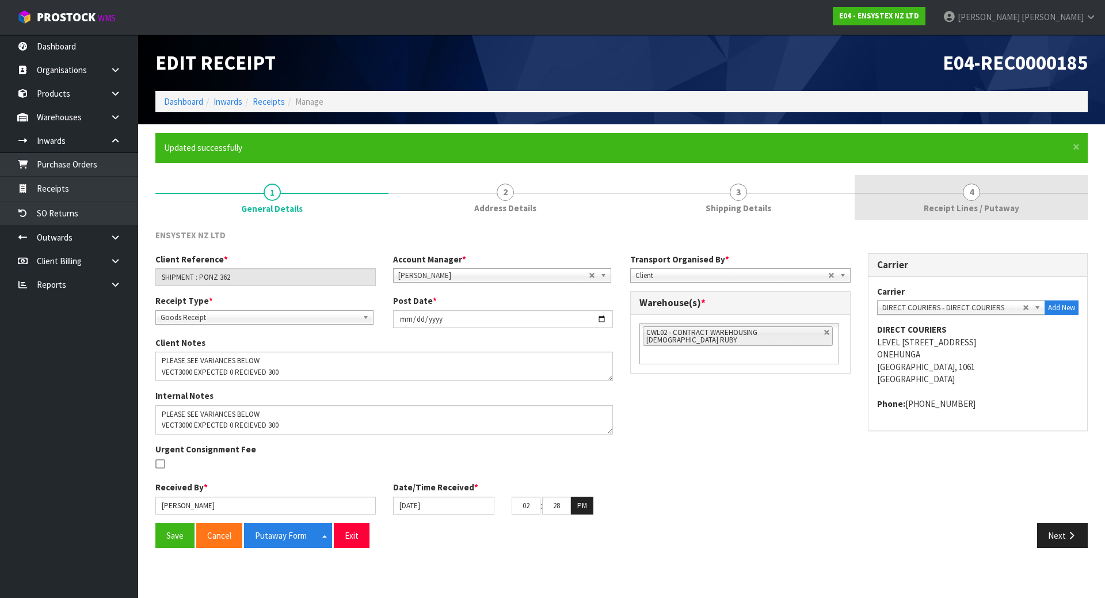
click at [898, 207] on link "4 Receipt Lines / Putaway" at bounding box center [971, 197] width 233 height 45
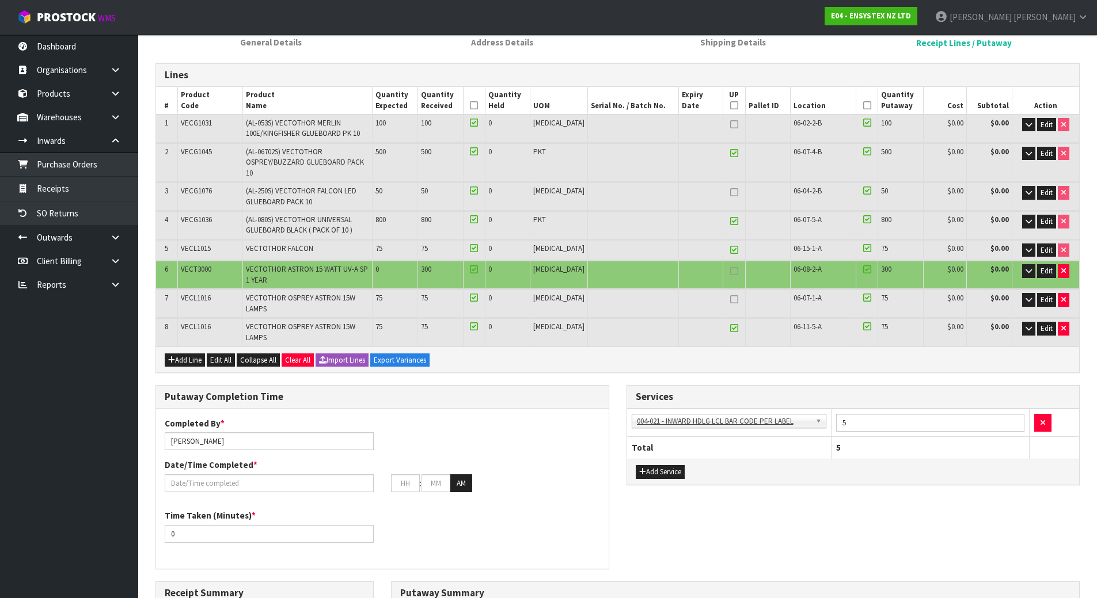
scroll to position [173, 0]
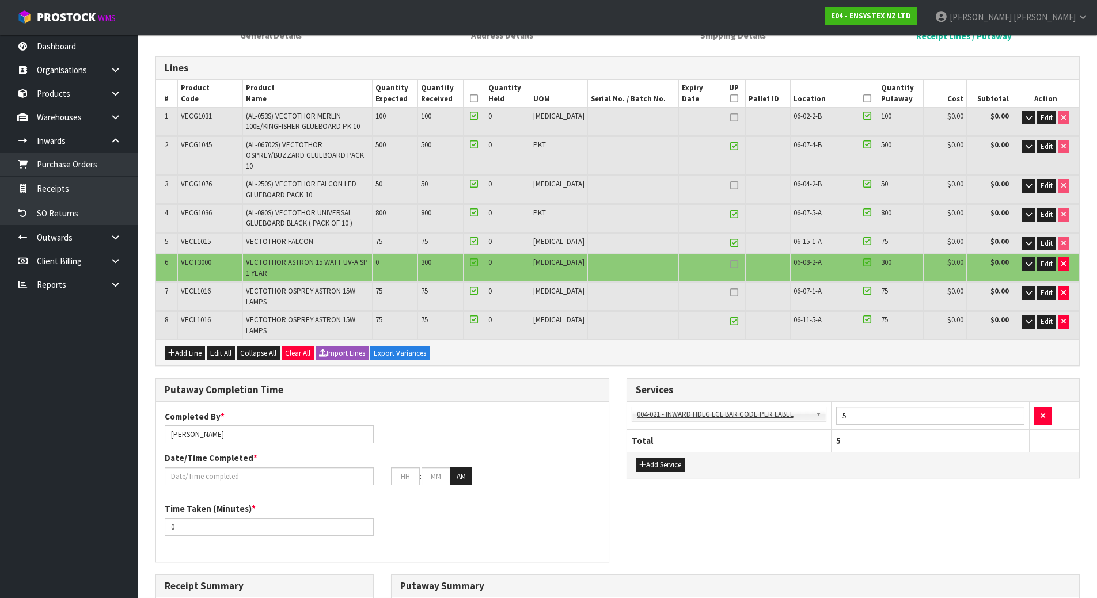
click at [620, 349] on div "Lines # Product Code Product Name Quantity Expected Quantity Received Quantity …" at bounding box center [617, 472] width 924 height 833
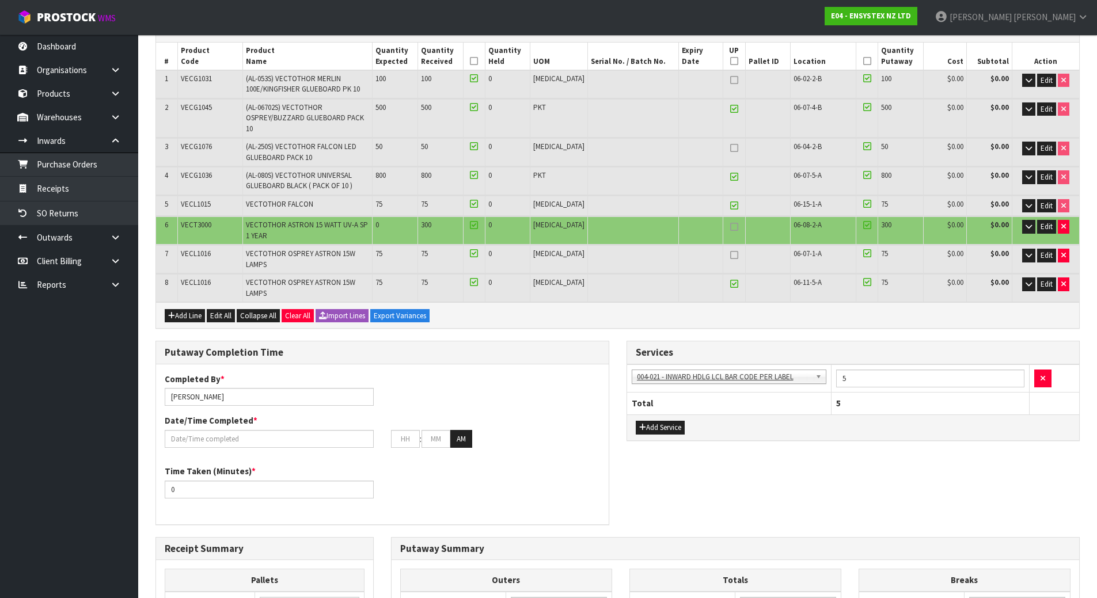
scroll to position [230, 0]
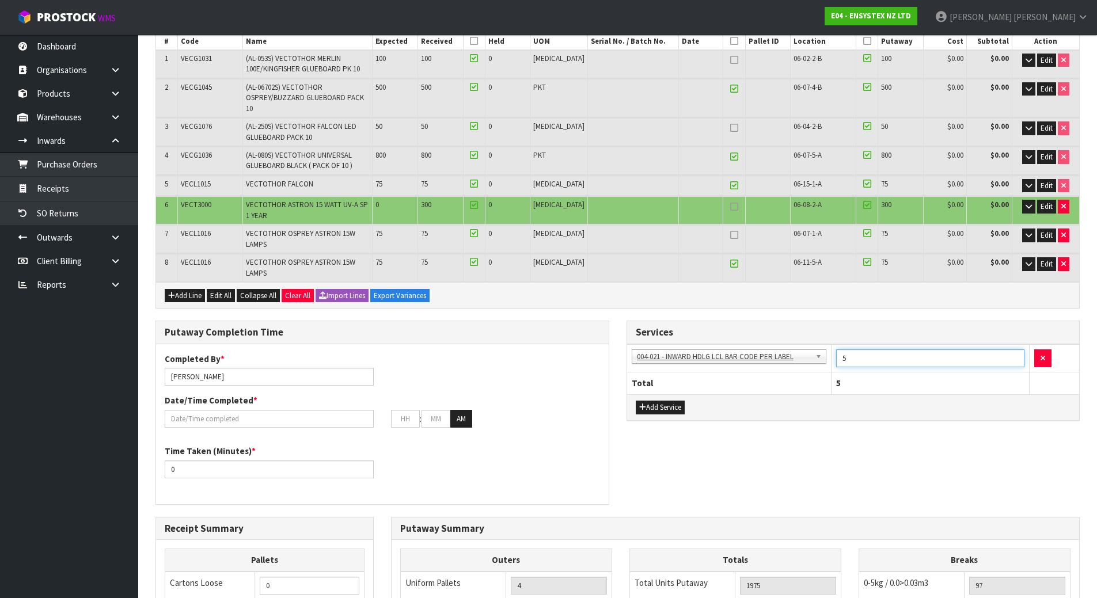
drag, startPoint x: 948, startPoint y: 332, endPoint x: 778, endPoint y: 332, distance: 169.8
click at [778, 344] on tr "001-001 - IMPORT DEMMURAGE 001-002 - IMPORT NZ CUSTOMS ENTRY 001-003 - IMPORT P…" at bounding box center [853, 358] width 453 height 28
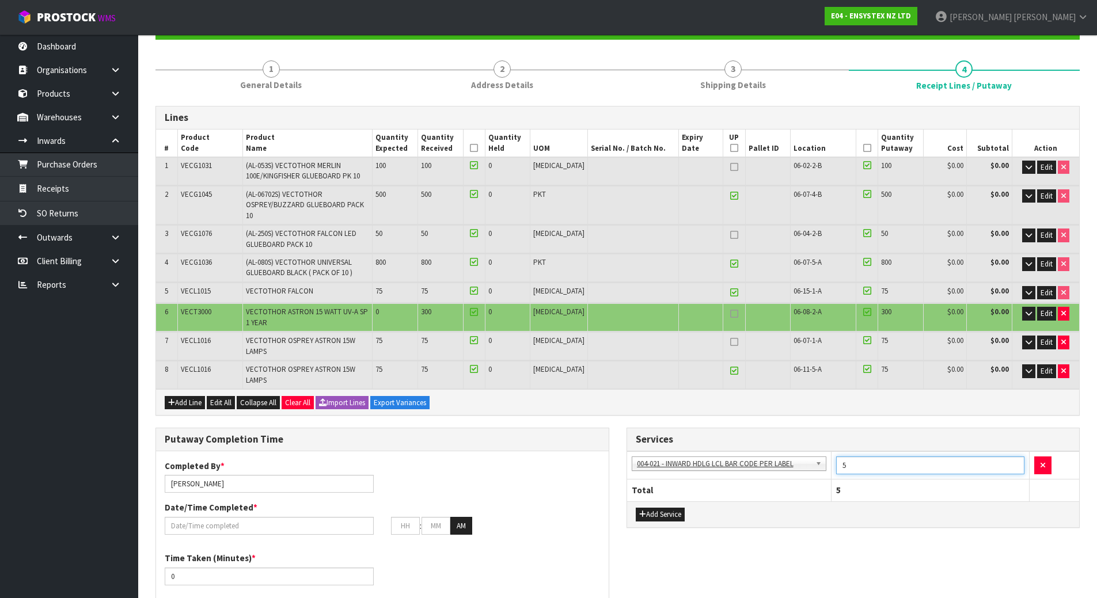
scroll to position [115, 0]
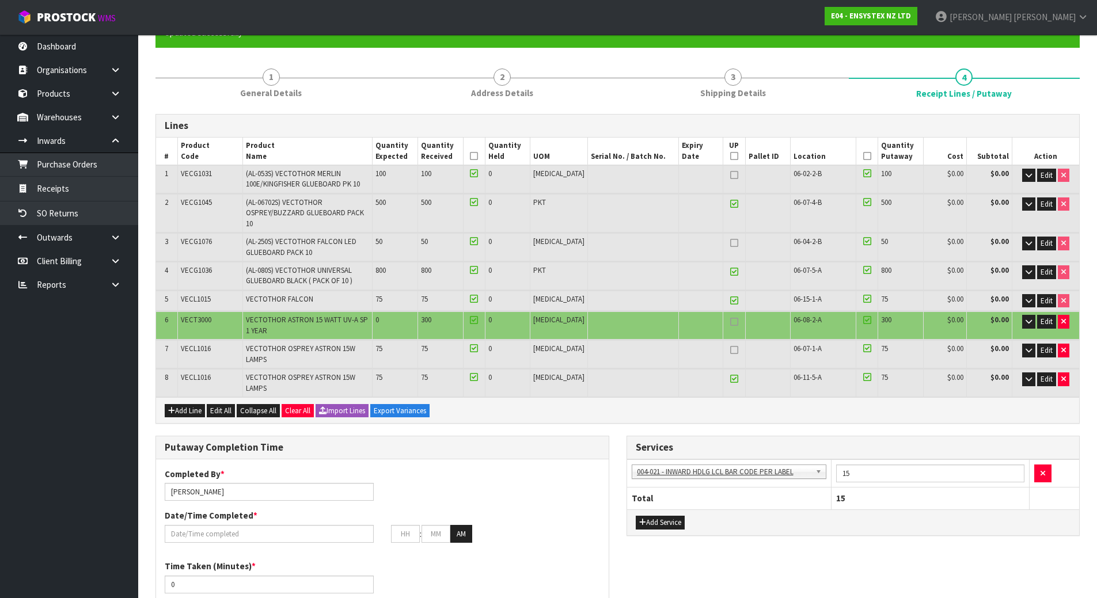
click at [760, 527] on div "Putaway Completion Time Completed By * [PERSON_NAME] Date/Time Completed * : : …" at bounding box center [617, 534] width 941 height 196
drag, startPoint x: 864, startPoint y: 446, endPoint x: 804, endPoint y: 449, distance: 59.4
click at [805, 459] on tr "001-001 - IMPORT DEMMURAGE 001-002 - IMPORT NZ CUSTOMS ENTRY 001-003 - IMPORT P…" at bounding box center [853, 473] width 453 height 28
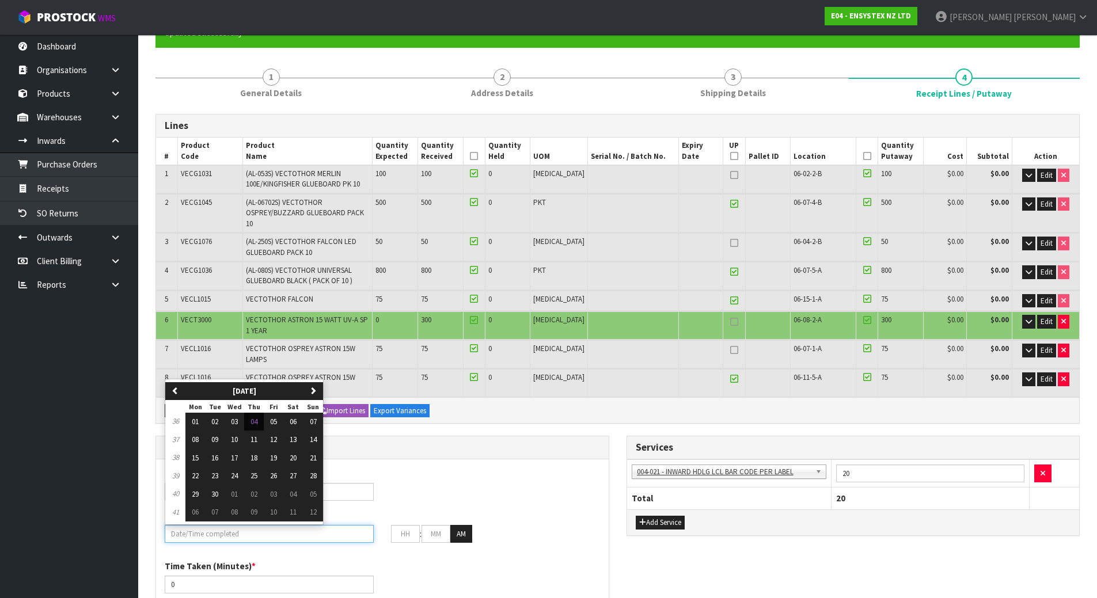
click at [339, 525] on input "text" at bounding box center [269, 534] width 209 height 18
click at [256, 417] on span "04" at bounding box center [253, 422] width 7 height 10
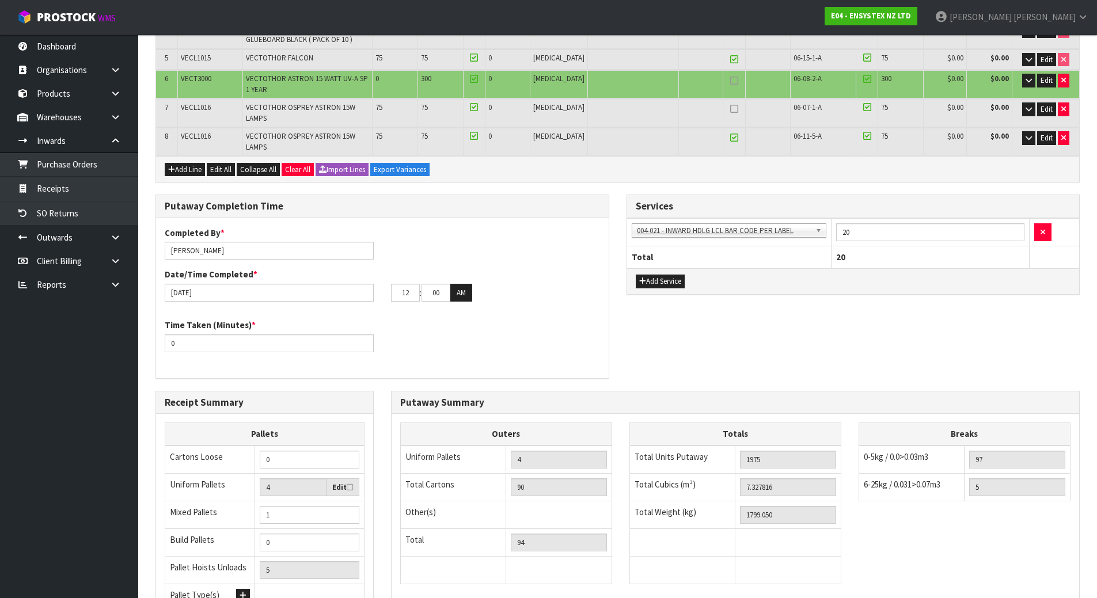
scroll to position [447, 0]
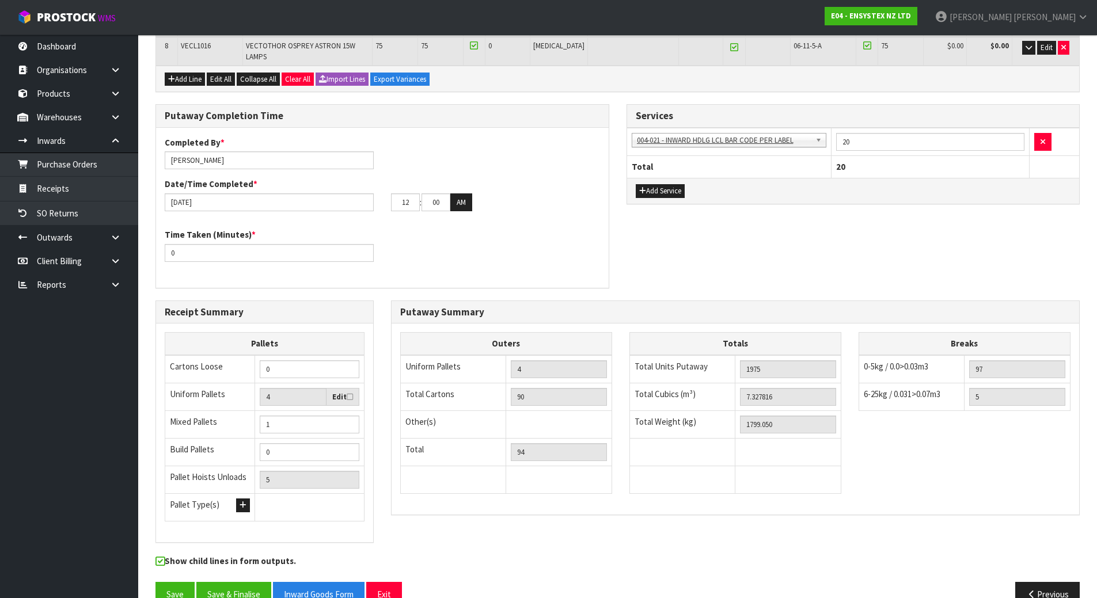
click at [381, 449] on div "Receipt Summary Pallets Cartons Loose 0 Uniform Pallets 4 Edit Mixed Pallets 1 …" at bounding box center [264, 428] width 235 height 255
click at [162, 582] on button "Save" at bounding box center [174, 594] width 39 height 25
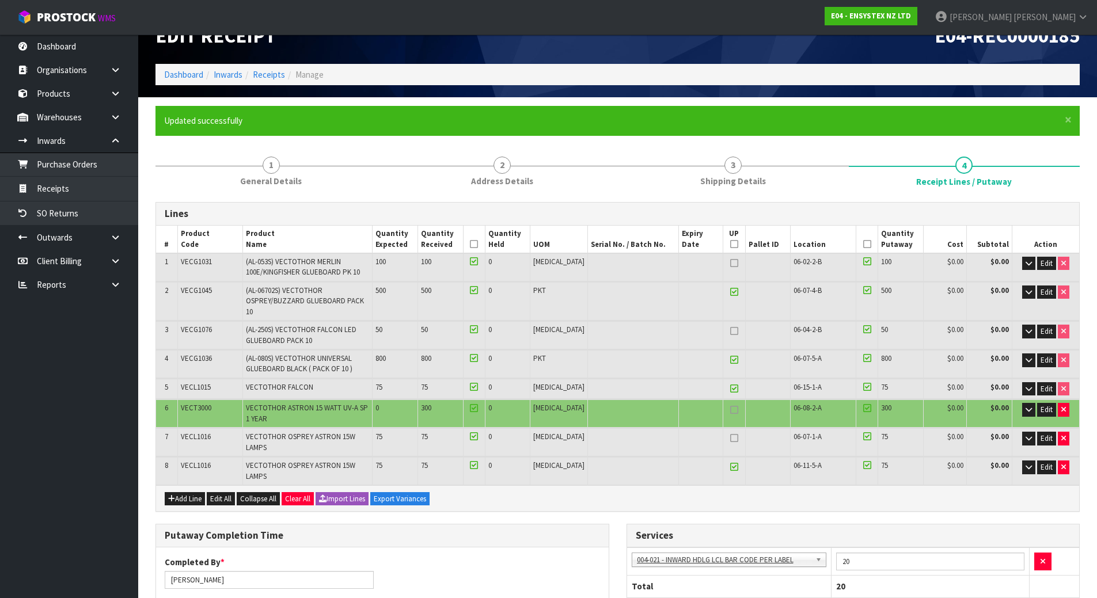
scroll to position [0, 0]
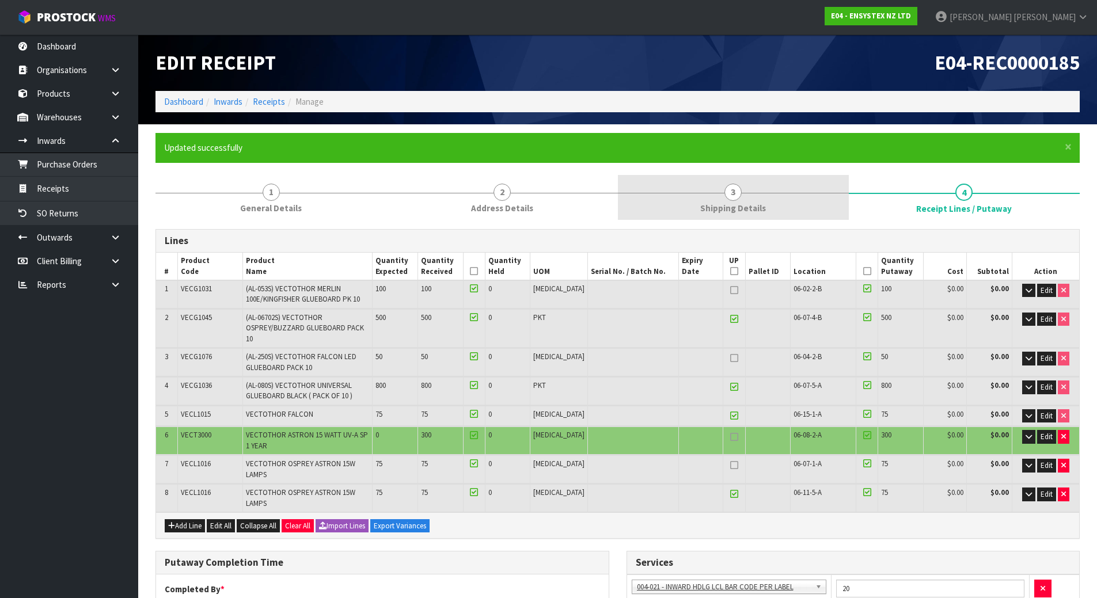
click at [728, 209] on span "Shipping Details" at bounding box center [733, 208] width 66 height 12
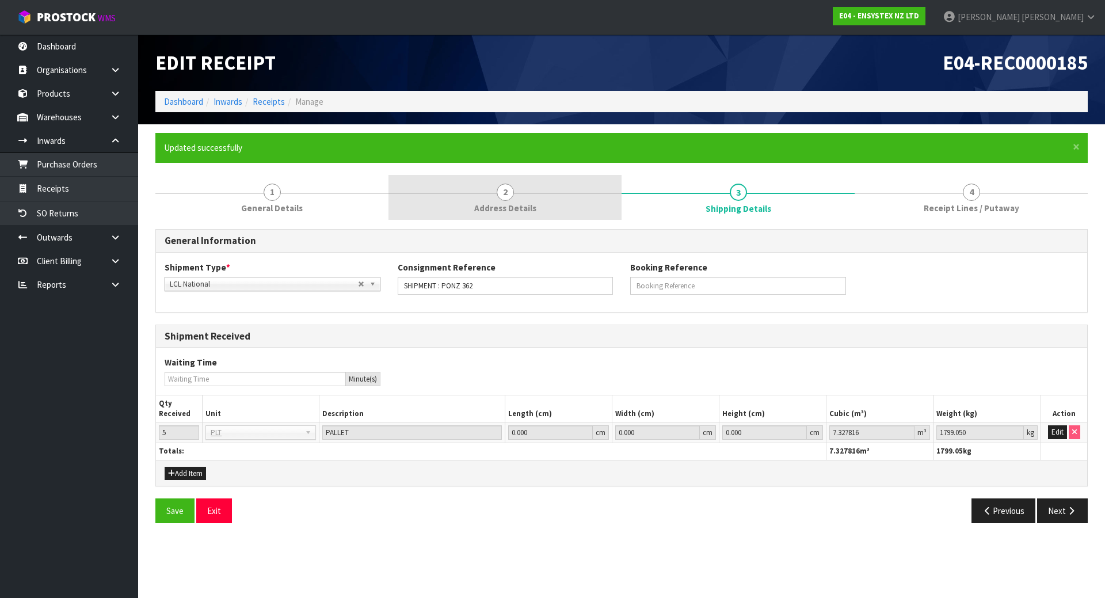
click at [520, 197] on link "2 Address Details" at bounding box center [505, 197] width 233 height 45
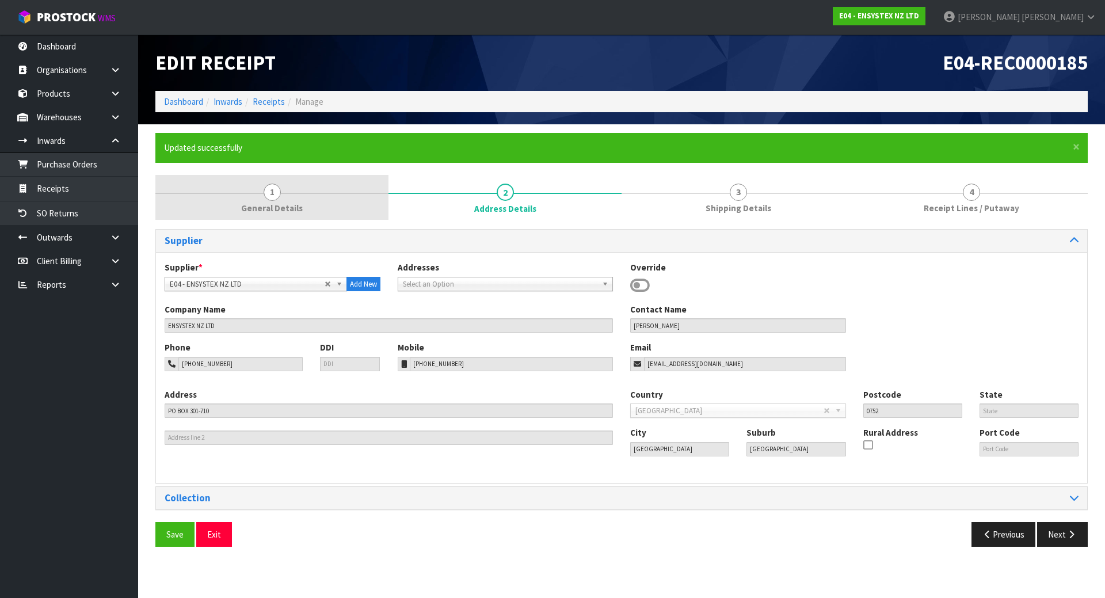
click at [295, 211] on span "General Details" at bounding box center [272, 208] width 62 height 12
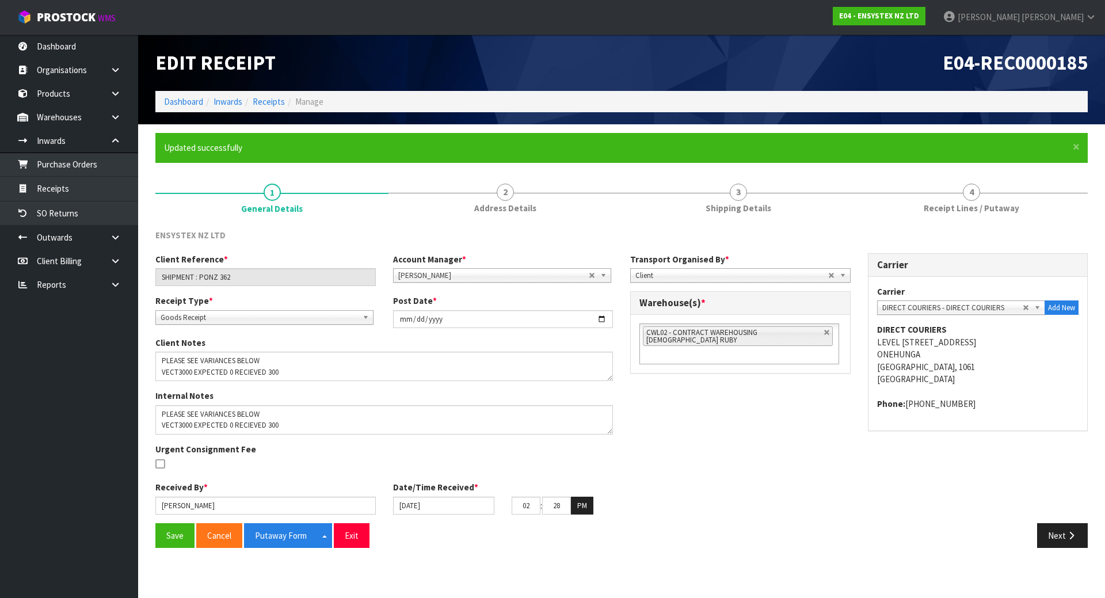
click at [666, 424] on div "Client Reference * SHIPMENT : PONZ 362 Account Manager * [PERSON_NAME] [PERSON_…" at bounding box center [622, 388] width 950 height 270
click at [173, 537] on button "Save" at bounding box center [174, 535] width 39 height 25
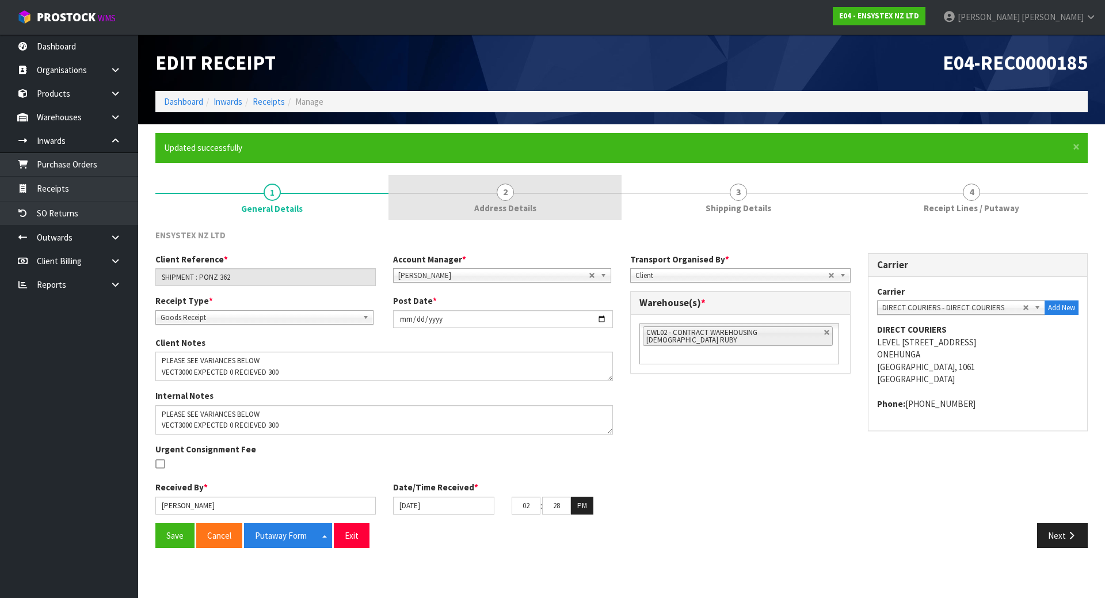
click at [561, 199] on link "2 Address Details" at bounding box center [505, 197] width 233 height 45
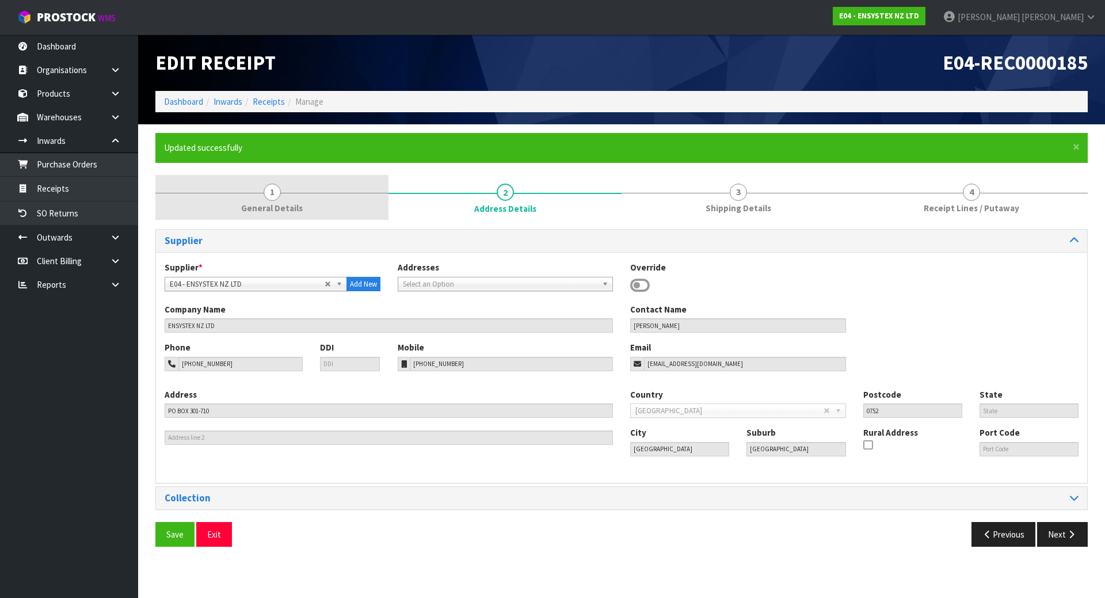
click at [265, 196] on span "1" at bounding box center [272, 192] width 17 height 17
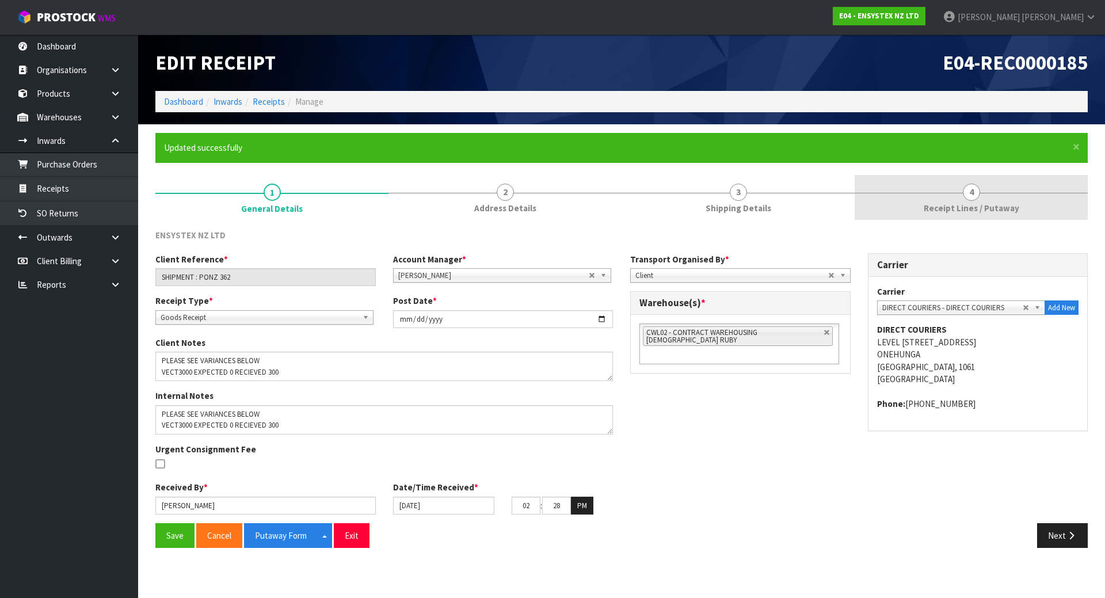
click at [985, 181] on link "4 Receipt Lines / Putaway" at bounding box center [971, 197] width 233 height 45
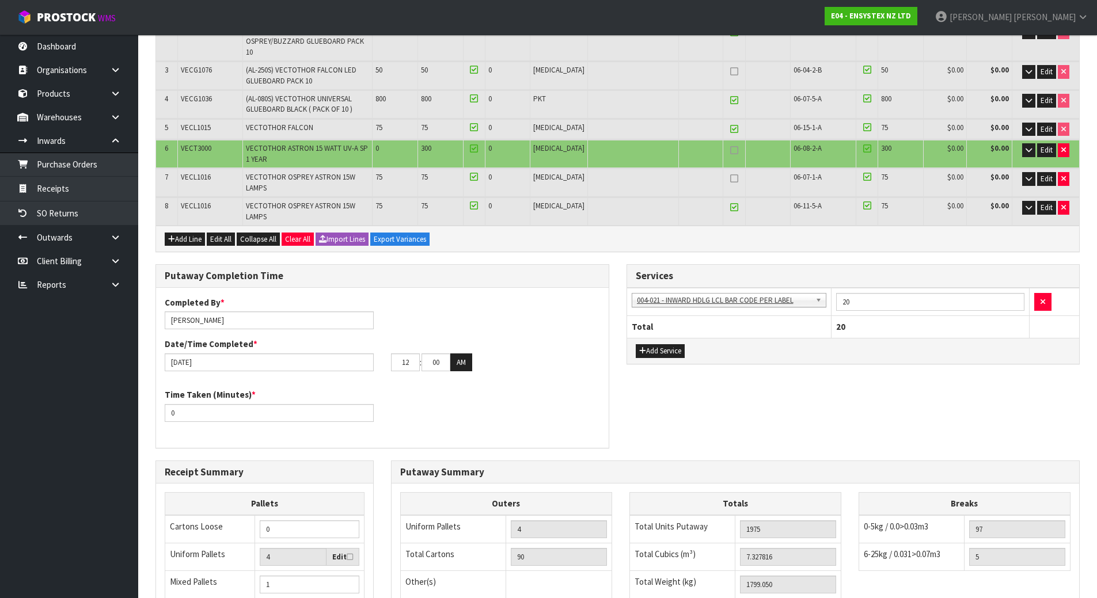
scroll to position [288, 0]
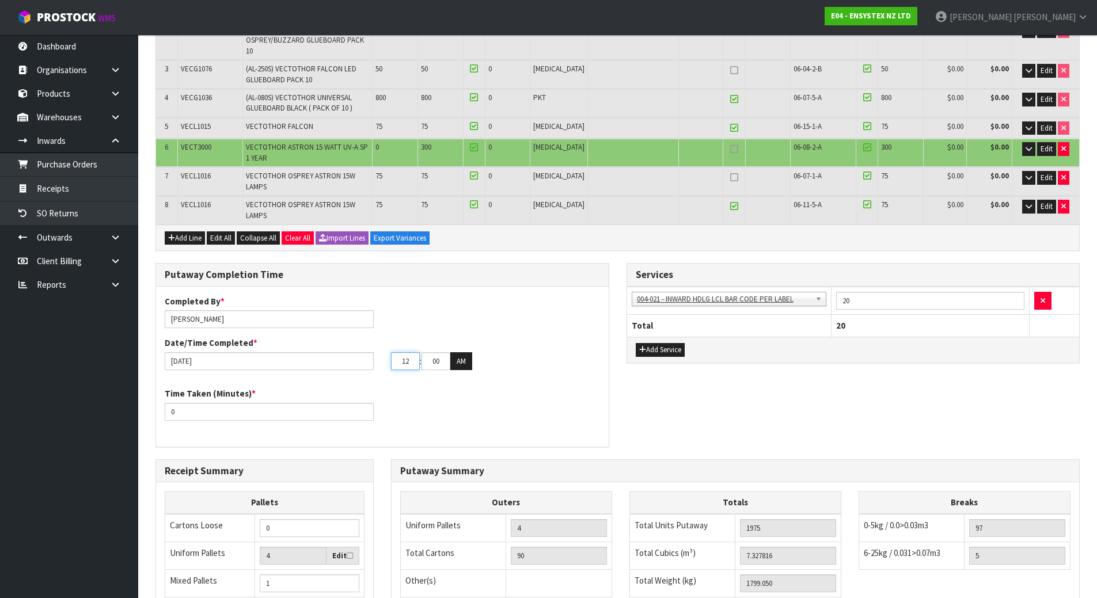
drag, startPoint x: 415, startPoint y: 341, endPoint x: 349, endPoint y: 341, distance: 65.1
click at [349, 352] on div "[DATE] 12 : 00 : 00 AM" at bounding box center [382, 361] width 453 height 18
drag, startPoint x: 447, startPoint y: 340, endPoint x: 383, endPoint y: 340, distance: 63.9
click at [383, 352] on div "08 : 00 : 00 AM" at bounding box center [495, 361] width 226 height 18
click at [263, 403] on input "0" at bounding box center [269, 412] width 209 height 18
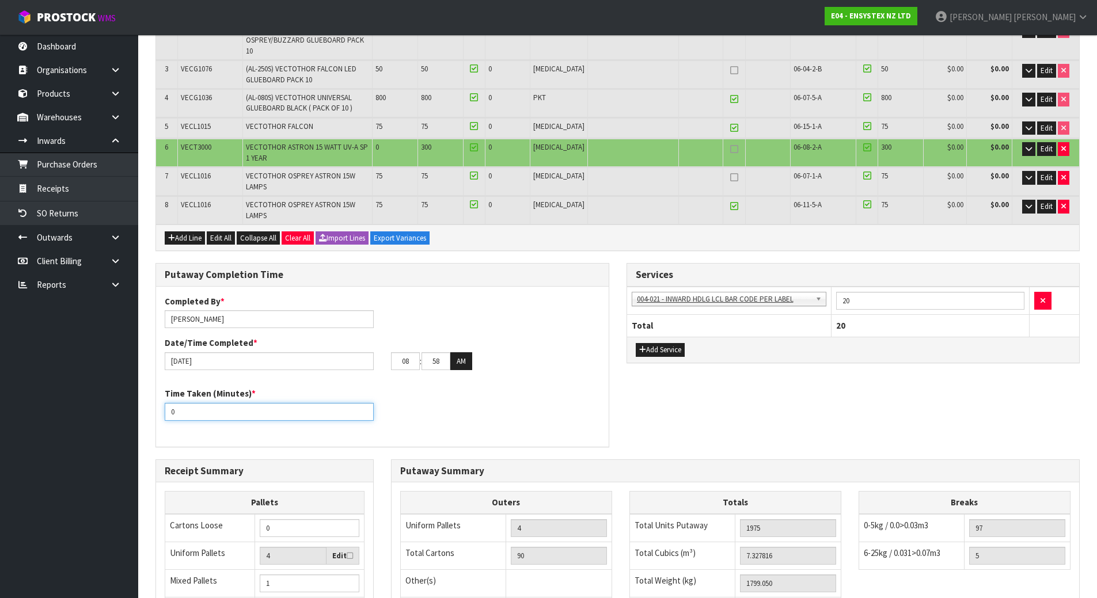
drag, startPoint x: 263, startPoint y: 382, endPoint x: 72, endPoint y: 384, distance: 190.6
click at [72, 310] on body "Toggle navigation ProStock WMS E04 - ENSYSTEX NZ LTD [PERSON_NAME] Logout Dashb…" at bounding box center [548, 11] width 1097 height 598
click at [420, 393] on div "Time Taken (Minutes) * 120" at bounding box center [382, 407] width 453 height 41
drag, startPoint x: 181, startPoint y: 386, endPoint x: 83, endPoint y: 386, distance: 98.5
click at [89, 310] on body "Toggle navigation ProStock WMS E04 - ENSYSTEX NZ LTD [PERSON_NAME] Logout Dashb…" at bounding box center [548, 11] width 1097 height 598
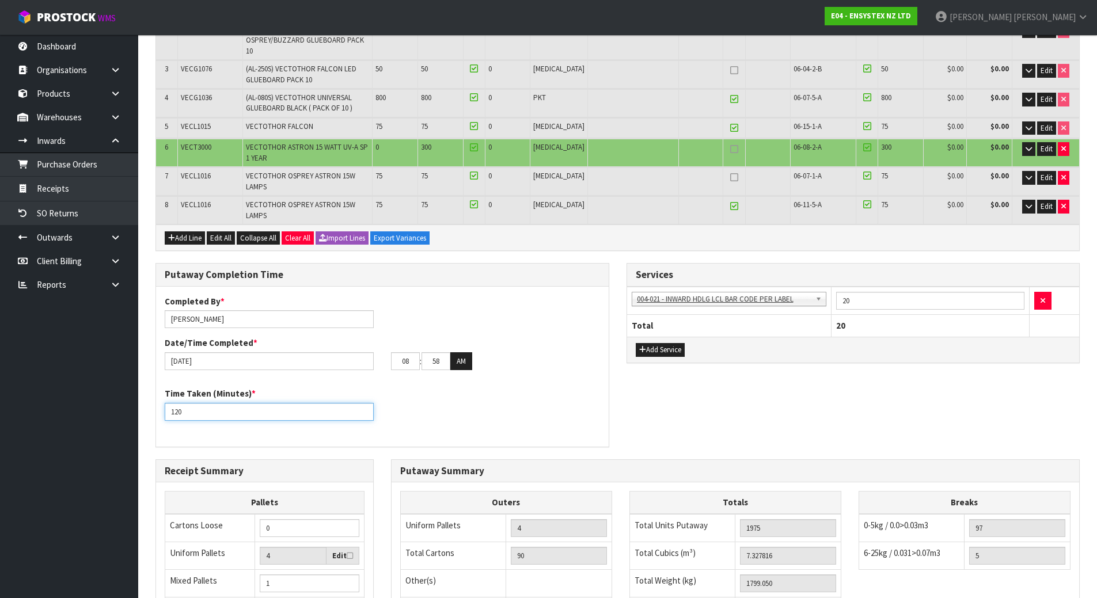
click at [201, 403] on input "120" at bounding box center [269, 412] width 209 height 18
drag, startPoint x: 203, startPoint y: 388, endPoint x: 90, endPoint y: 389, distance: 112.9
click at [90, 310] on body "Toggle navigation ProStock WMS E04 - ENSYSTEX NZ LTD [PERSON_NAME] Logout Dashb…" at bounding box center [548, 11] width 1097 height 598
click at [445, 399] on div "Time Taken (Minutes) * 150" at bounding box center [382, 407] width 453 height 41
click at [378, 387] on div "Time Taken (Minutes) * 150" at bounding box center [269, 403] width 226 height 33
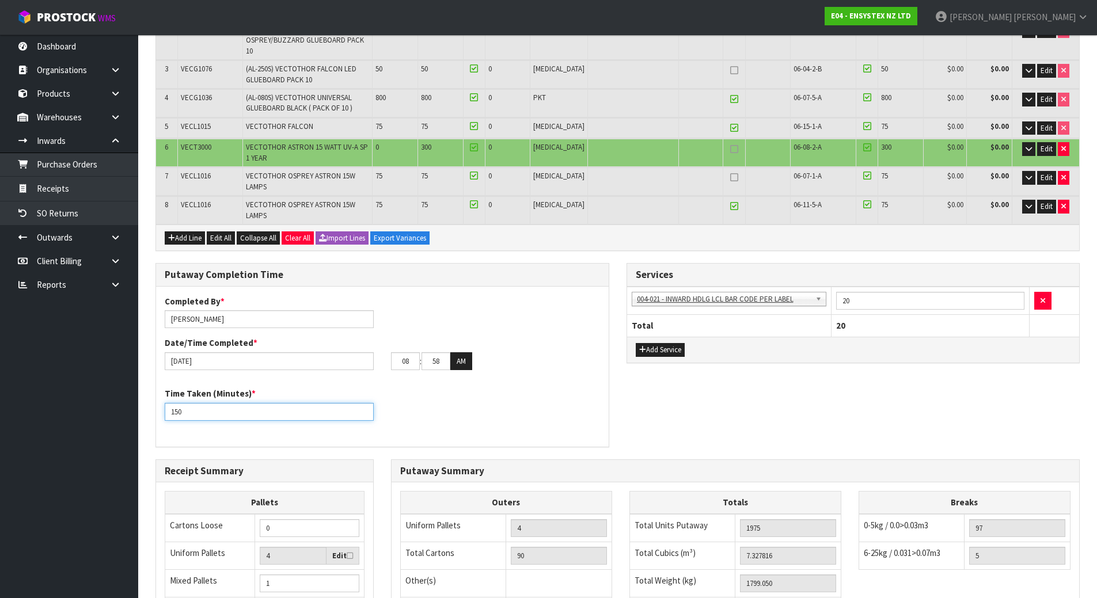
drag, startPoint x: 275, startPoint y: 386, endPoint x: 161, endPoint y: 385, distance: 114.6
click at [161, 387] on div "Time Taken (Minutes) * 150" at bounding box center [269, 403] width 226 height 33
click at [387, 387] on div "Time Taken (Minutes) * 180" at bounding box center [382, 407] width 453 height 41
drag, startPoint x: 318, startPoint y: 388, endPoint x: 132, endPoint y: 386, distance: 186.0
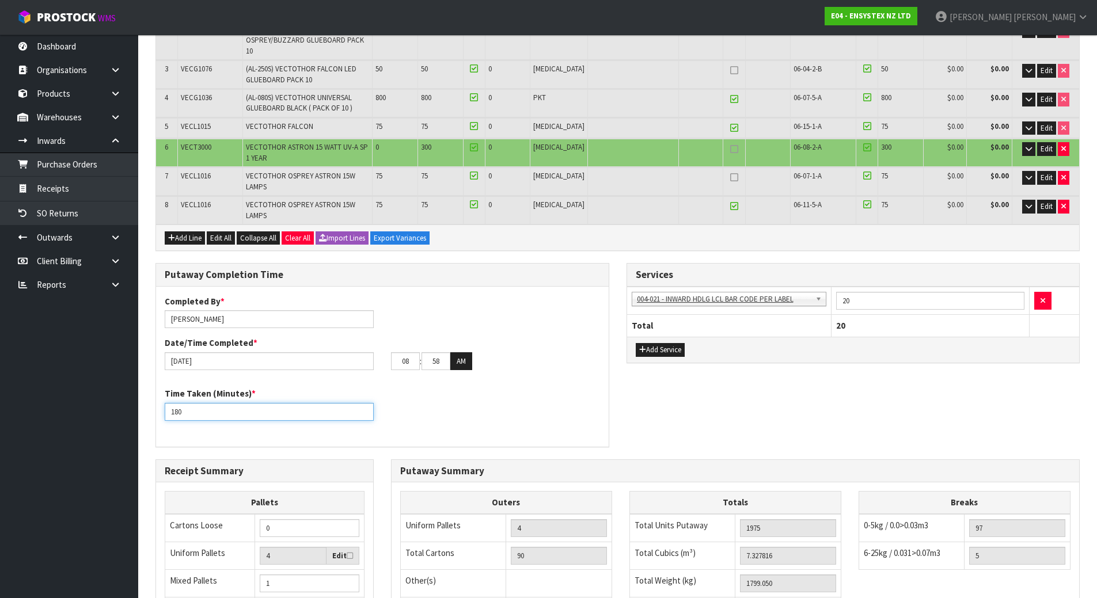
click at [132, 310] on body "Toggle navigation ProStock WMS E04 - ENSYSTEX NZ LTD [PERSON_NAME] Logout Dashb…" at bounding box center [548, 11] width 1097 height 598
click at [185, 403] on input "180" at bounding box center [269, 412] width 209 height 18
drag, startPoint x: 185, startPoint y: 383, endPoint x: 142, endPoint y: 383, distance: 42.6
click at [142, 383] on section "× Close Updated successfully 1 General Details 2 Address Details 3 Shipping Det…" at bounding box center [617, 309] width 959 height 947
click at [390, 391] on div "Time Taken (Minutes) * 210" at bounding box center [382, 407] width 453 height 41
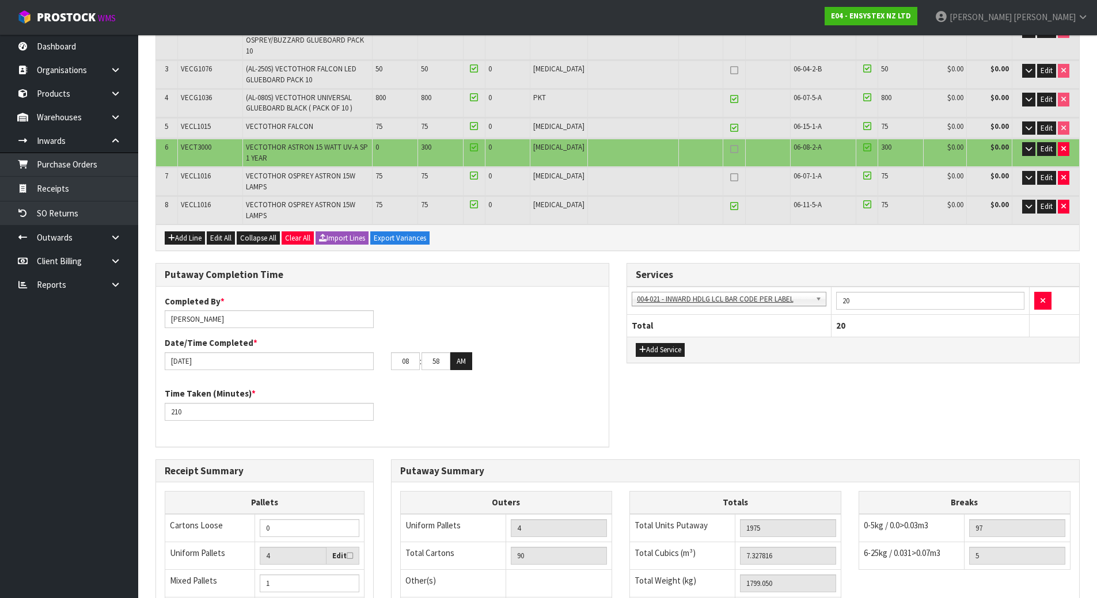
click at [388, 387] on div "Time Taken (Minutes) * 210" at bounding box center [382, 407] width 453 height 41
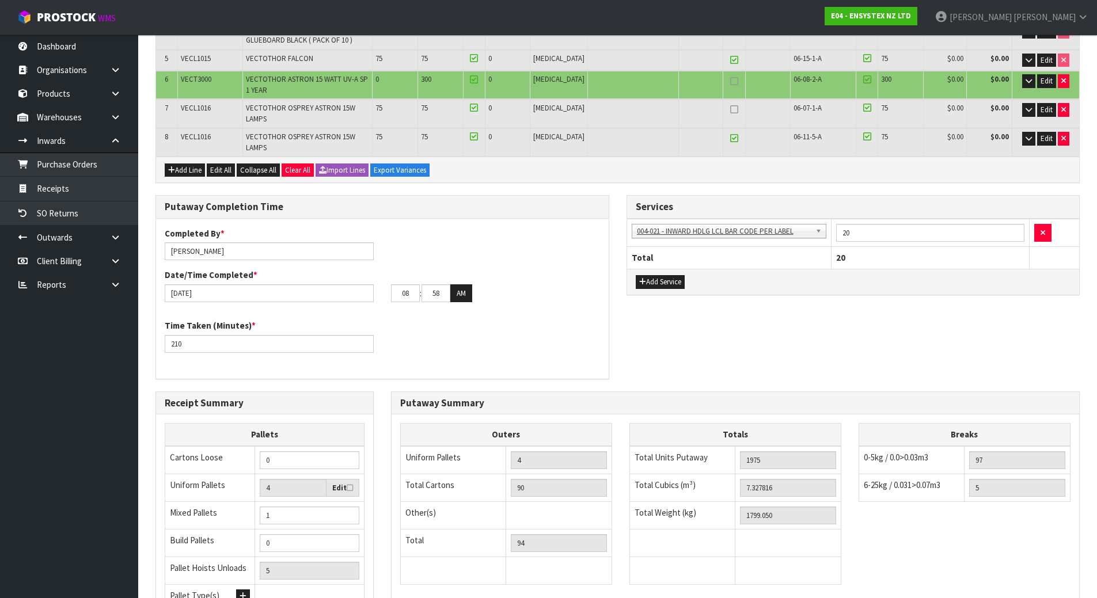
scroll to position [447, 0]
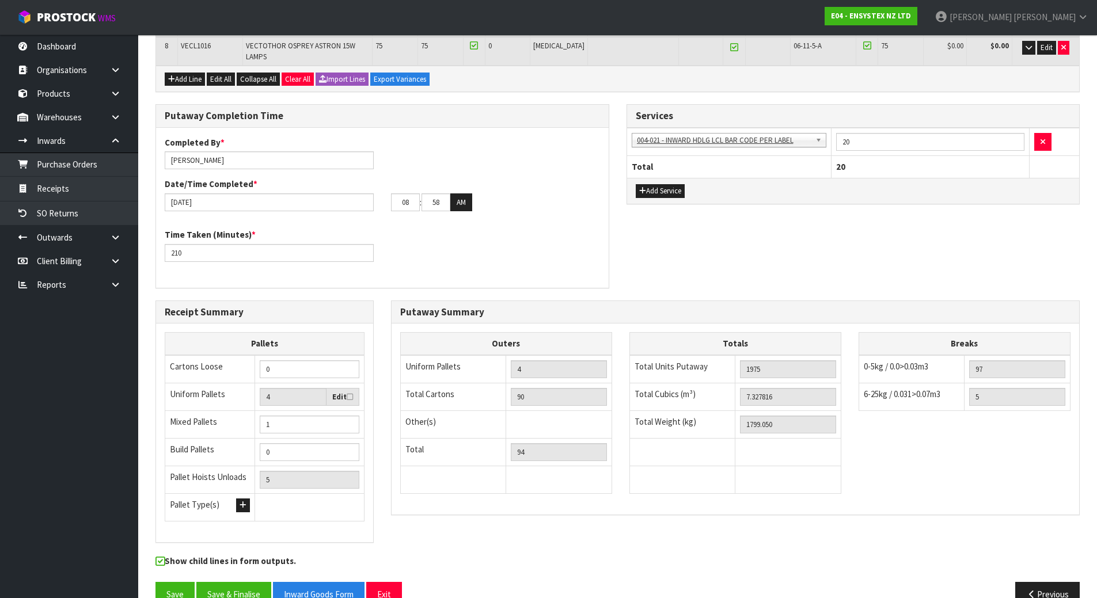
click at [387, 385] on div "Putaway Summary Outers Uniform Pallets 4 Total Cartons 90 Other(s) Bag x 0 Bar …" at bounding box center [735, 414] width 706 height 227
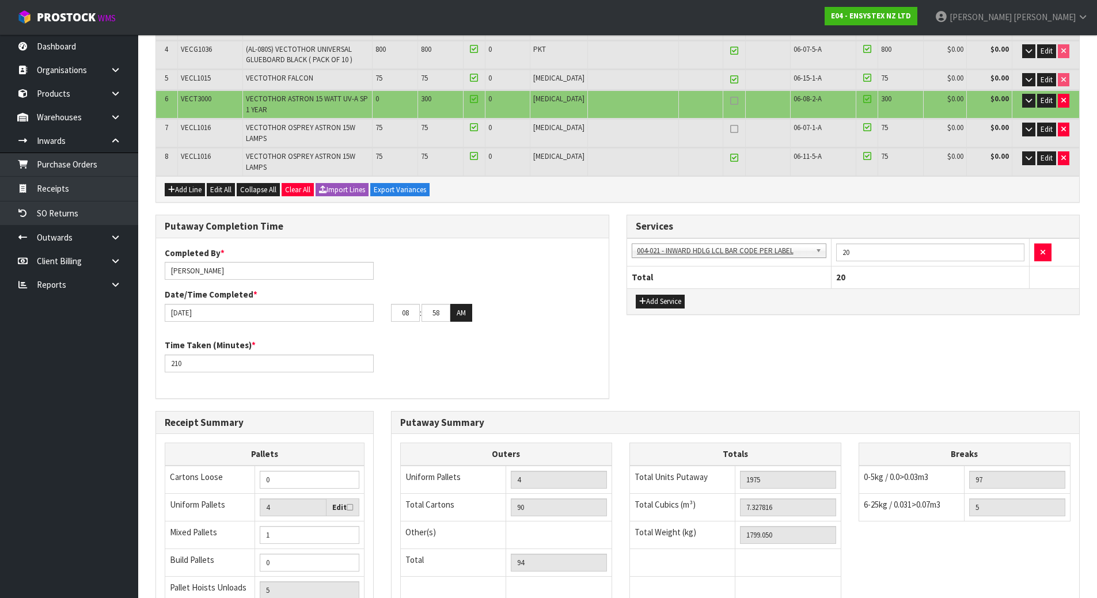
scroll to position [332, 0]
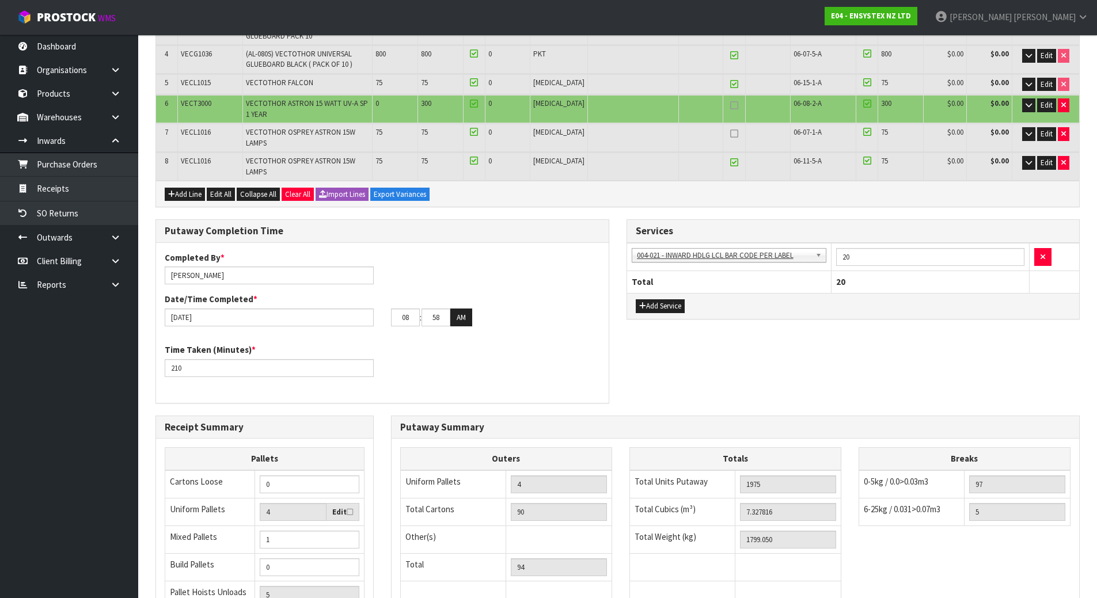
click at [386, 376] on div "Completed By * [PERSON_NAME] Date/Time Completed * [DATE] 08 : 58 : 00 AM Time …" at bounding box center [382, 323] width 453 height 160
click at [383, 352] on div "Time Taken (Minutes) * 210" at bounding box center [382, 364] width 453 height 41
click at [383, 355] on div "Time Taken (Minutes) * 210" at bounding box center [382, 364] width 453 height 41
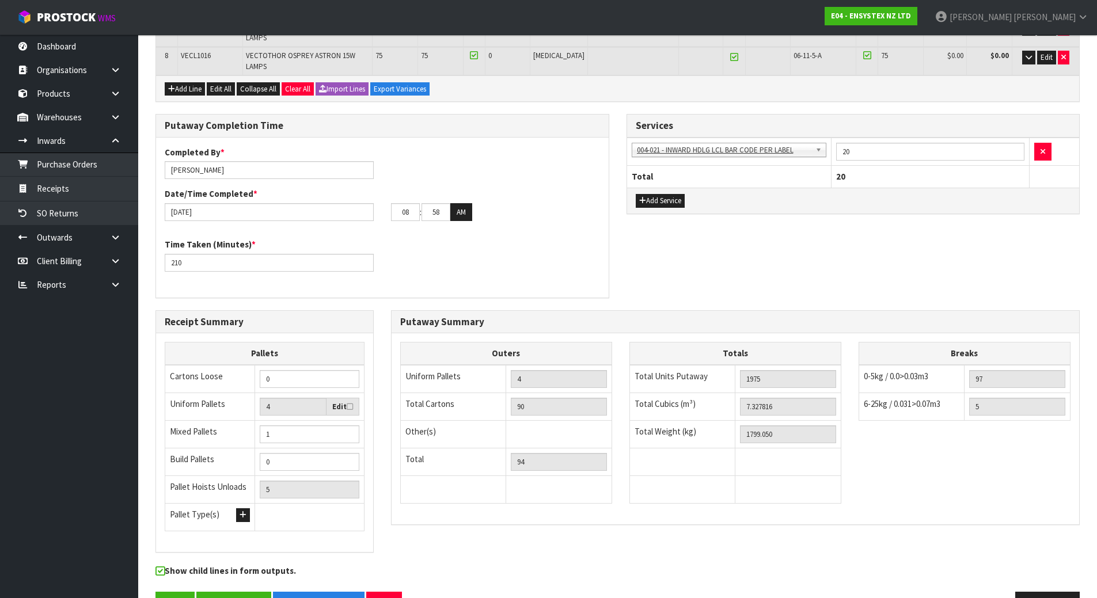
scroll to position [447, 0]
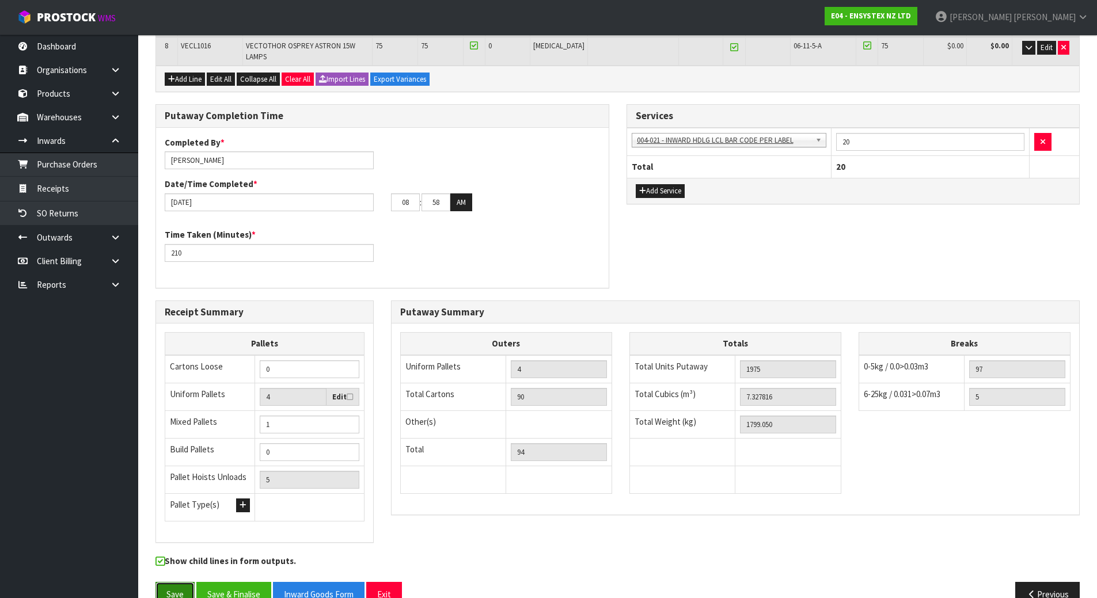
click at [176, 582] on button "Save" at bounding box center [174, 594] width 39 height 25
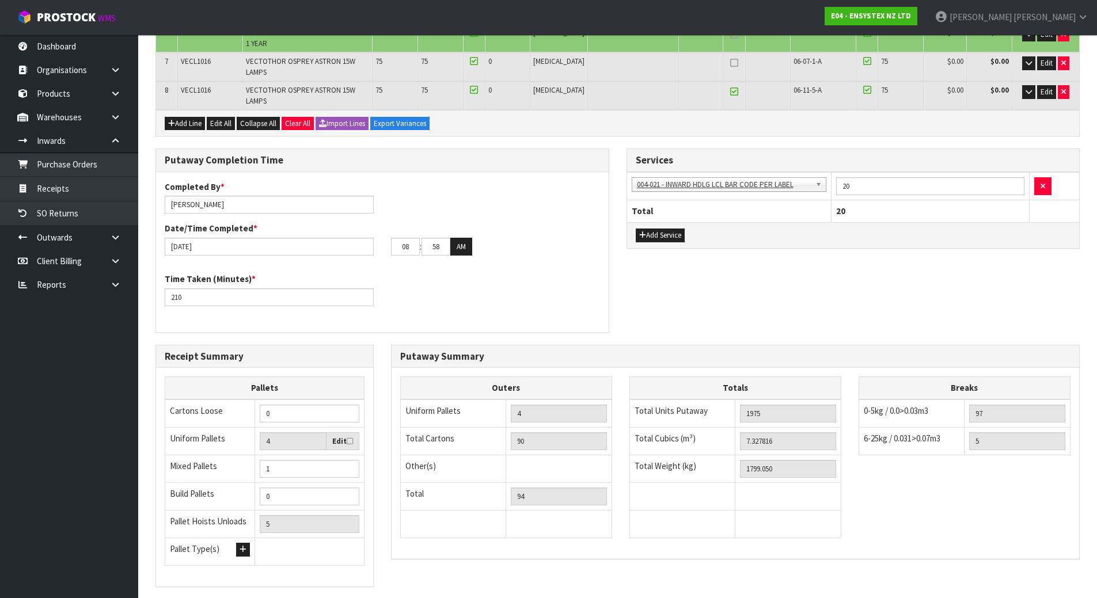
scroll to position [403, 0]
click at [381, 344] on div "Receipt Summary Pallets Cartons Loose 0 Uniform Pallets 4 Edit Mixed Pallets 1 …" at bounding box center [264, 471] width 235 height 255
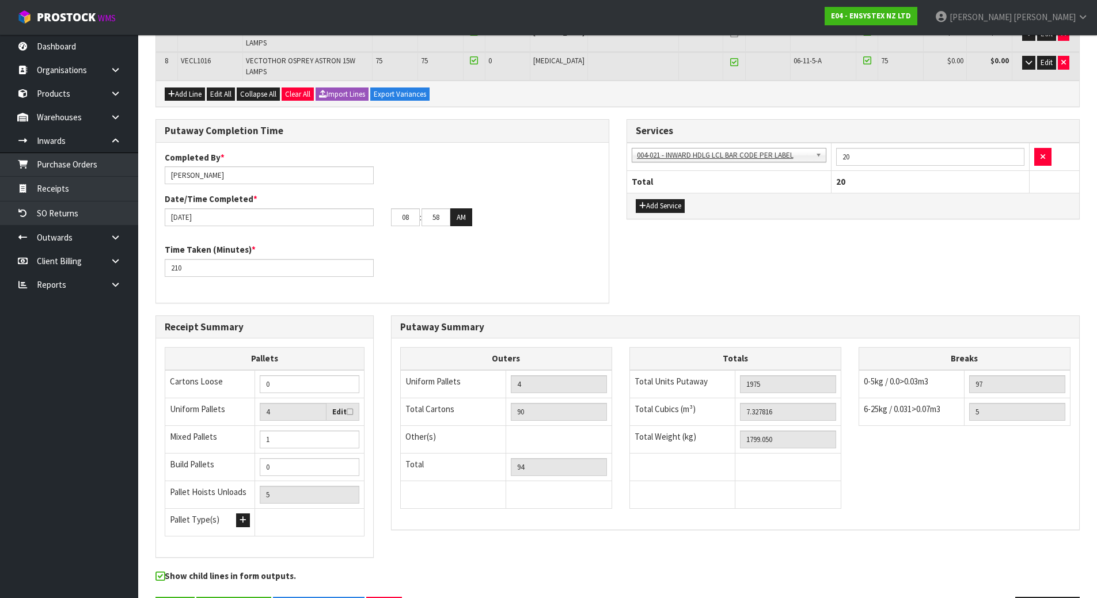
scroll to position [447, 0]
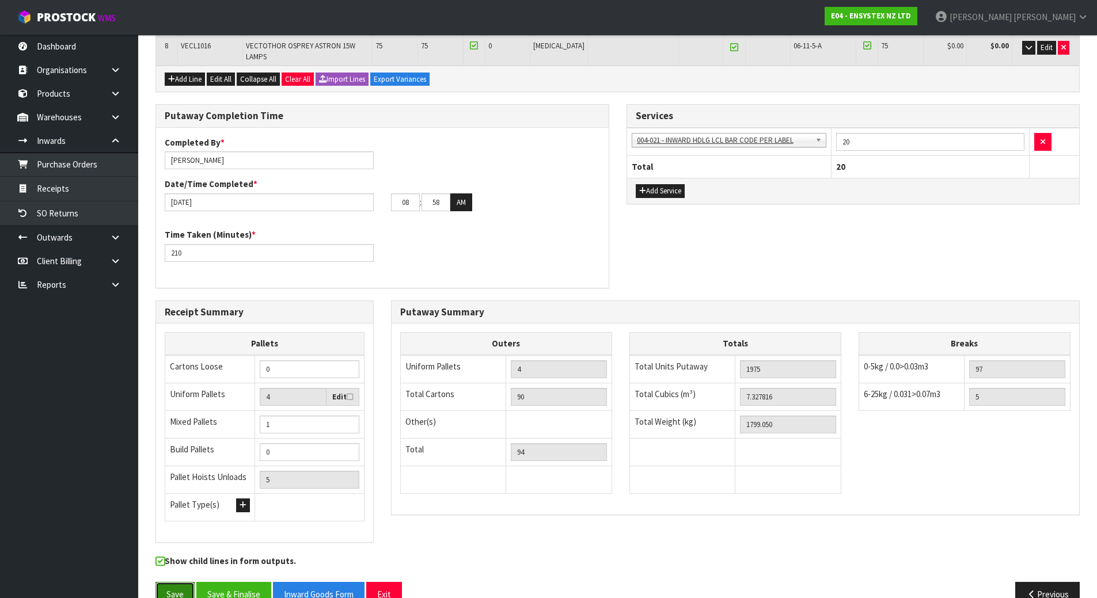
click at [176, 582] on button "Save" at bounding box center [174, 594] width 39 height 25
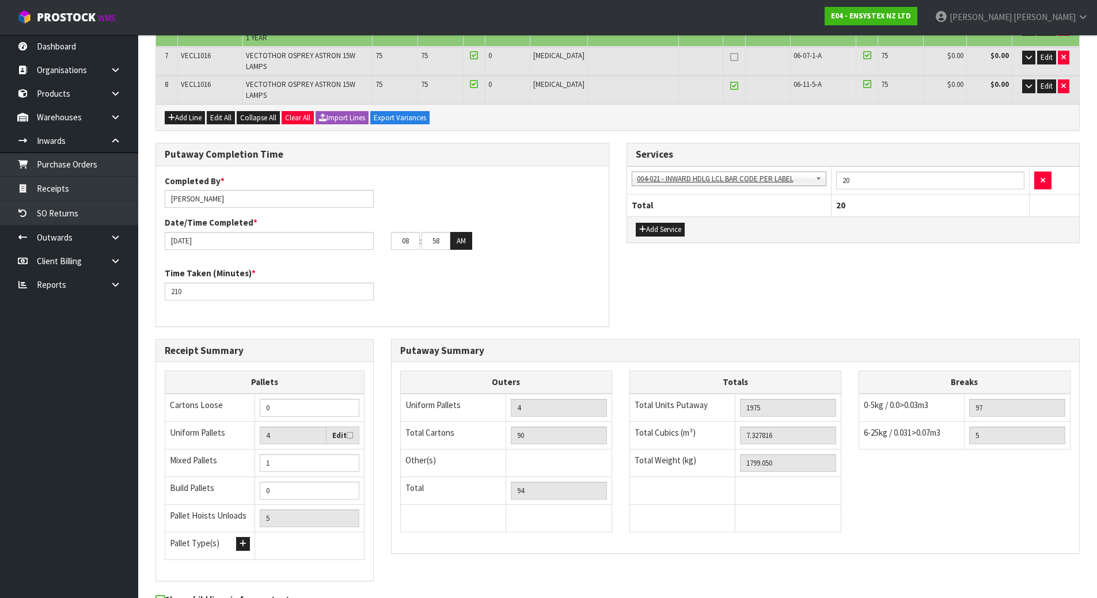
scroll to position [389, 0]
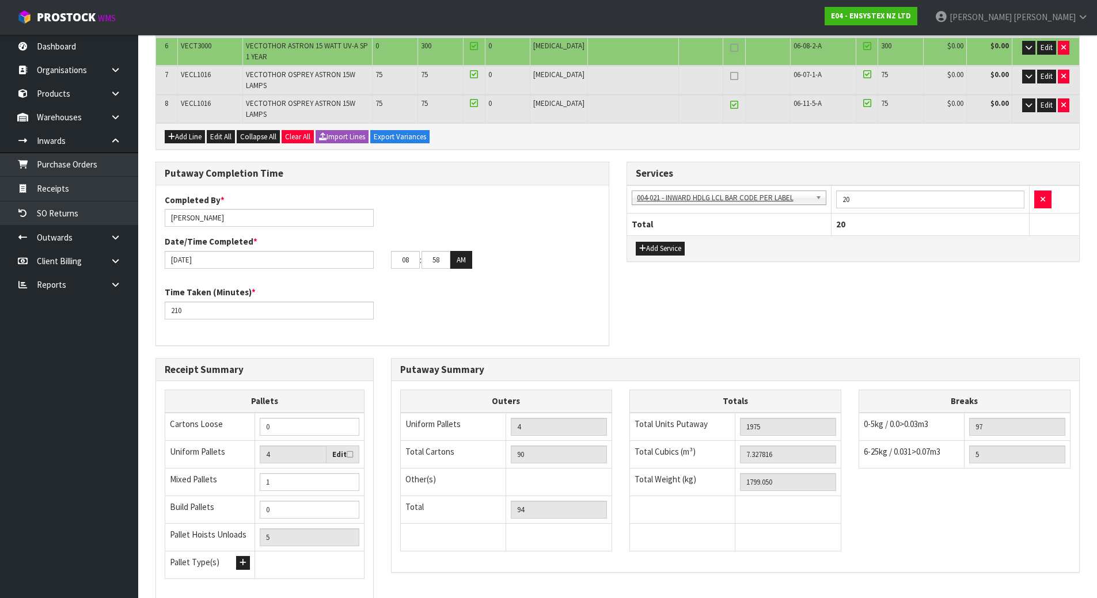
click at [620, 297] on div "Putaway Completion Time Completed By * [PERSON_NAME] Date/Time Completed * [DAT…" at bounding box center [617, 260] width 941 height 196
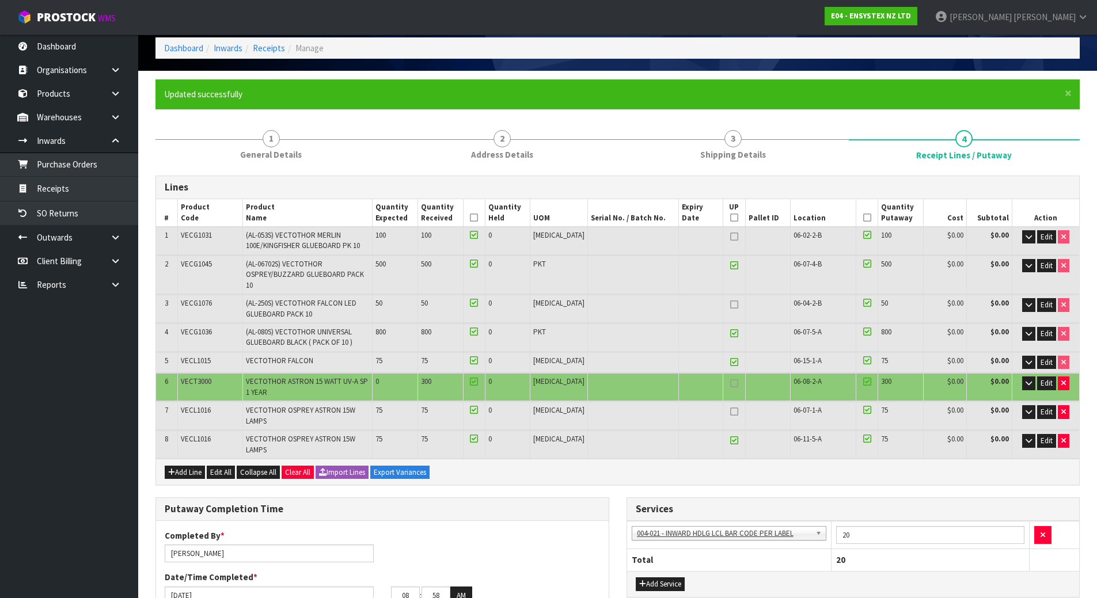
scroll to position [44, 0]
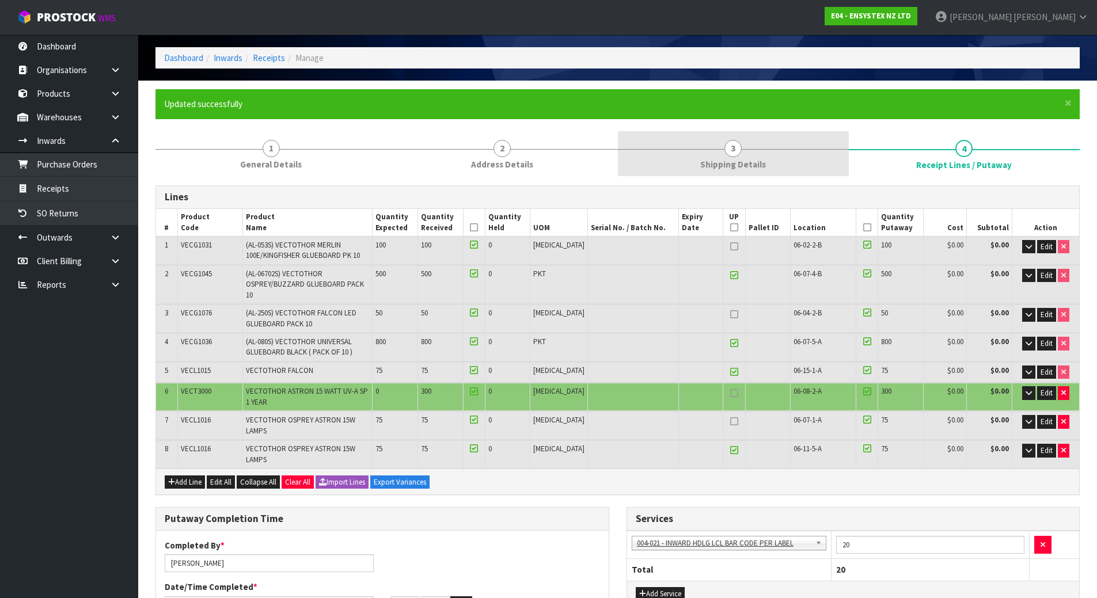
click at [704, 169] on span "Shipping Details" at bounding box center [733, 164] width 66 height 12
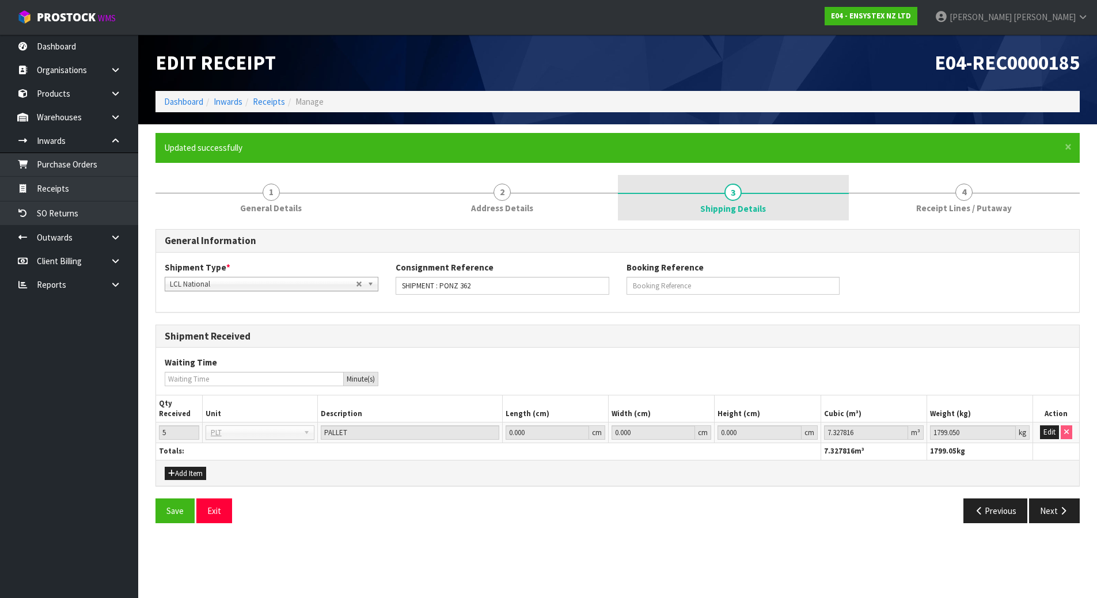
scroll to position [0, 0]
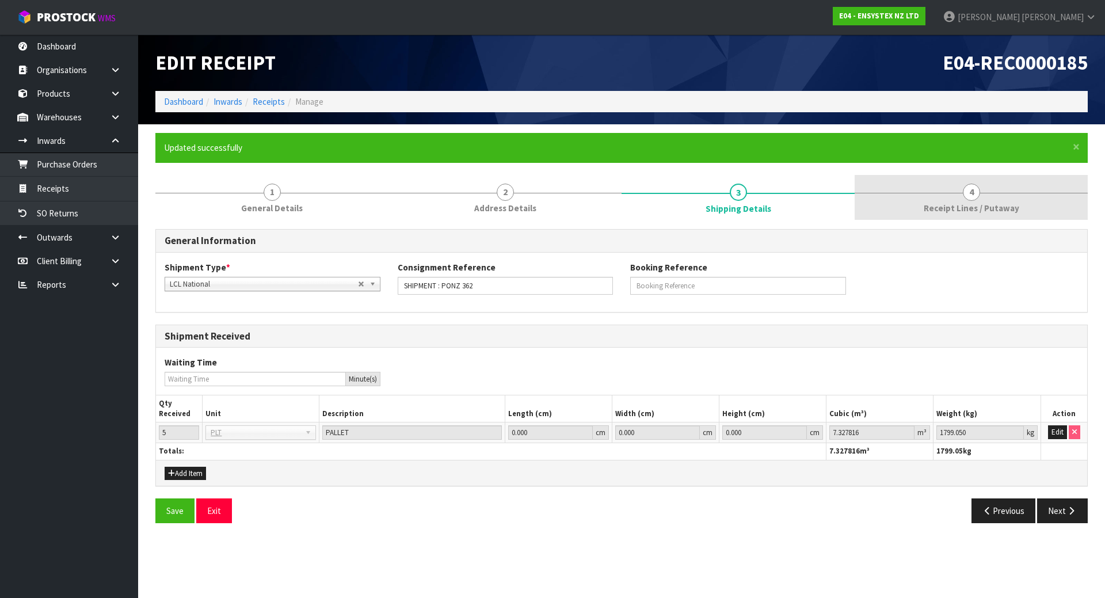
click at [944, 202] on span "Receipt Lines / Putaway" at bounding box center [972, 208] width 96 height 12
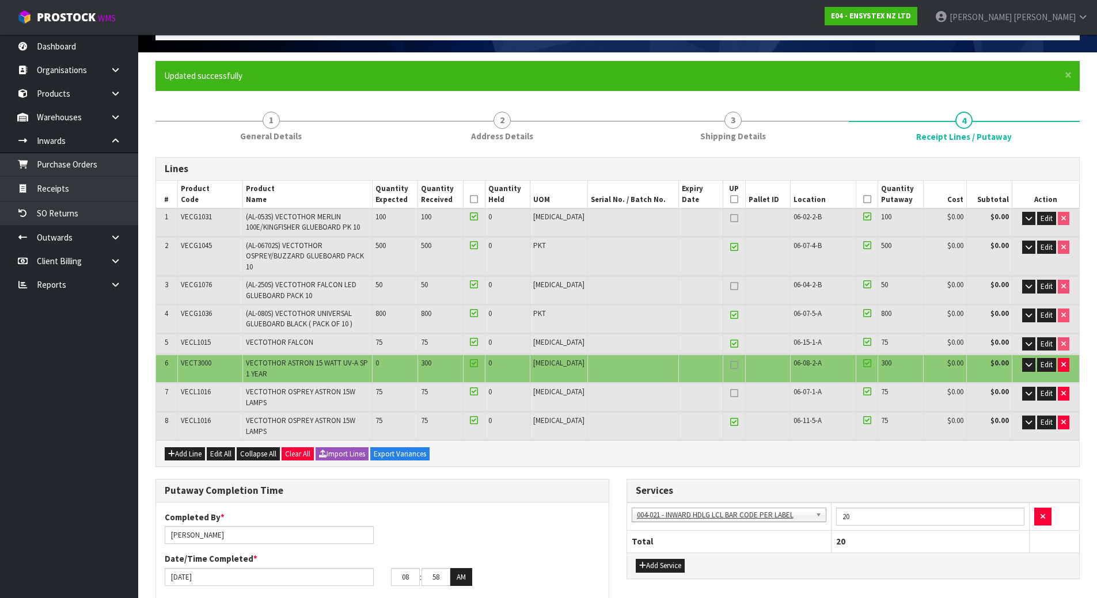
scroll to position [288, 0]
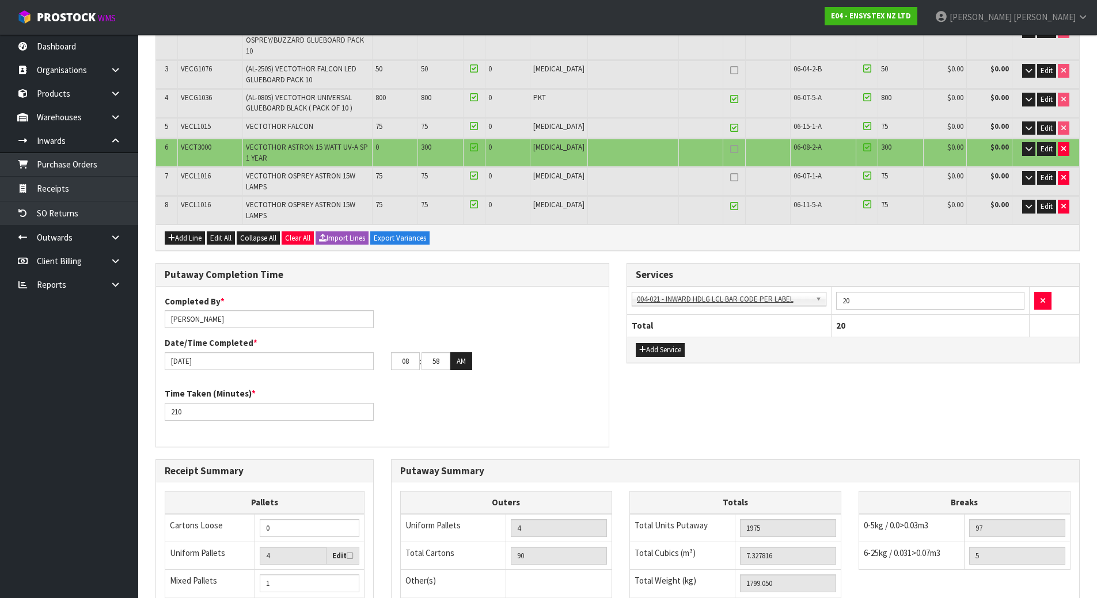
click at [614, 341] on div "Putaway Completion Time Completed By * [PERSON_NAME] Date/Time Completed * [DAT…" at bounding box center [382, 361] width 471 height 196
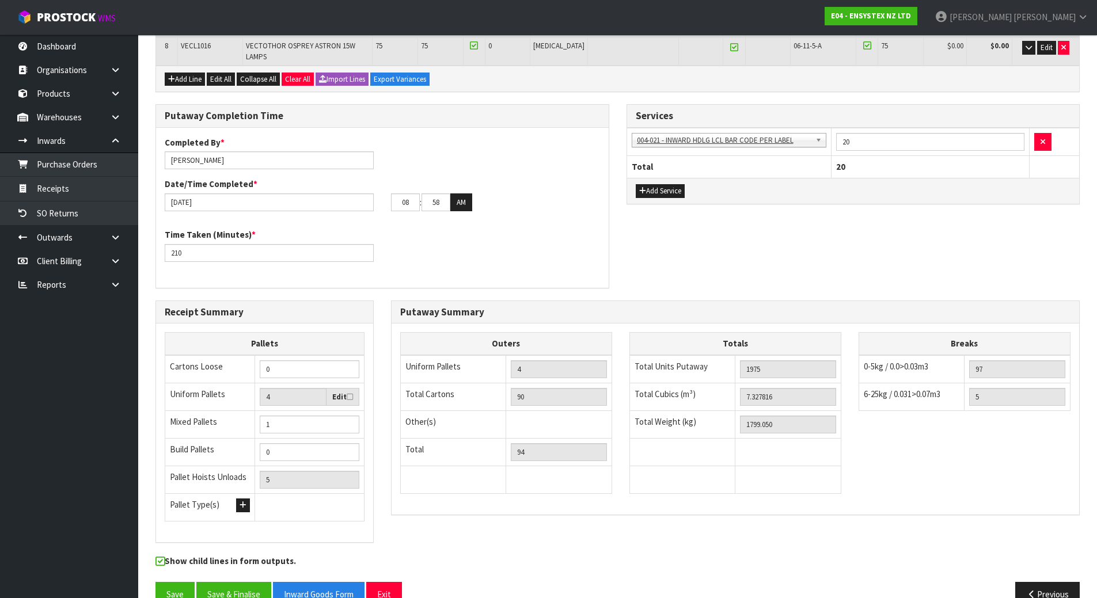
scroll to position [274, 0]
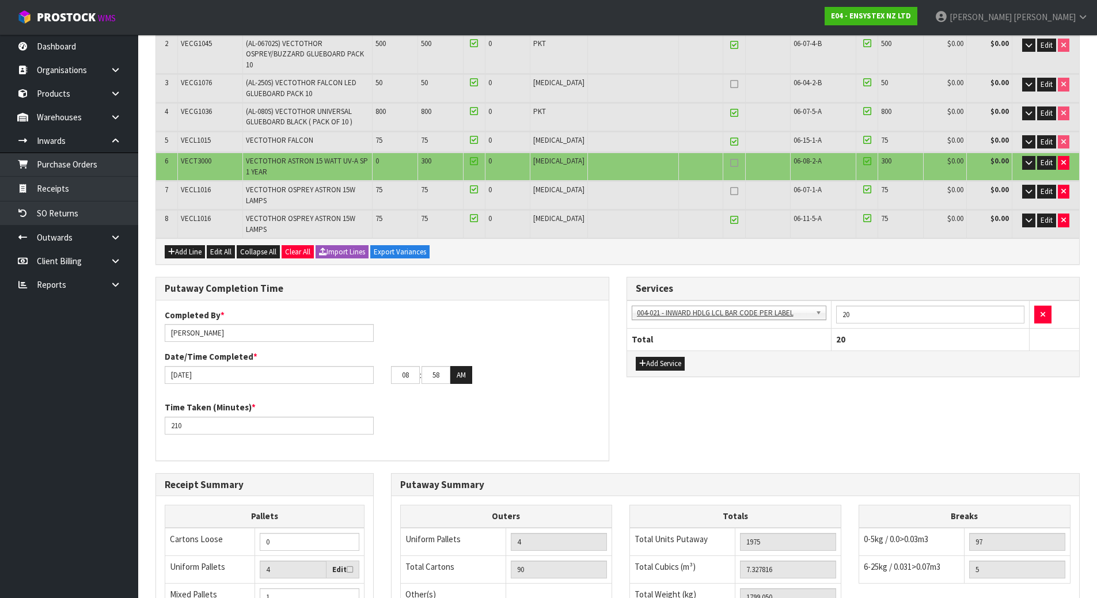
click at [521, 351] on div "Date/Time Completed * [DATE] 08 : 58 : 00 AM" at bounding box center [382, 367] width 453 height 33
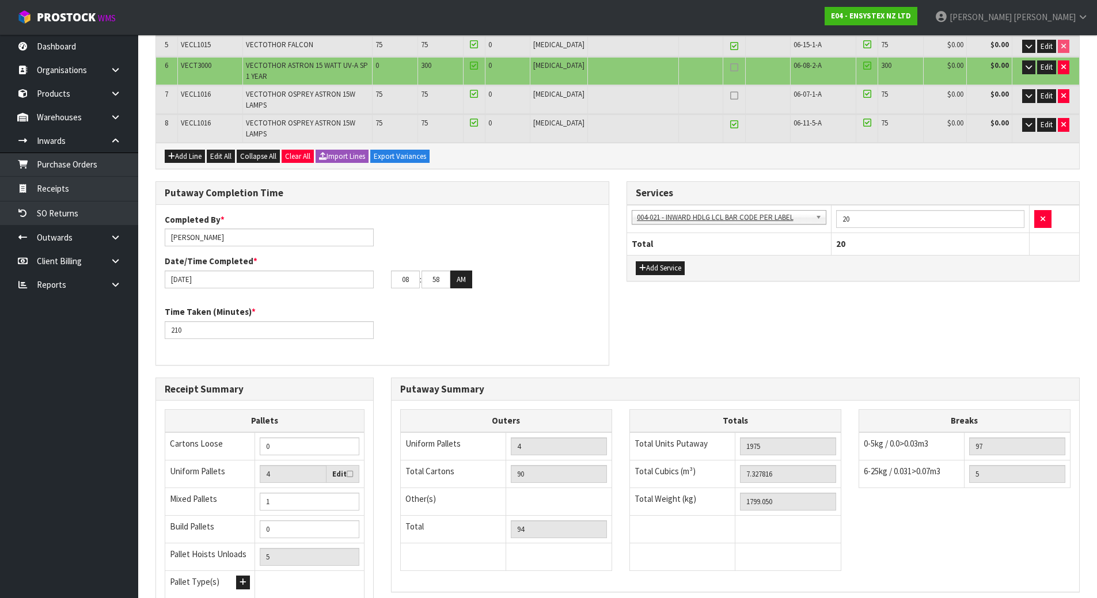
scroll to position [447, 0]
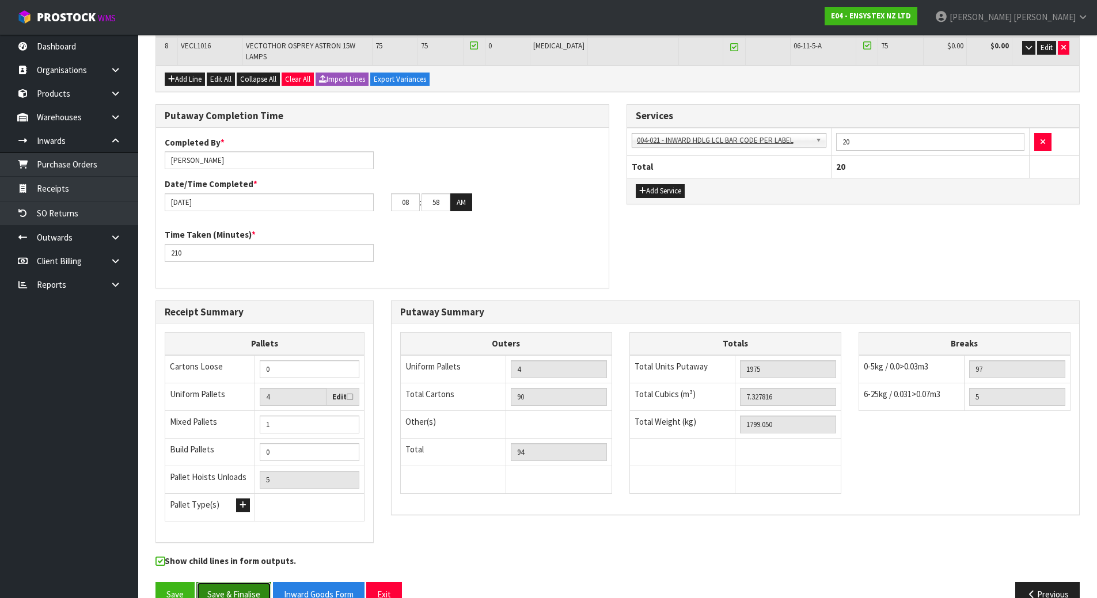
click at [249, 582] on button "Save & Finalise" at bounding box center [233, 594] width 75 height 25
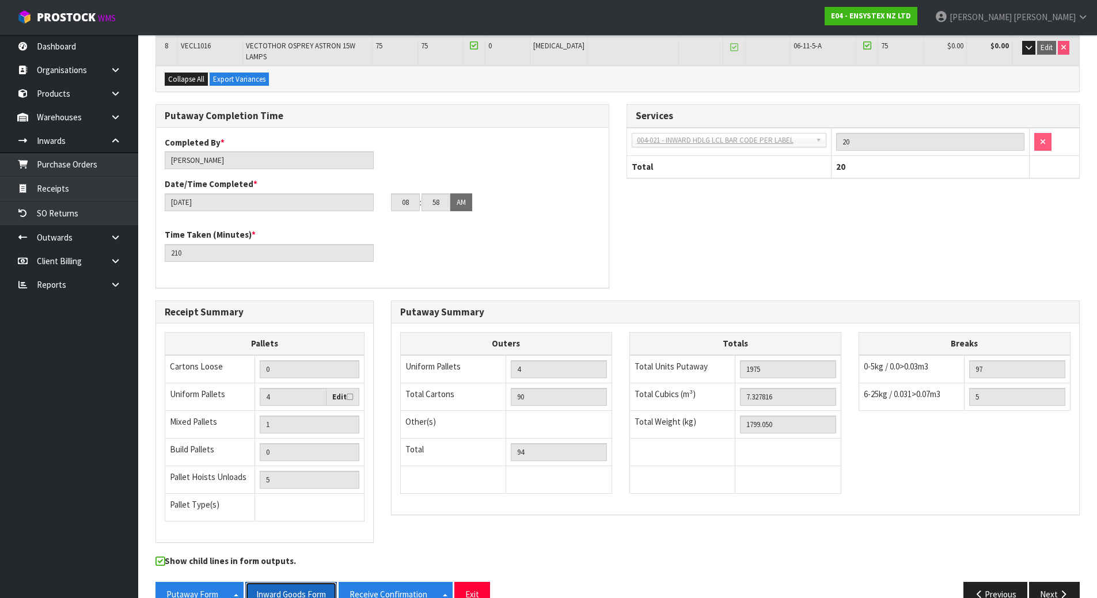
drag, startPoint x: 293, startPoint y: 568, endPoint x: 455, endPoint y: 406, distance: 228.4
click at [293, 582] on button "Inward Goods Form" at bounding box center [291, 594] width 92 height 25
click at [472, 66] on div "Collapse All Export Variances" at bounding box center [617, 79] width 923 height 26
click at [764, 239] on div "Putaway Completion Time Completed By * [PERSON_NAME] Date/Time Completed * [DAT…" at bounding box center [617, 202] width 941 height 196
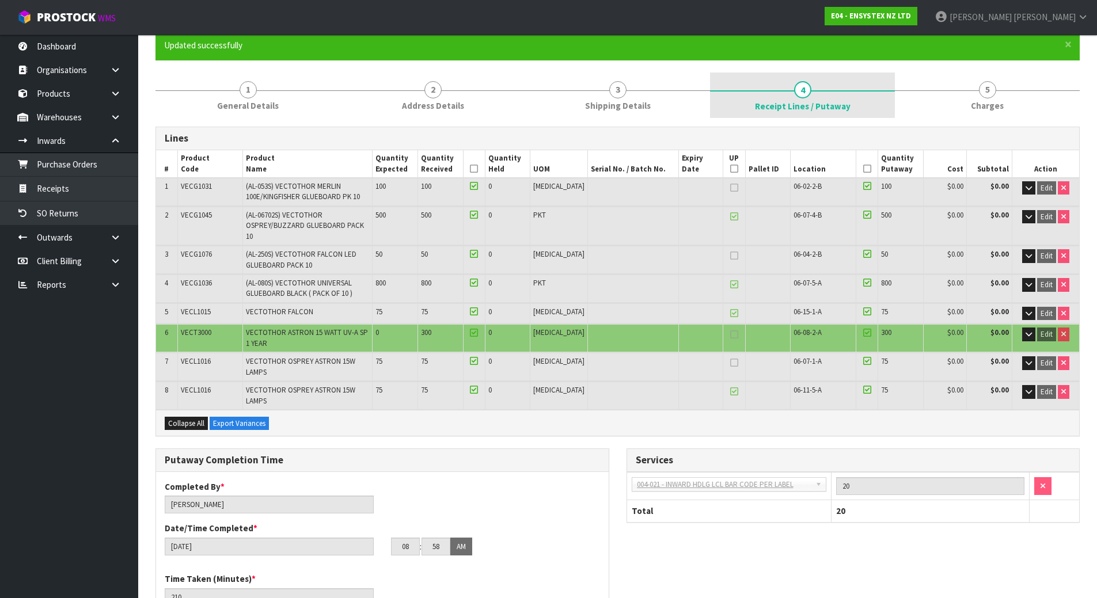
scroll to position [101, 0]
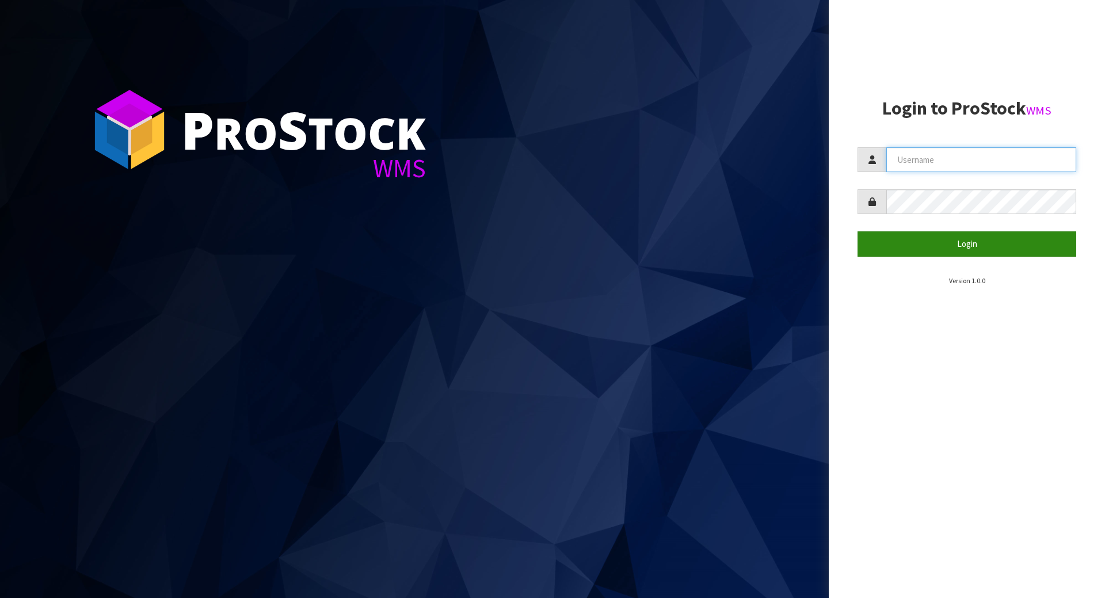
type input "[PERSON_NAME]"
click at [932, 241] on button "Login" at bounding box center [967, 243] width 219 height 25
